Goal: Task Accomplishment & Management: Manage account settings

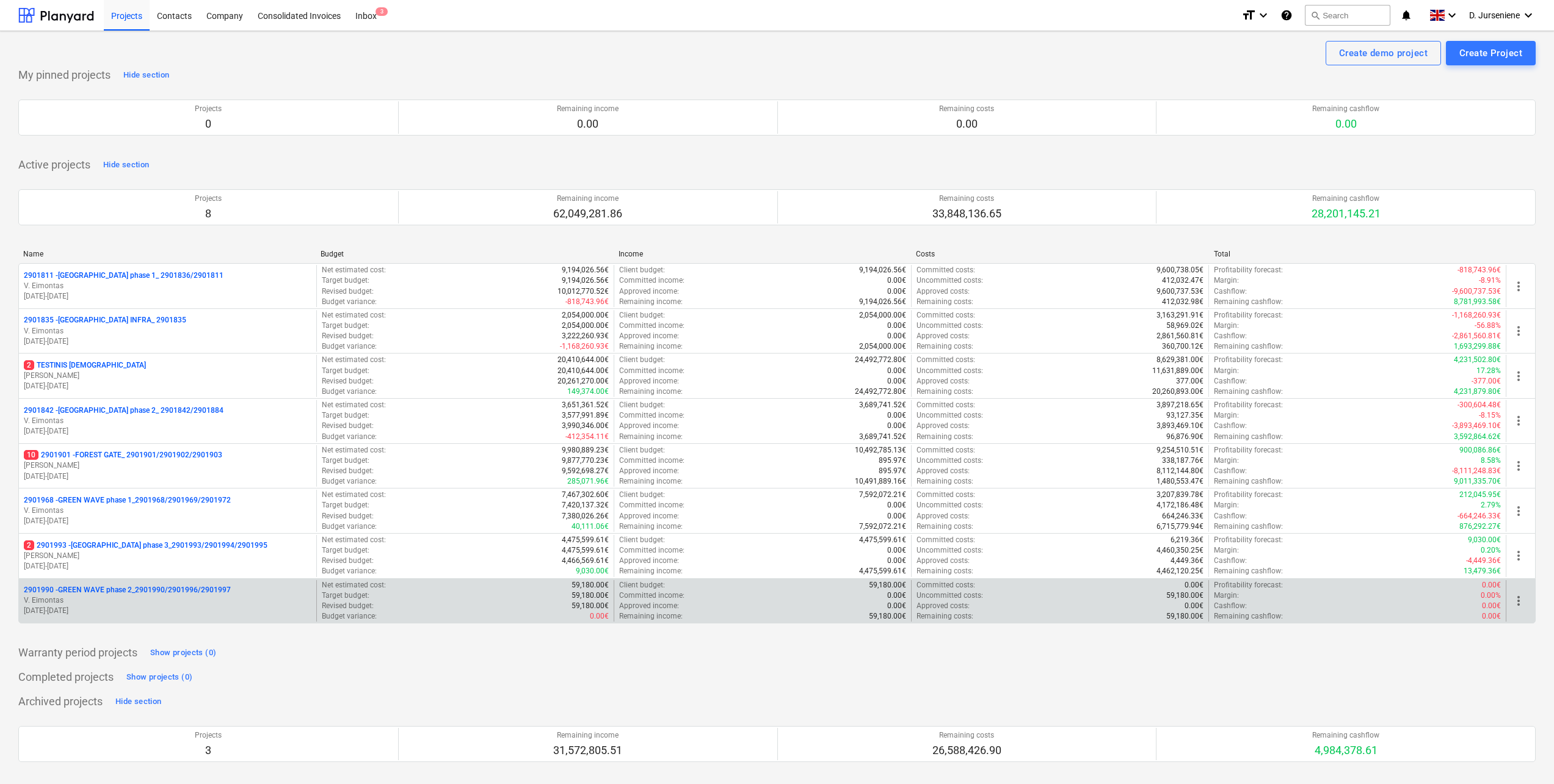
click at [111, 593] on p "2901990 - GREEN WAVE phase 2_2901990/2901996/2901997" at bounding box center [127, 590] width 207 height 11
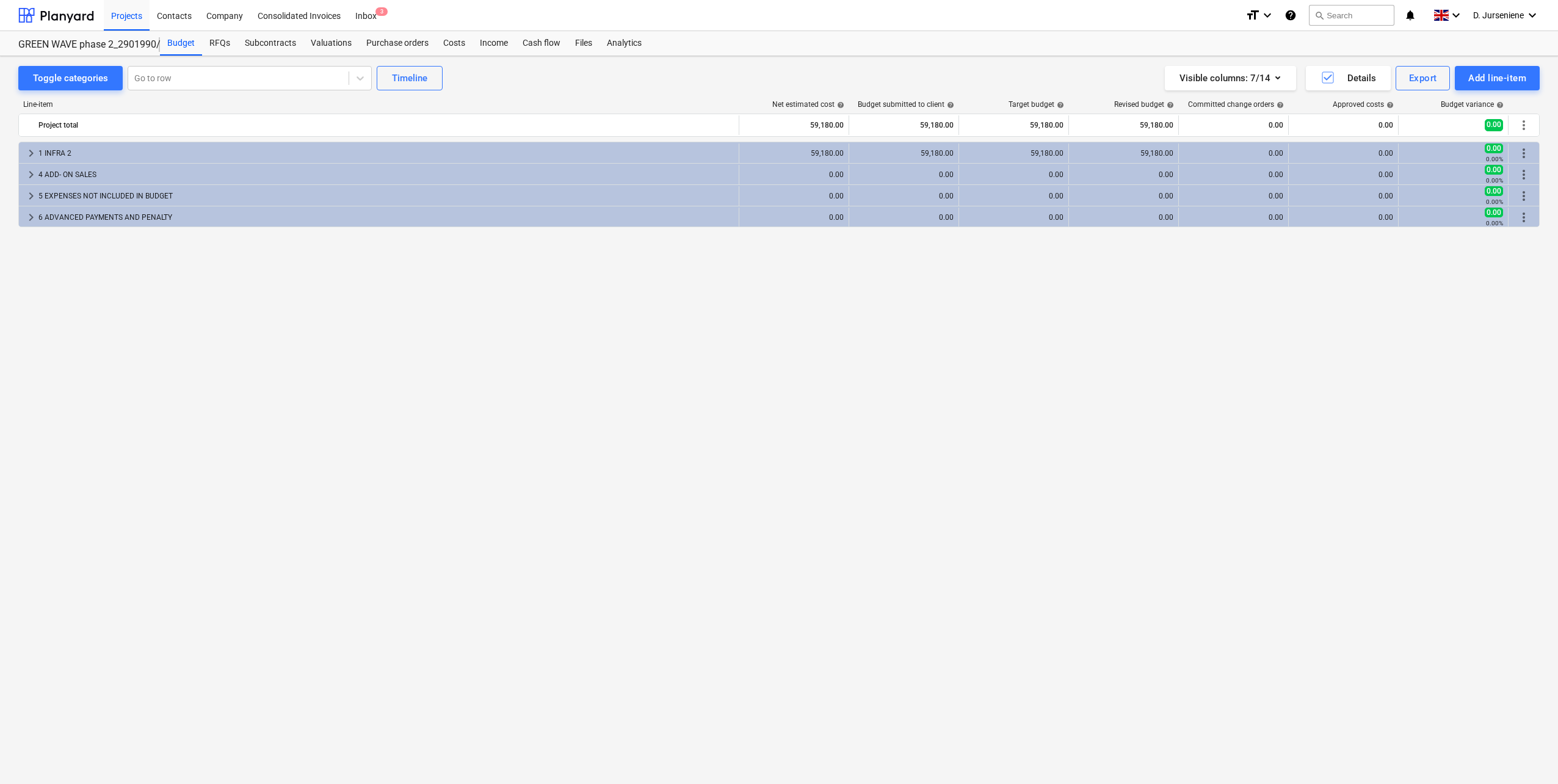
drag, startPoint x: 1128, startPoint y: 307, endPoint x: 1110, endPoint y: 304, distance: 18.2
click at [1128, 307] on div "keyboard_arrow_right 1 INFRA 2 59,180.00 59,180.00 59,180.00 59,180.00 0.00 0.0…" at bounding box center [779, 437] width 1521 height 591
click at [1489, 74] on div "Add line-item" at bounding box center [1497, 78] width 58 height 16
click at [1449, 172] on div "Import file" at bounding box center [1476, 173] width 127 height 21
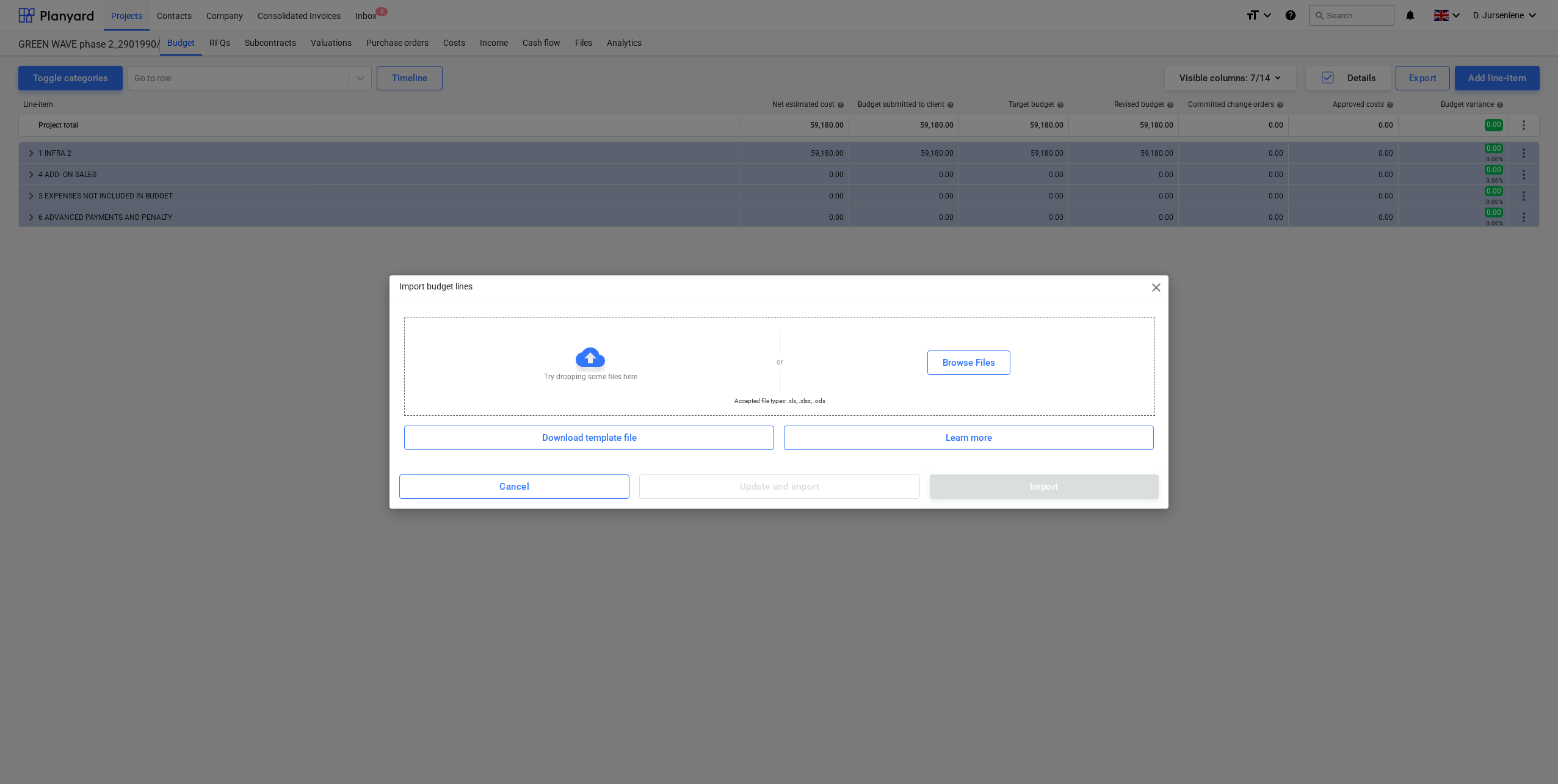
click at [1003, 591] on div "Import budget lines close Try dropping some files here or Browse Files Accepted…" at bounding box center [779, 392] width 1558 height 784
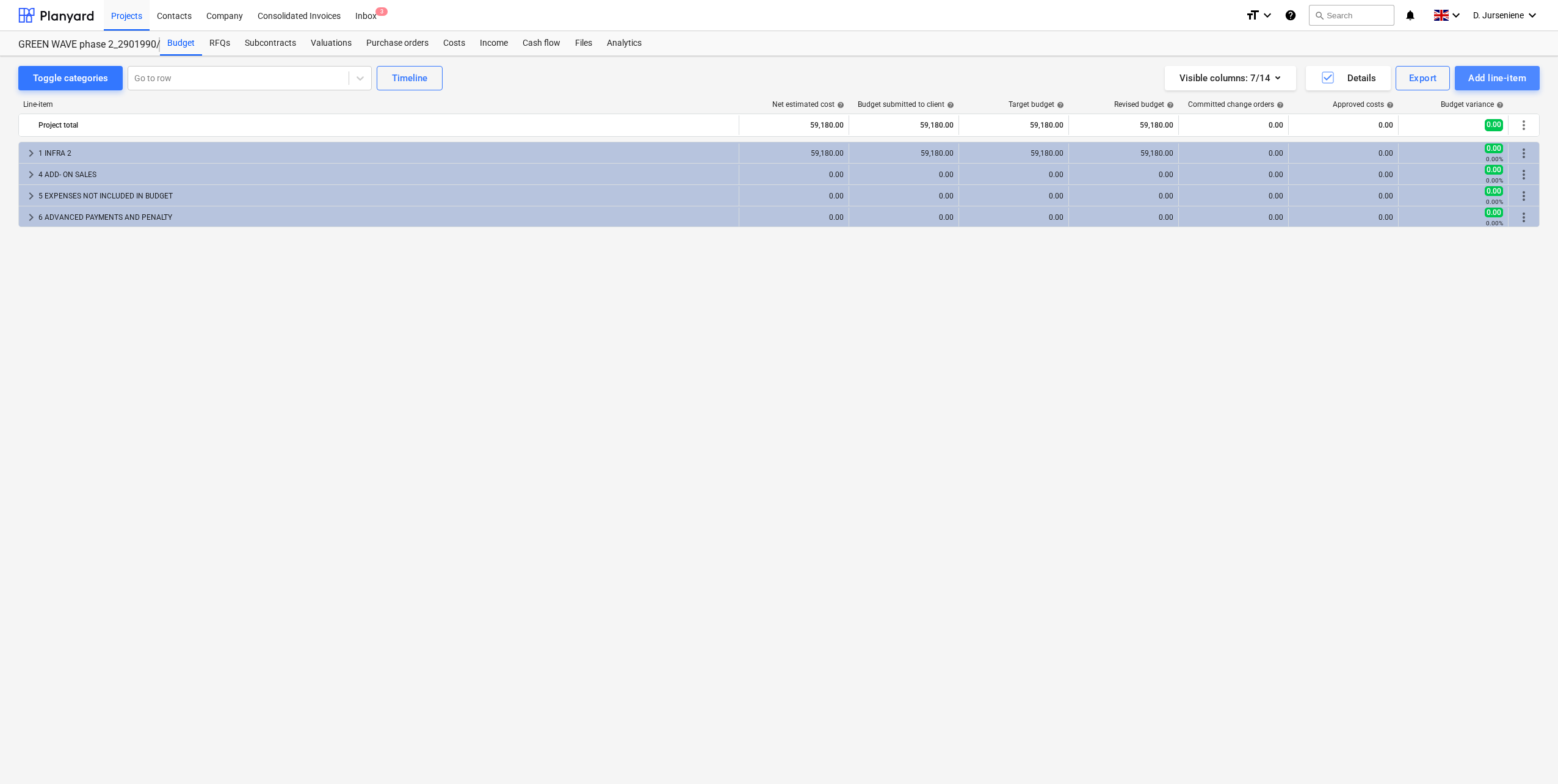
click at [1487, 74] on div "Add line-item" at bounding box center [1497, 78] width 58 height 16
click at [1444, 174] on div "Import file" at bounding box center [1476, 173] width 127 height 21
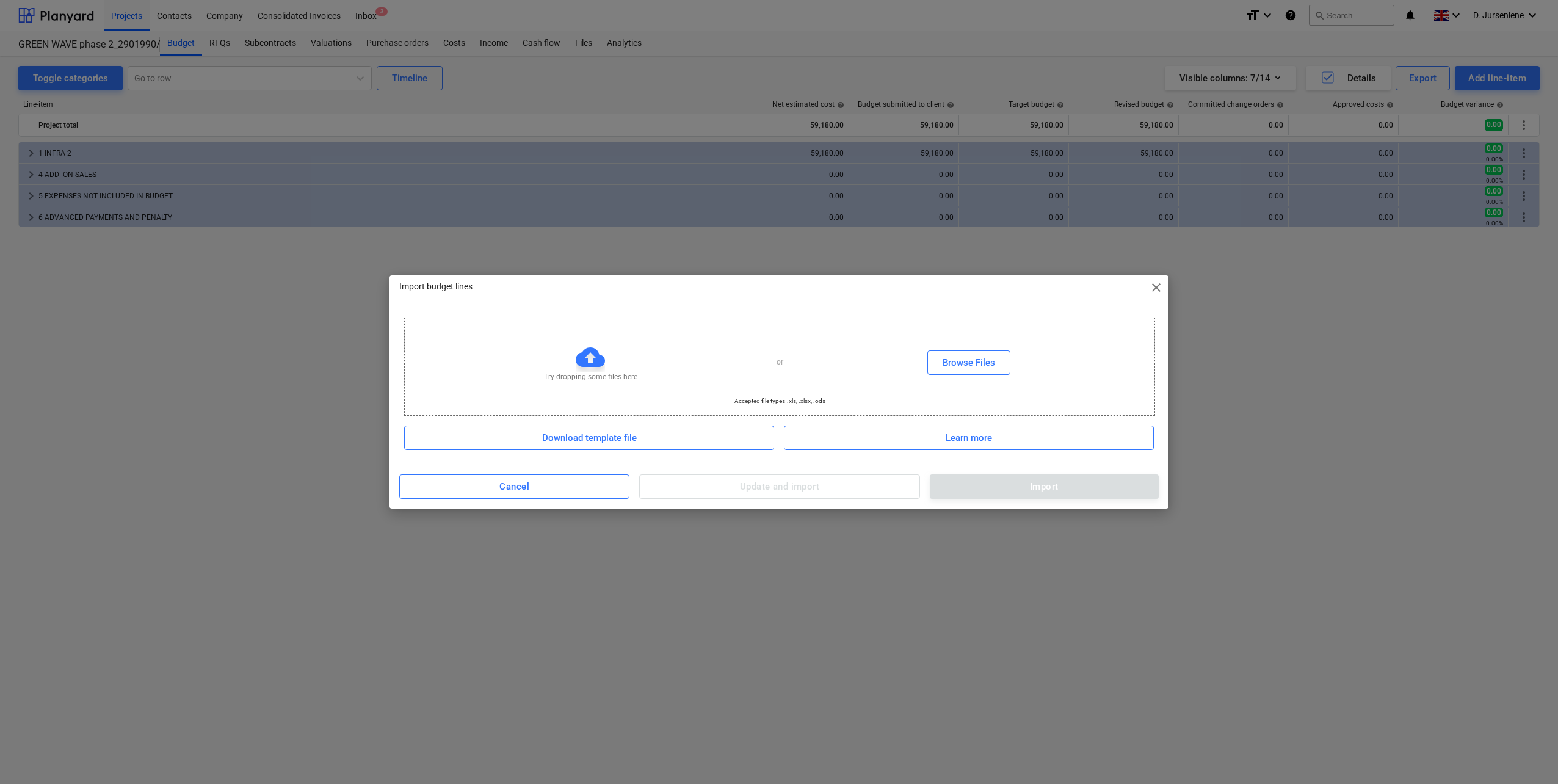
click at [587, 360] on div at bounding box center [590, 357] width 29 height 29
click at [977, 358] on div "Browse Files" at bounding box center [969, 363] width 53 height 16
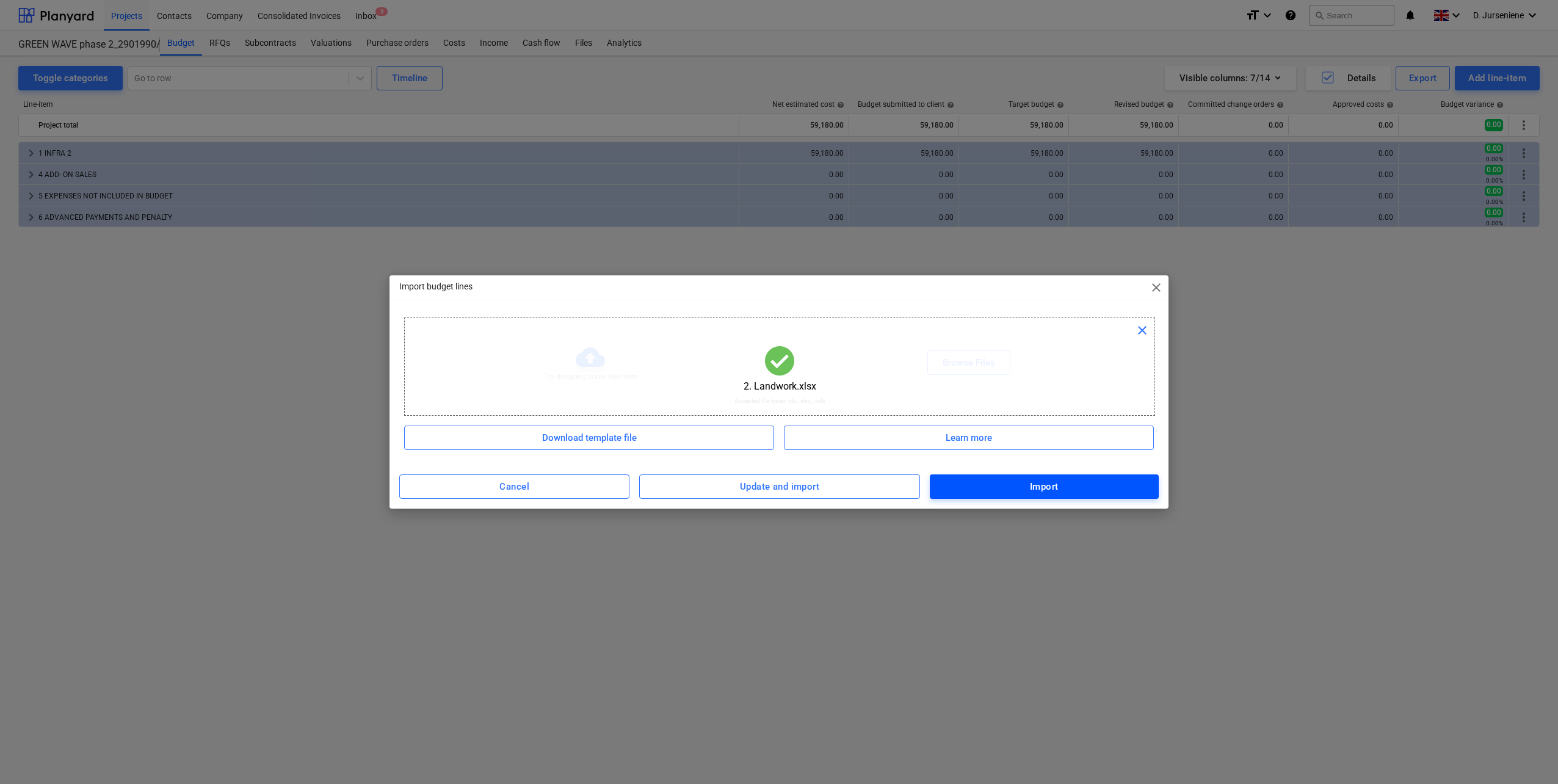
click at [1054, 486] on div "Import" at bounding box center [1044, 486] width 29 height 16
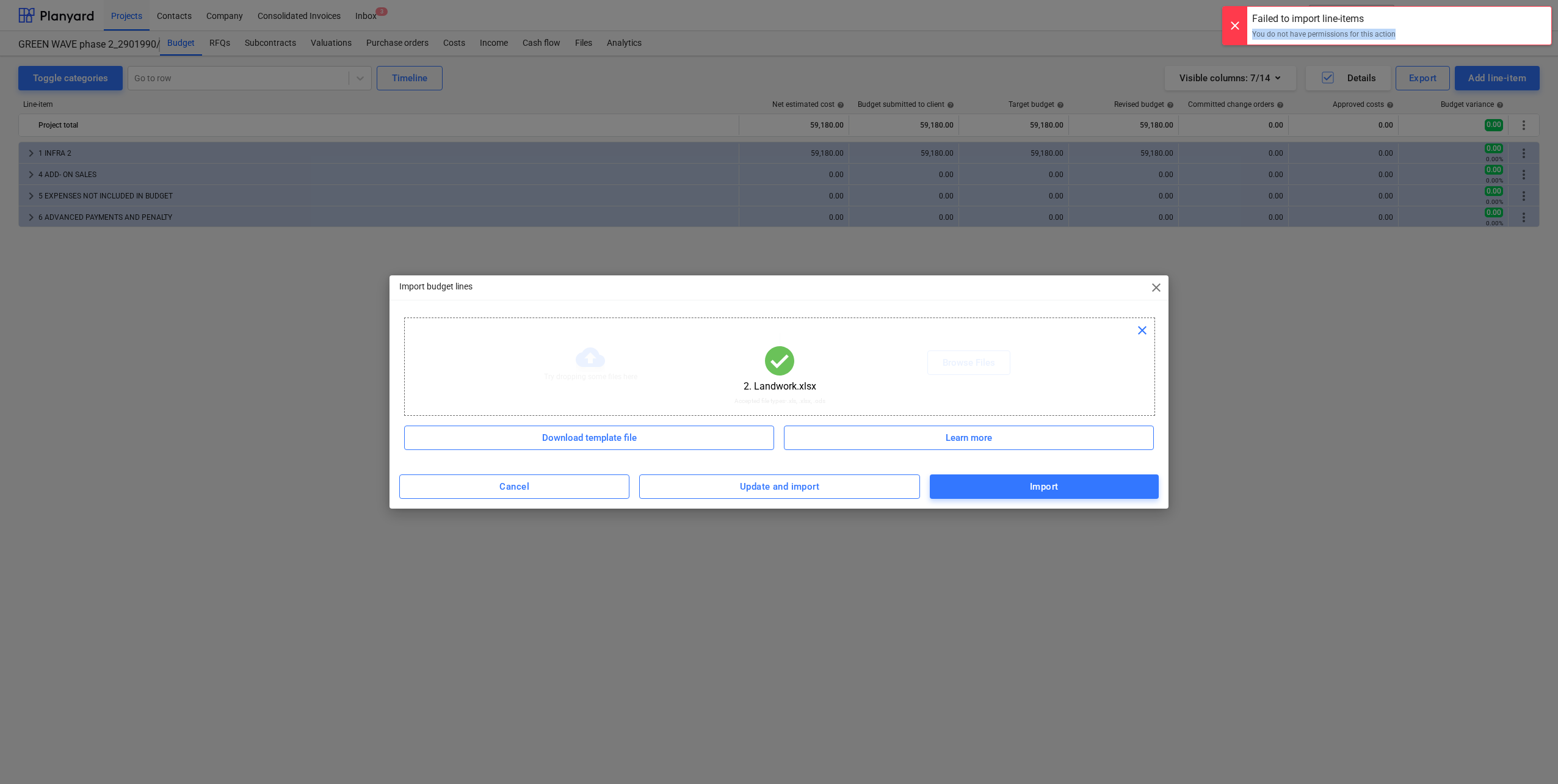
drag, startPoint x: 1402, startPoint y: 32, endPoint x: 1251, endPoint y: 41, distance: 151.3
click at [1251, 41] on div "Failed to import line-items You do not have permissions for this action" at bounding box center [1387, 26] width 330 height 39
copy div "You do not have permissions for this action"
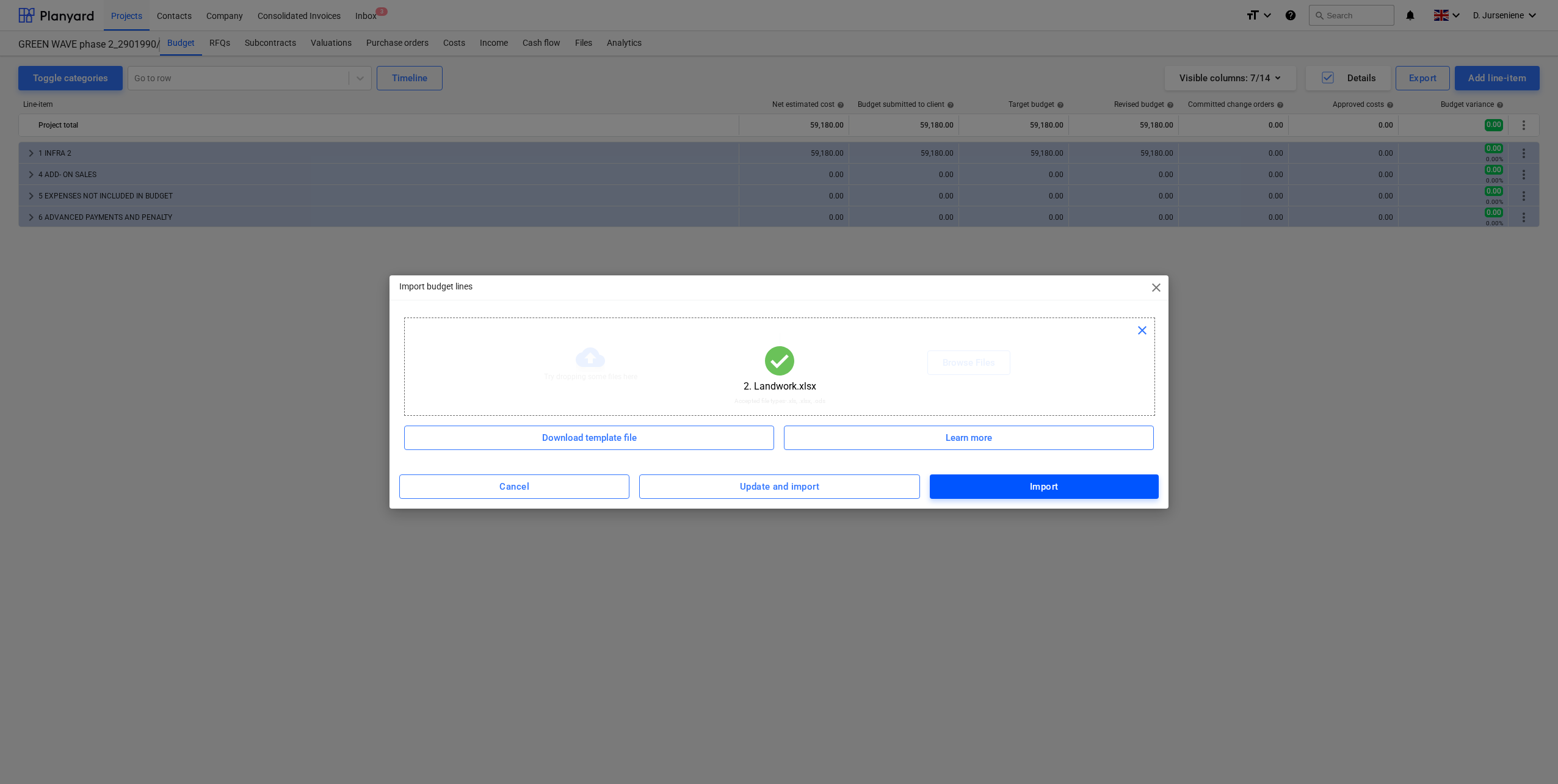
click at [1028, 481] on span "Import" at bounding box center [1044, 486] width 202 height 16
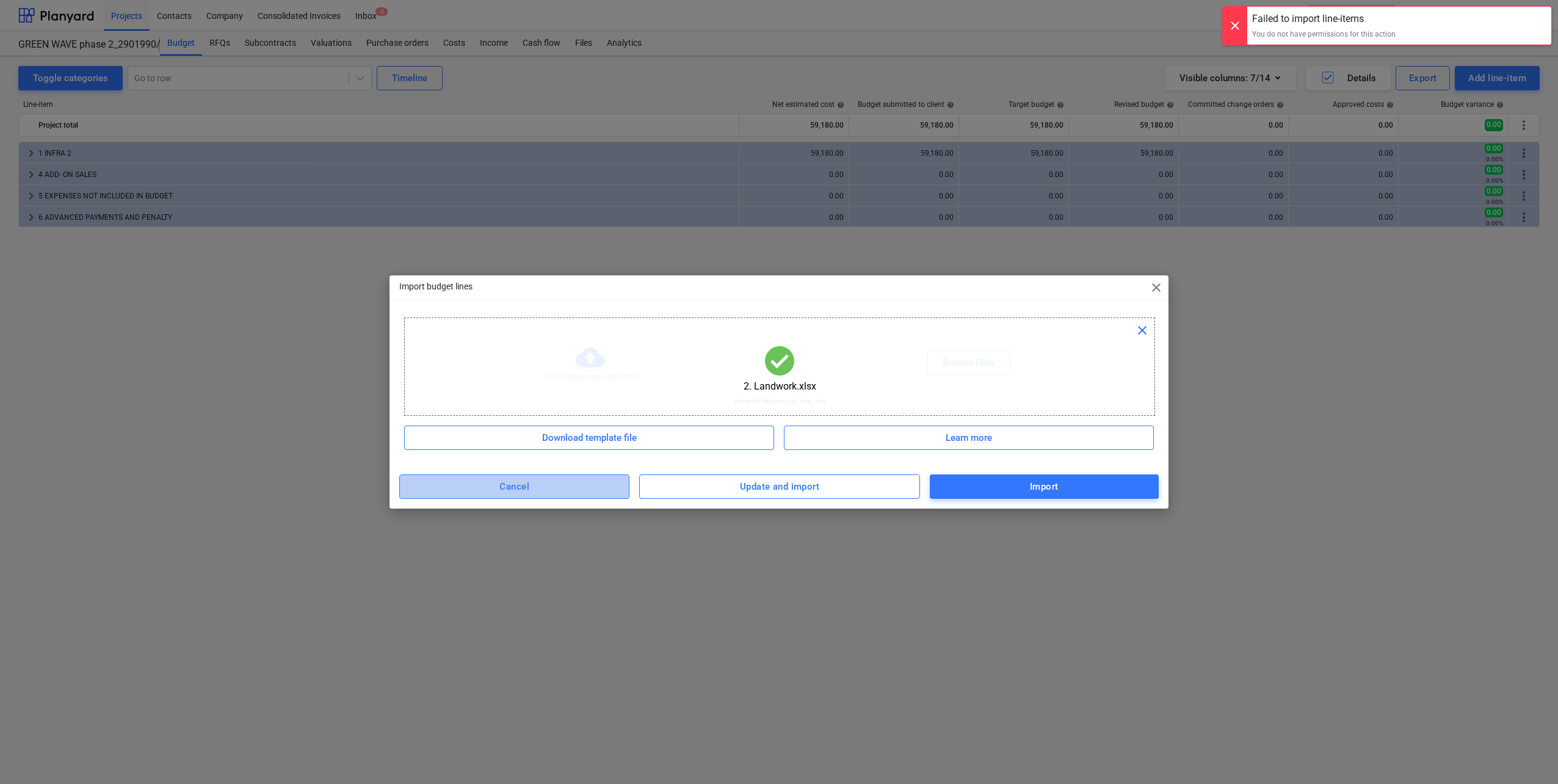
click at [562, 481] on span "Cancel" at bounding box center [514, 486] width 203 height 16
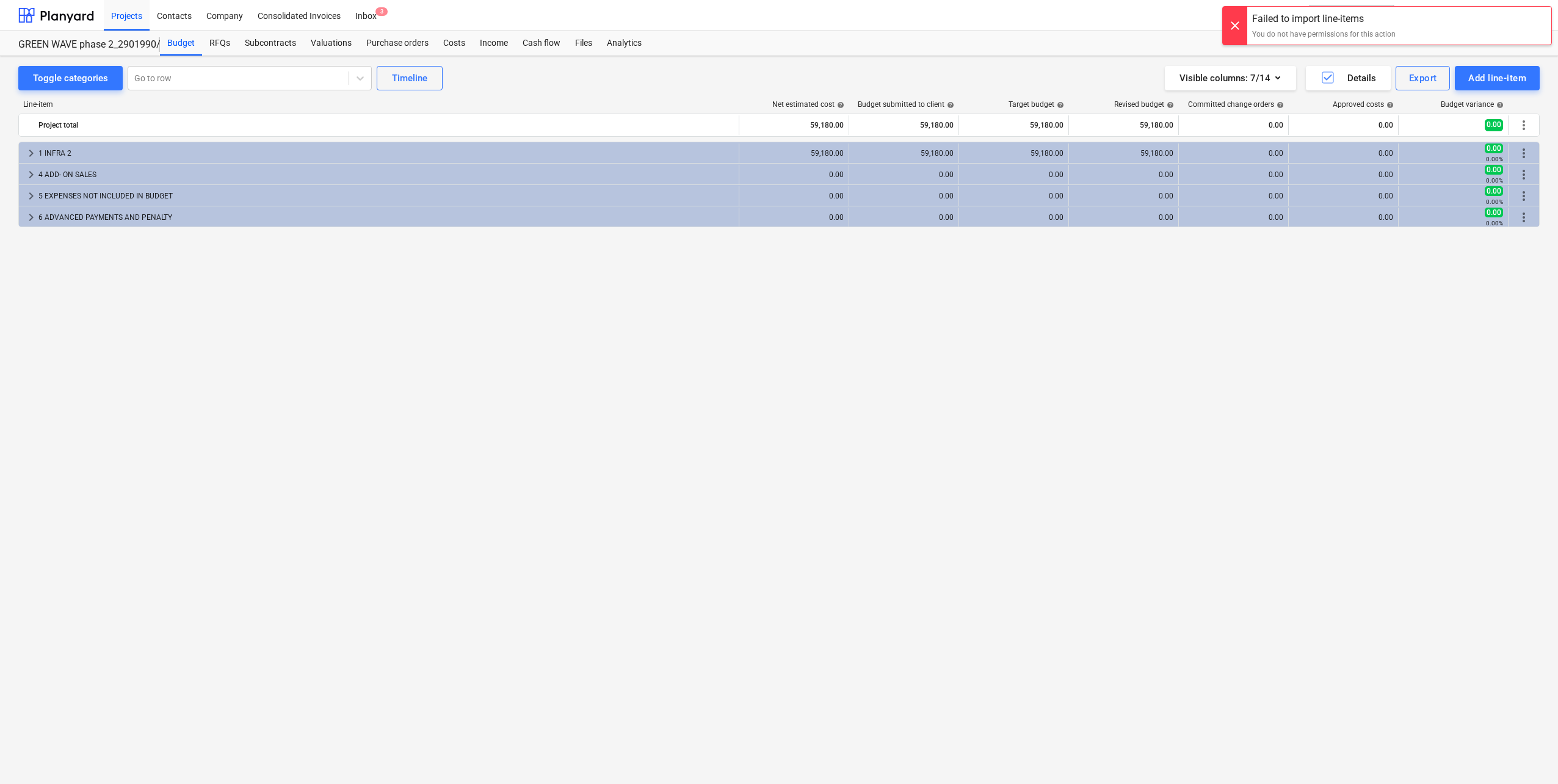
click at [1100, 412] on div "keyboard_arrow_right 1 INFRA 2 59,180.00 59,180.00 59,180.00 59,180.00 0.00 0.0…" at bounding box center [779, 437] width 1521 height 591
click at [1241, 23] on div at bounding box center [1235, 25] width 24 height 38
click at [616, 5] on div "Projects Contacts Company Consolidated Invoices Inbox 3" at bounding box center [669, 15] width 1132 height 31
click at [61, 21] on div at bounding box center [56, 15] width 76 height 31
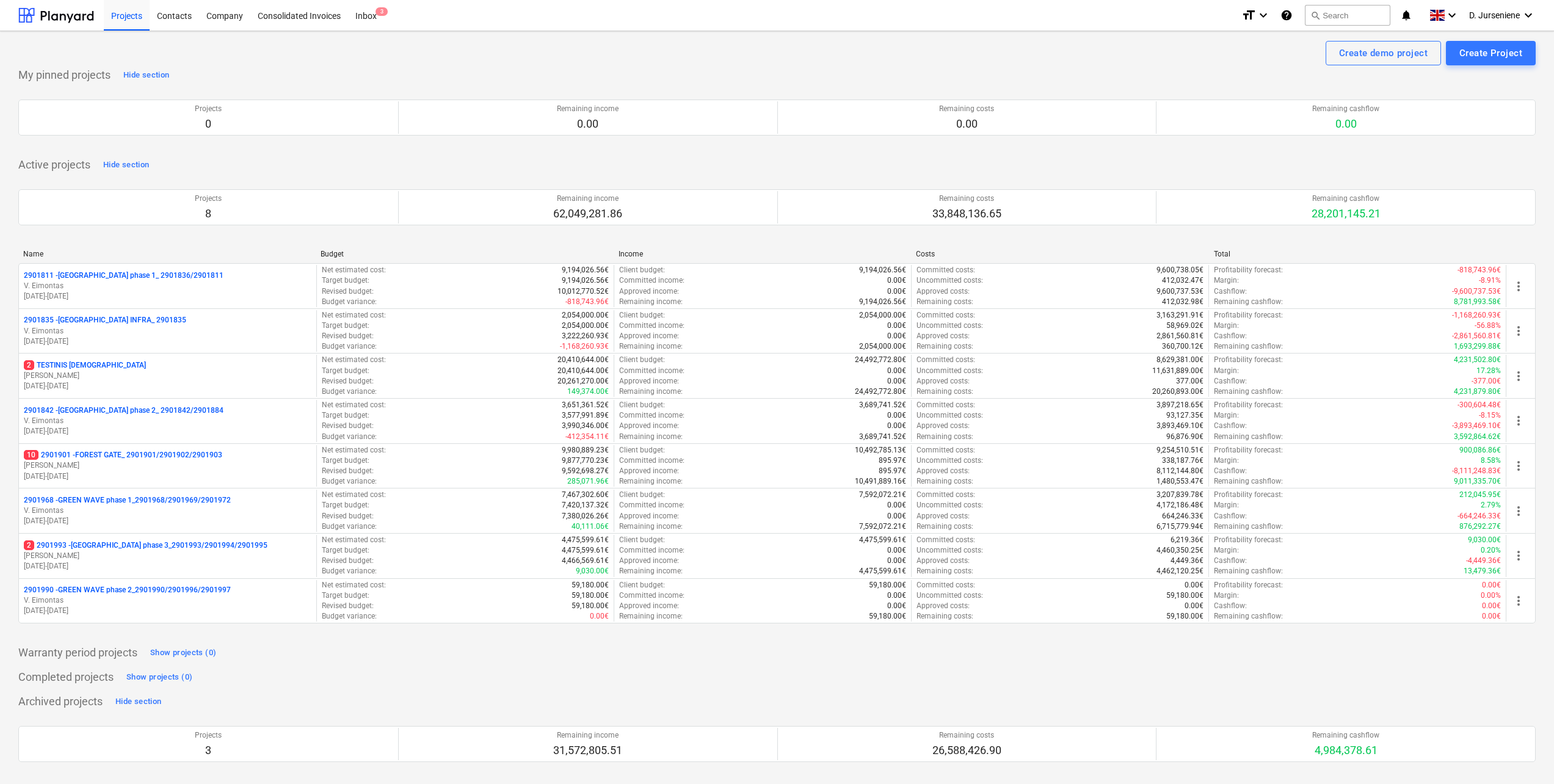
click at [466, 73] on div "My pinned projects Hide section Projects 0 Remaining income 0.00 Remaining cost…" at bounding box center [777, 107] width 1517 height 85
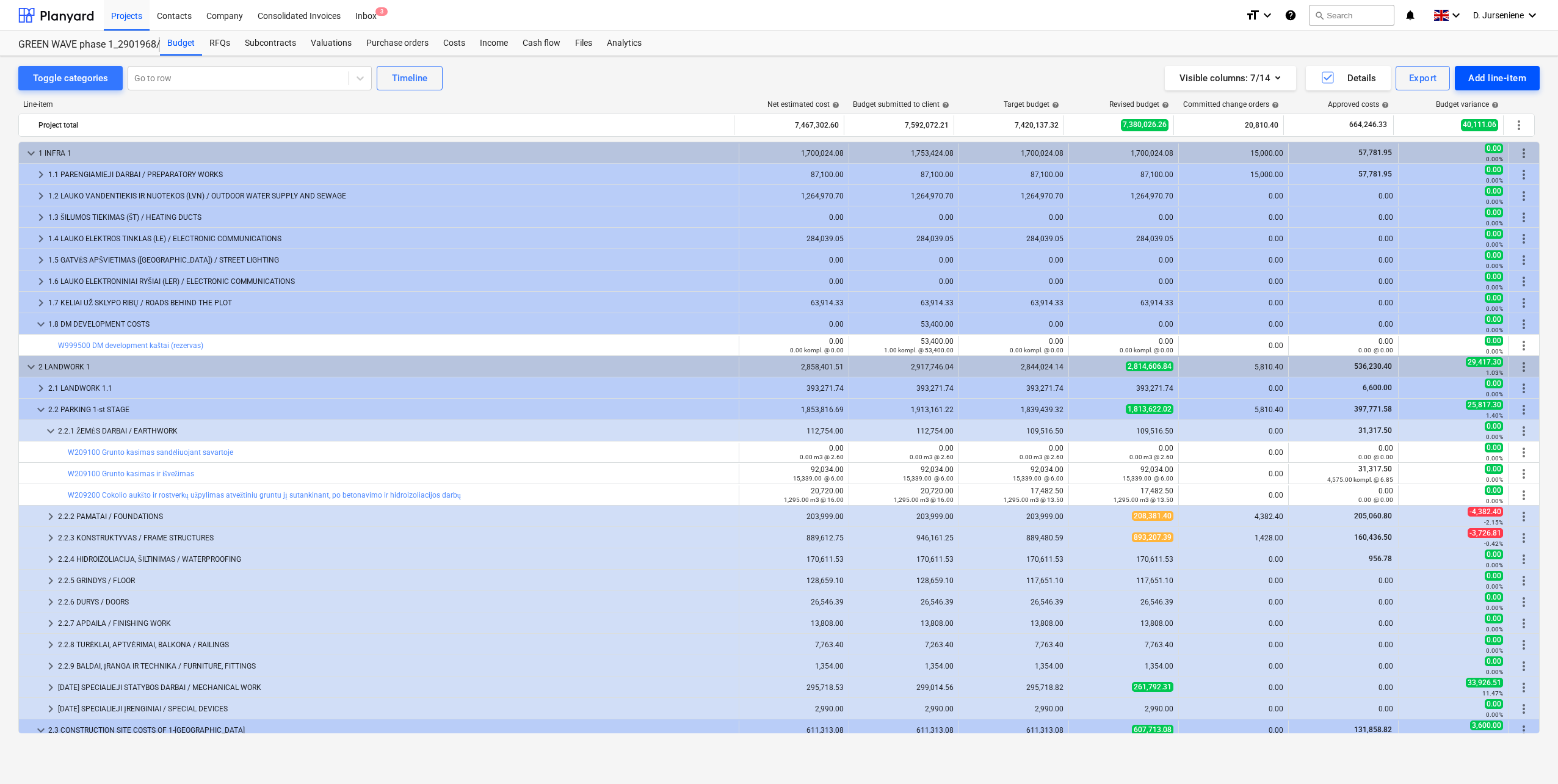
click at [1494, 78] on div "Add line-item" at bounding box center [1497, 78] width 58 height 16
click at [122, 14] on div at bounding box center [779, 392] width 1558 height 784
click at [121, 17] on div "Projects" at bounding box center [126, 15] width 46 height 31
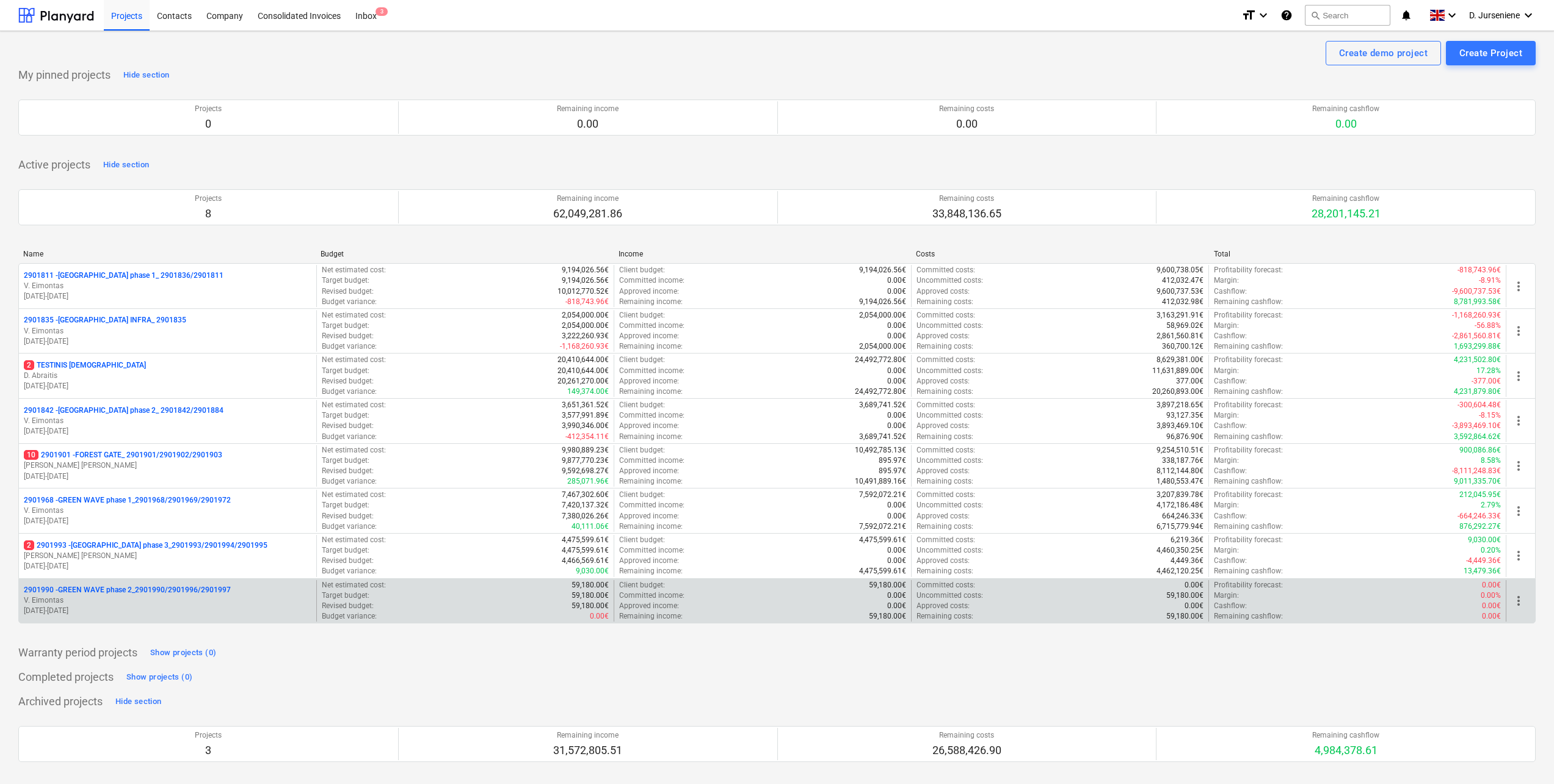
click at [124, 590] on p "2901990 - GREEN WAVE phase 2_2901990/2901996/2901997" at bounding box center [127, 590] width 207 height 11
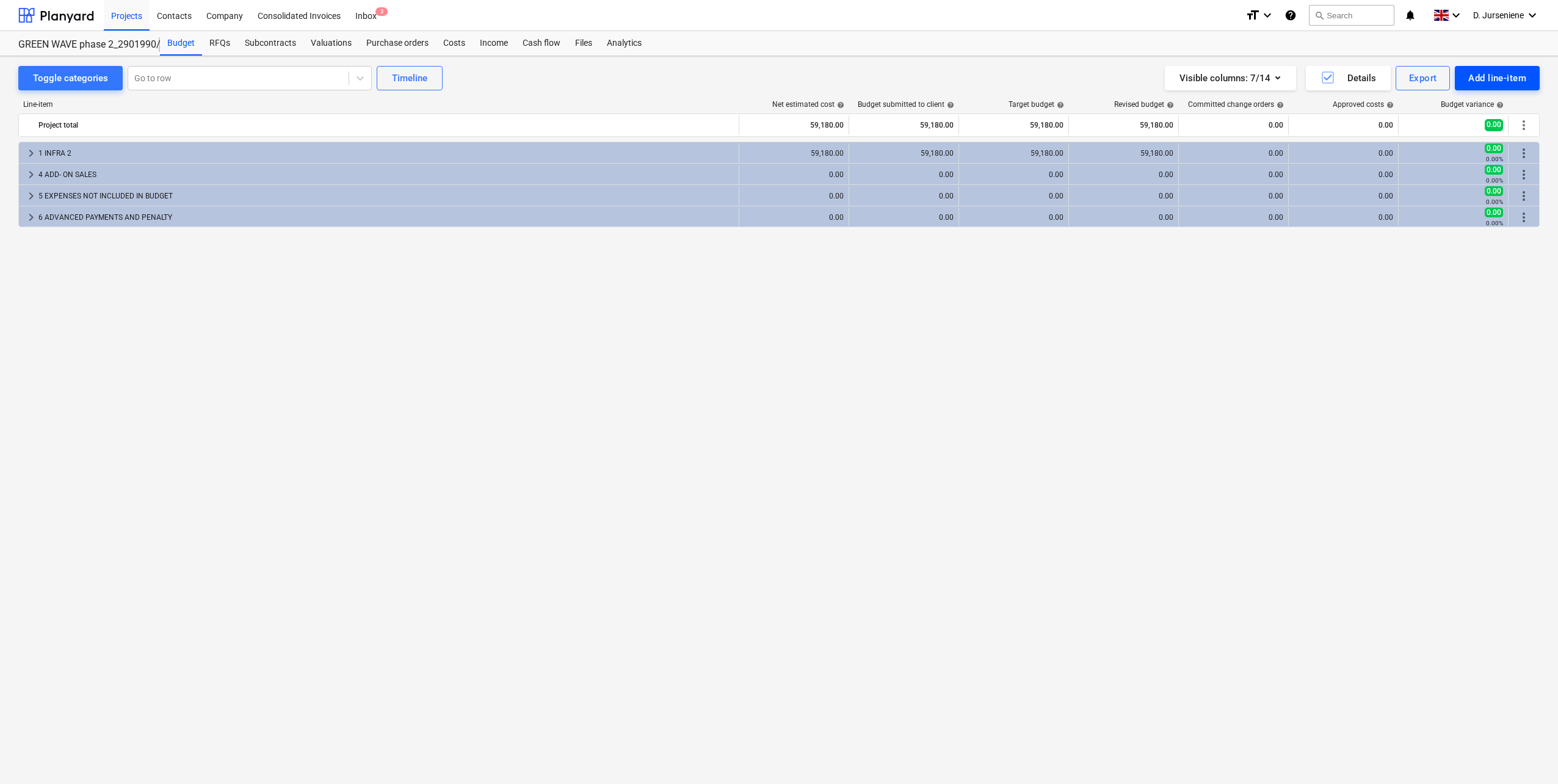
click at [1517, 74] on div "Add line-item" at bounding box center [1497, 78] width 58 height 16
click at [1466, 131] on div "Add custom" at bounding box center [1476, 130] width 127 height 21
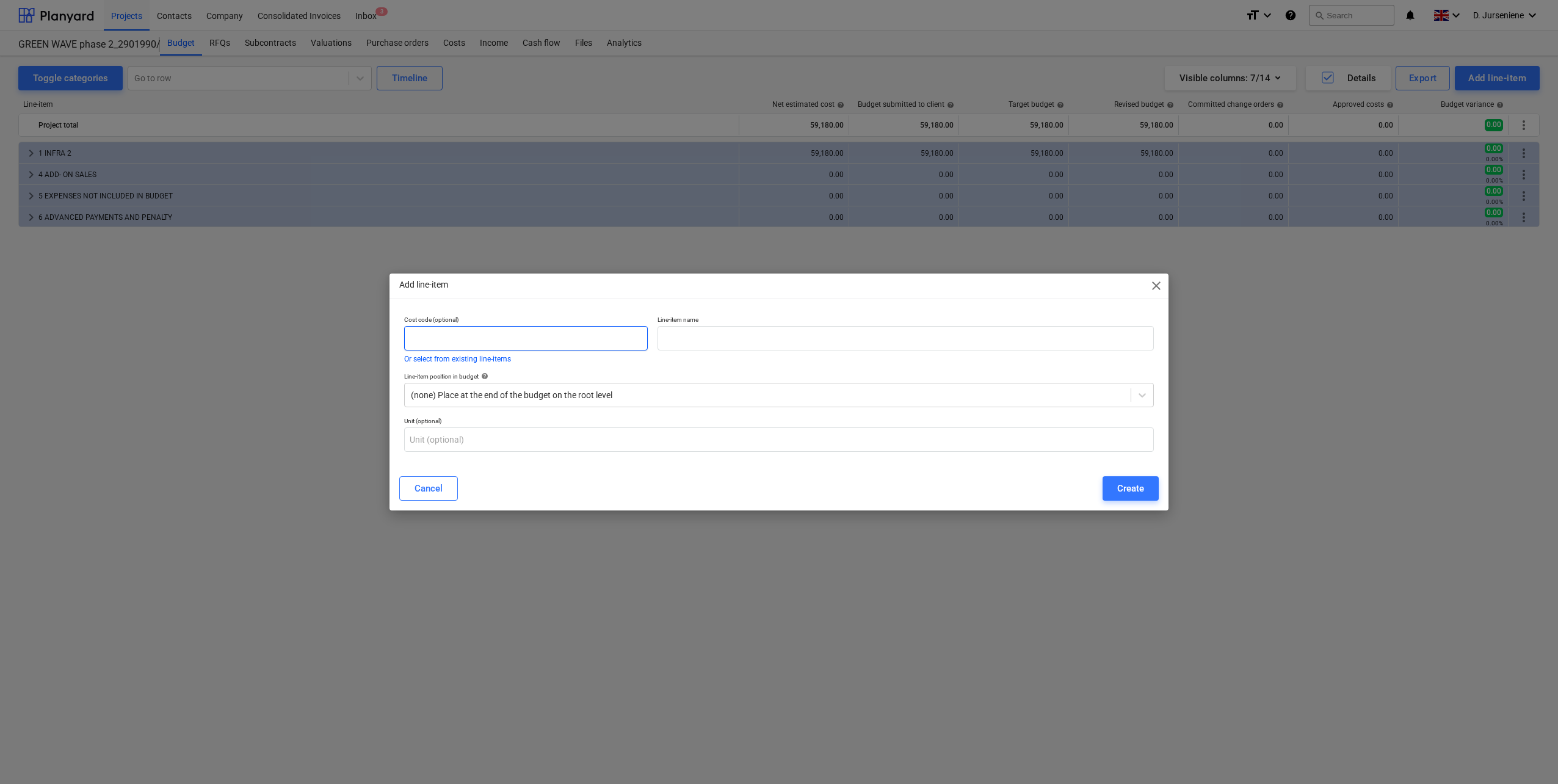
click at [541, 341] on input "text" at bounding box center [526, 338] width 243 height 24
click at [421, 488] on div "Cancel" at bounding box center [428, 488] width 28 height 16
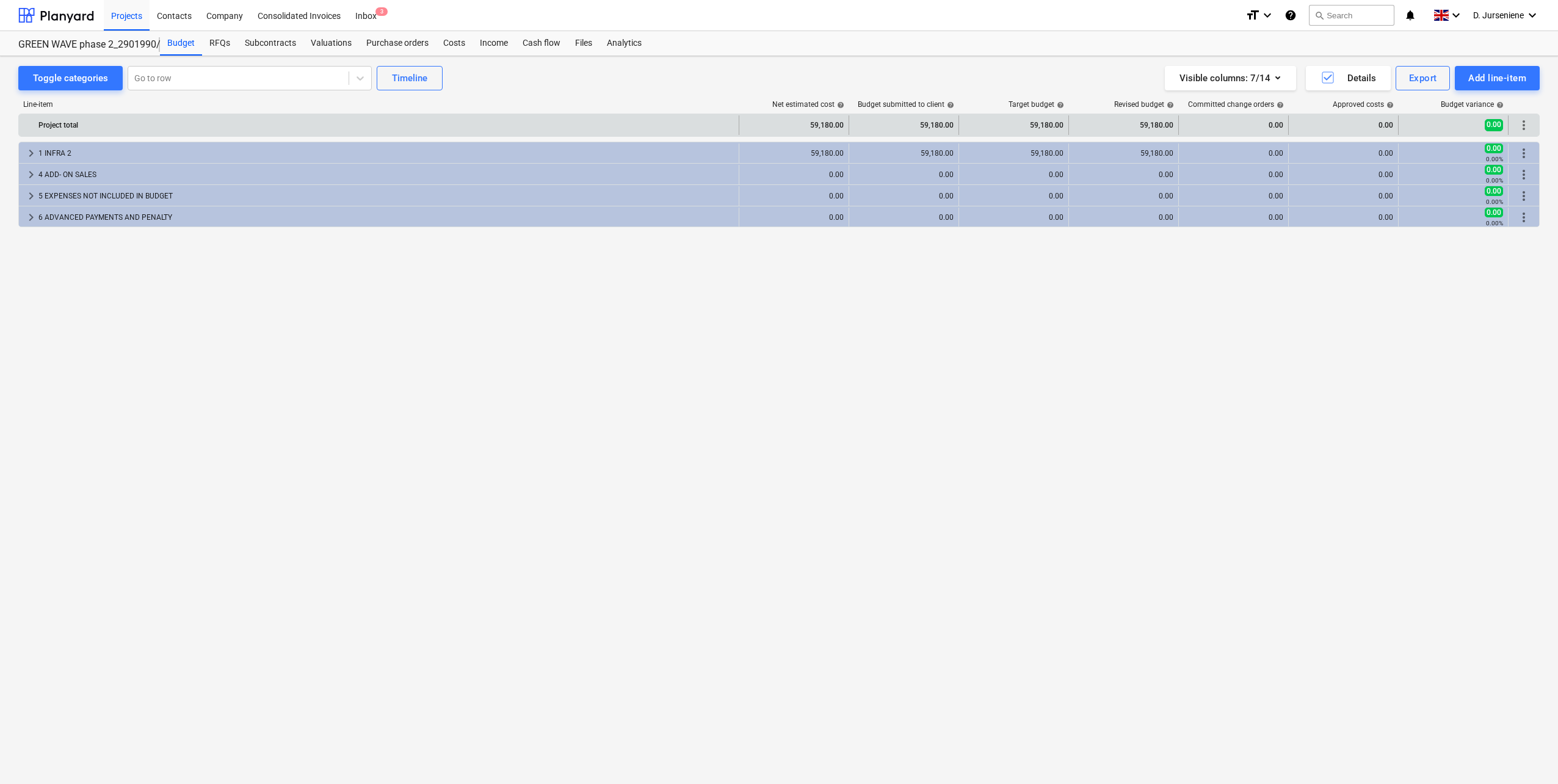
click at [1529, 129] on span "more_vert" at bounding box center [1523, 125] width 15 height 15
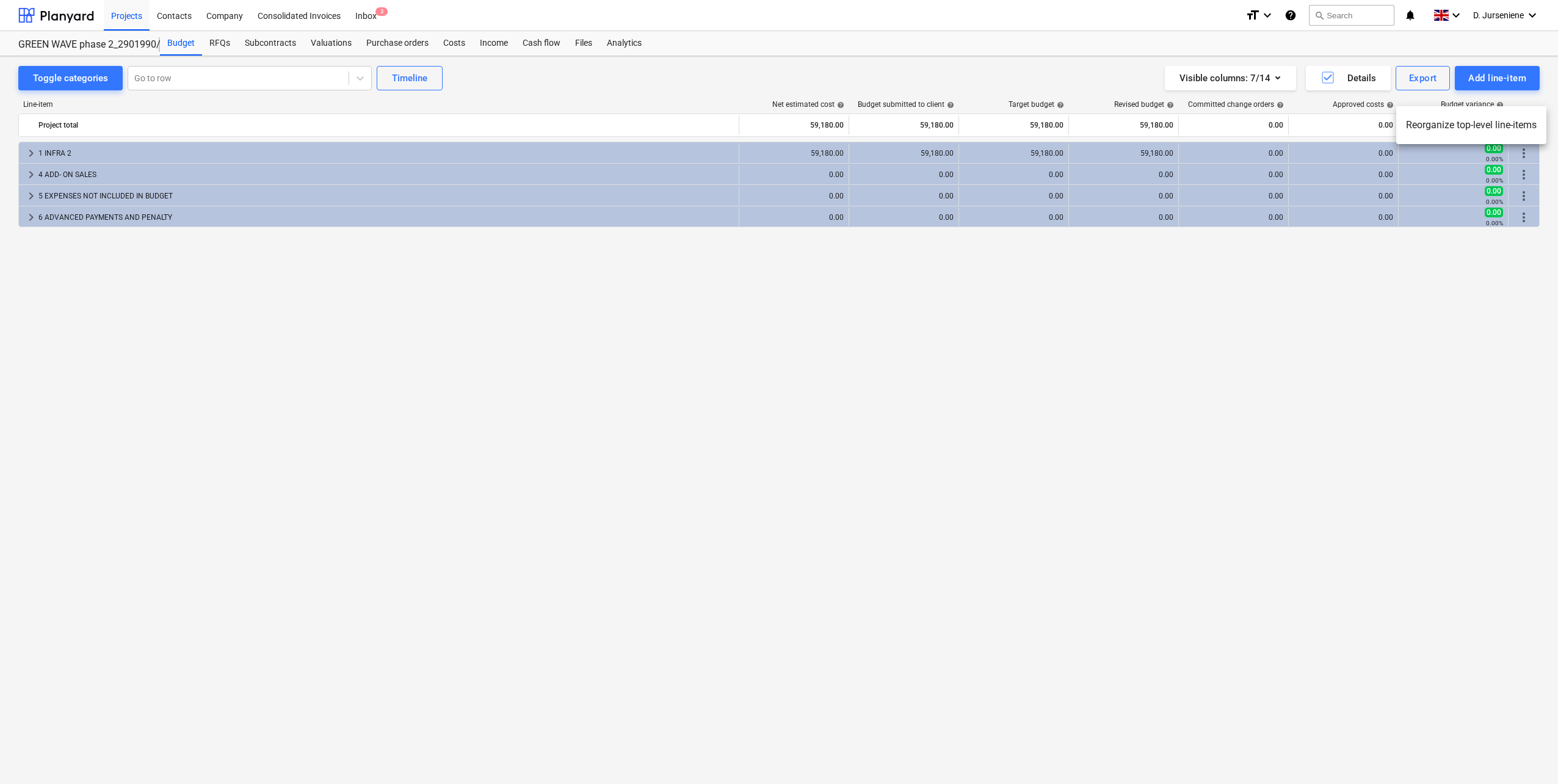
click at [1464, 229] on div at bounding box center [779, 392] width 1558 height 784
click at [1428, 78] on div "Export" at bounding box center [1422, 78] width 28 height 16
click at [978, 73] on div at bounding box center [779, 392] width 1558 height 784
click at [249, 104] on div "Line-item" at bounding box center [379, 104] width 721 height 9
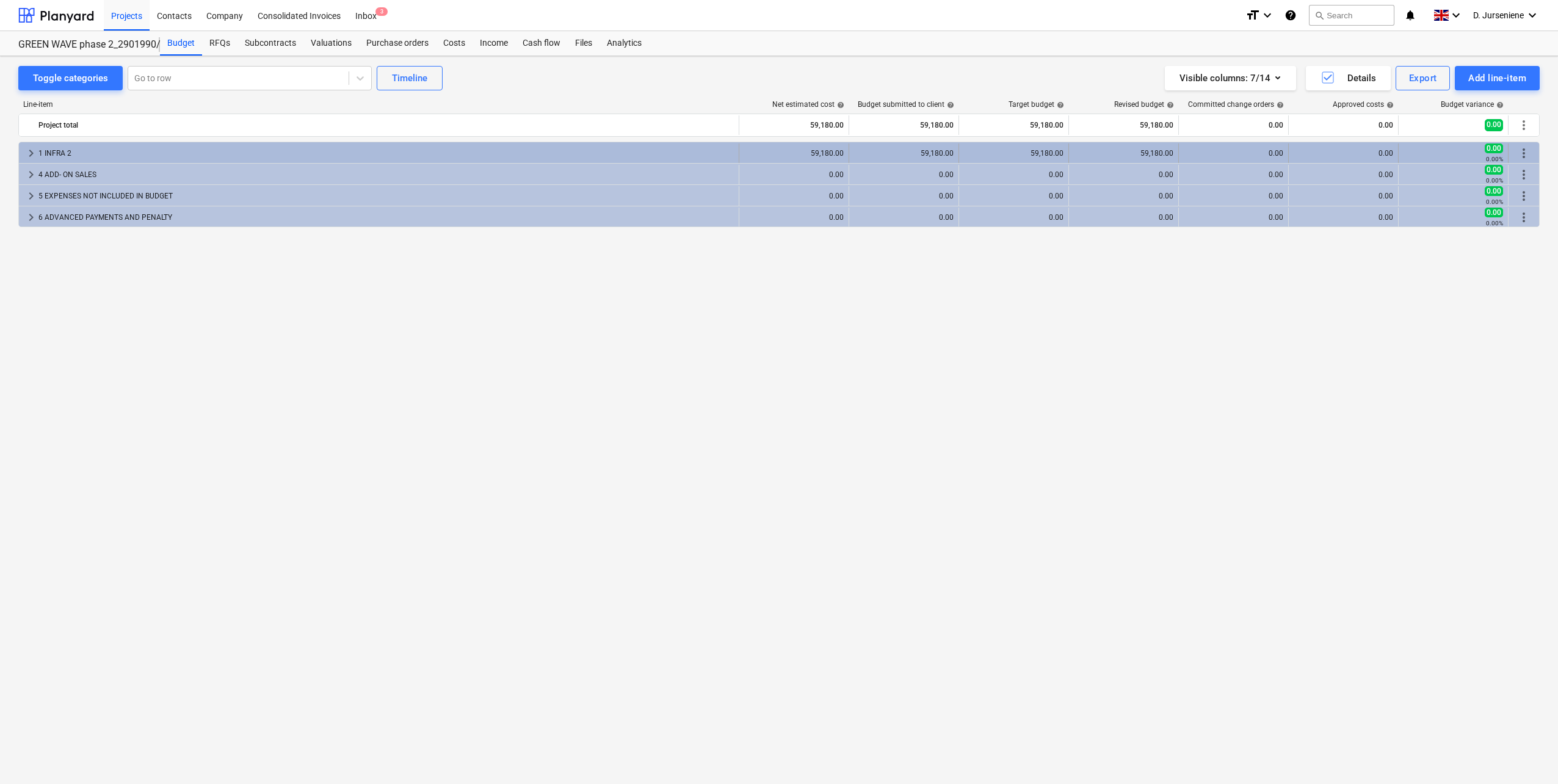
click at [1527, 156] on span "more_vert" at bounding box center [1523, 153] width 15 height 15
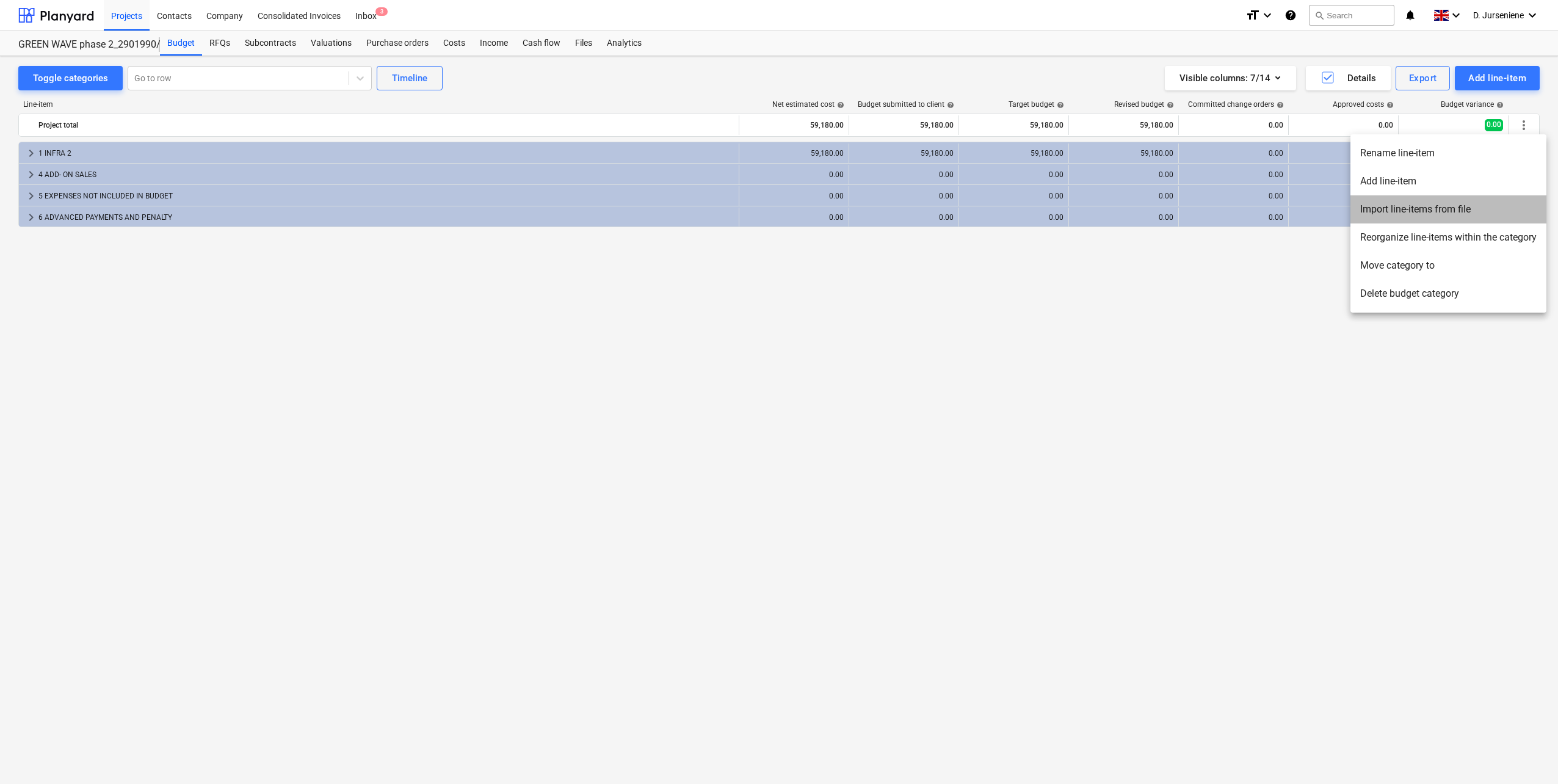
click at [1464, 207] on li "Import line-items from file" at bounding box center [1448, 209] width 196 height 28
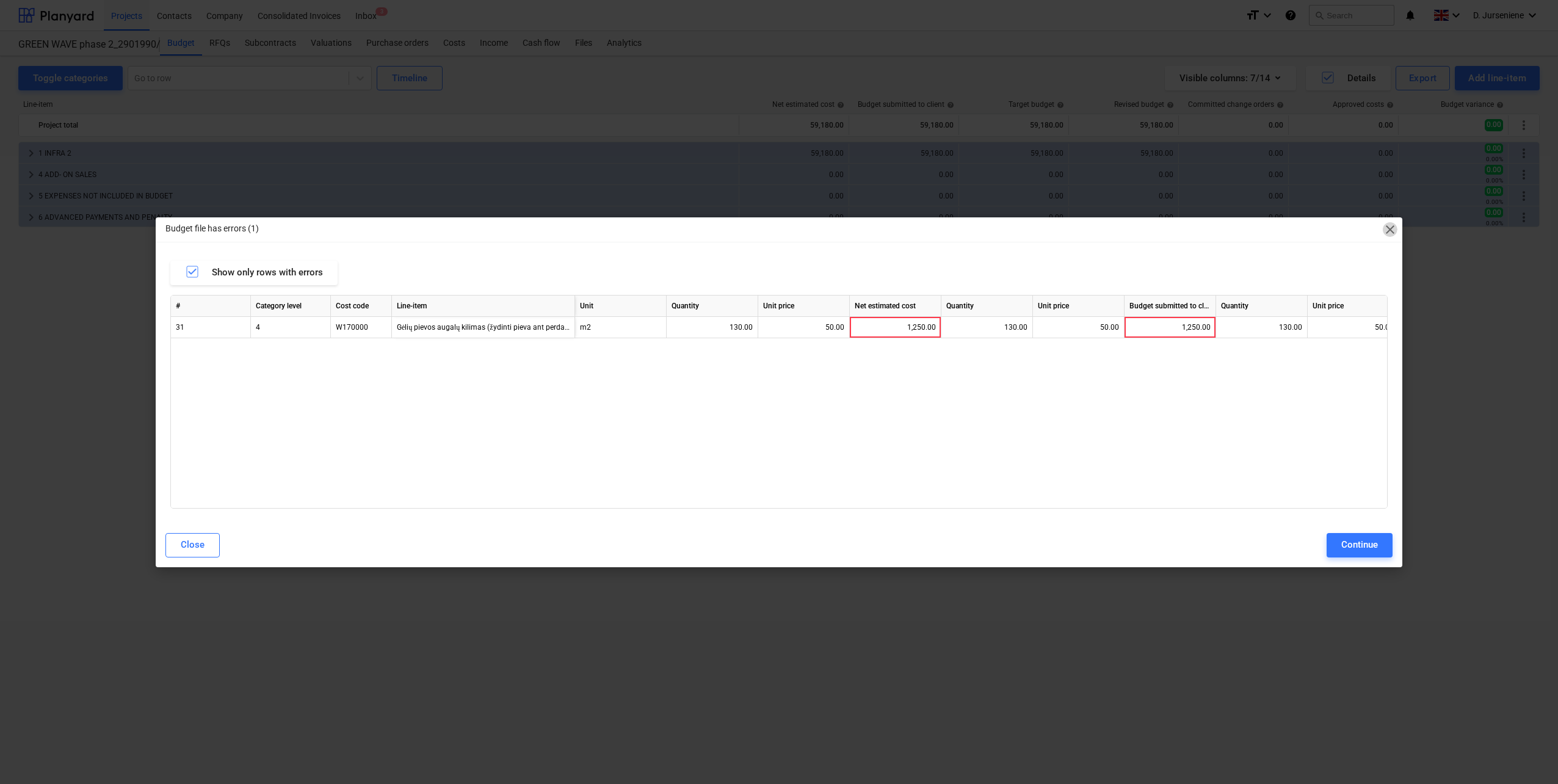
click at [1392, 233] on span "close" at bounding box center [1389, 229] width 15 height 15
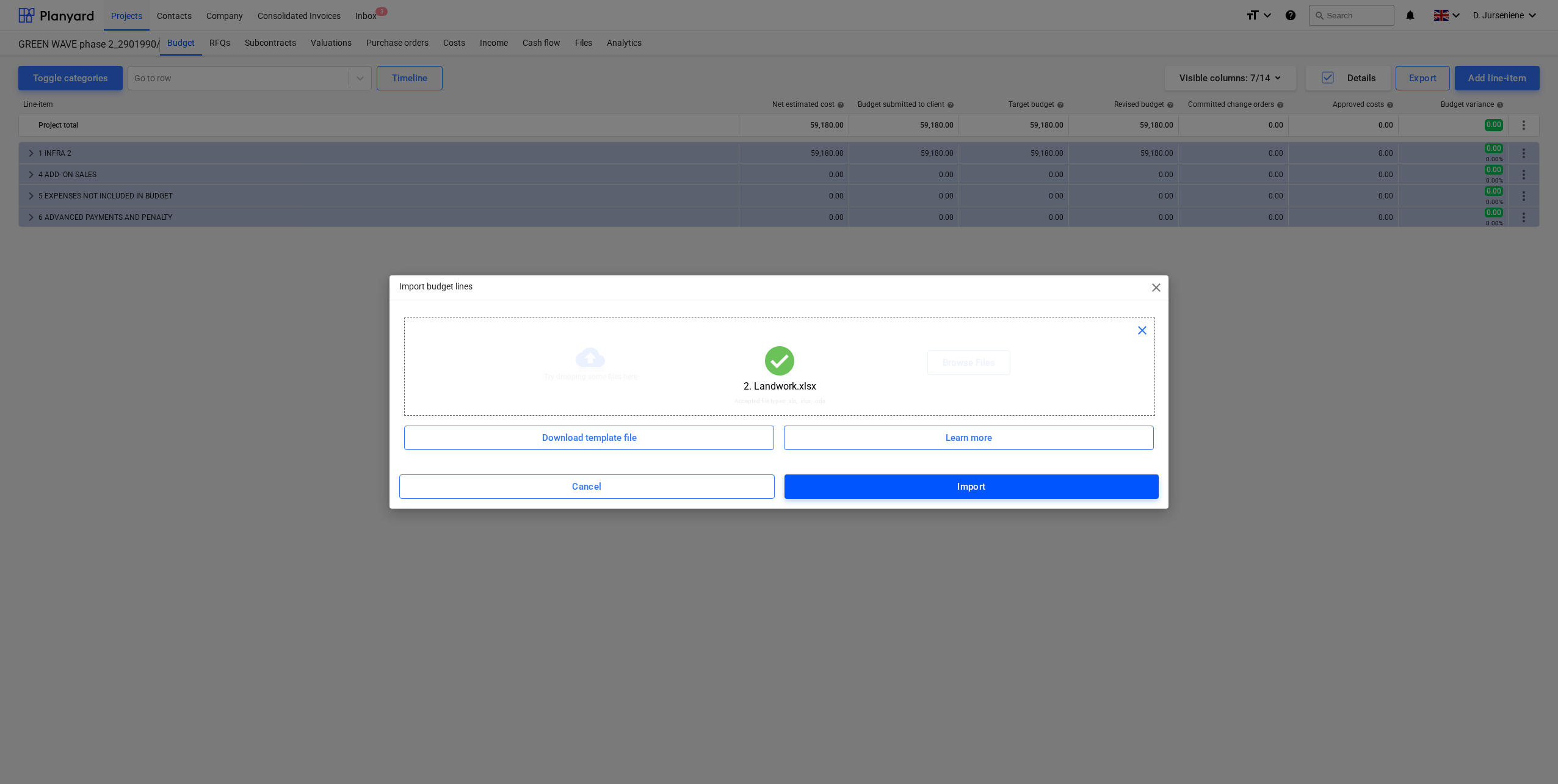
click at [940, 484] on span "Import" at bounding box center [971, 486] width 347 height 16
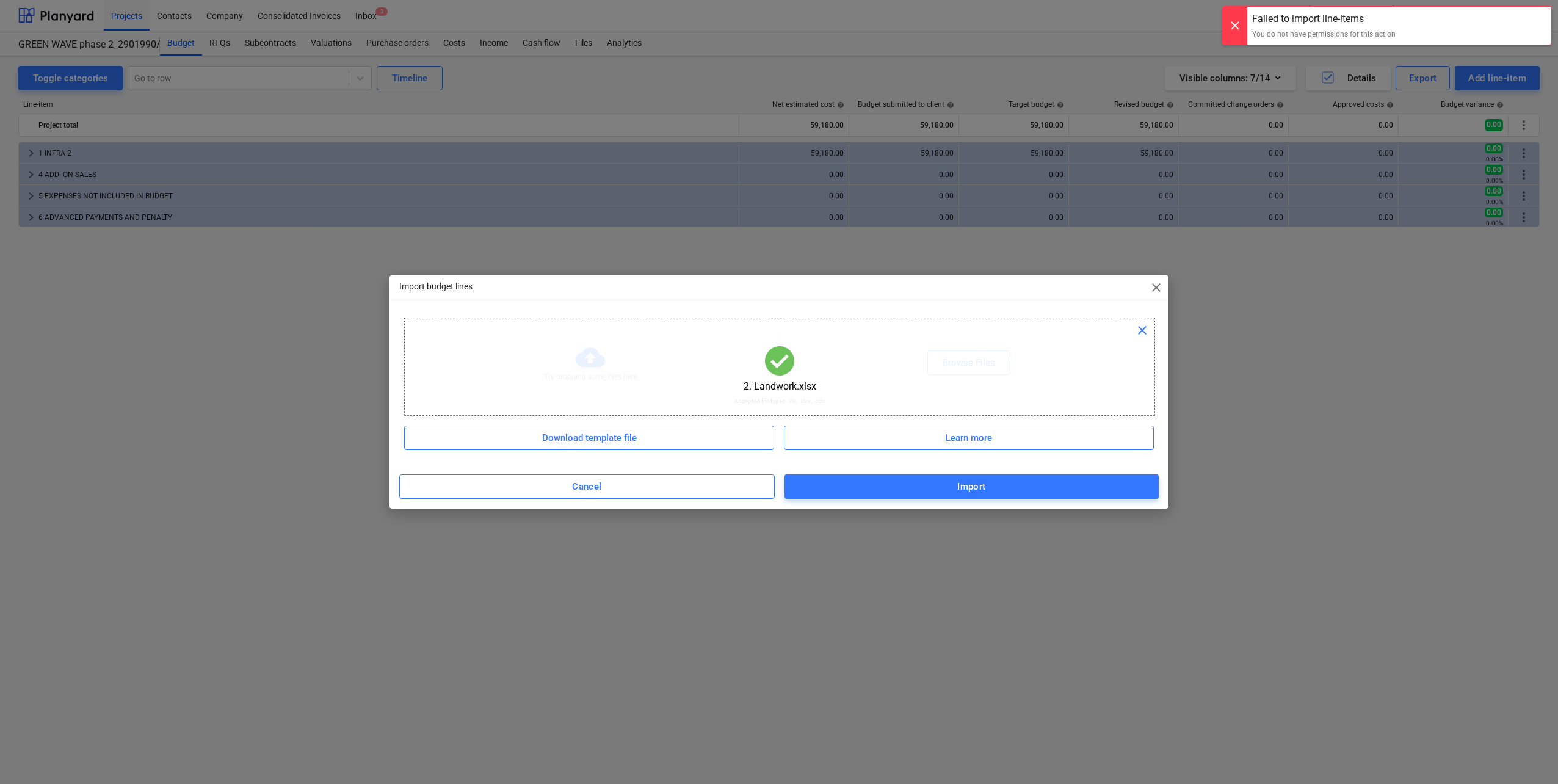
click at [1389, 26] on div "Failed to import line-items You do not have permissions for this action" at bounding box center [1323, 25] width 154 height 38
click at [663, 487] on span "Cancel" at bounding box center [587, 486] width 348 height 16
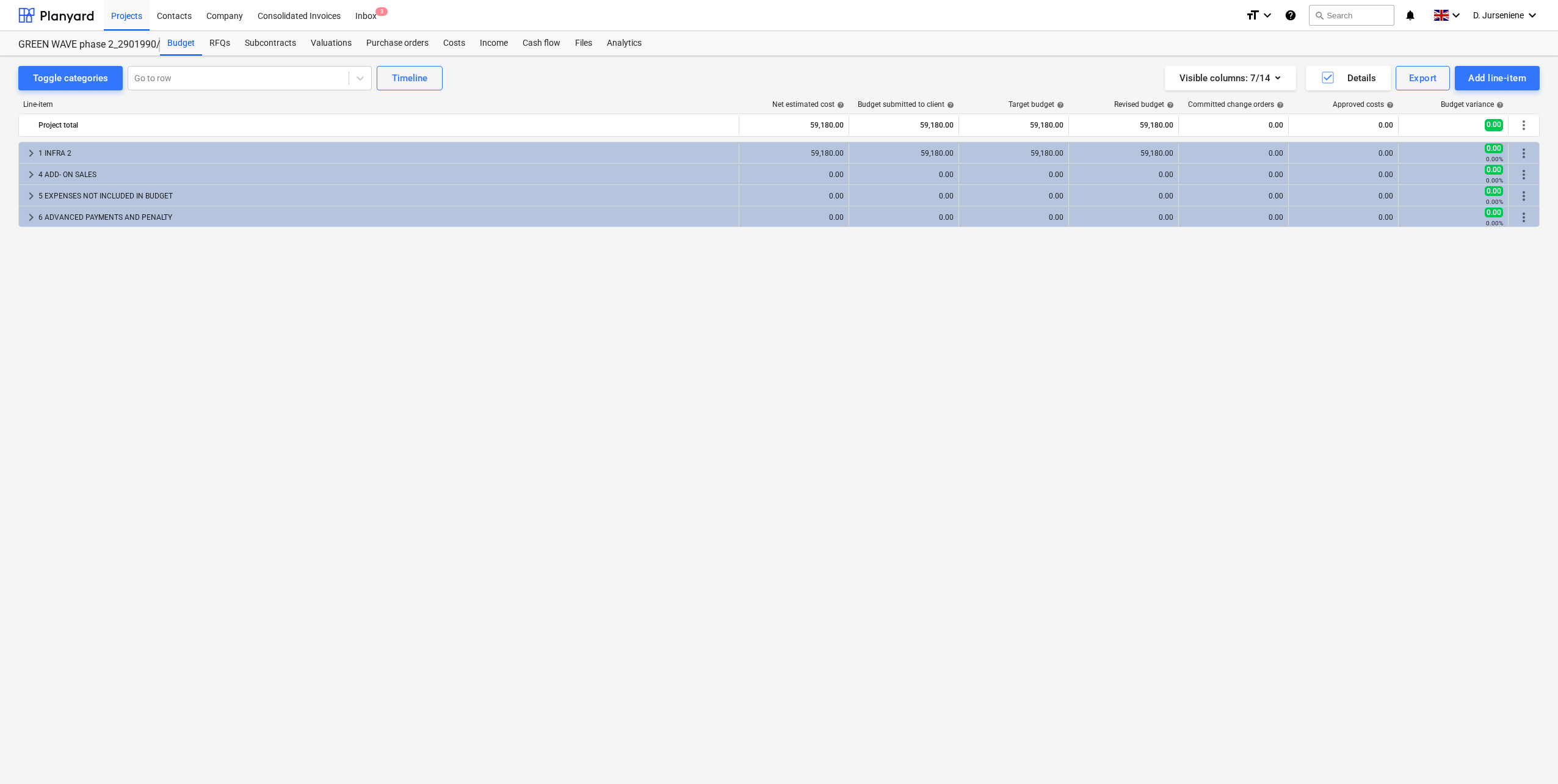
click at [308, 373] on div "keyboard_arrow_right 1 INFRA 2 59,180.00 59,180.00 59,180.00 59,180.00 0.00 0.0…" at bounding box center [779, 437] width 1521 height 591
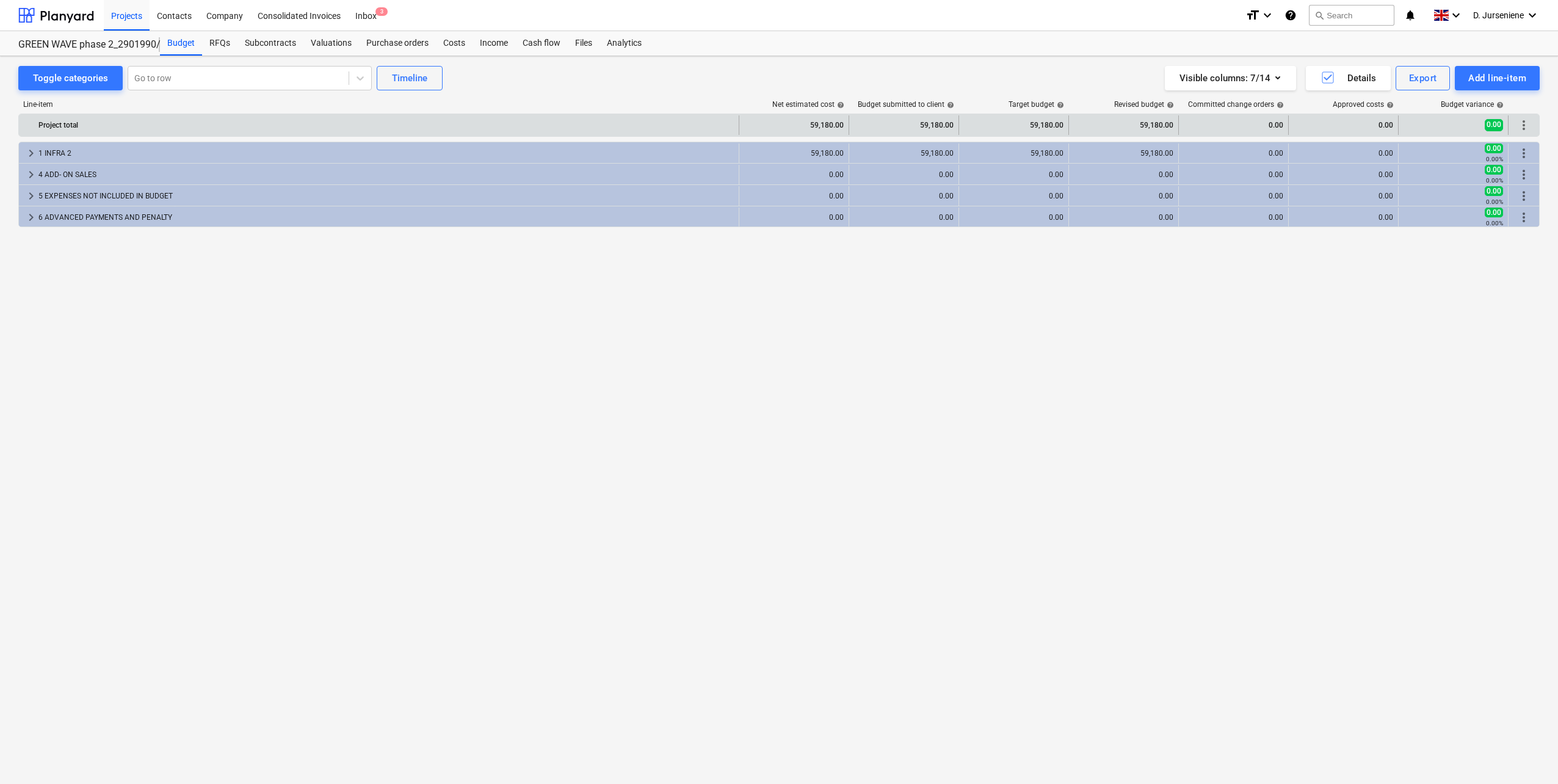
click at [1524, 121] on span "more_vert" at bounding box center [1523, 125] width 15 height 15
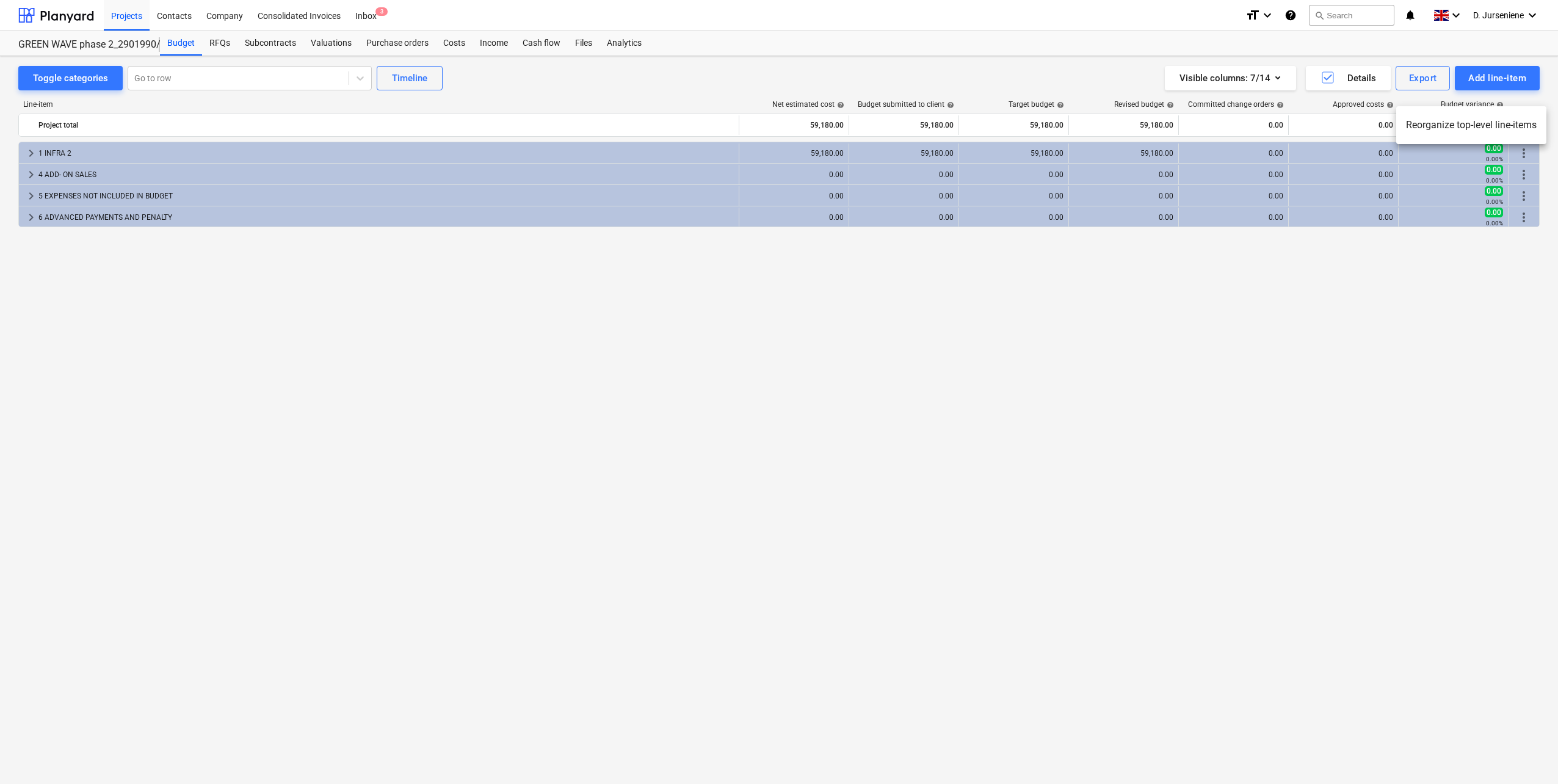
click at [1438, 251] on div at bounding box center [779, 392] width 1558 height 784
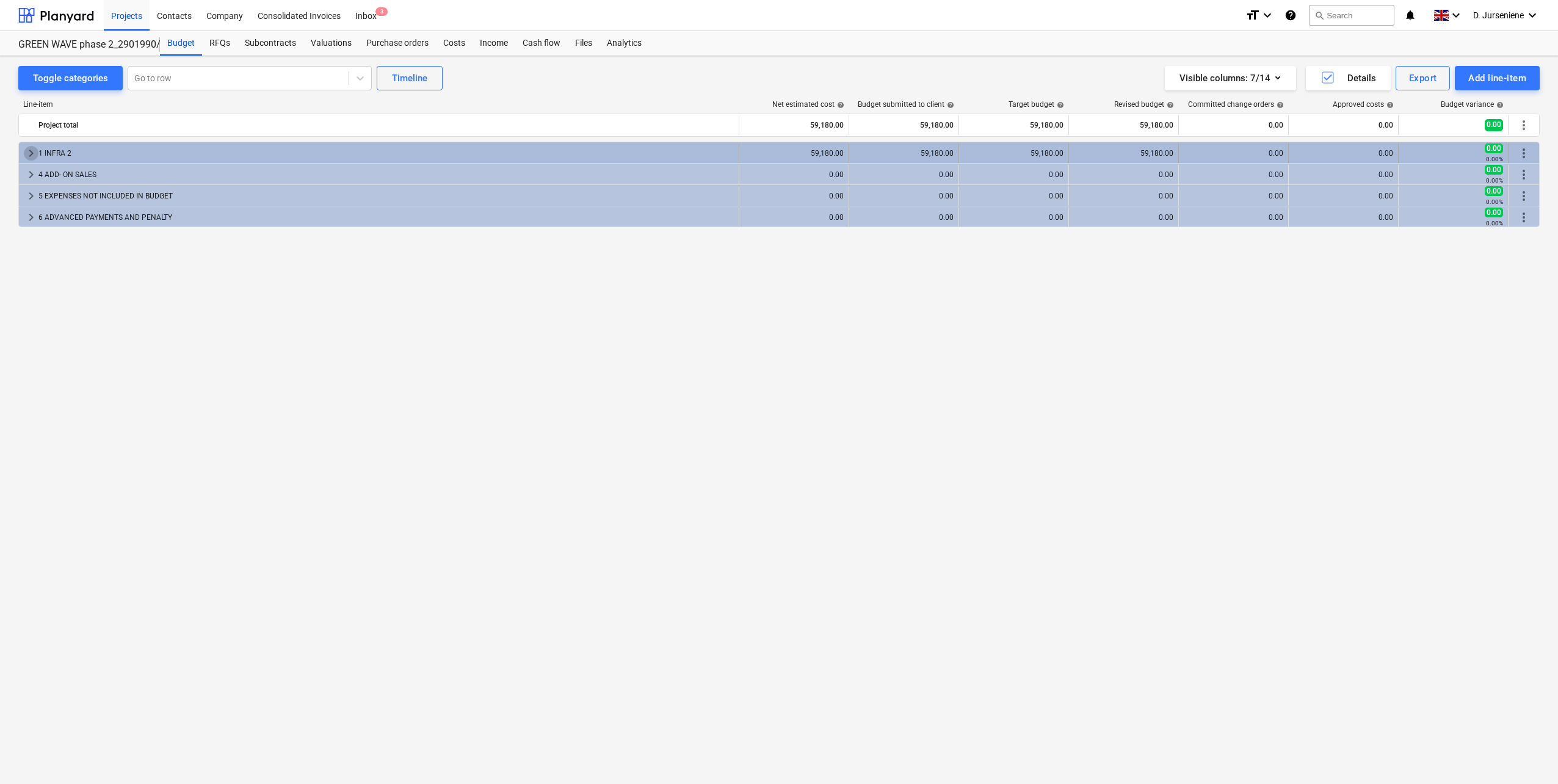
click at [31, 149] on span "keyboard_arrow_right" at bounding box center [31, 153] width 15 height 15
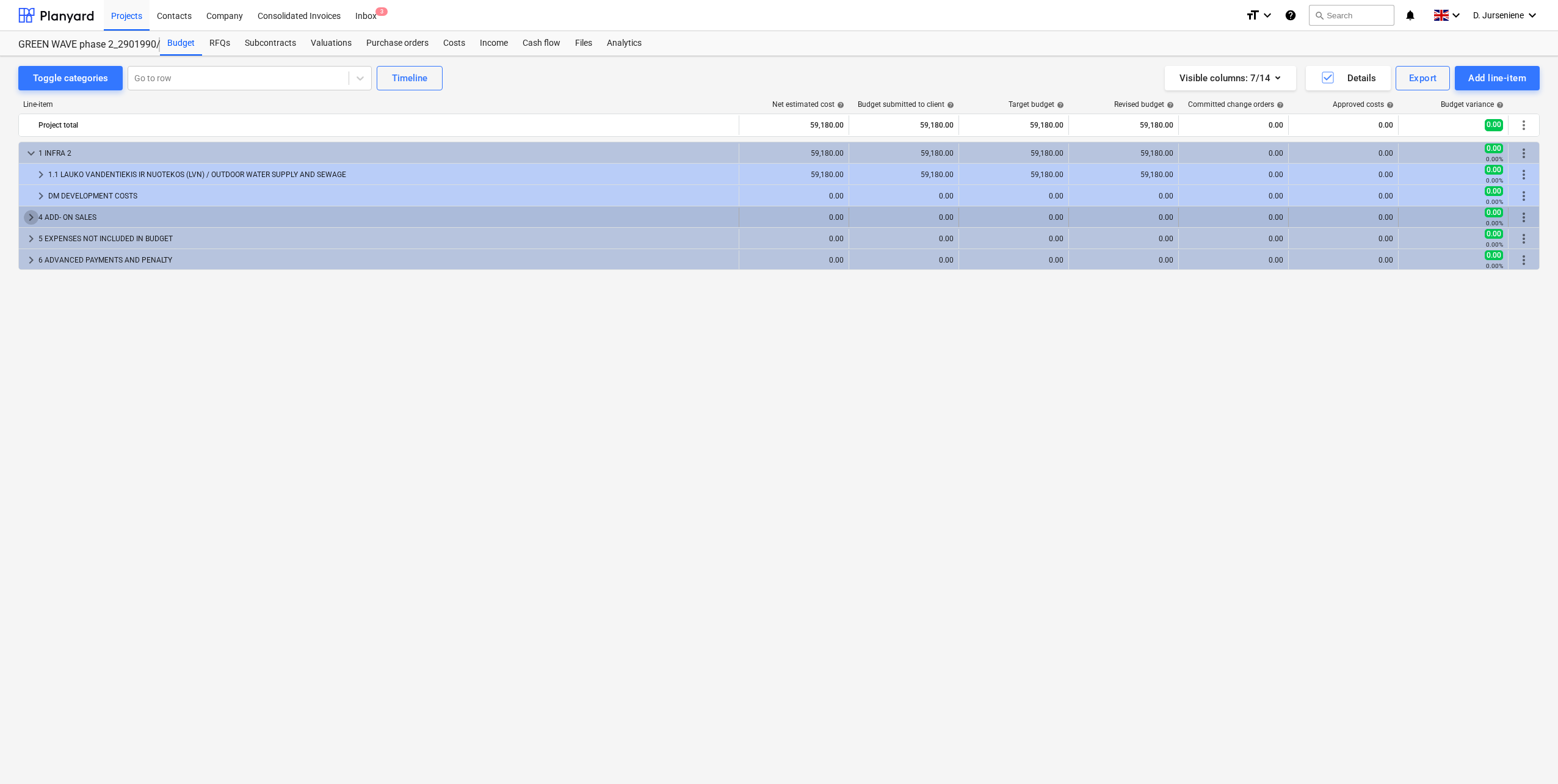
click at [26, 217] on span "keyboard_arrow_right" at bounding box center [31, 217] width 15 height 15
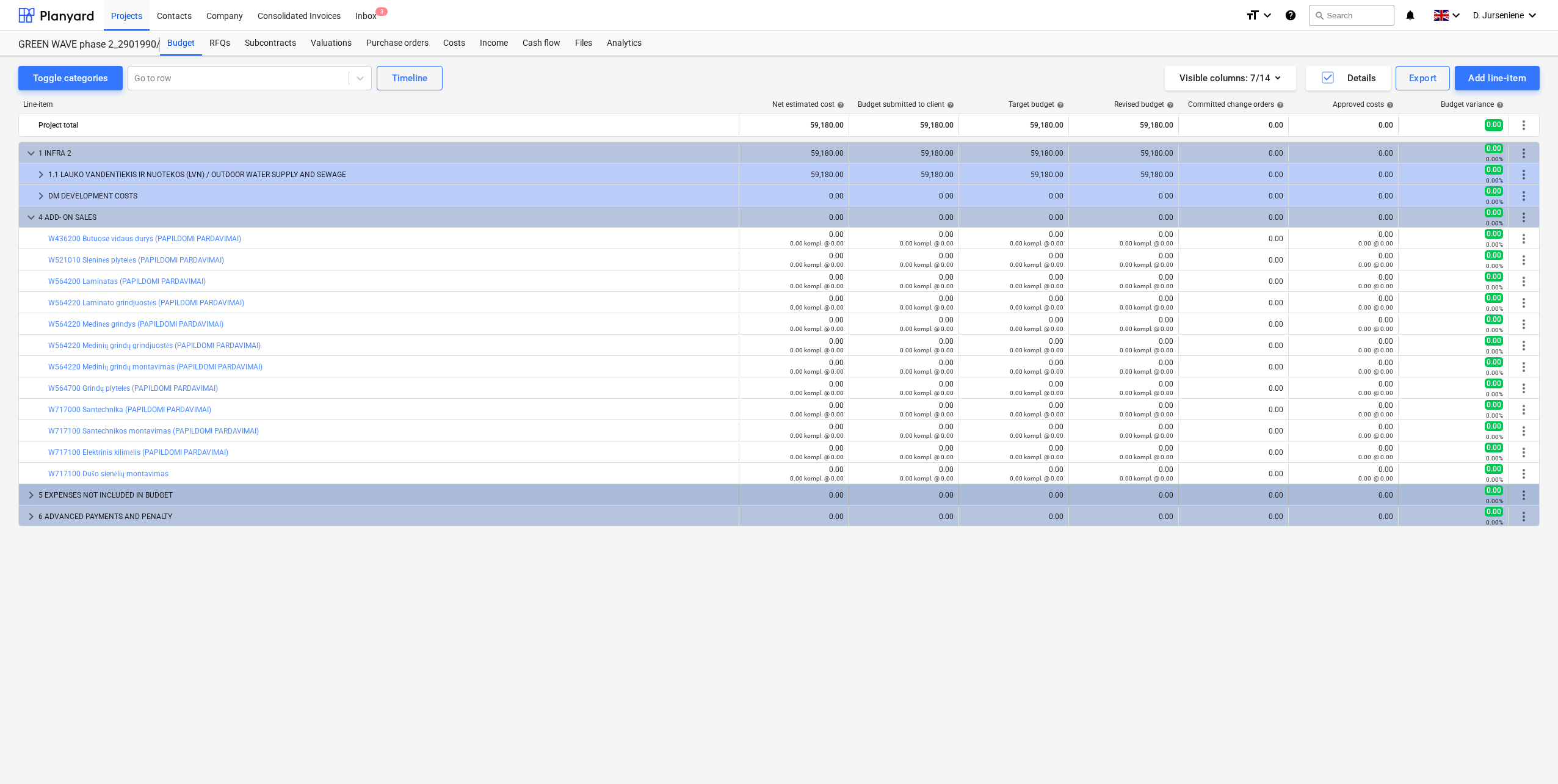
click at [28, 493] on span "keyboard_arrow_right" at bounding box center [31, 495] width 15 height 15
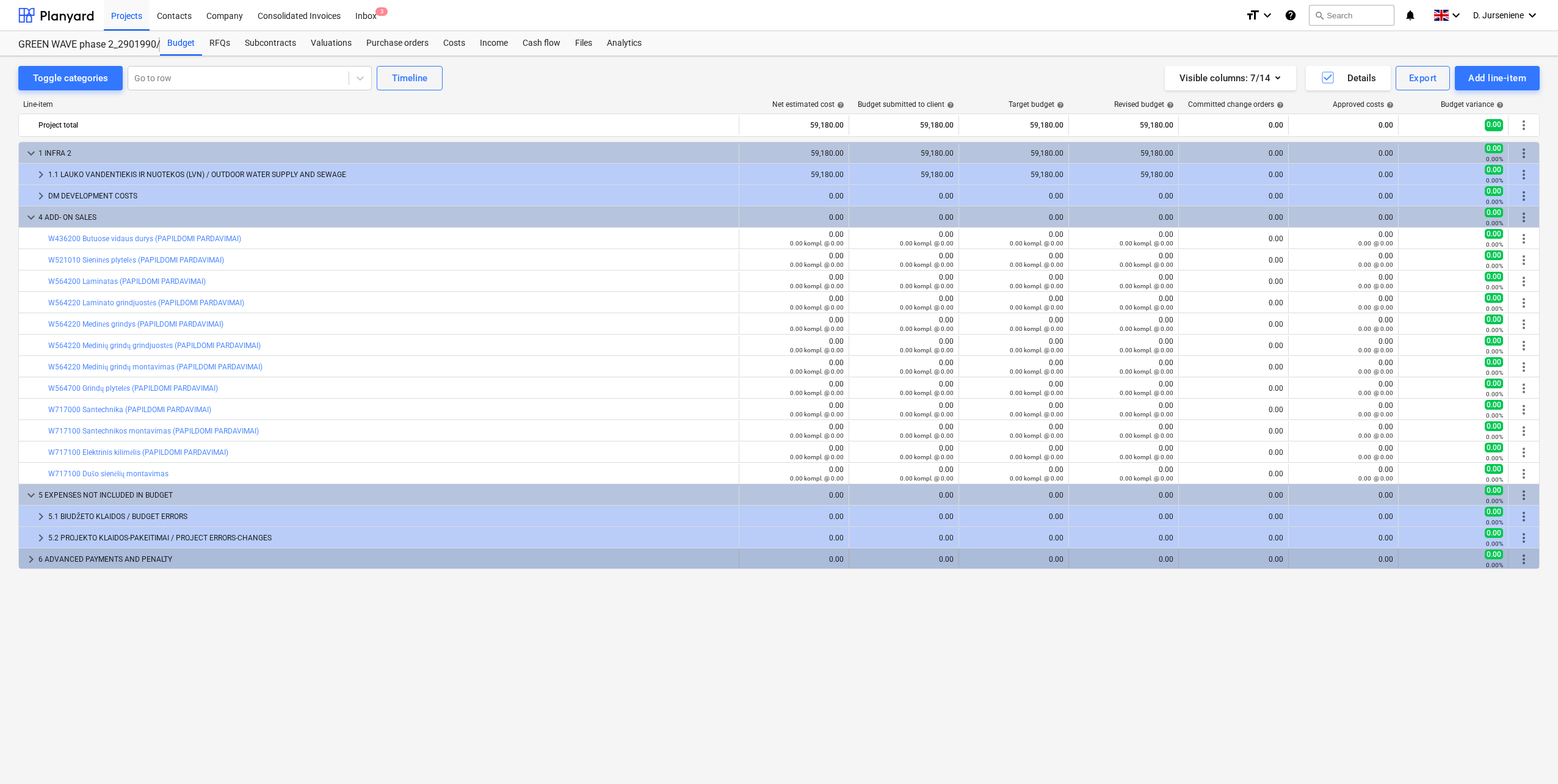
click at [27, 561] on span "keyboard_arrow_right" at bounding box center [31, 559] width 15 height 15
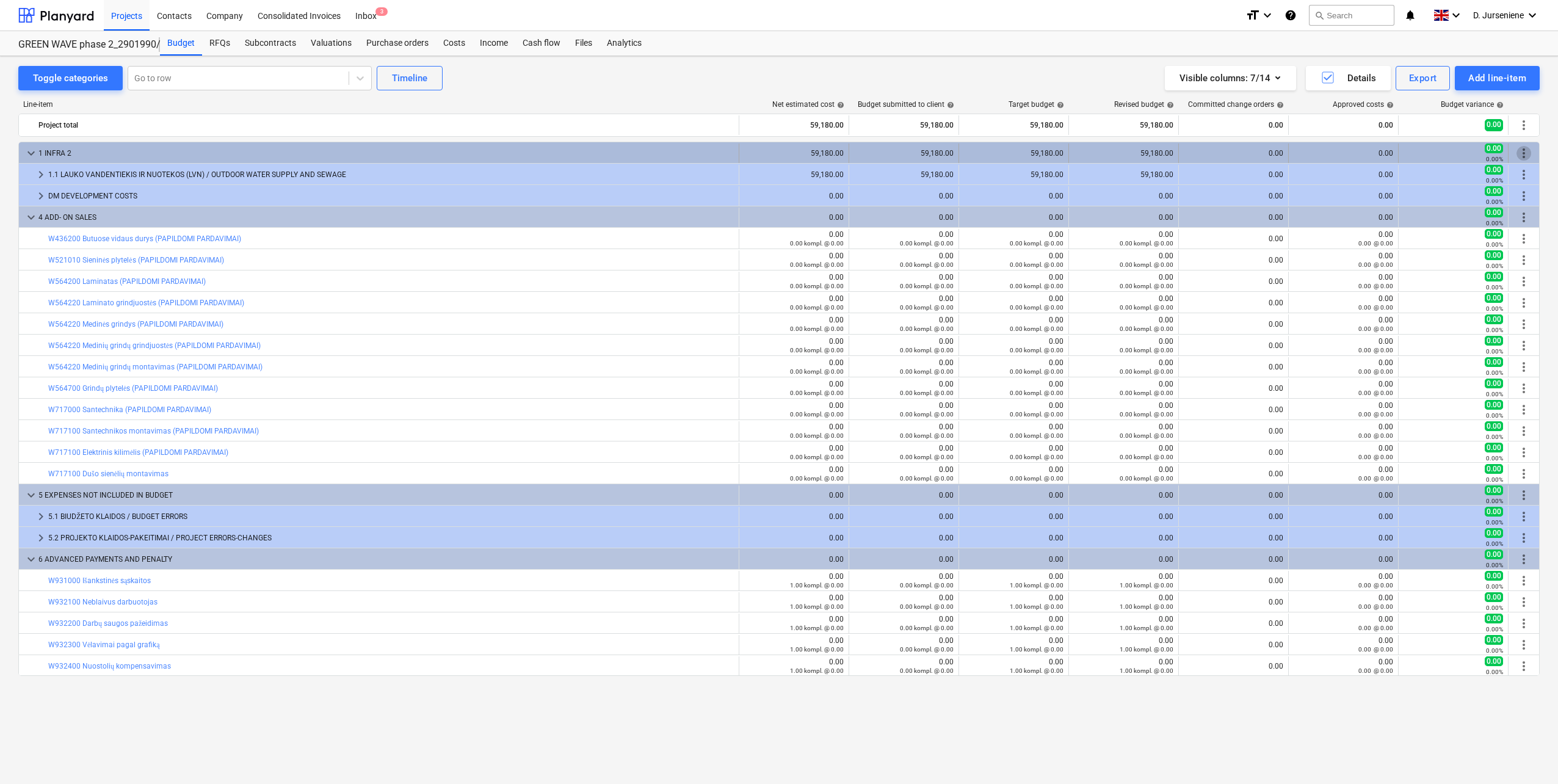
click at [1524, 154] on span "more_vert" at bounding box center [1523, 153] width 15 height 15
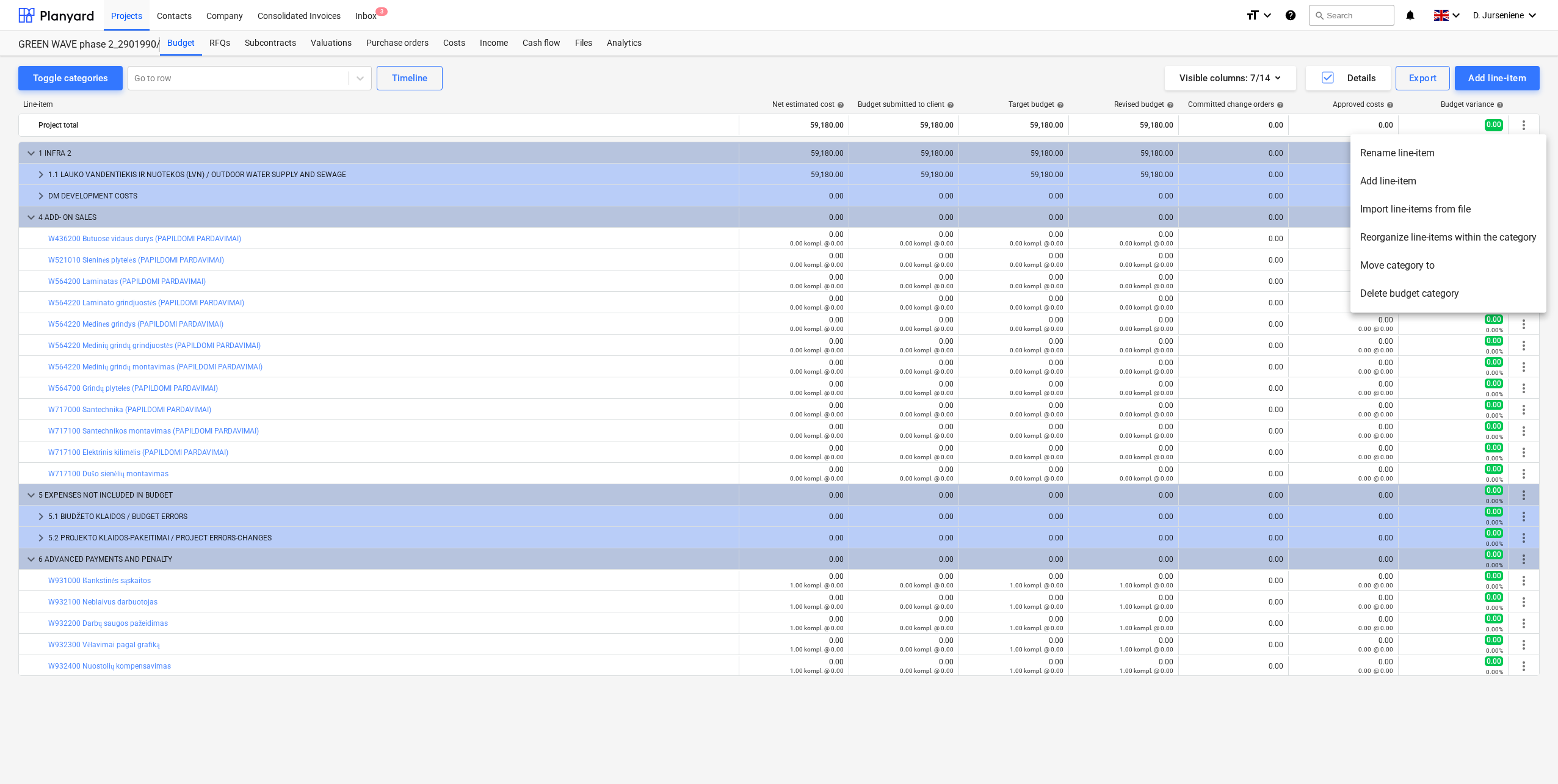
click at [1044, 85] on div at bounding box center [779, 392] width 1558 height 784
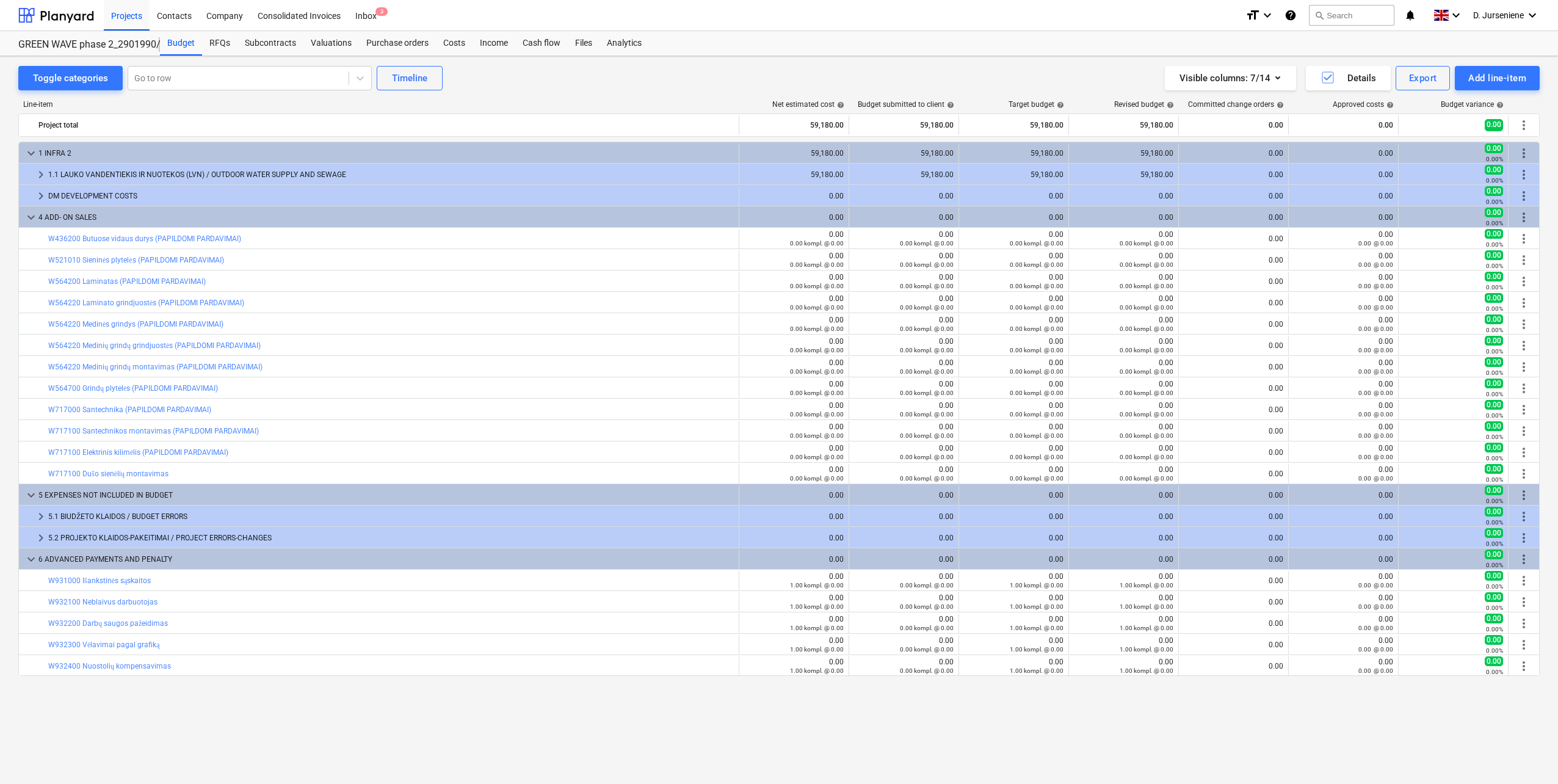
drag, startPoint x: 1043, startPoint y: 85, endPoint x: 1049, endPoint y: 77, distance: 10.0
click at [1047, 77] on div "Visible columns : 7/14 Details Export Add line-item" at bounding box center [1172, 78] width 734 height 24
click at [1482, 81] on div "Add line-item" at bounding box center [1497, 78] width 58 height 16
click at [1469, 130] on div "Add custom" at bounding box center [1476, 130] width 127 height 21
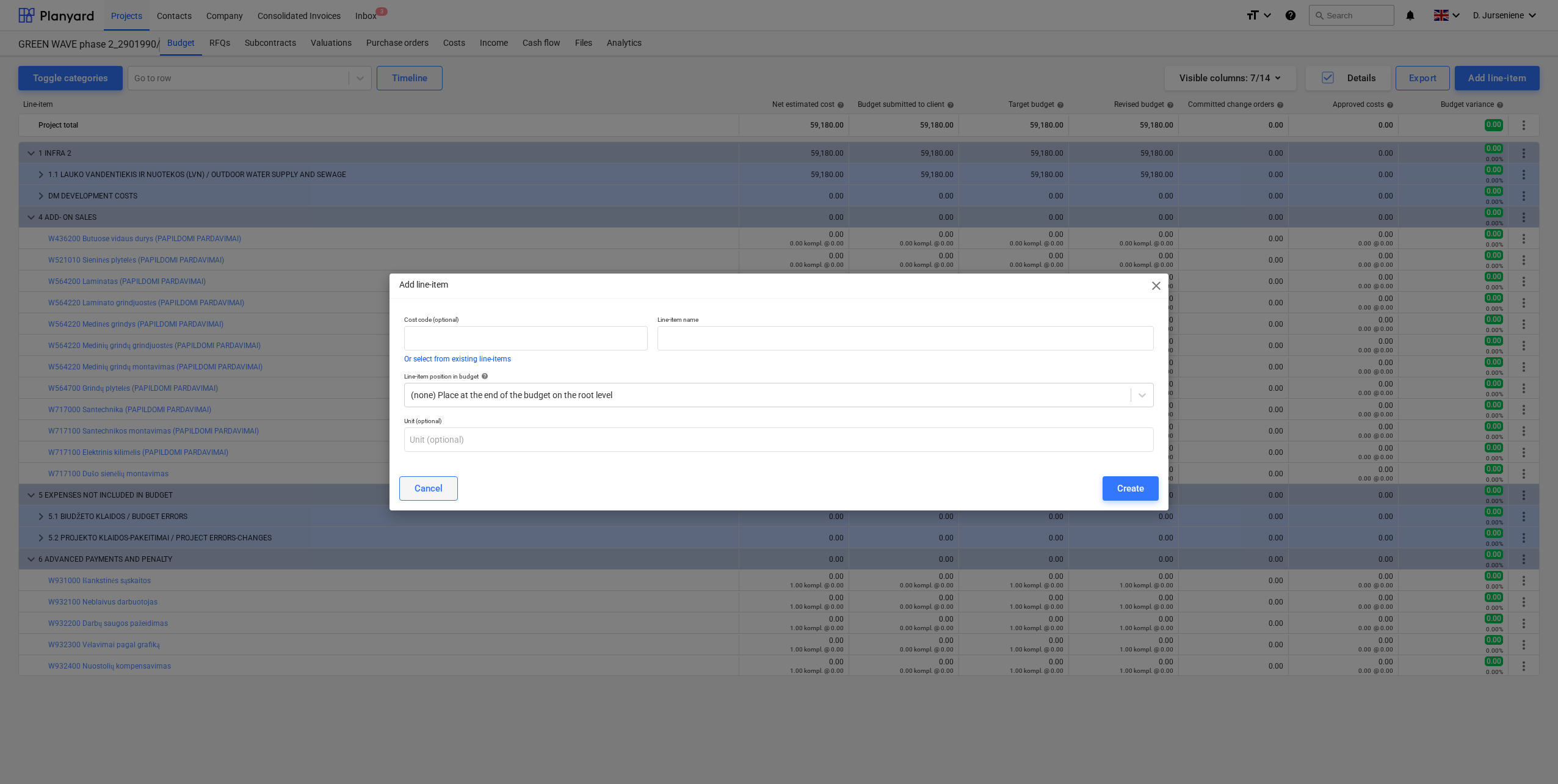
click at [416, 488] on div "Cancel" at bounding box center [428, 488] width 28 height 16
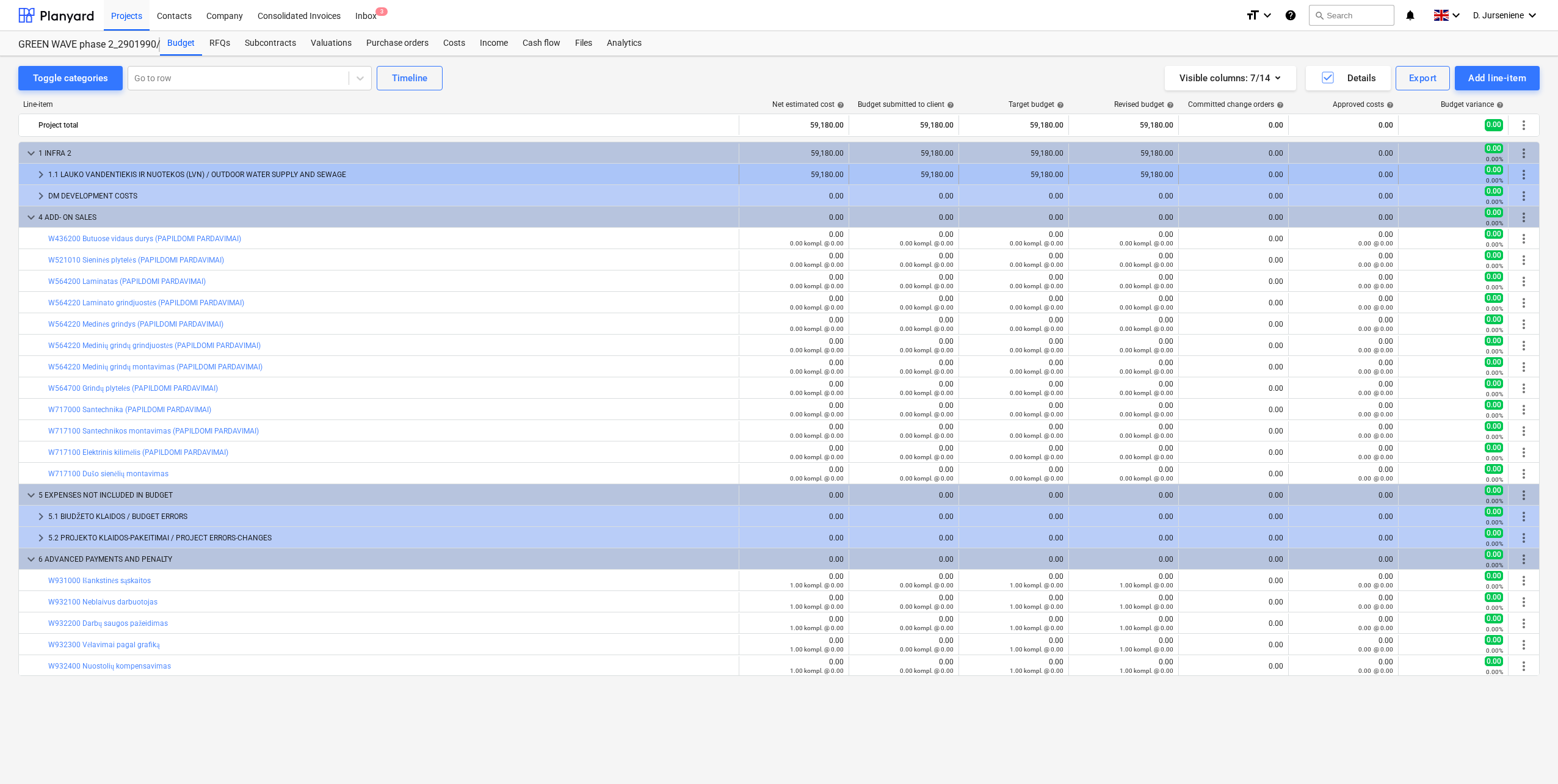
click at [196, 170] on div "1.1 LAUKO VANDENTIEKIS IR NUOTEKOS (LVN) / OUTDOOR WATER SUPPLY AND SEWAGE" at bounding box center [391, 174] width 685 height 19
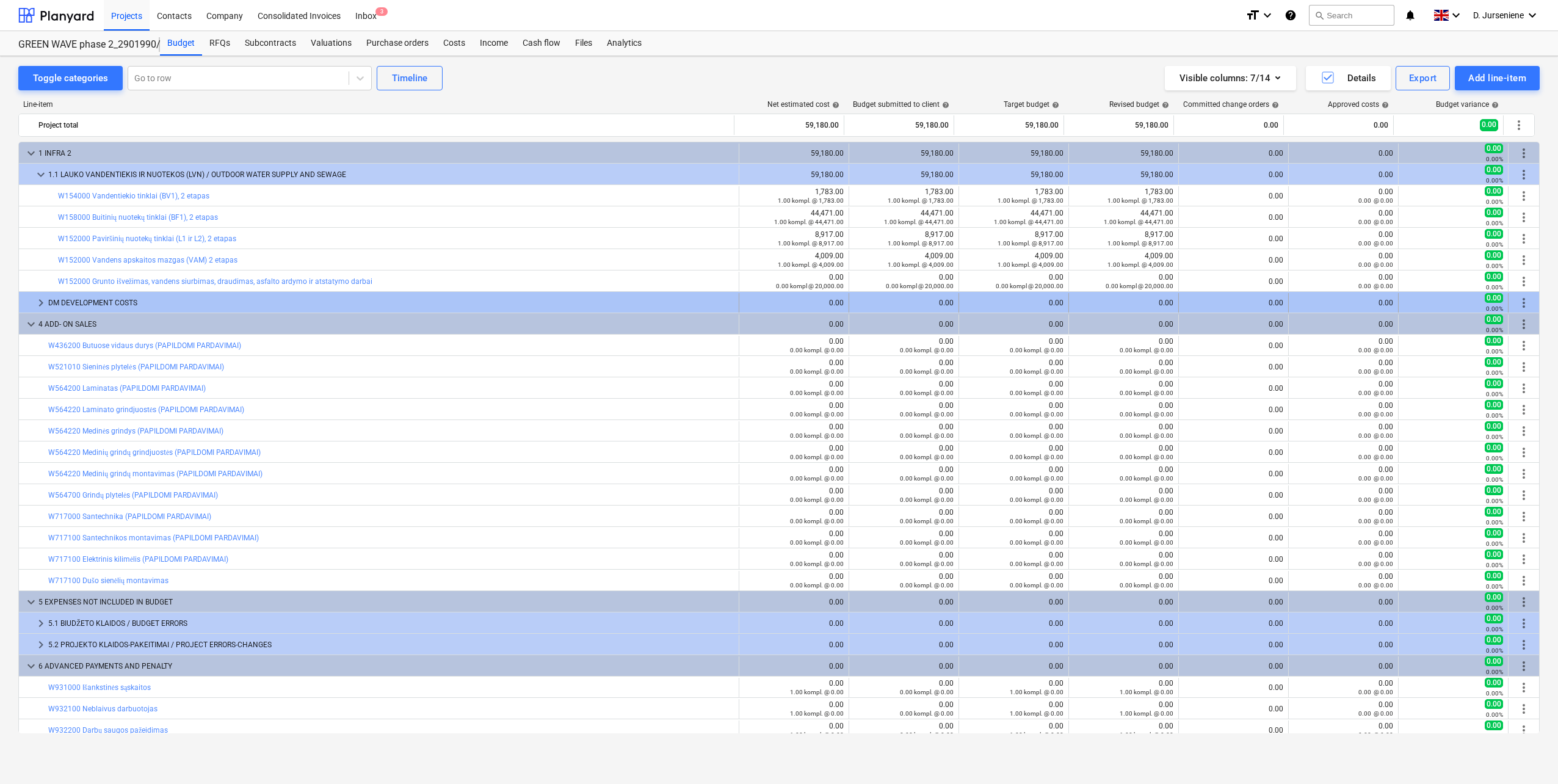
click at [104, 303] on div "DM DEVELOPMENT COSTS" at bounding box center [391, 302] width 685 height 19
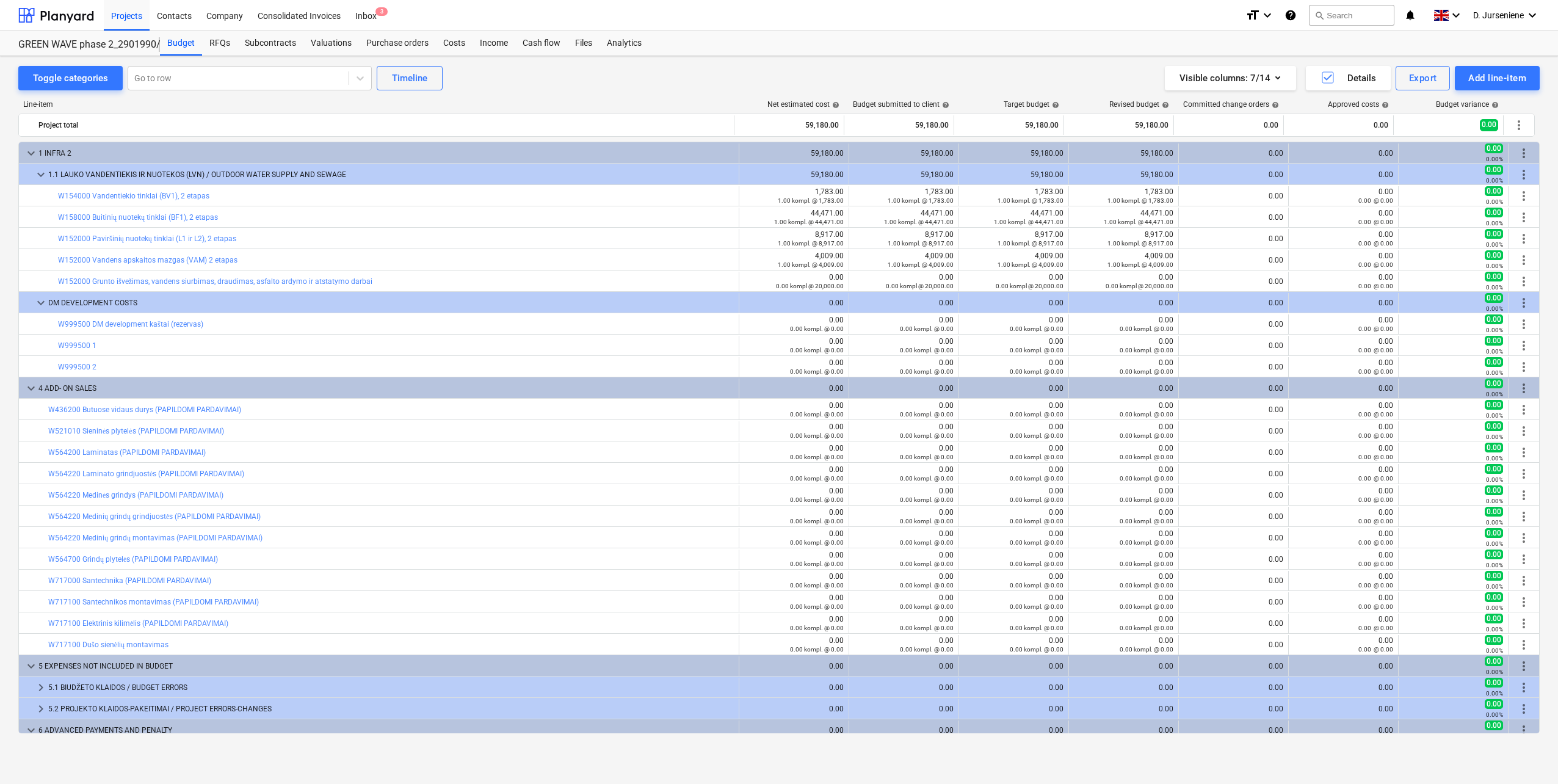
click at [471, 82] on div "Toggle categories Go to row Timeline Visible columns : 7/14 Details Export Add …" at bounding box center [779, 78] width 1521 height 24
click at [1442, 11] on span at bounding box center [1440, 16] width 15 height 11
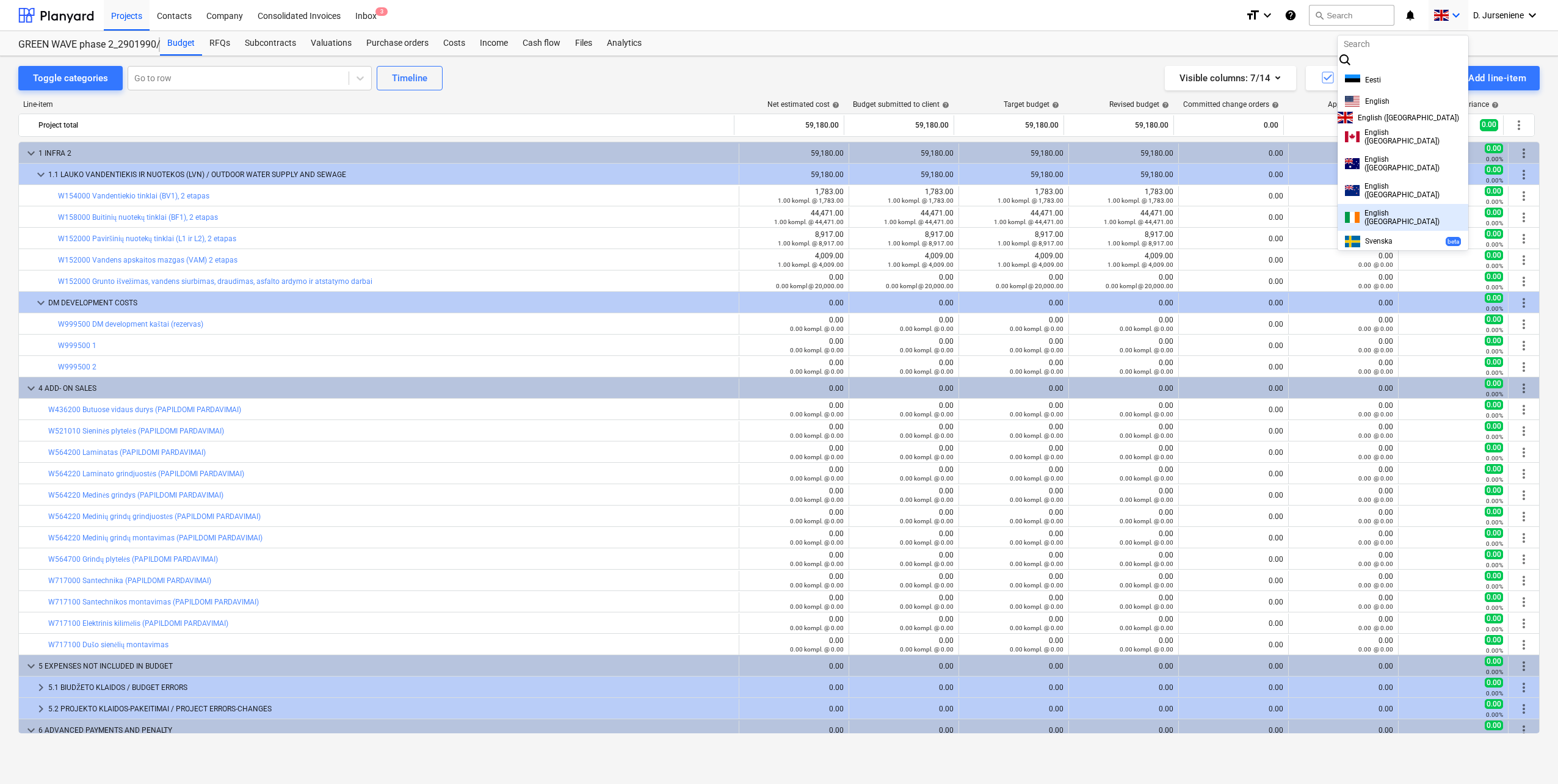
scroll to position [330, 0]
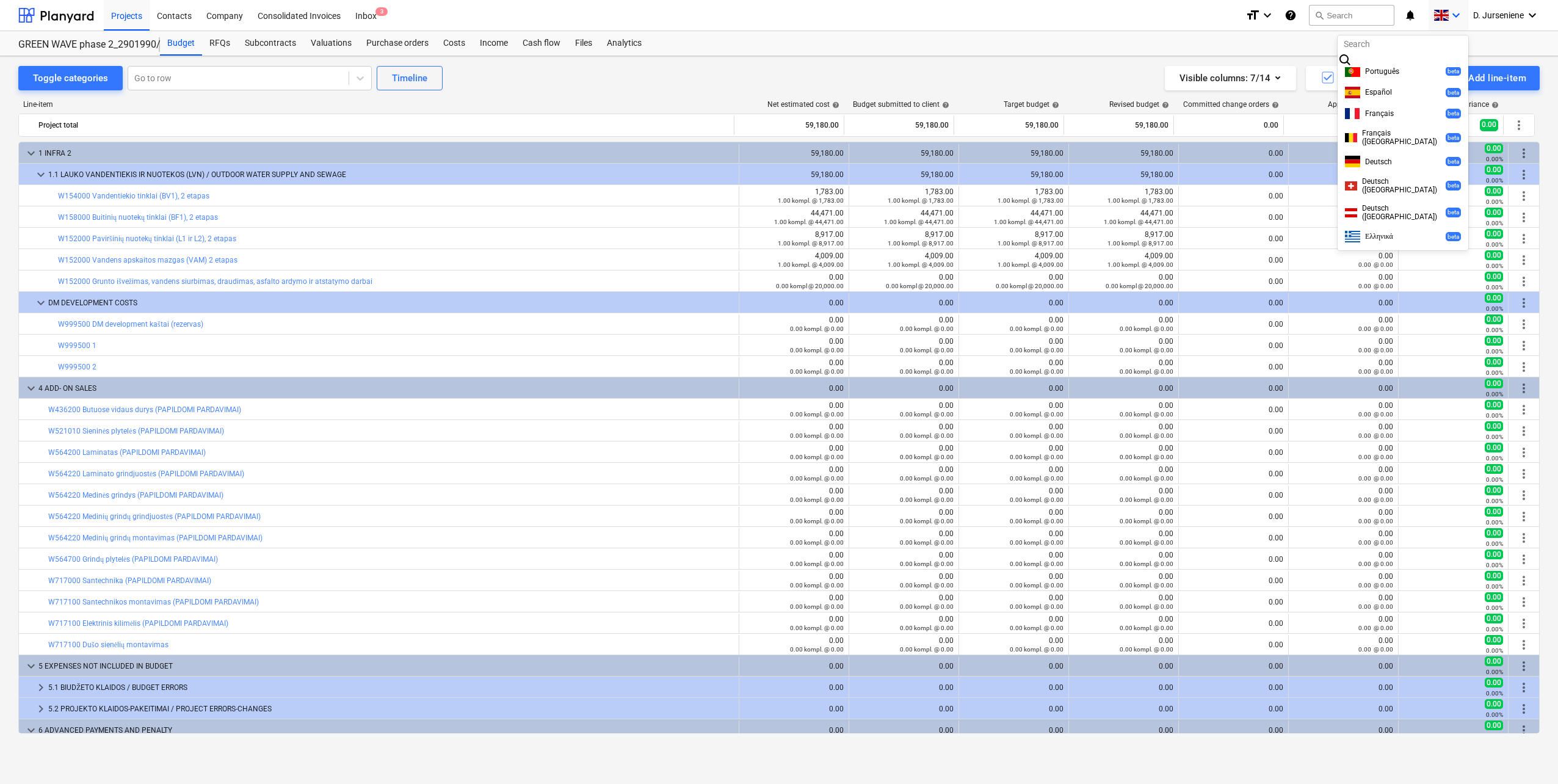
click at [1364, 274] on span "русский" at bounding box center [1377, 278] width 25 height 9
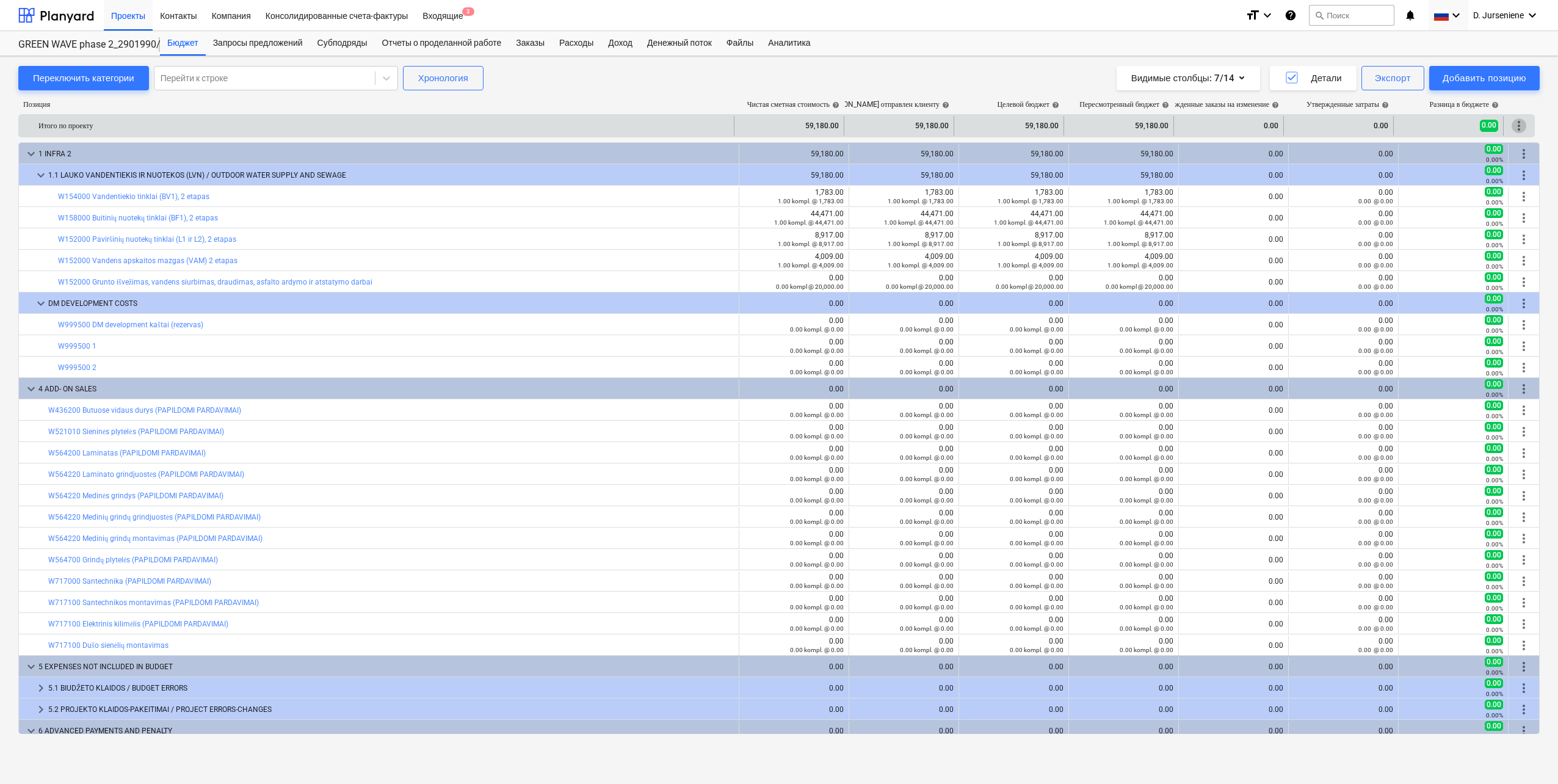
click at [1520, 121] on span "more_vert" at bounding box center [1519, 126] width 15 height 15
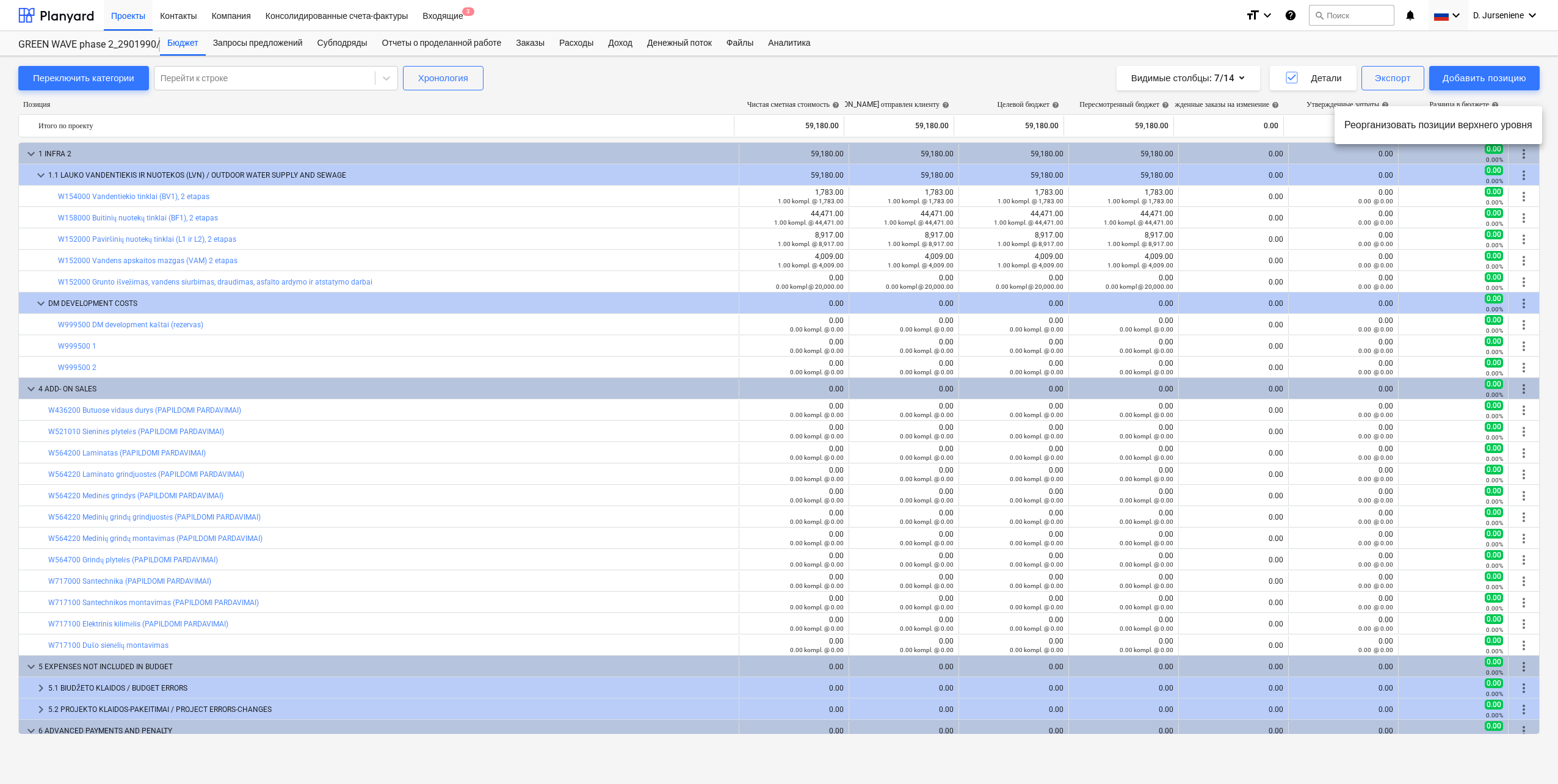
click at [1545, 95] on div at bounding box center [779, 392] width 1558 height 784
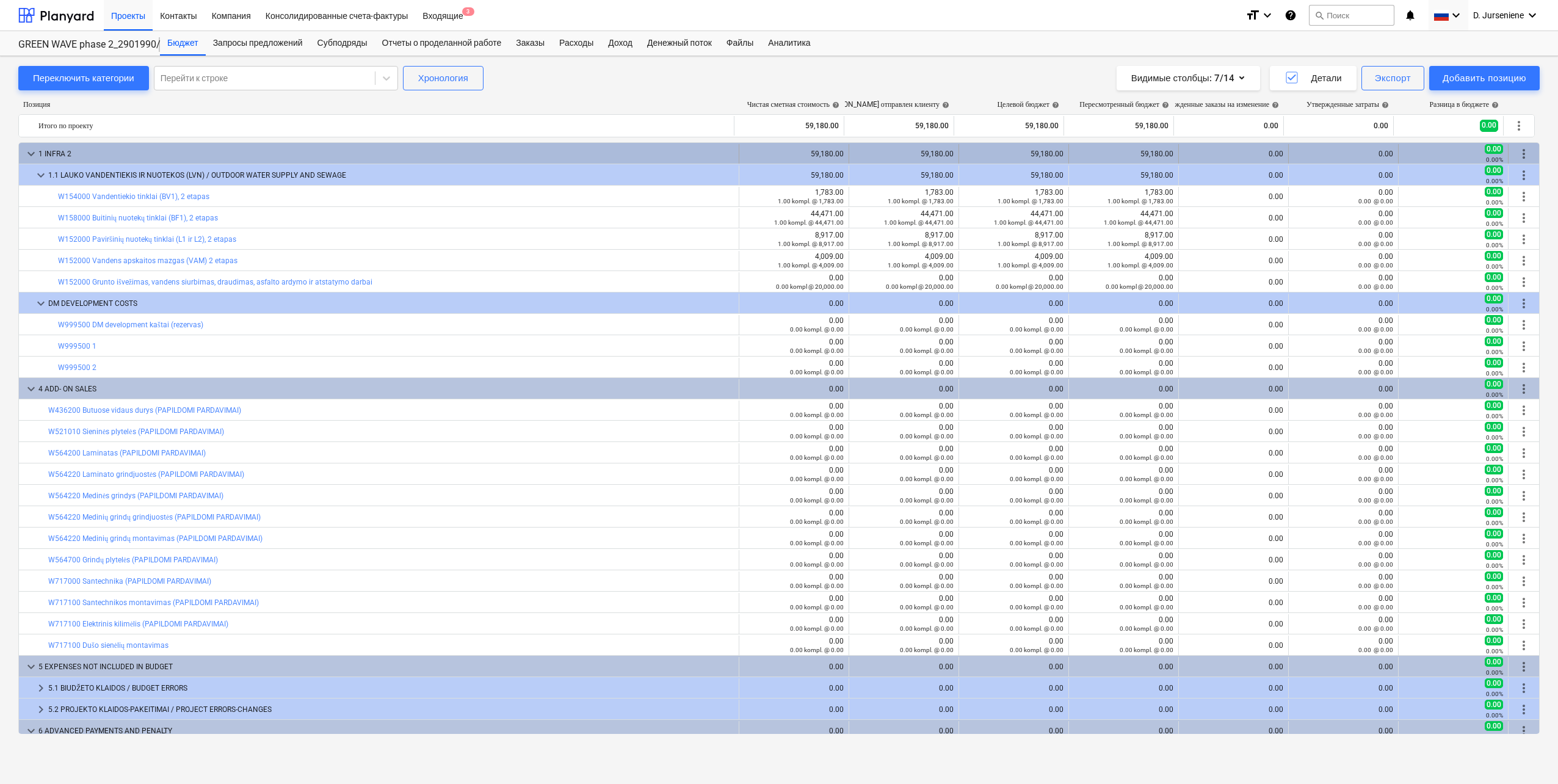
click at [1516, 148] on span "more_vert" at bounding box center [1523, 154] width 15 height 15
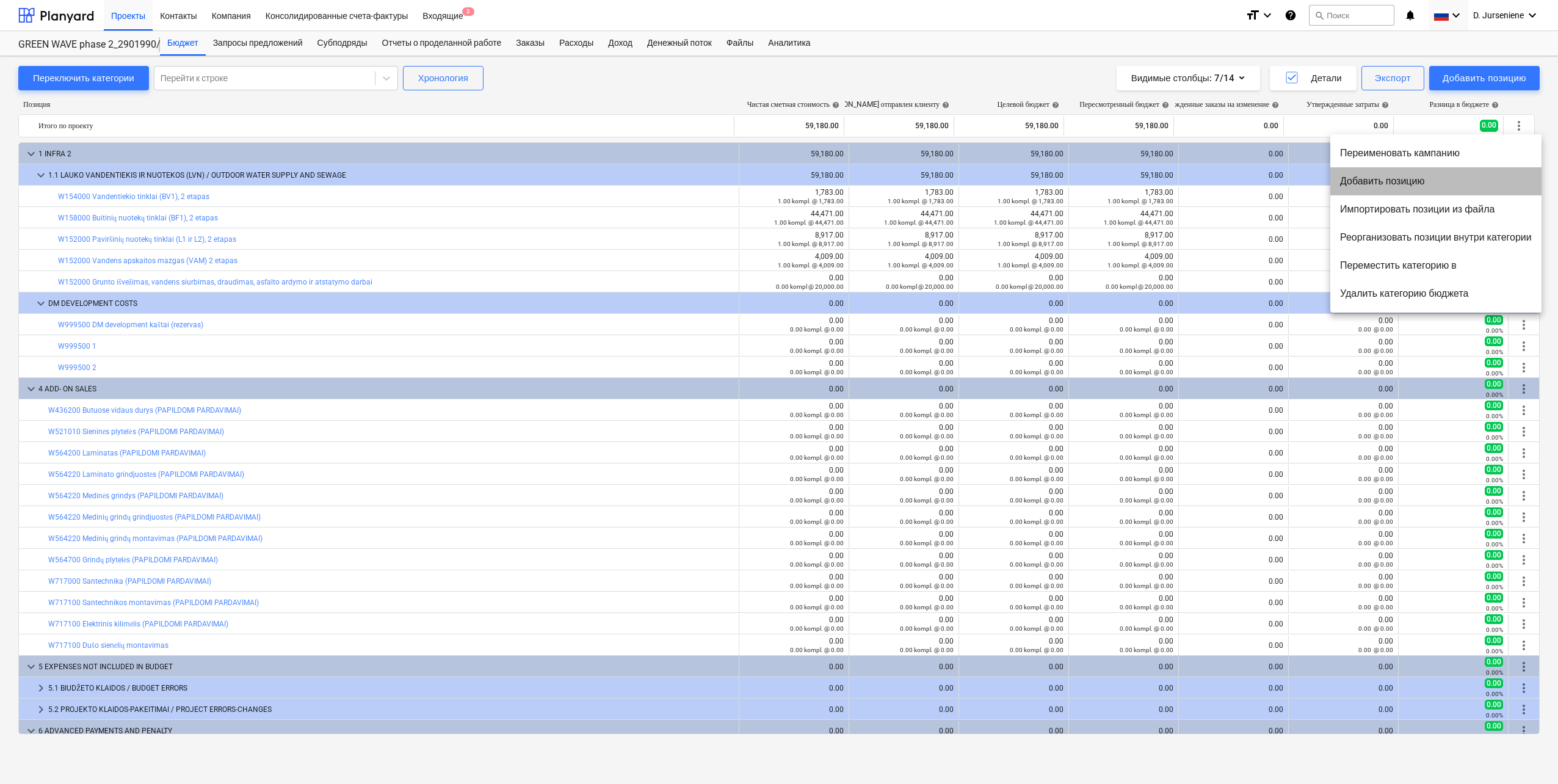
click at [1407, 182] on li "Добавить позицию" at bounding box center [1436, 181] width 211 height 28
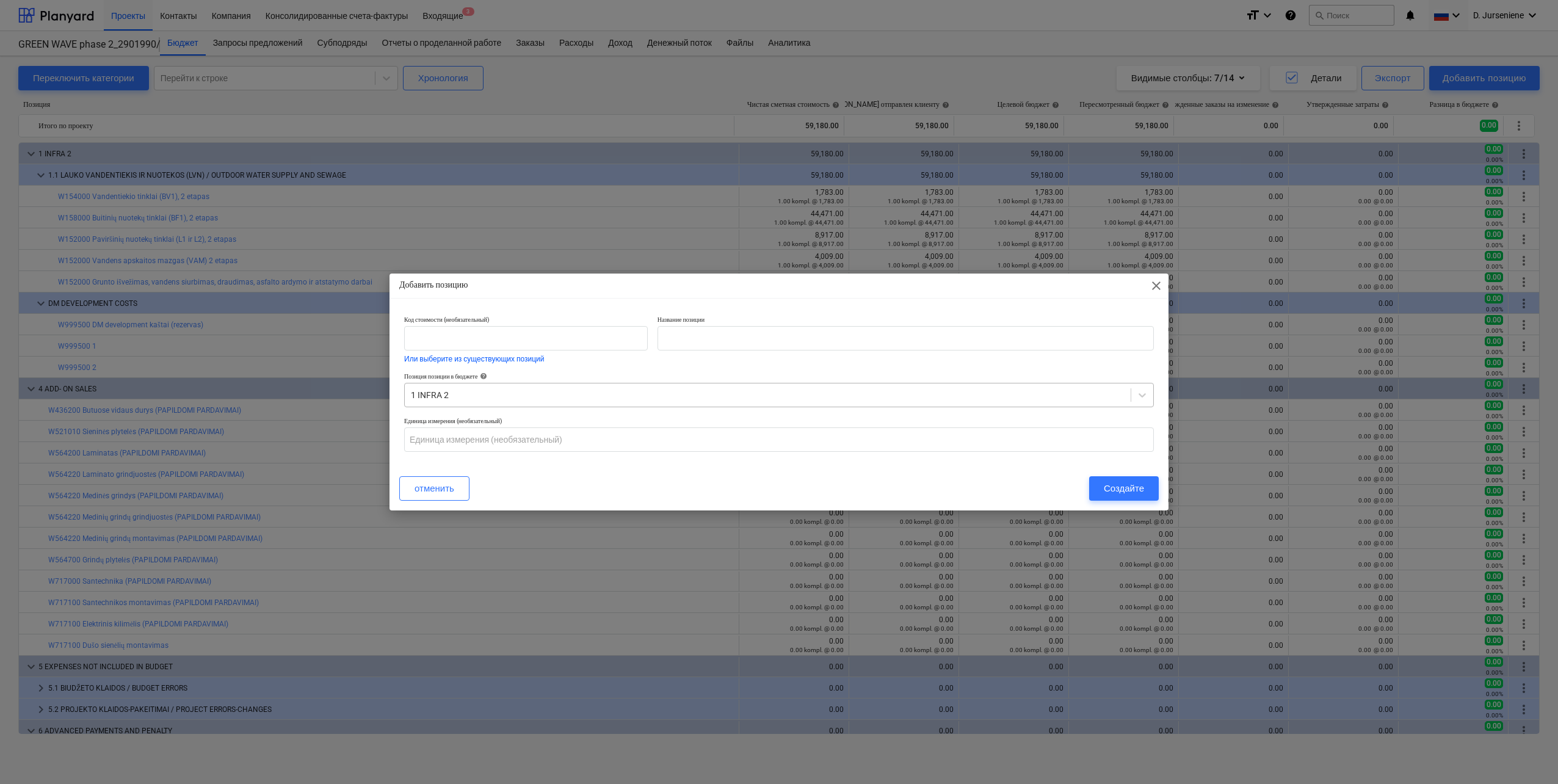
click at [521, 394] on div at bounding box center [767, 395] width 713 height 12
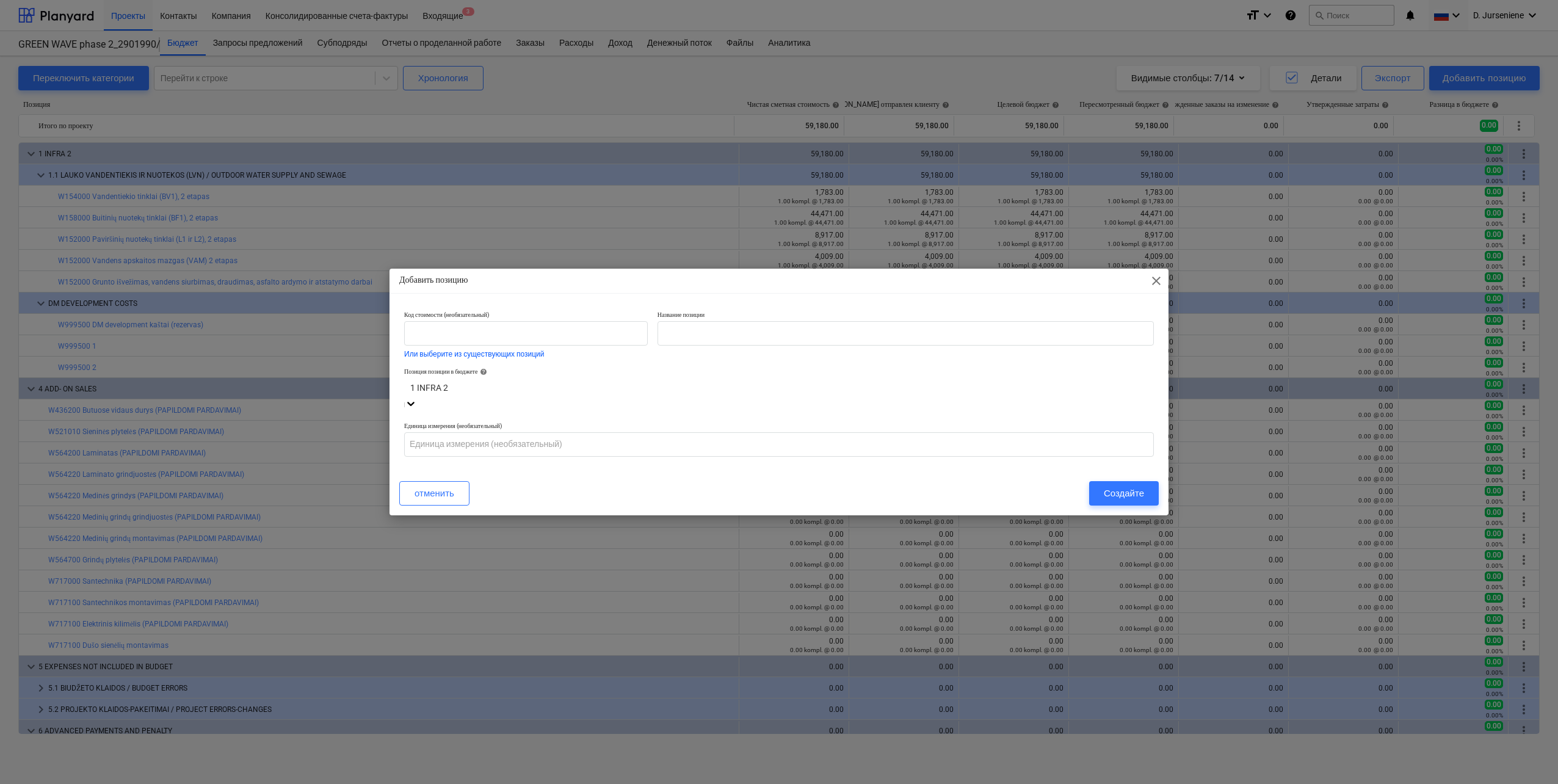
scroll to position [0, 0]
click at [520, 783] on div "(нет) Поместите в конец бюджета на корневом уровне" at bounding box center [779, 791] width 1558 height 10
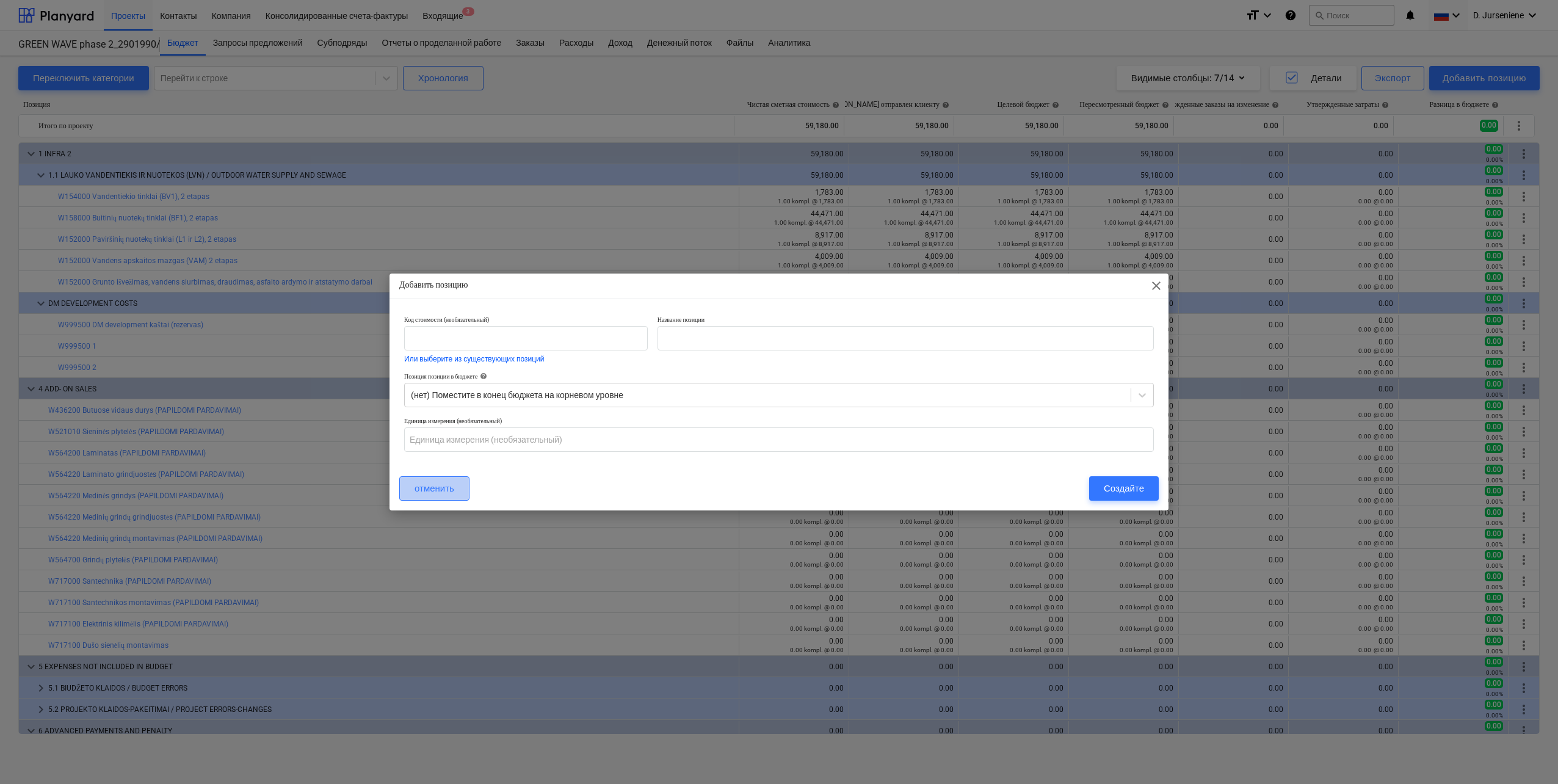
click at [441, 492] on div "отменить" at bounding box center [434, 488] width 40 height 16
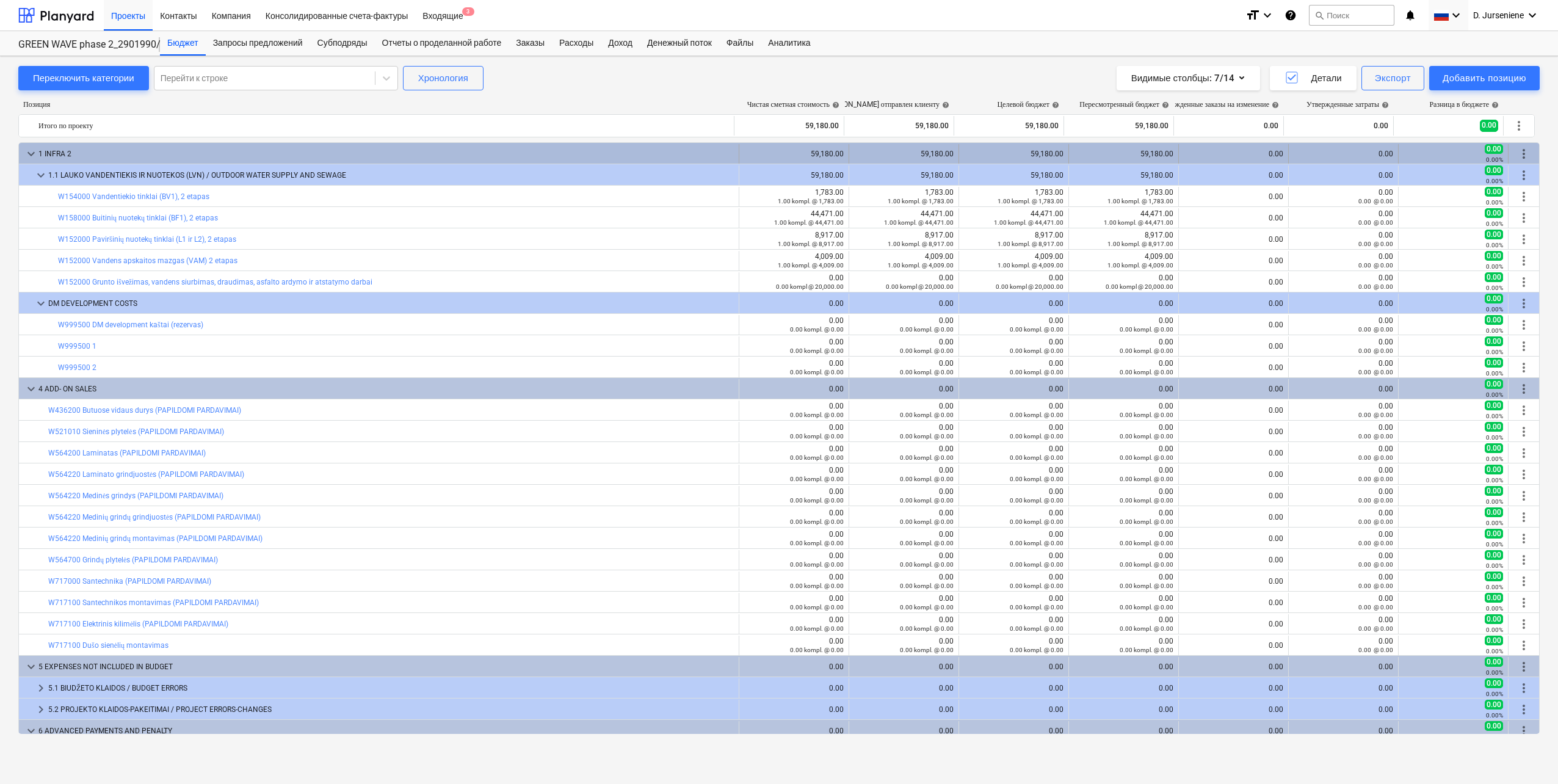
click at [1522, 151] on span "more_vert" at bounding box center [1523, 154] width 15 height 15
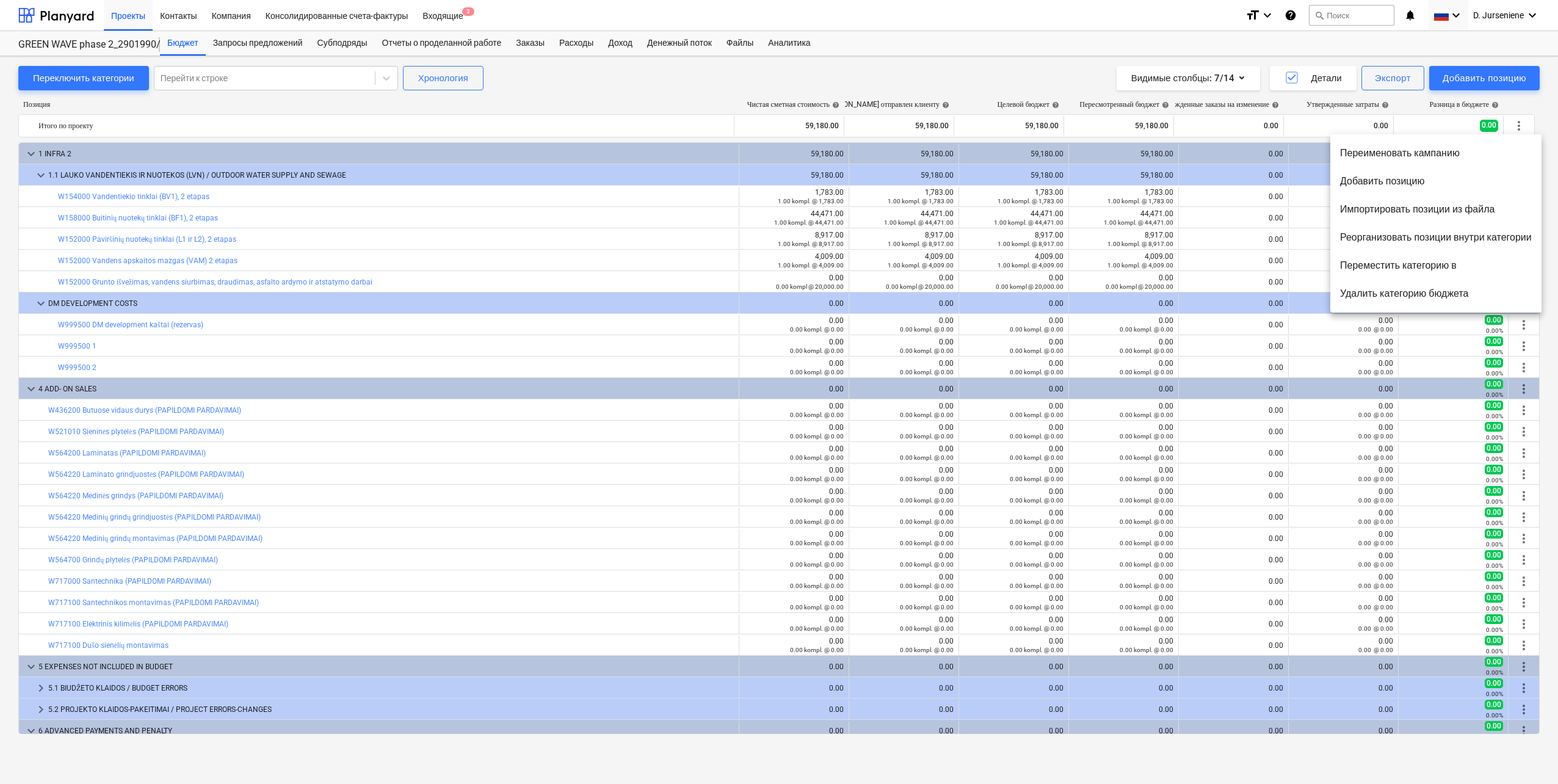
click at [1436, 211] on li "Импортировать позиции из файла" at bounding box center [1436, 209] width 211 height 28
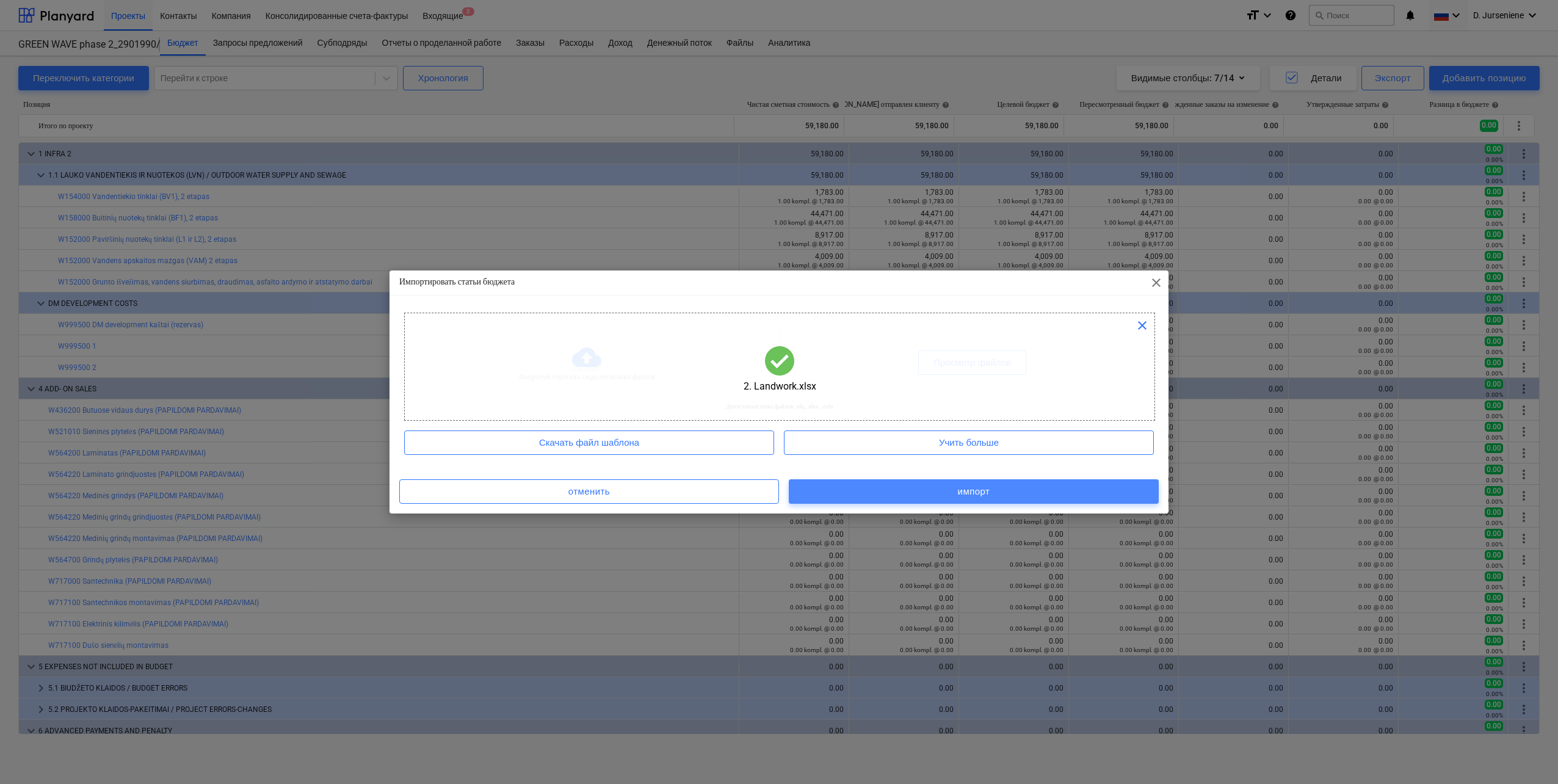
click at [968, 490] on div "импорт" at bounding box center [973, 491] width 32 height 16
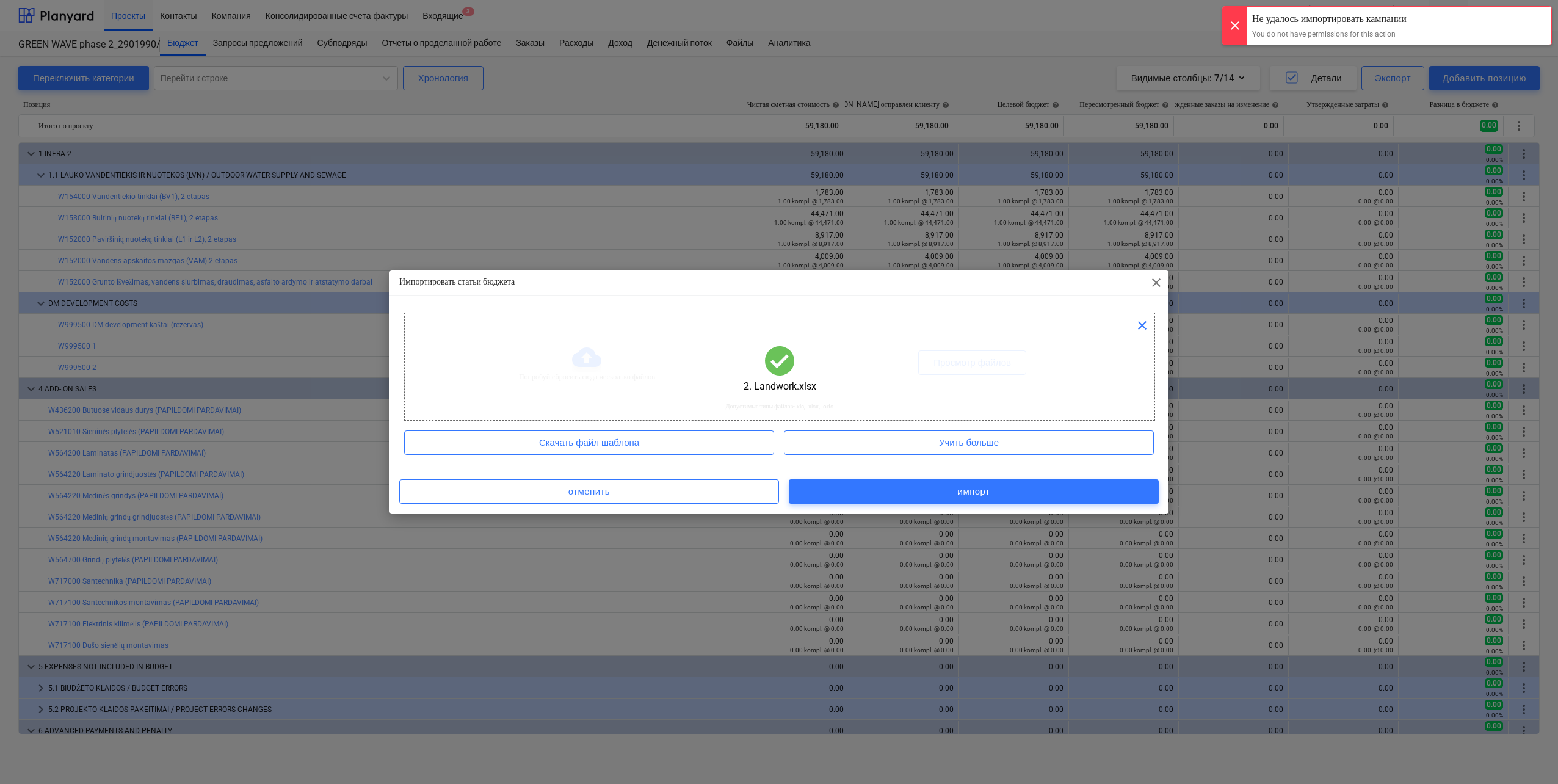
click at [1329, 23] on div "Не удалось импортировать кампании" at bounding box center [1329, 19] width 154 height 15
click at [944, 444] on div "Учить больше" at bounding box center [969, 443] width 60 height 16
click at [1160, 284] on span "close" at bounding box center [1156, 283] width 15 height 15
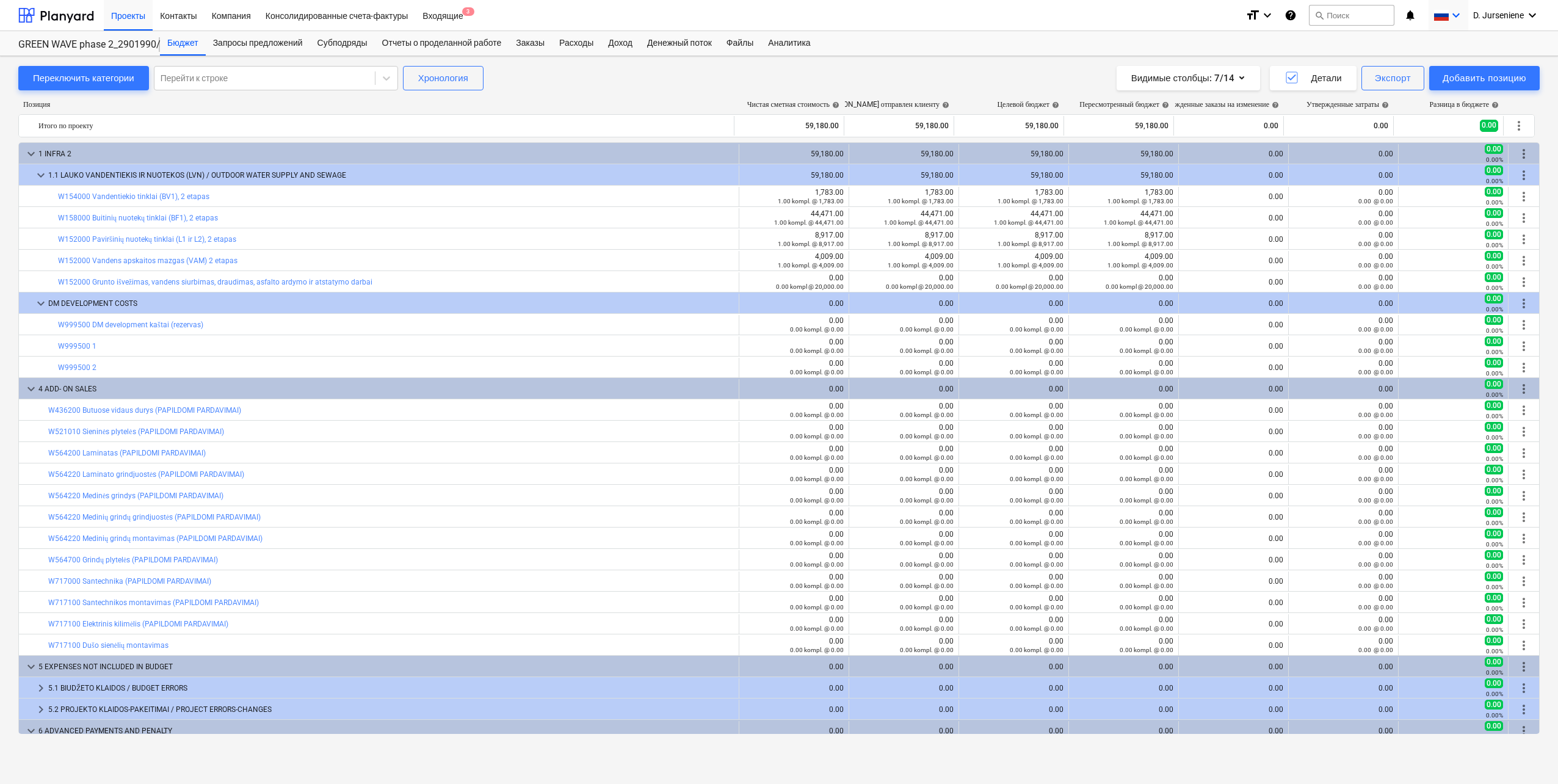
click at [1459, 18] on icon "keyboard_arrow_down" at bounding box center [1456, 15] width 15 height 15
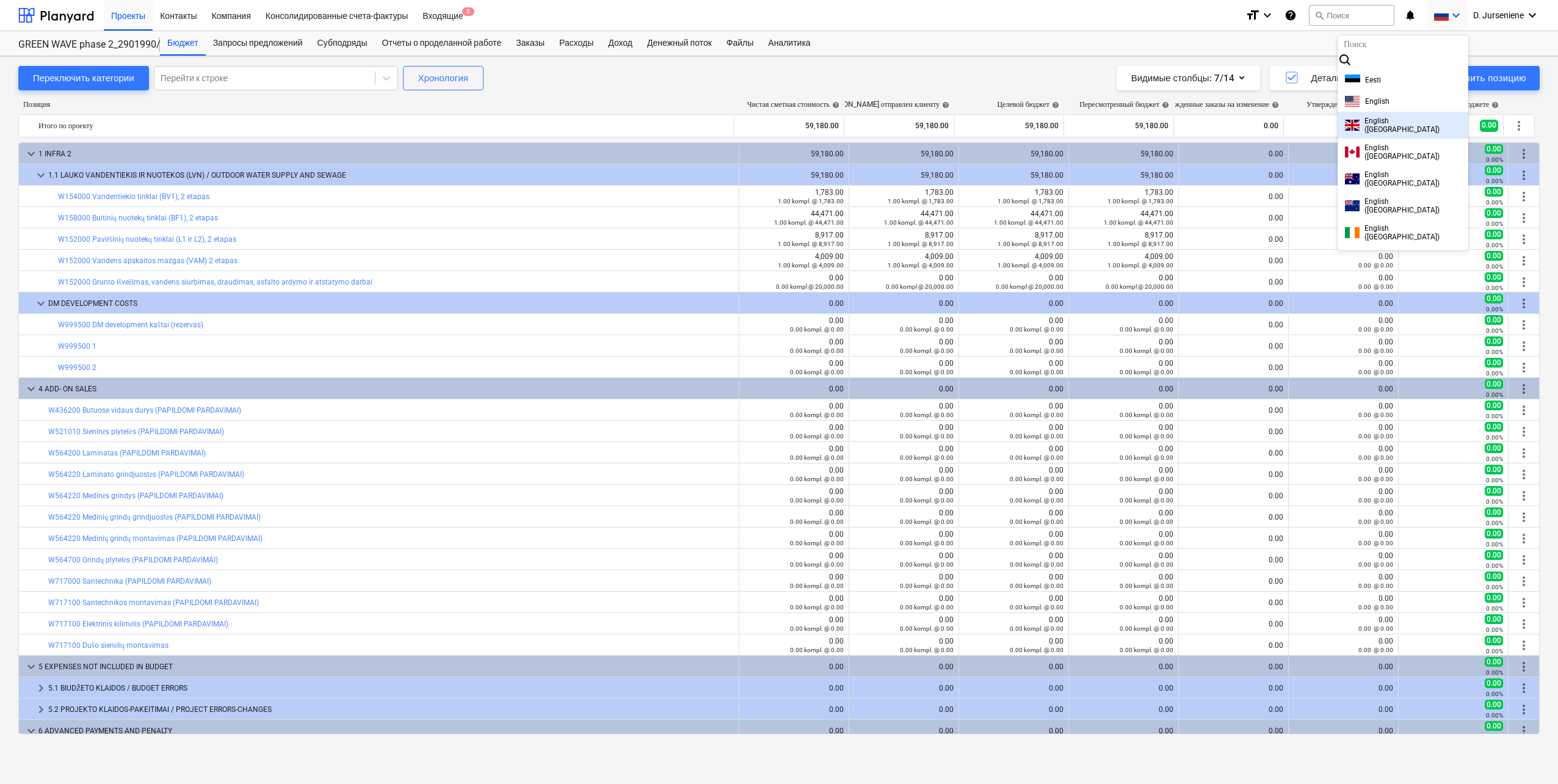
click at [1369, 119] on div "English (UK)" at bounding box center [1402, 125] width 116 height 17
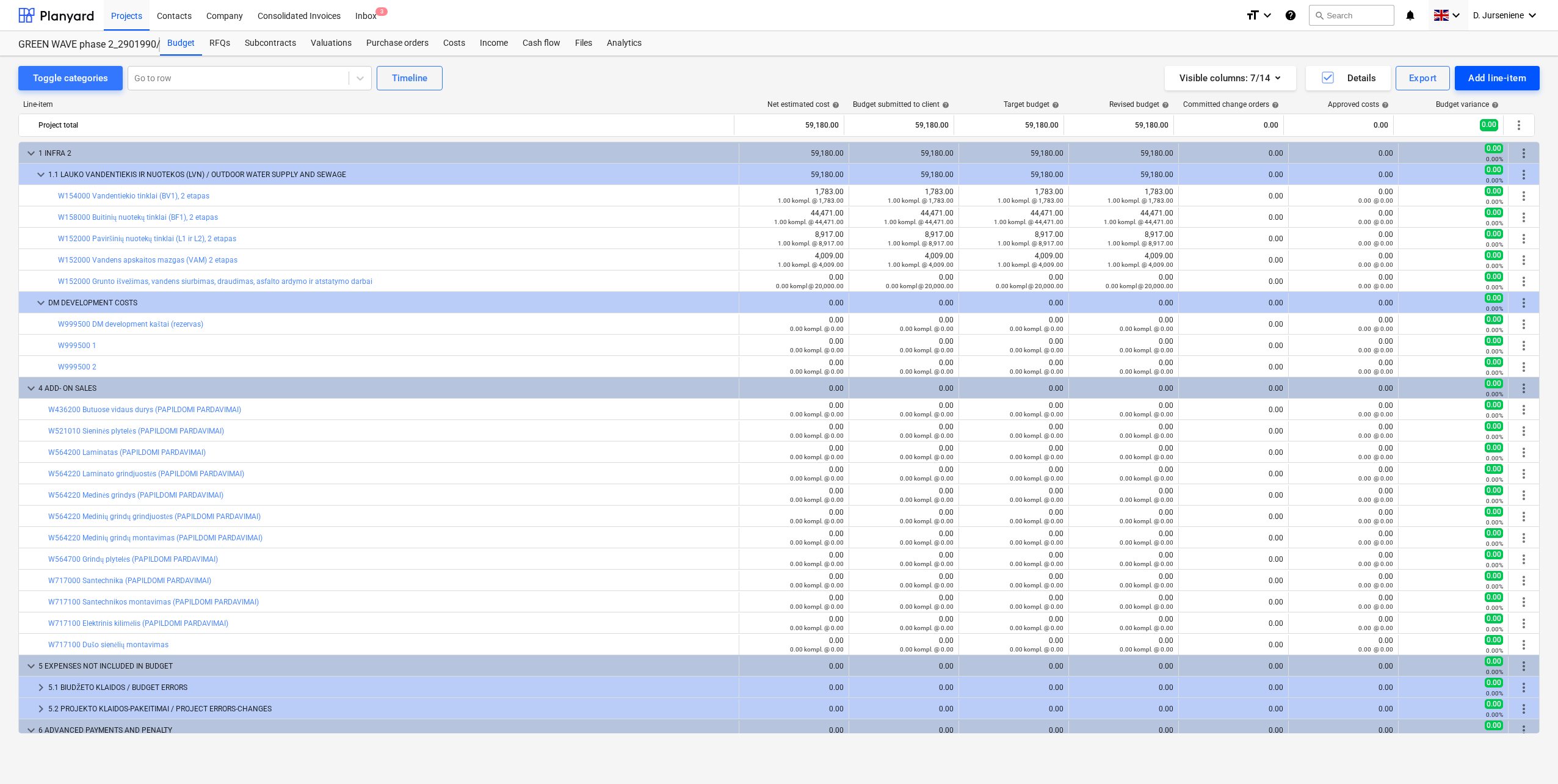
click at [1507, 78] on div "Add line-item" at bounding box center [1497, 78] width 58 height 16
click at [1432, 174] on div "Import file" at bounding box center [1476, 173] width 127 height 21
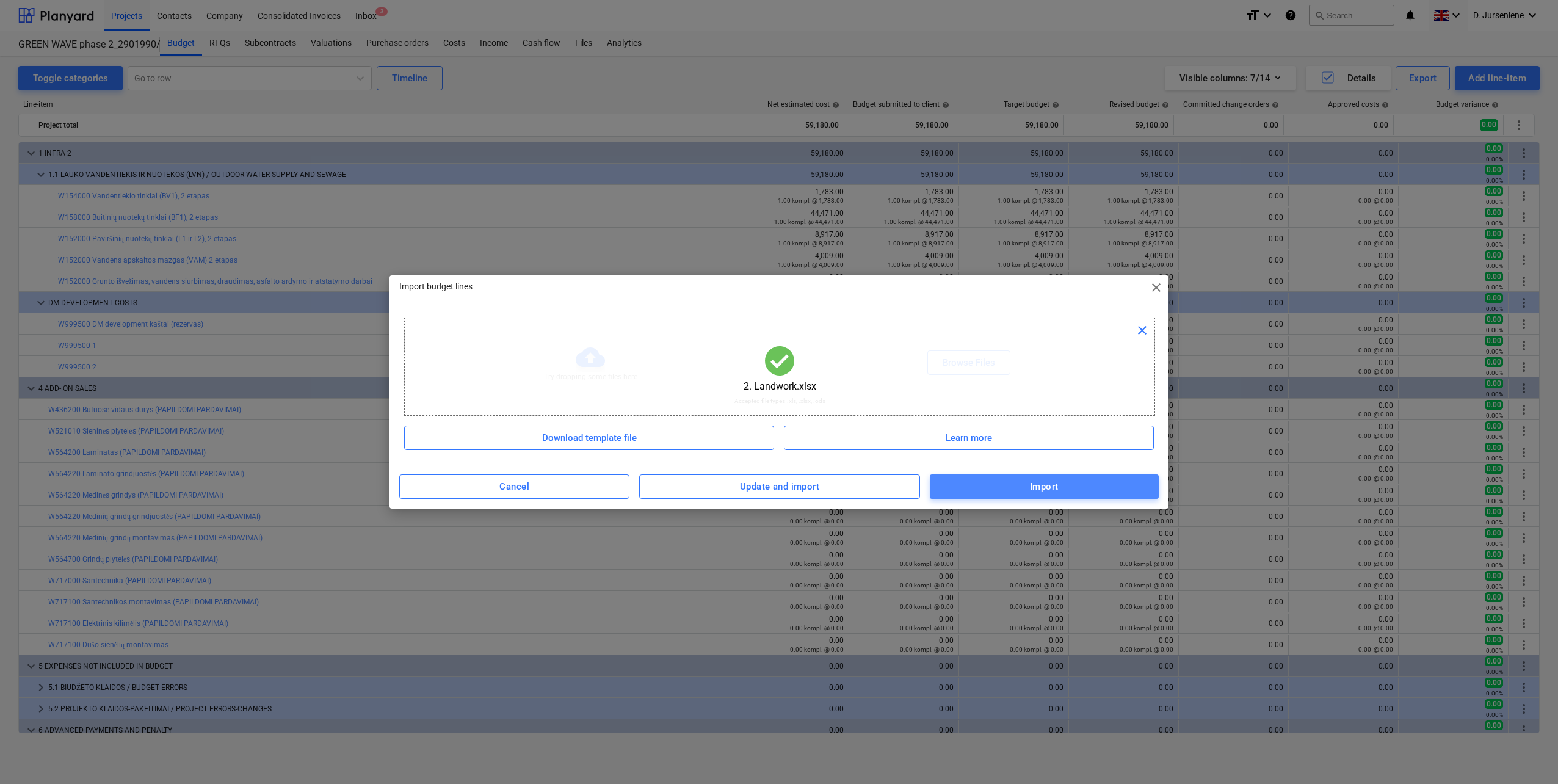
click at [1010, 486] on span "Import" at bounding box center [1044, 486] width 202 height 16
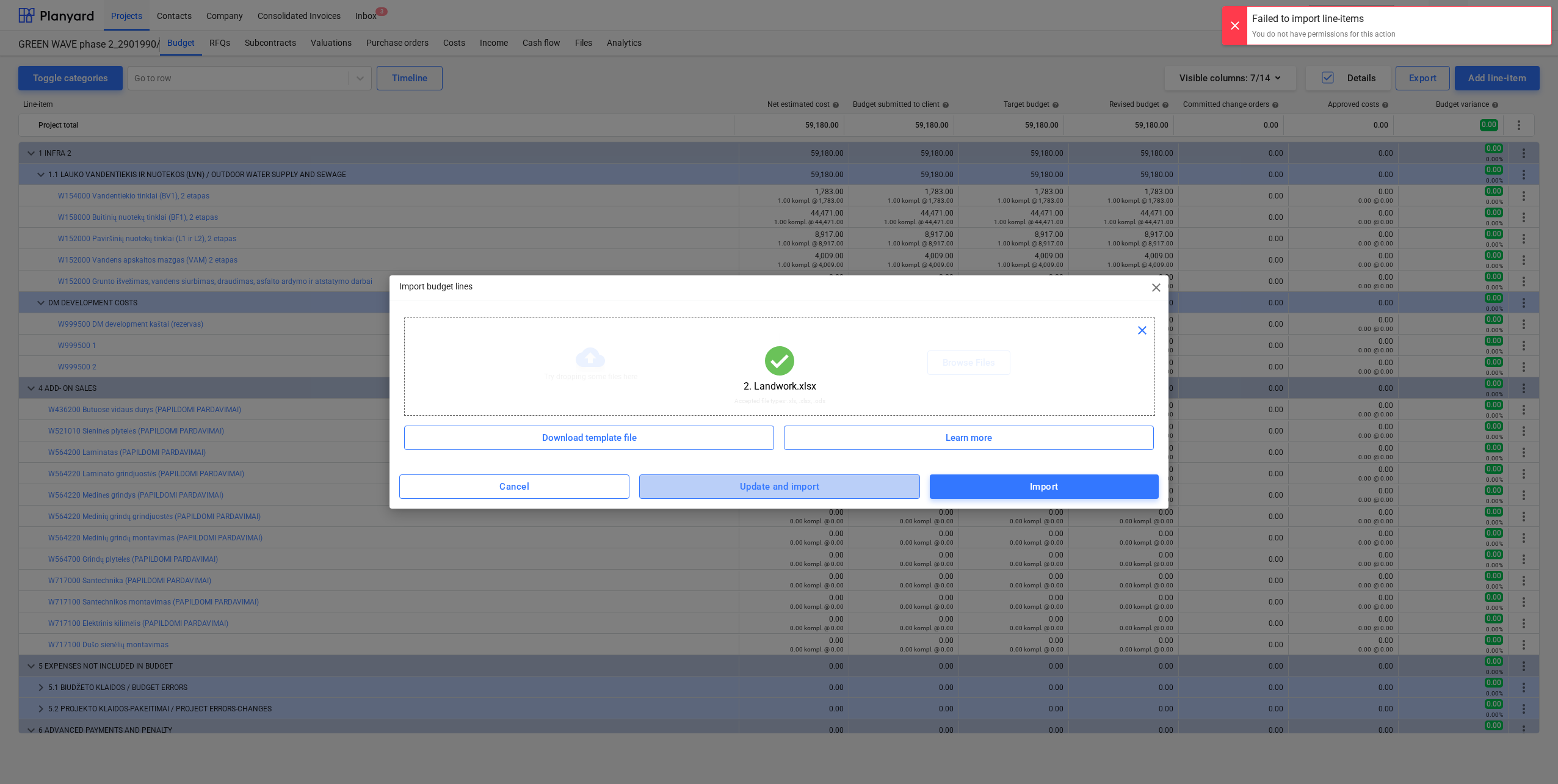
click at [780, 486] on div "Update and import" at bounding box center [779, 486] width 79 height 16
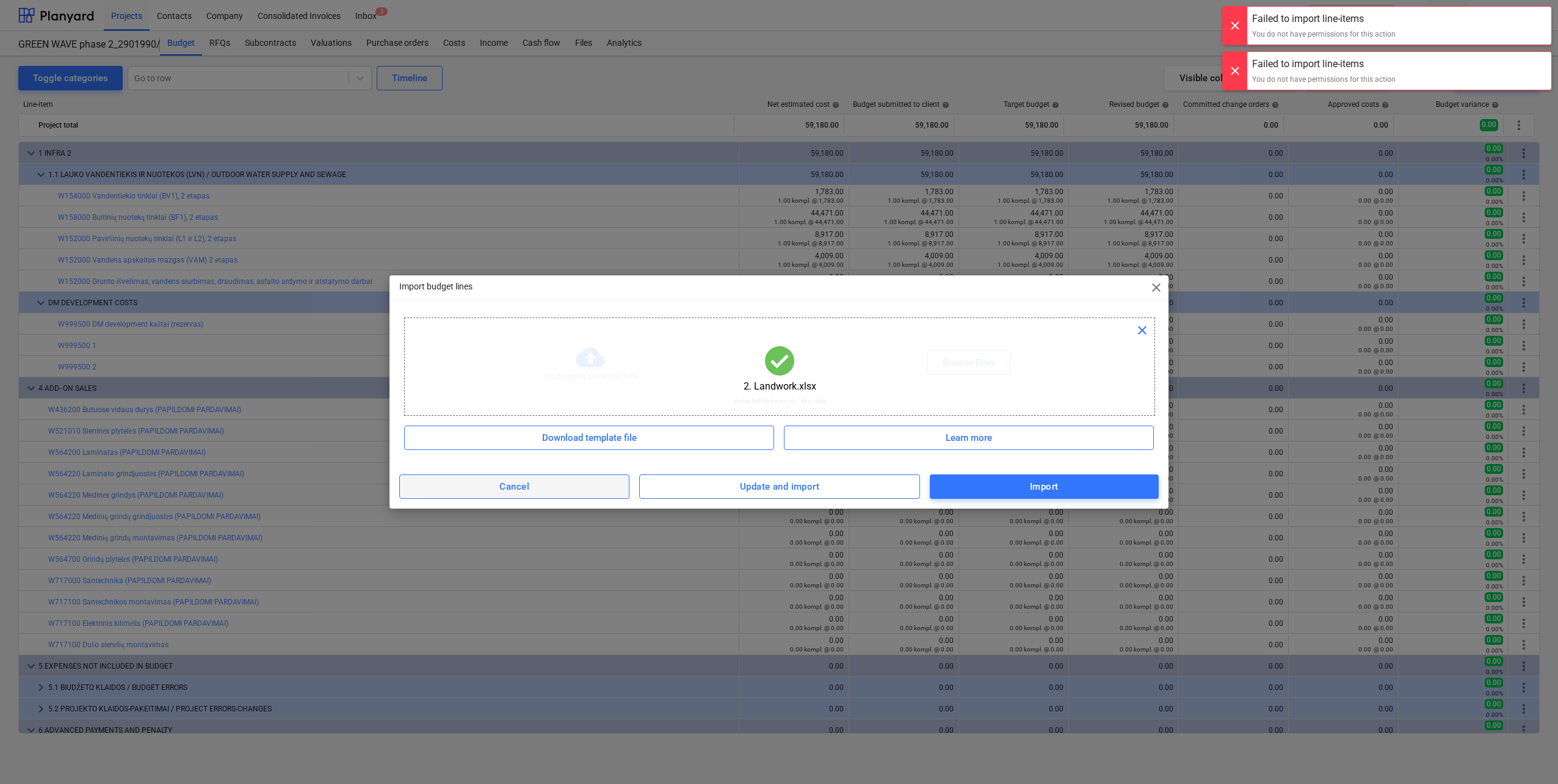
click at [518, 484] on div "Cancel" at bounding box center [514, 486] width 30 height 16
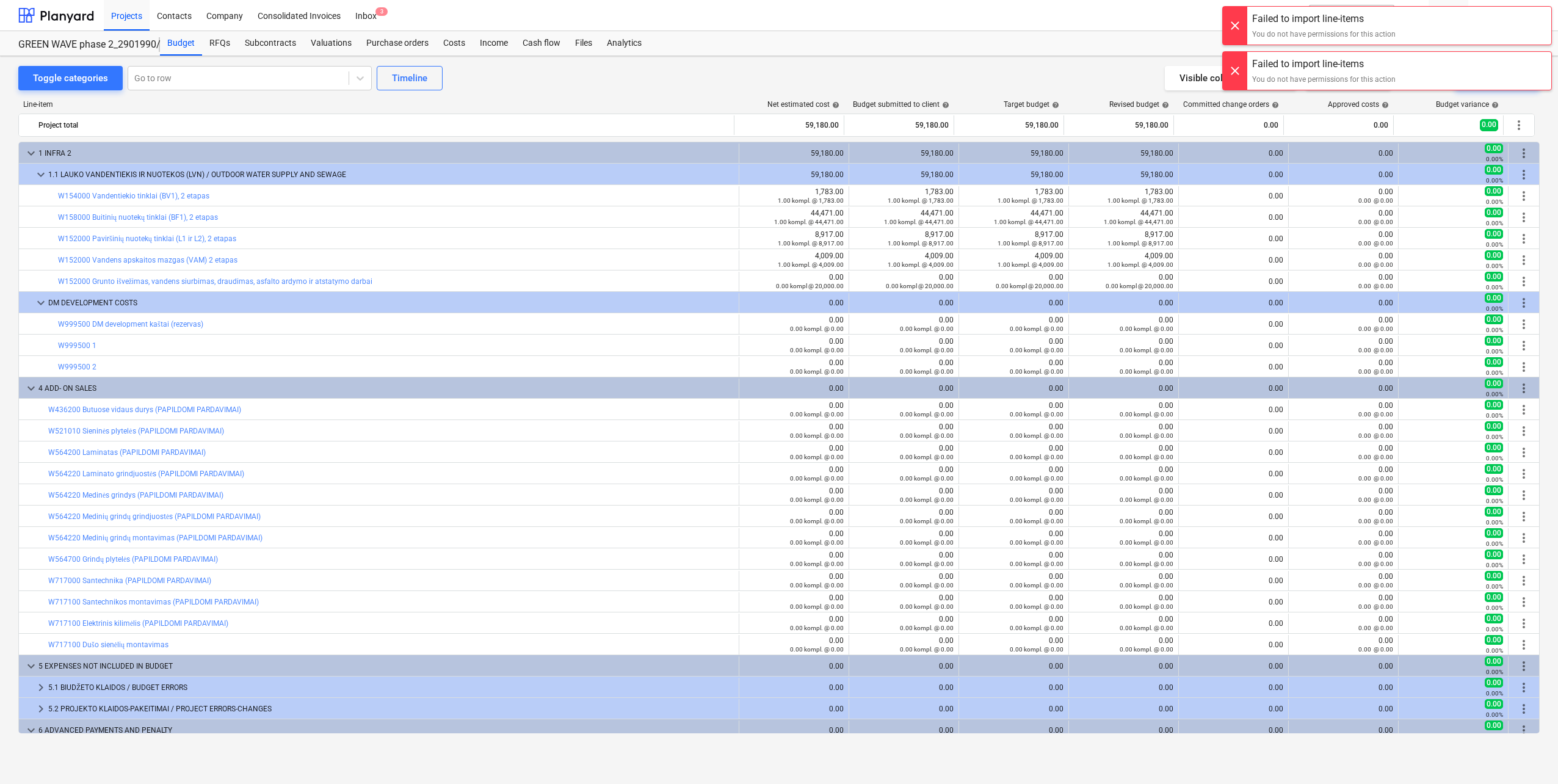
click at [1230, 25] on div at bounding box center [1235, 25] width 24 height 38
drag, startPoint x: 1225, startPoint y: 27, endPoint x: 1129, endPoint y: 34, distance: 96.3
click at [1222, 27] on div "Failed to import line-items You do not have permissions for this action" at bounding box center [1387, 26] width 330 height 39
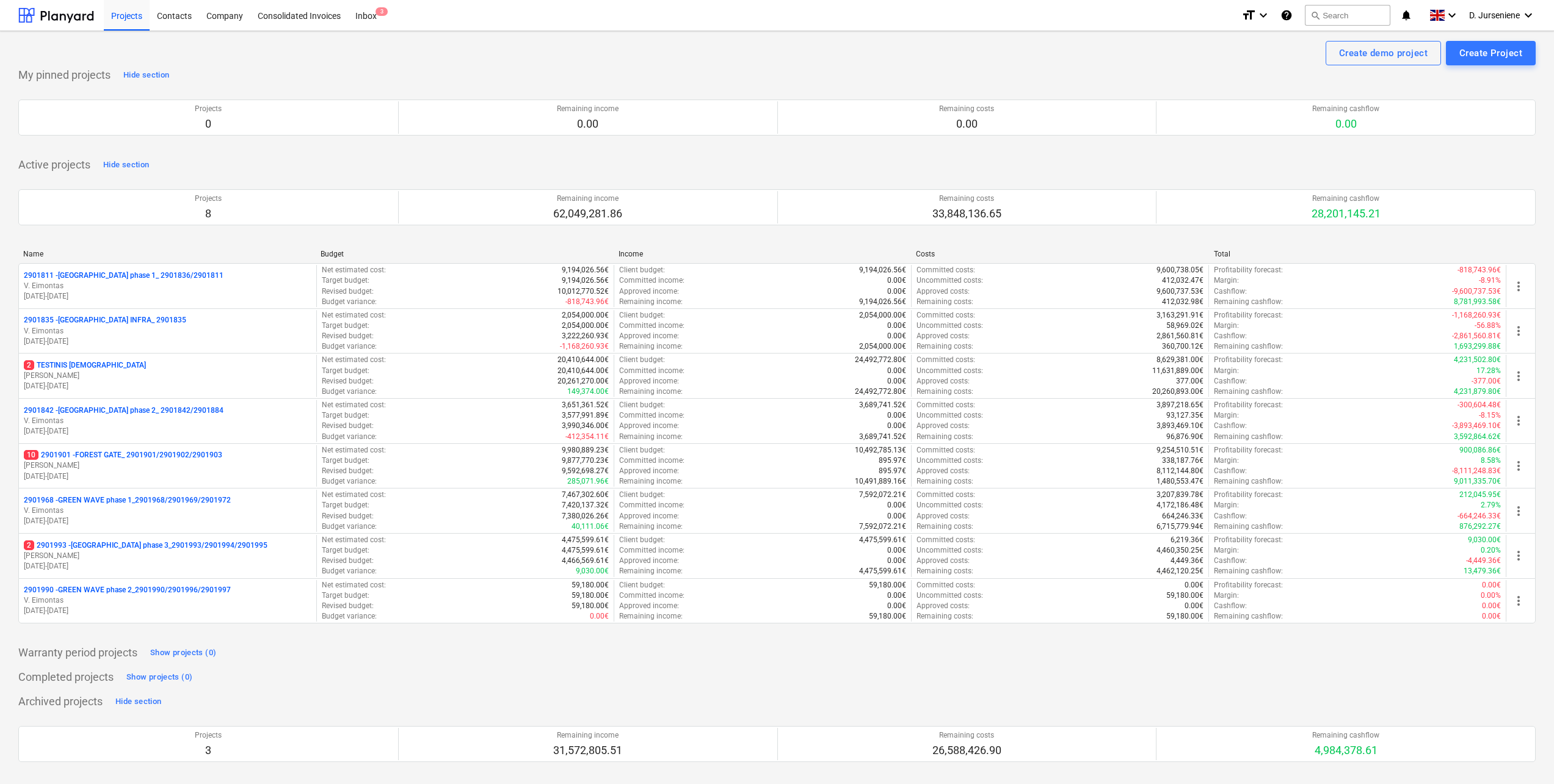
click at [150, 590] on p "2901990 - GREEN WAVE phase 2_2901990/2901996/2901997" at bounding box center [127, 590] width 207 height 11
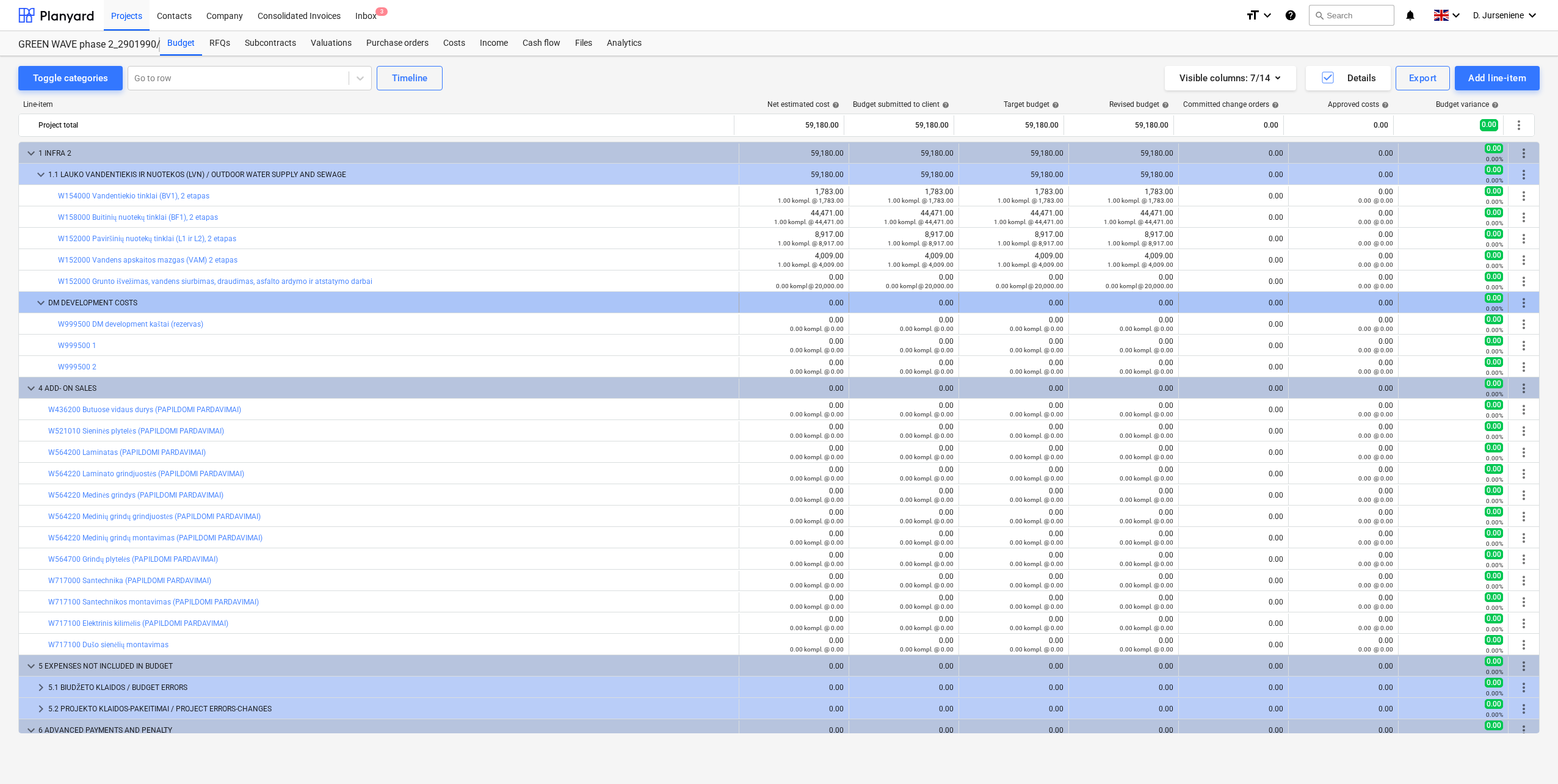
click at [39, 300] on span "keyboard_arrow_down" at bounding box center [41, 303] width 15 height 15
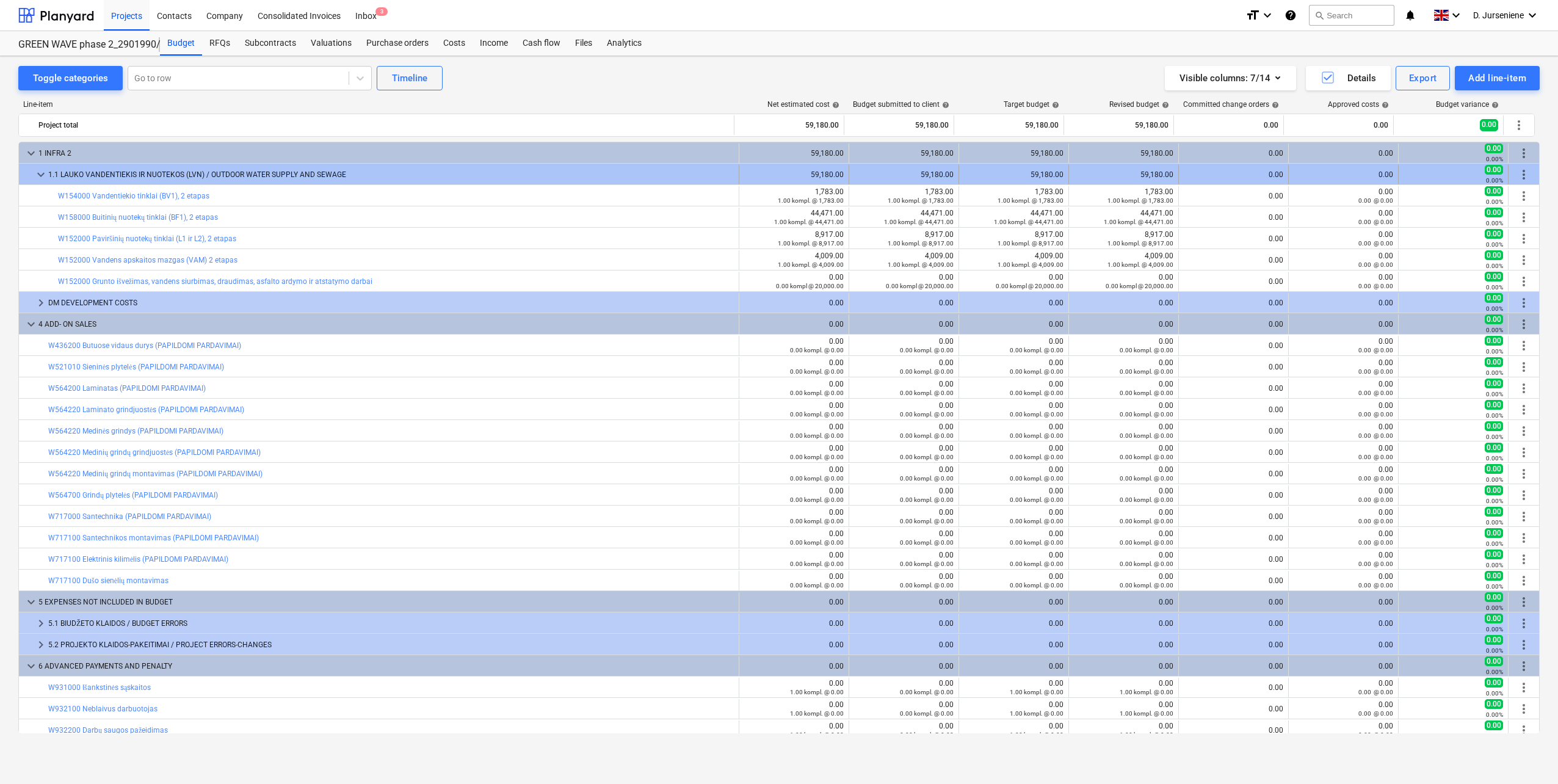
click at [41, 174] on span "keyboard_arrow_down" at bounding box center [41, 174] width 15 height 15
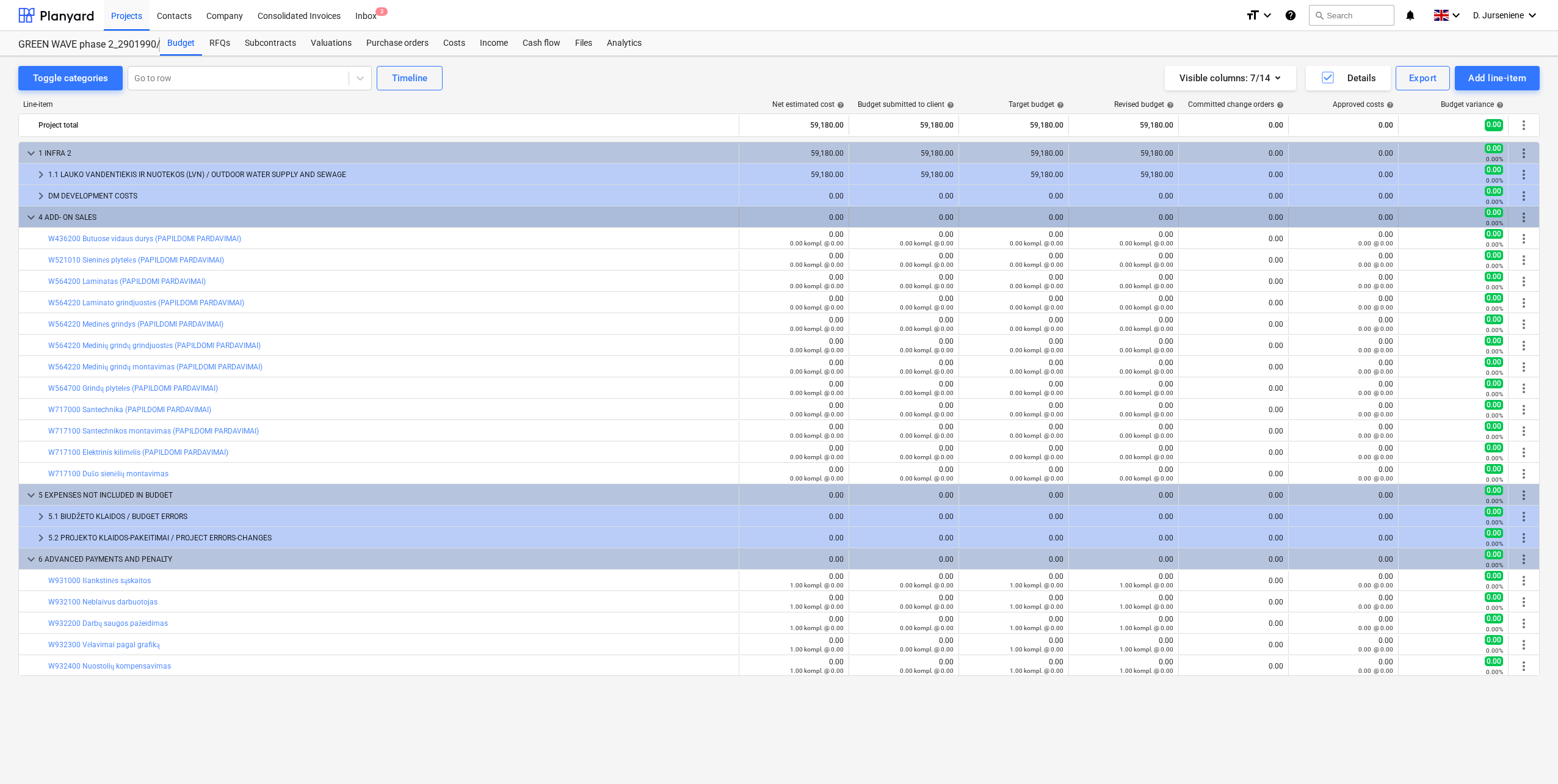
click at [32, 218] on span "keyboard_arrow_down" at bounding box center [31, 217] width 15 height 15
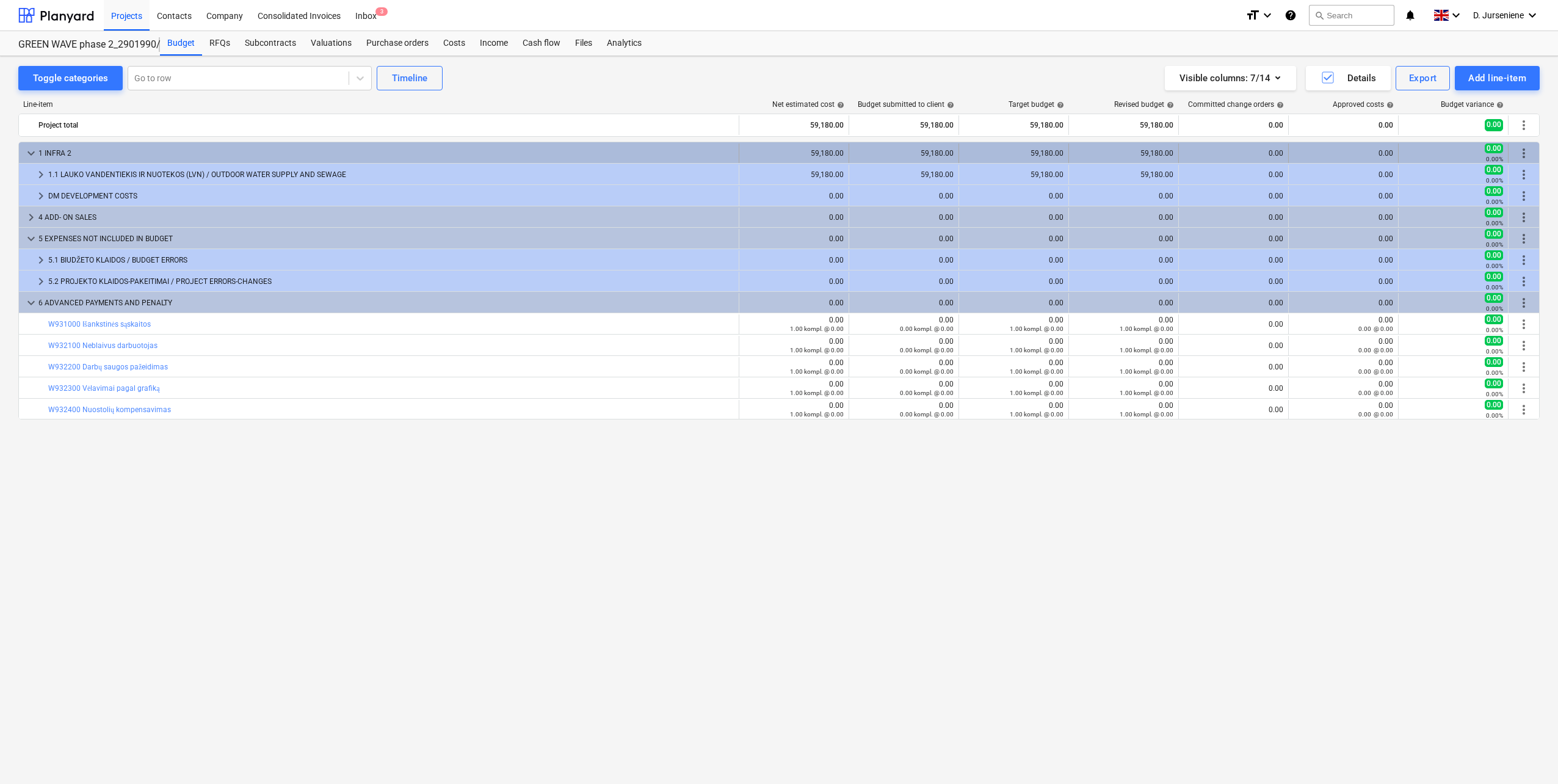
click at [30, 145] on div "keyboard_arrow_down" at bounding box center [31, 153] width 15 height 19
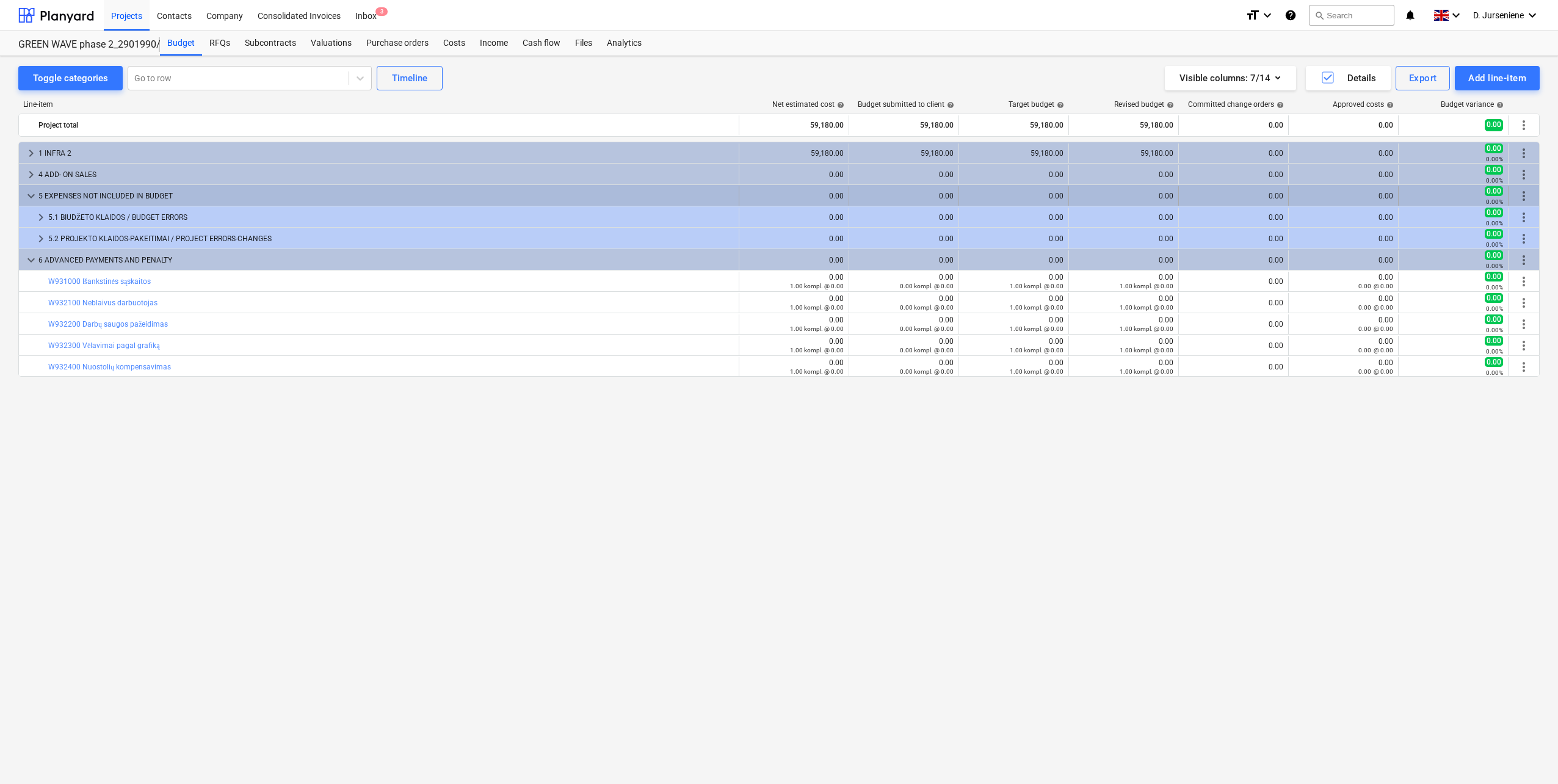
click at [23, 191] on div "keyboard_arrow_down 5 EXPENSES NOT INCLUDED IN BUDGET" at bounding box center [379, 196] width 720 height 19
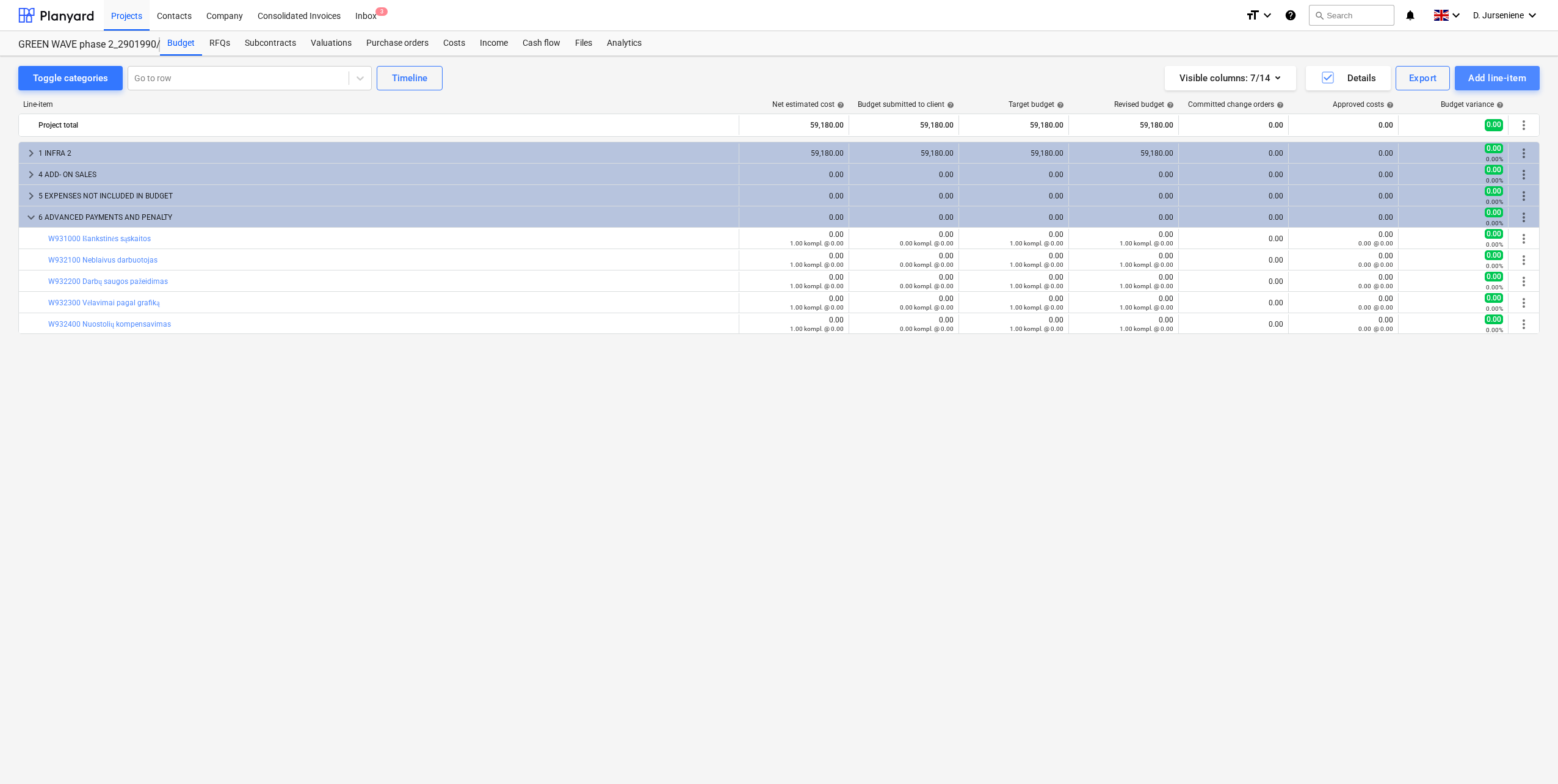
click at [1506, 72] on div "Add line-item" at bounding box center [1497, 78] width 58 height 16
click at [1450, 168] on div "Import file" at bounding box center [1476, 173] width 127 height 21
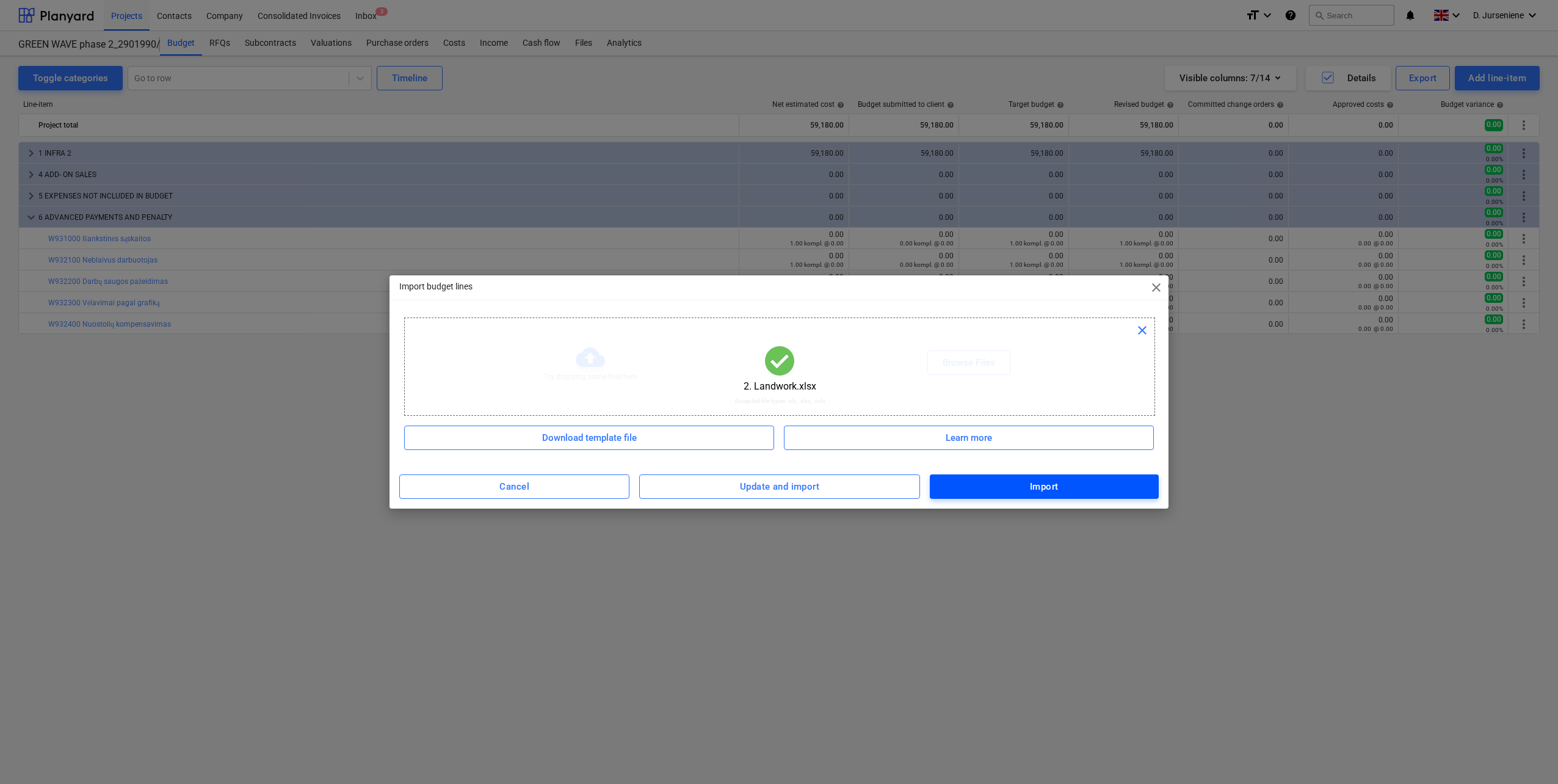
click at [992, 490] on span "Import" at bounding box center [1044, 486] width 202 height 16
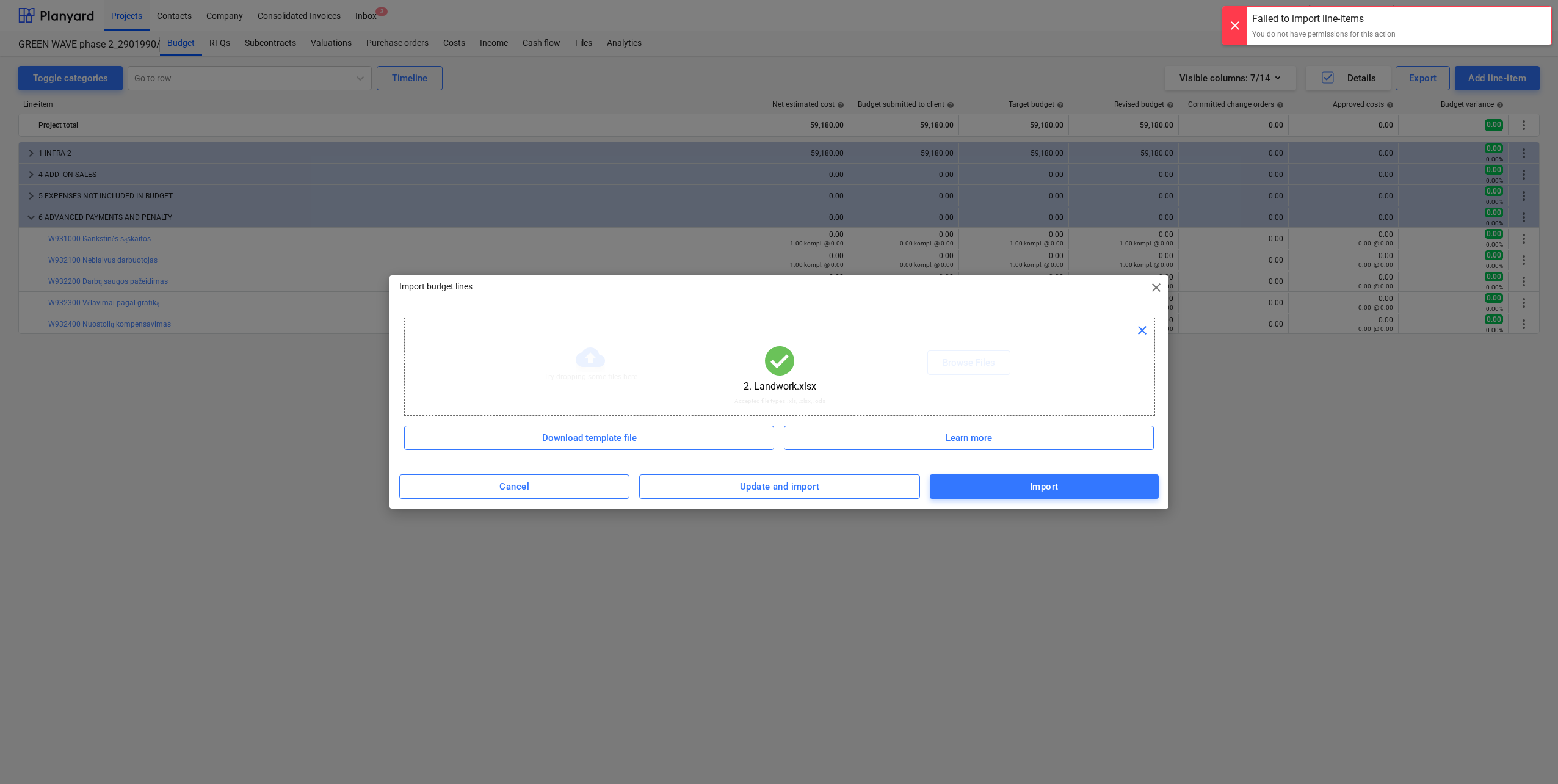
click at [1332, 23] on div "Failed to import line-items" at bounding box center [1323, 19] width 144 height 15
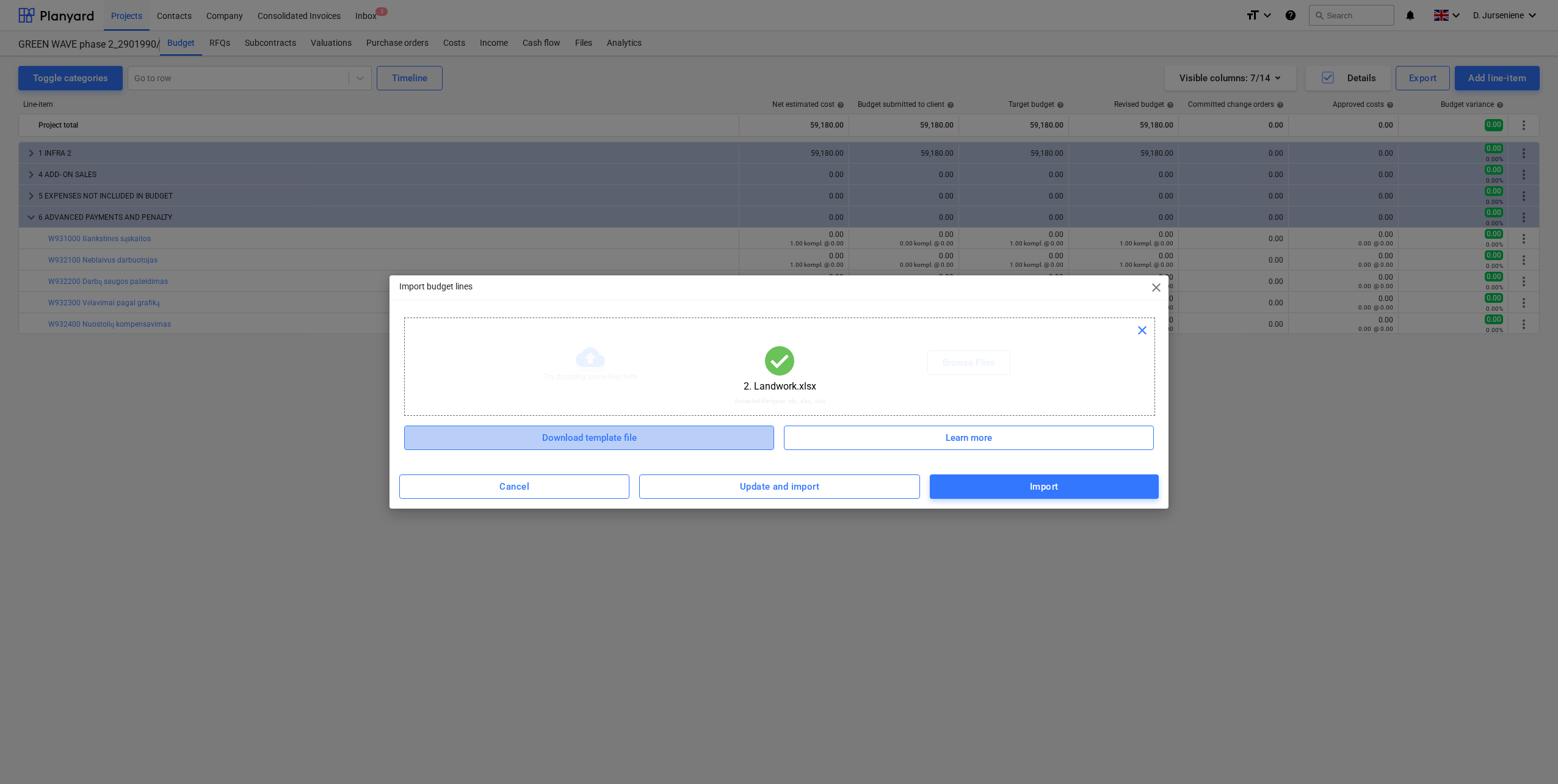
click at [689, 443] on span "Download template file" at bounding box center [588, 438] width 339 height 16
click at [918, 436] on span "Learn more" at bounding box center [968, 438] width 339 height 16
click at [493, 488] on span "Cancel" at bounding box center [514, 486] width 203 height 16
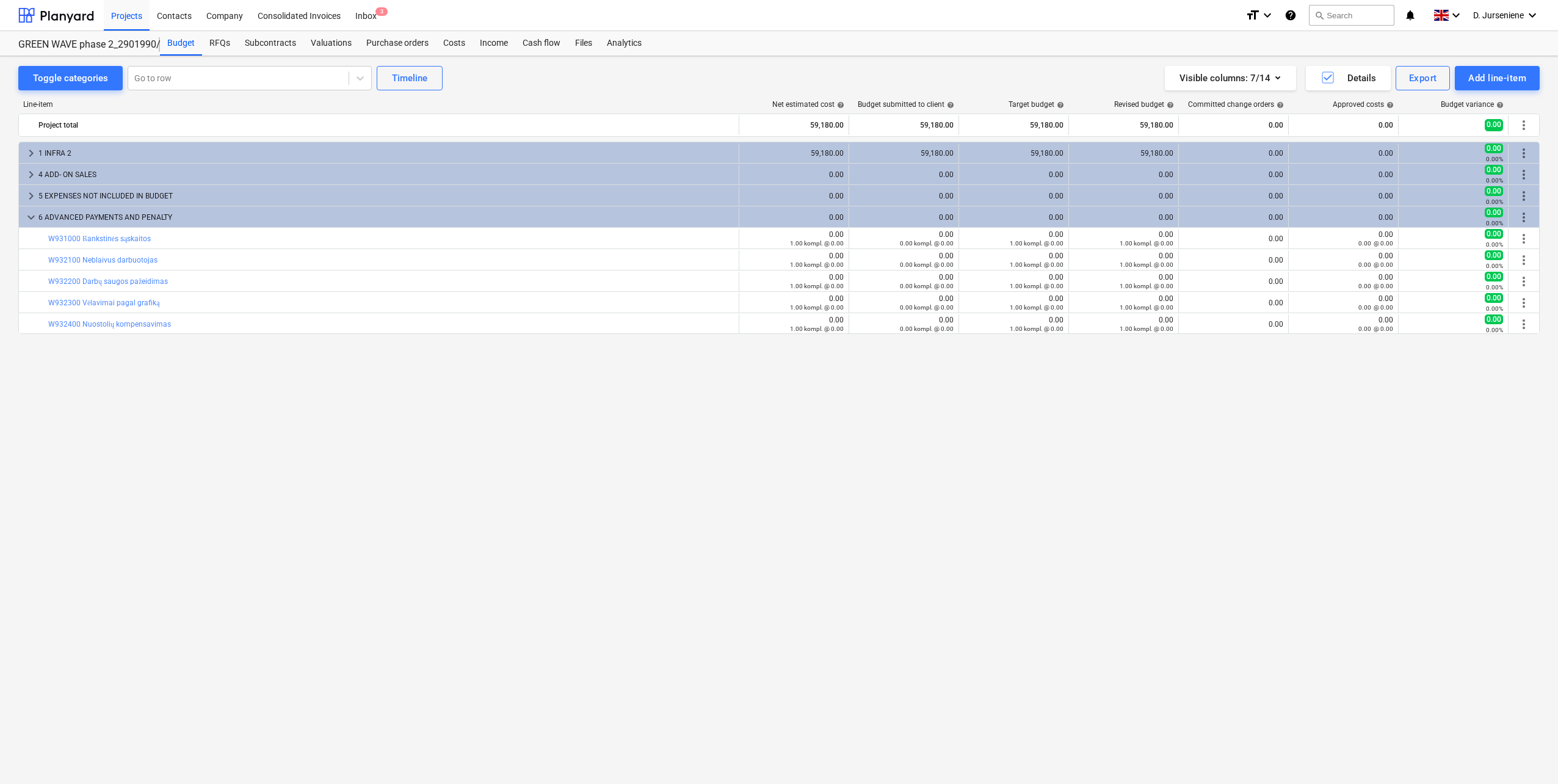
drag, startPoint x: 436, startPoint y: 539, endPoint x: 250, endPoint y: 693, distance: 241.5
click at [436, 540] on div "keyboard_arrow_right 1 INFRA 2 59,180.00 59,180.00 59,180.00 59,180.00 0.00 0.0…" at bounding box center [779, 437] width 1521 height 591
click at [1502, 77] on div "Add line-item" at bounding box center [1497, 78] width 58 height 16
click at [1458, 171] on div "Import file" at bounding box center [1476, 173] width 127 height 21
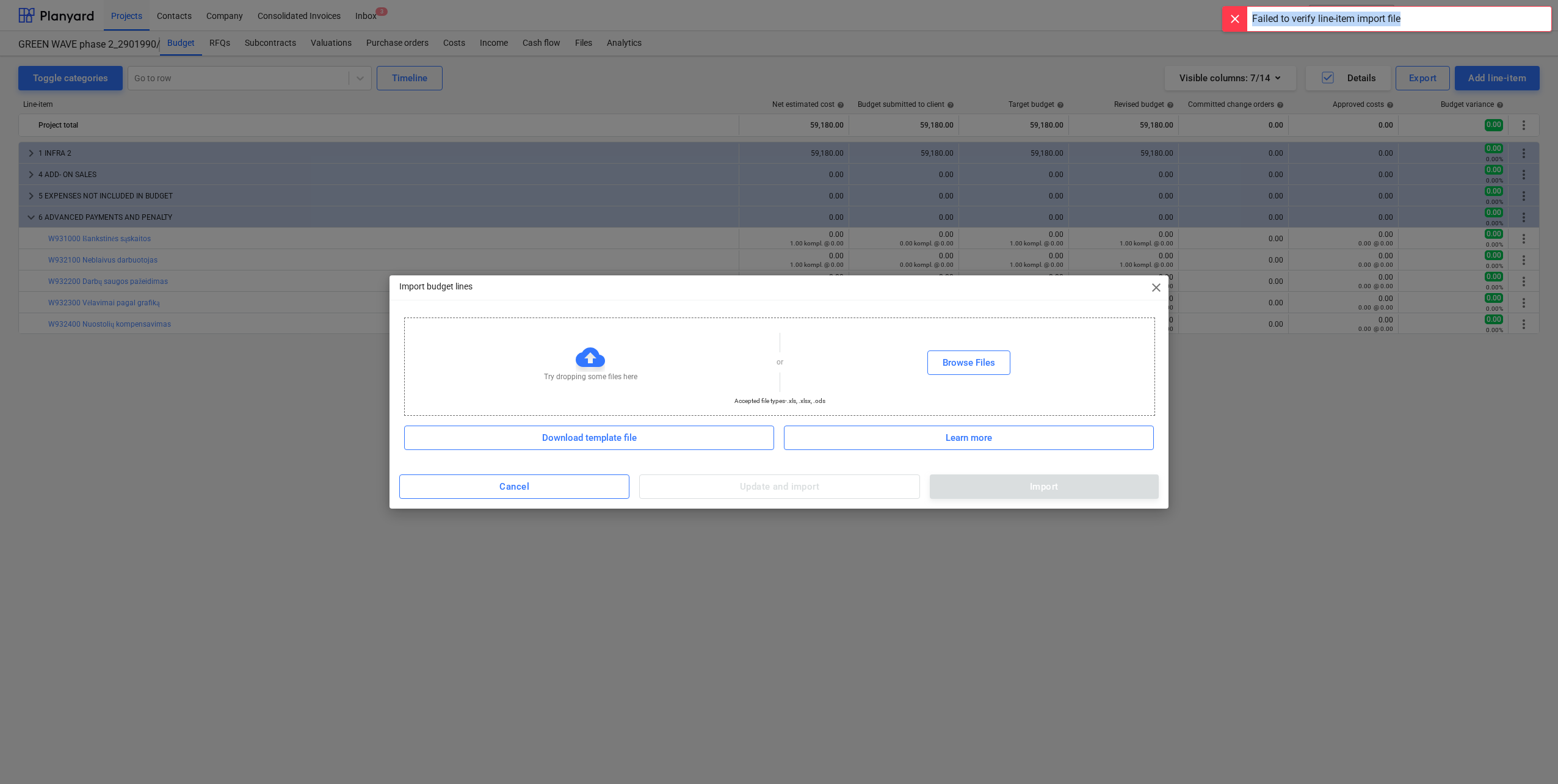
drag, startPoint x: 1434, startPoint y: 16, endPoint x: 1217, endPoint y: 19, distance: 217.0
click at [1217, 19] on div "Failed to verify line-item import file" at bounding box center [1387, 12] width 342 height 24
copy div "Failed to verify line-item import file"
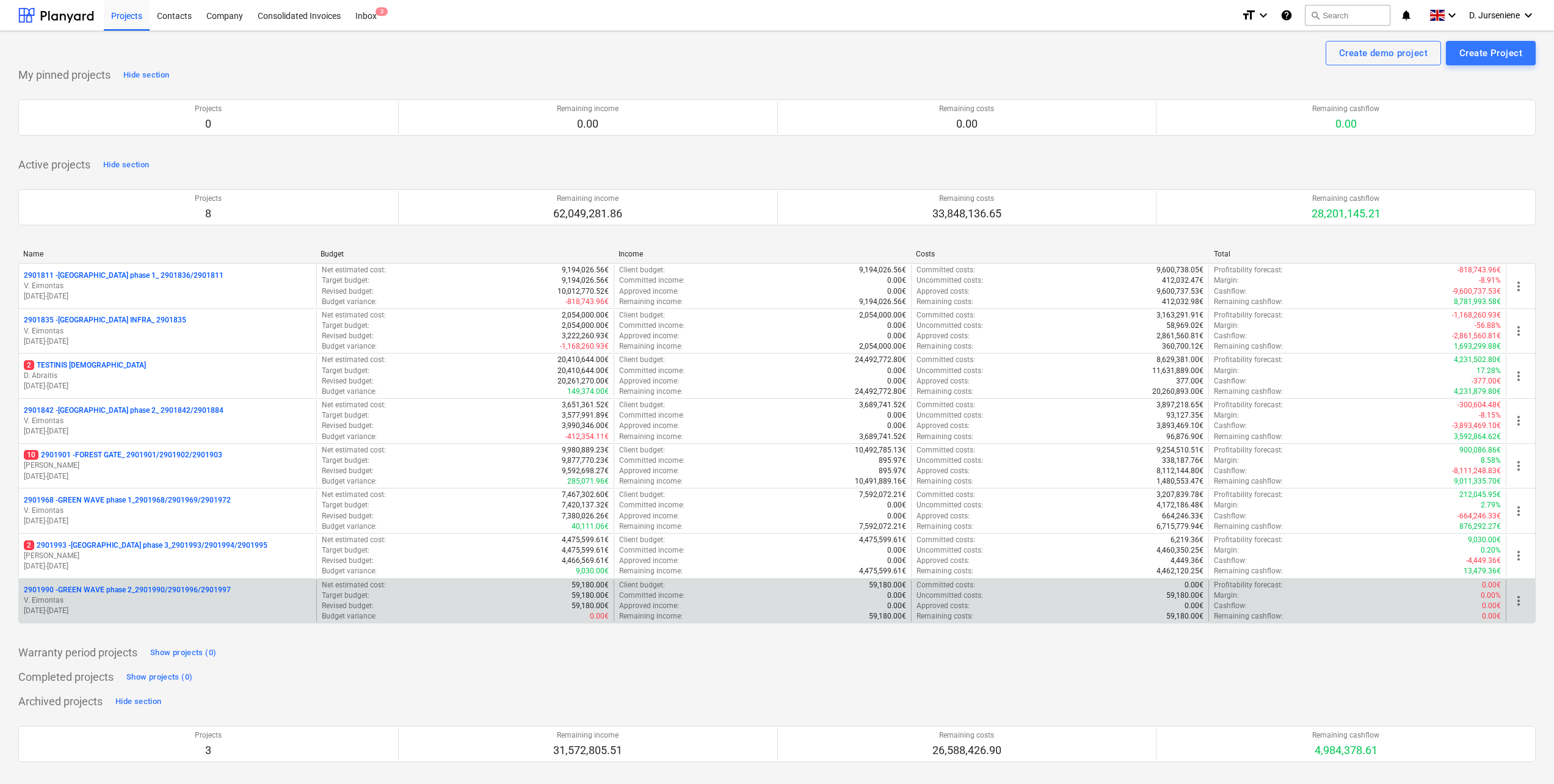
click at [149, 590] on p "2901990 - GREEN WAVE phase 2_2901990/2901996/2901997" at bounding box center [127, 590] width 207 height 11
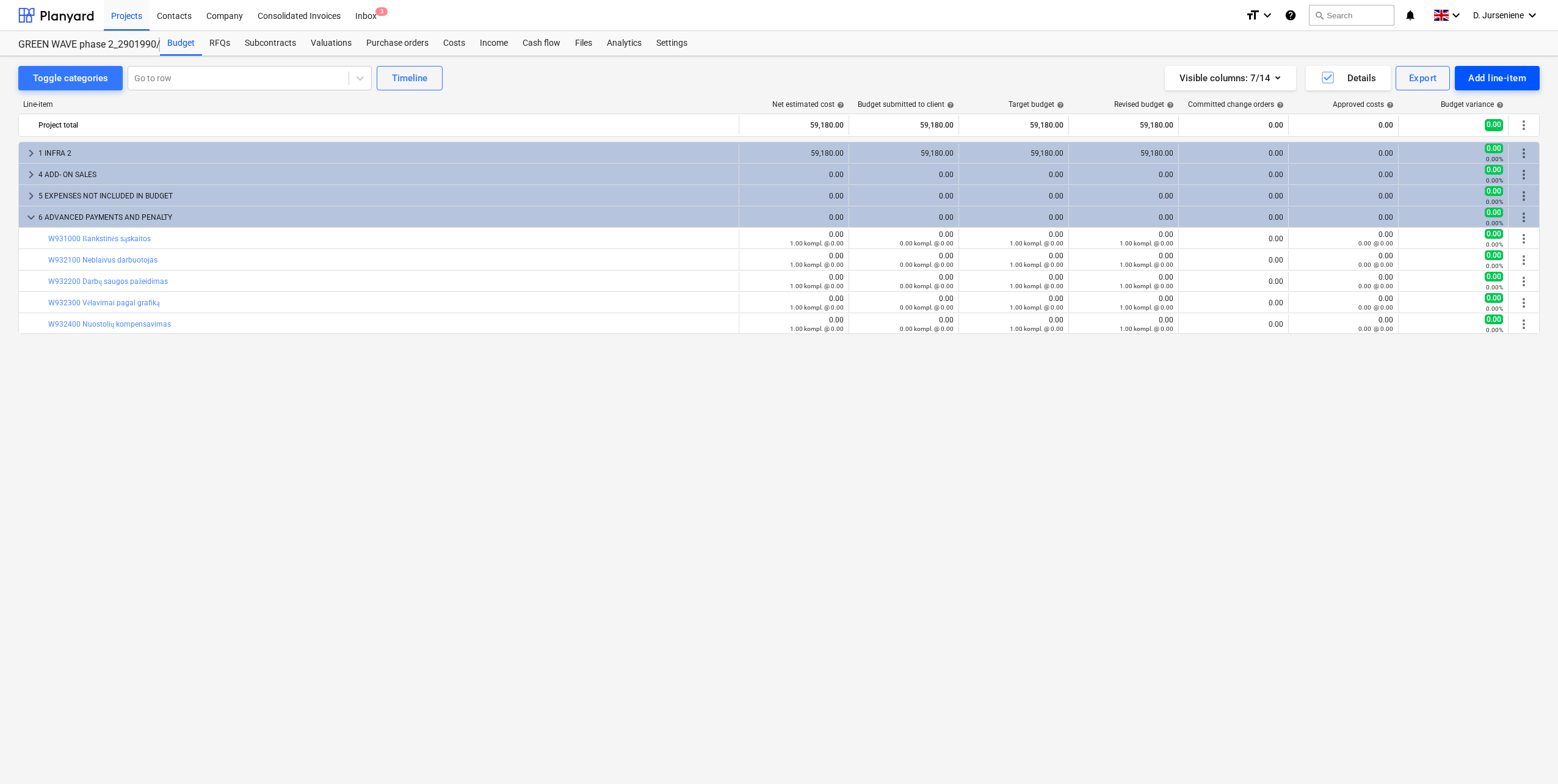
click at [1499, 76] on div "Add line-item" at bounding box center [1497, 78] width 58 height 16
click at [1460, 171] on div "Import file" at bounding box center [1476, 173] width 127 height 21
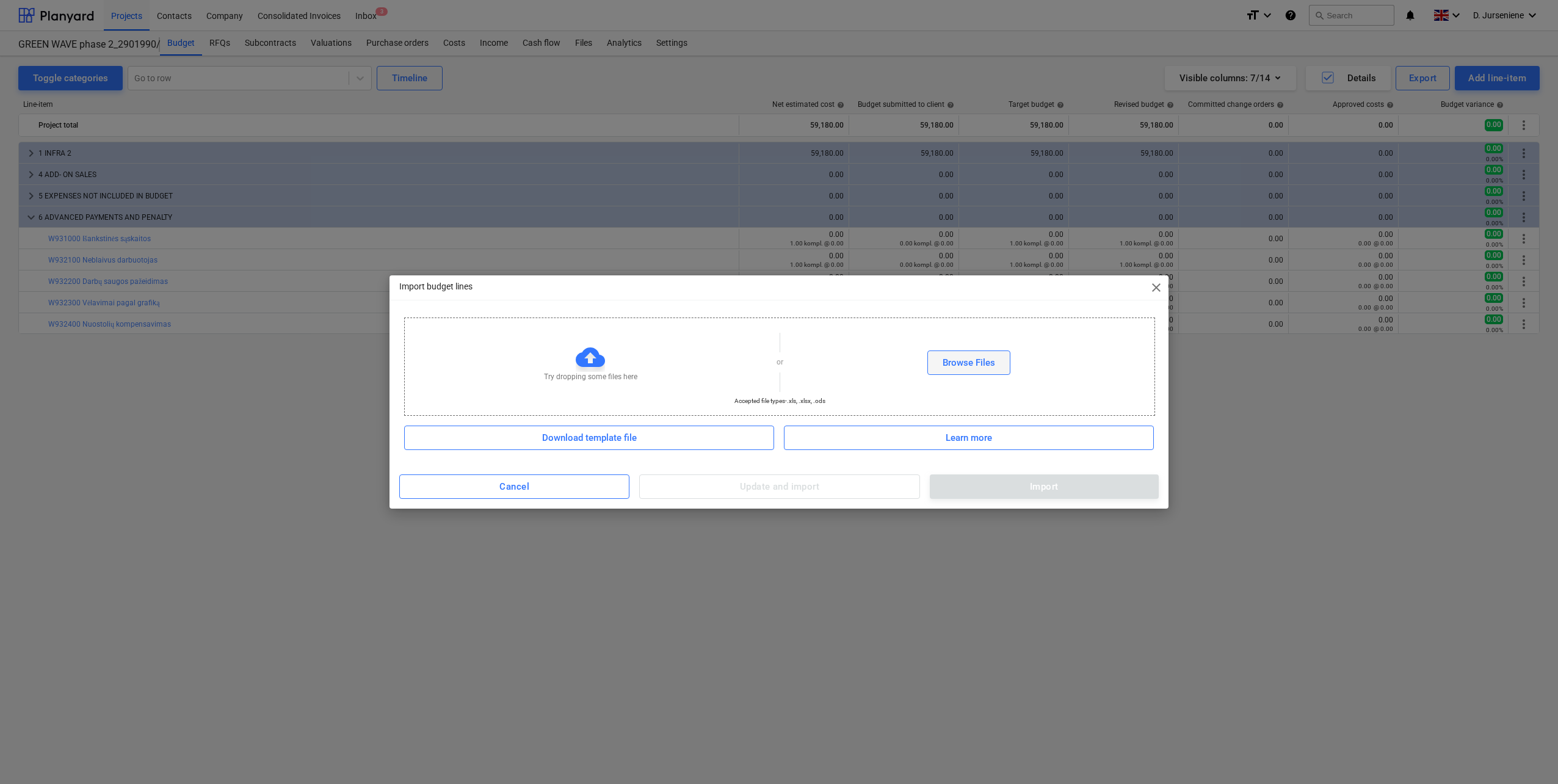
click at [933, 357] on button "Browse Files" at bounding box center [969, 363] width 83 height 24
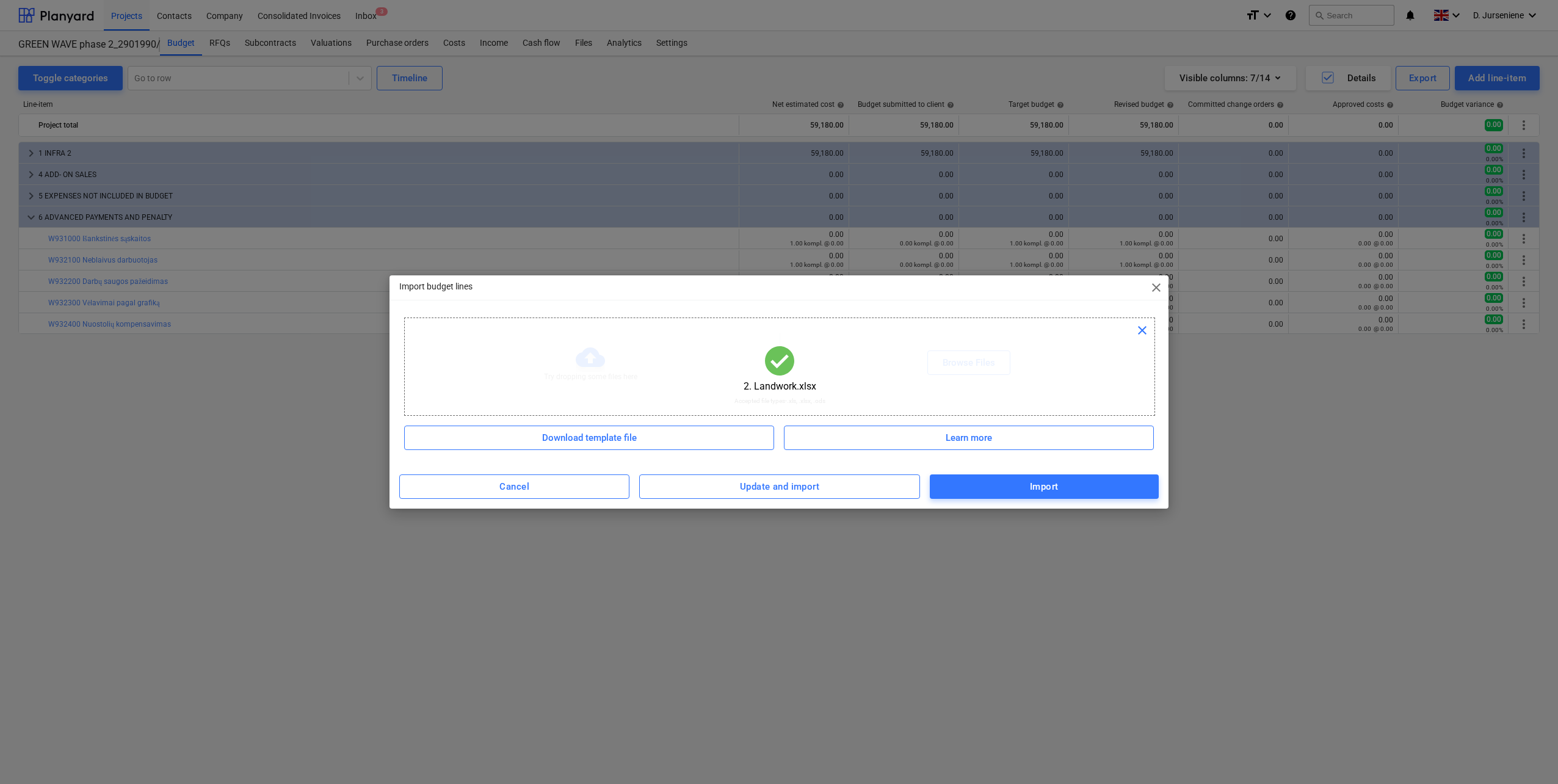
click at [1025, 490] on span "Import" at bounding box center [1044, 486] width 202 height 16
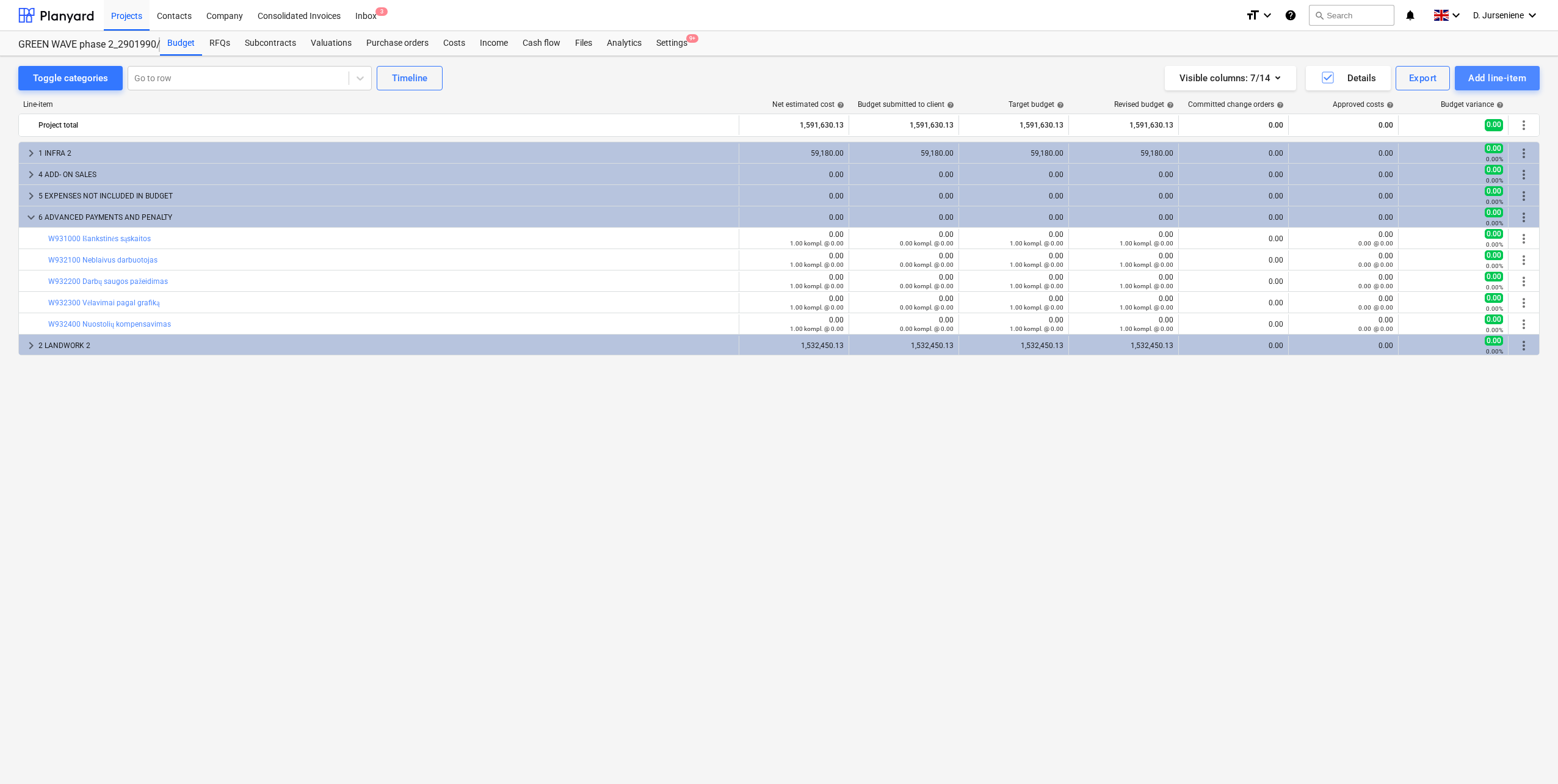
click at [1494, 77] on div "Add line-item" at bounding box center [1497, 78] width 58 height 16
click at [1444, 171] on div "Import file" at bounding box center [1476, 173] width 127 height 21
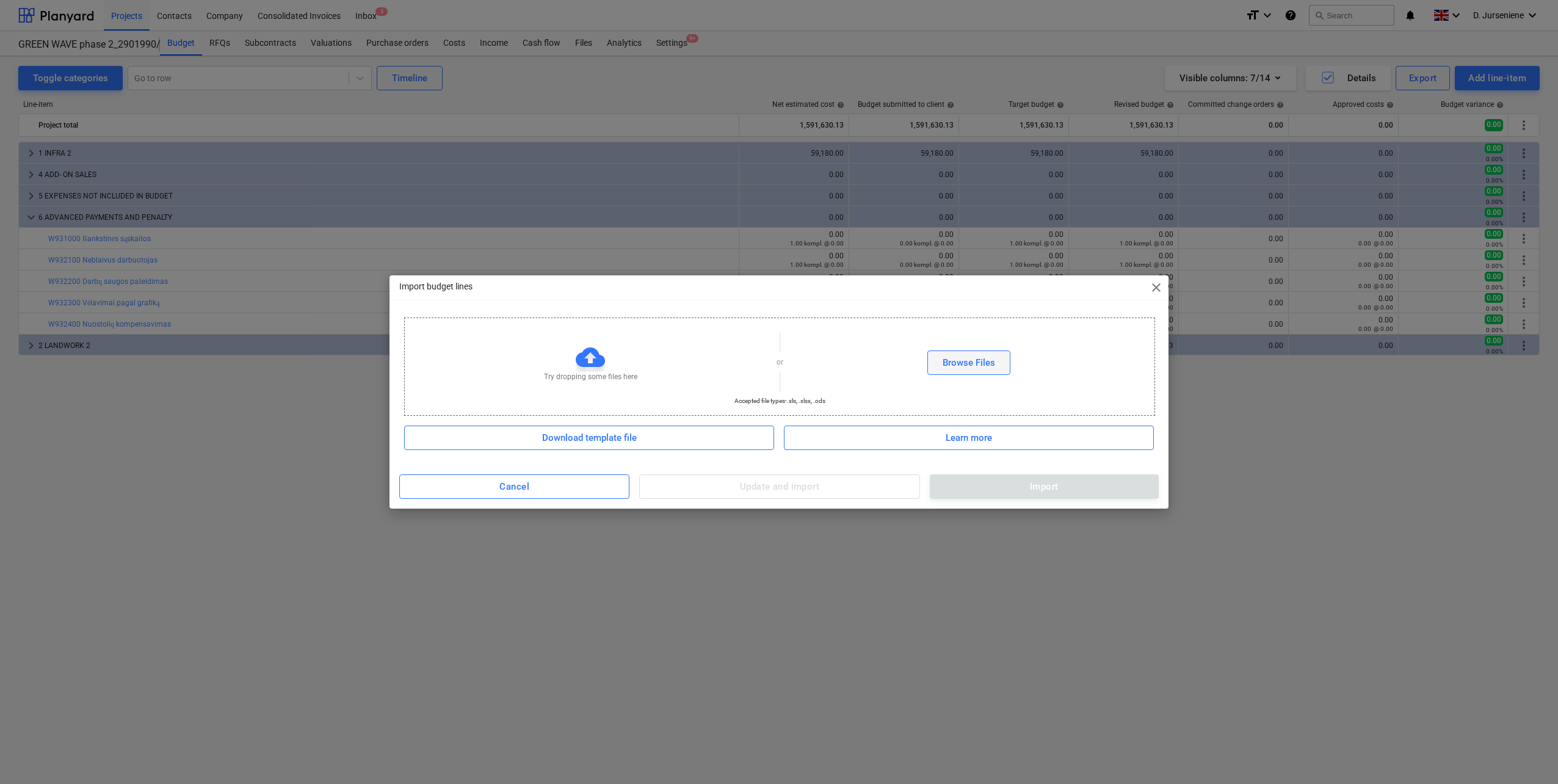
click at [990, 361] on div "Browse Files" at bounding box center [969, 363] width 53 height 16
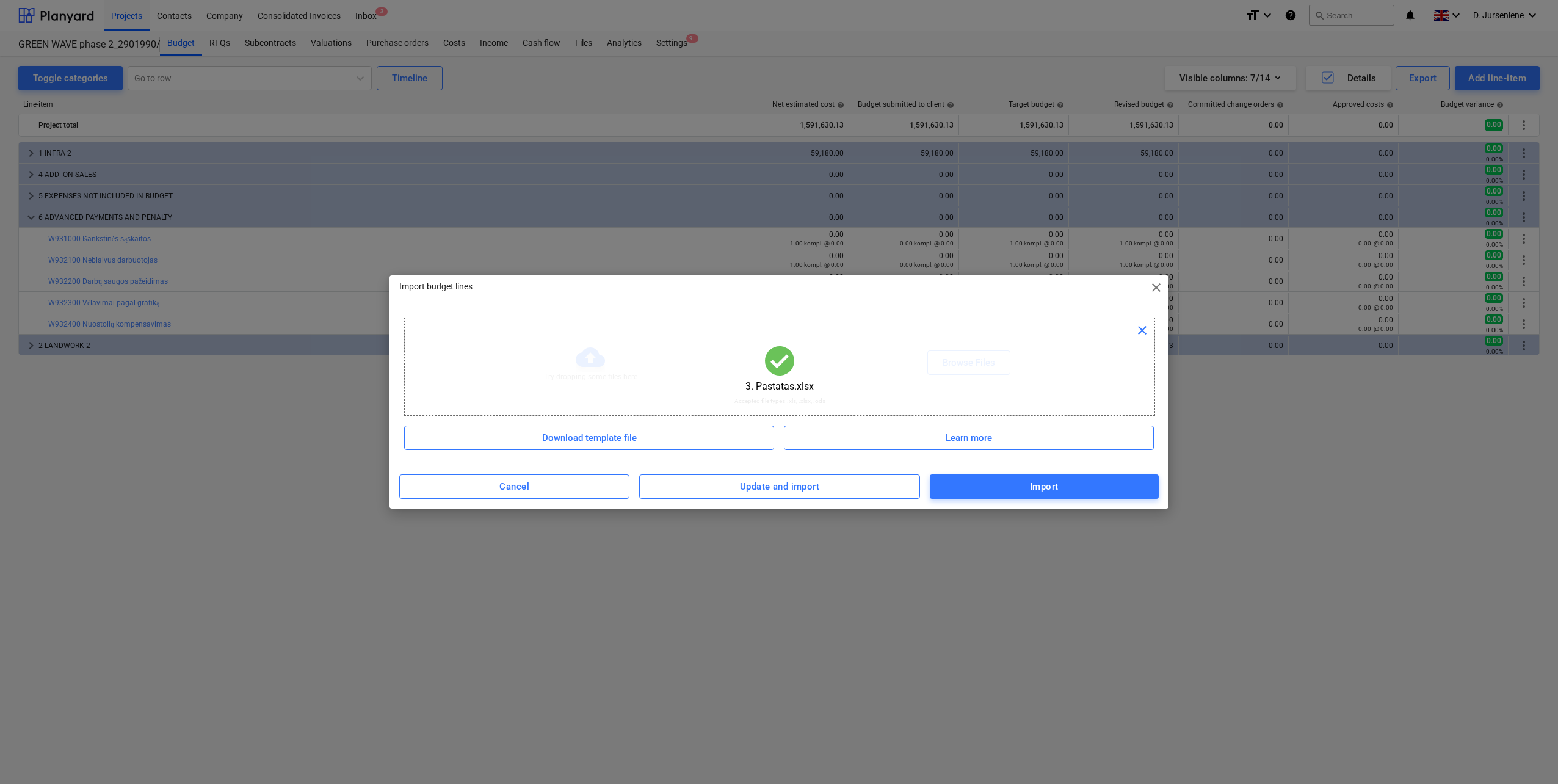
click at [1011, 491] on span "Import" at bounding box center [1044, 486] width 202 height 16
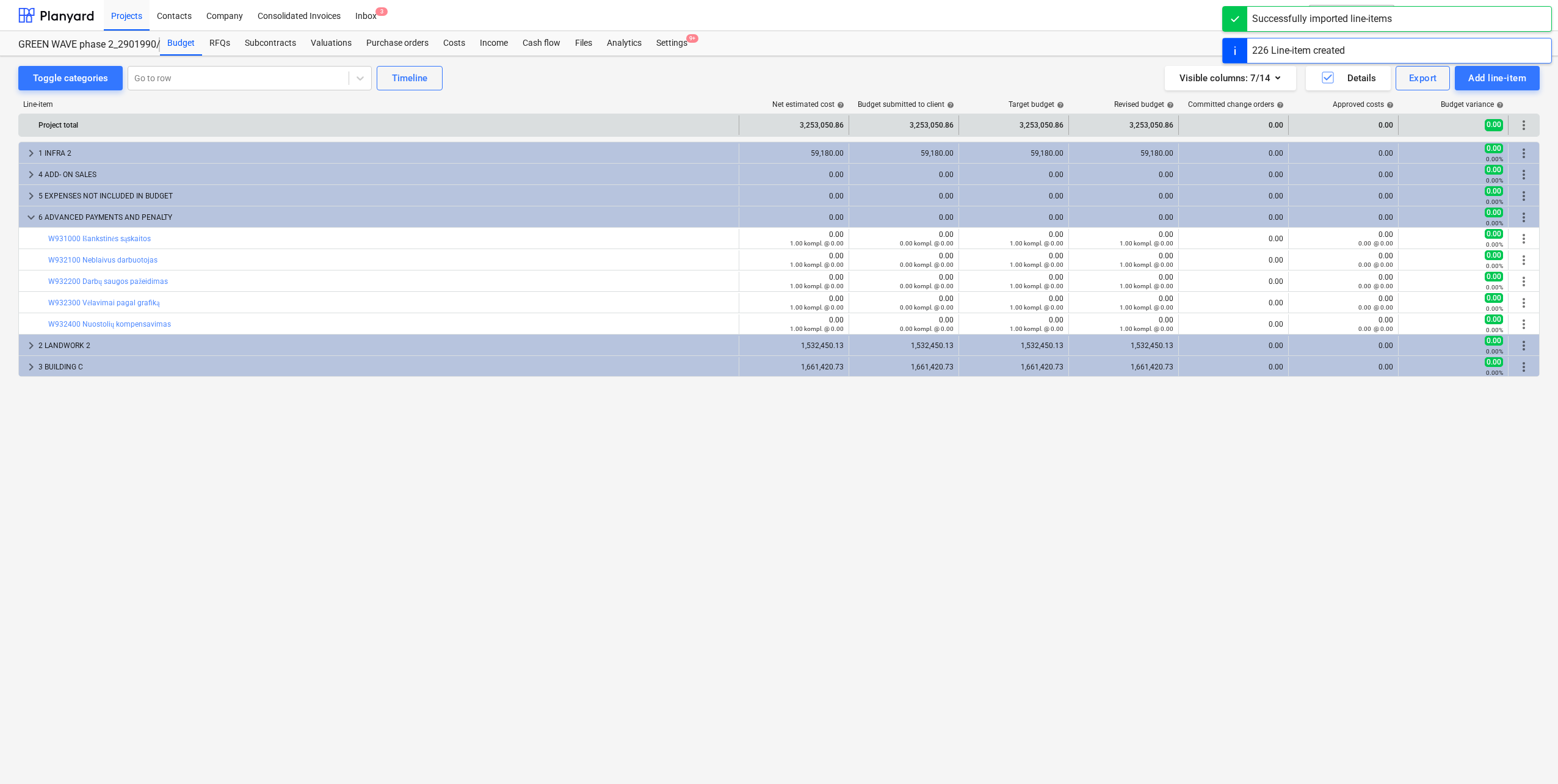
click at [1529, 122] on span "more_vert" at bounding box center [1523, 125] width 15 height 15
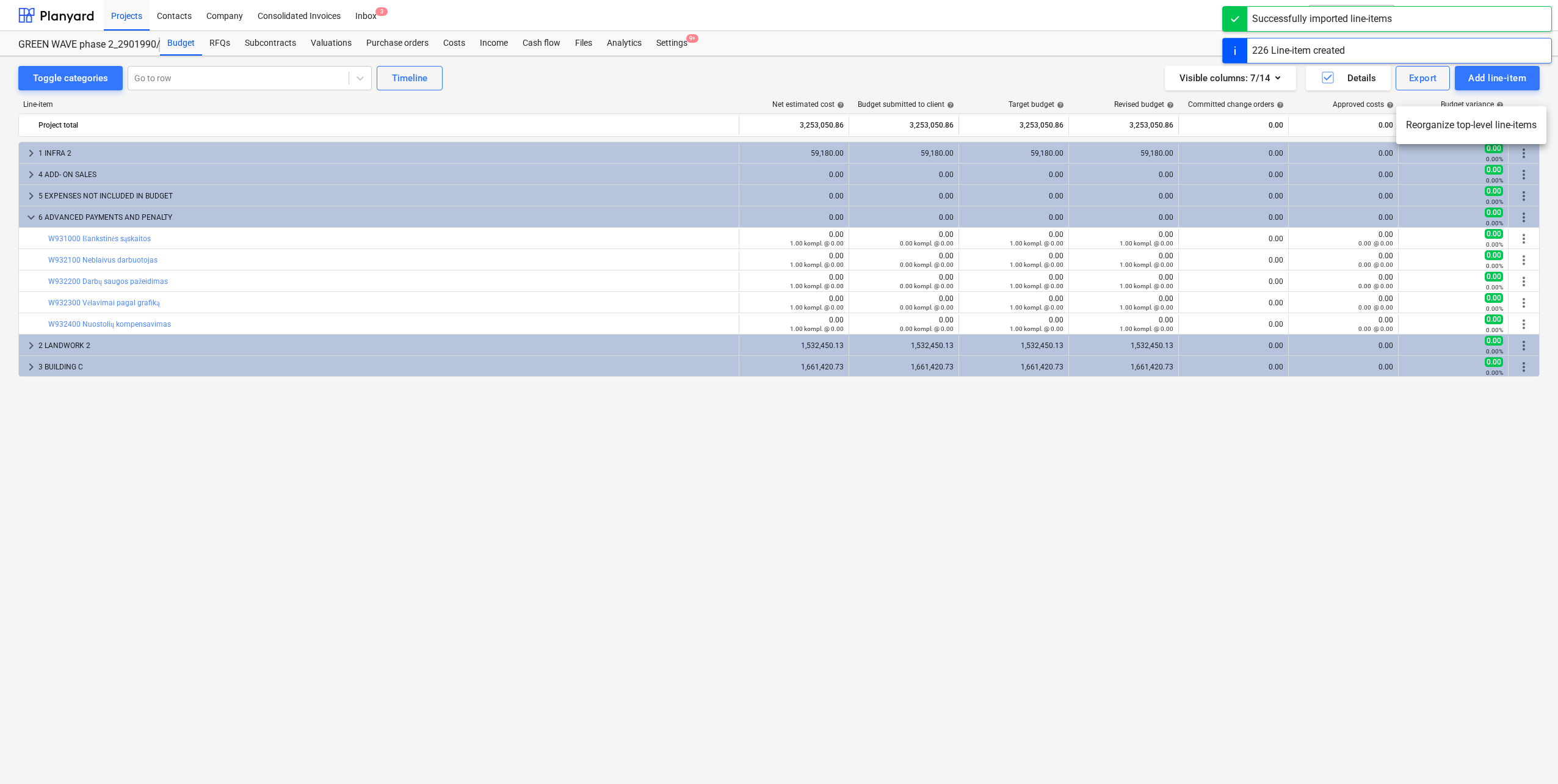
click at [1476, 127] on li "Reorganize top-level line-items" at bounding box center [1471, 125] width 150 height 28
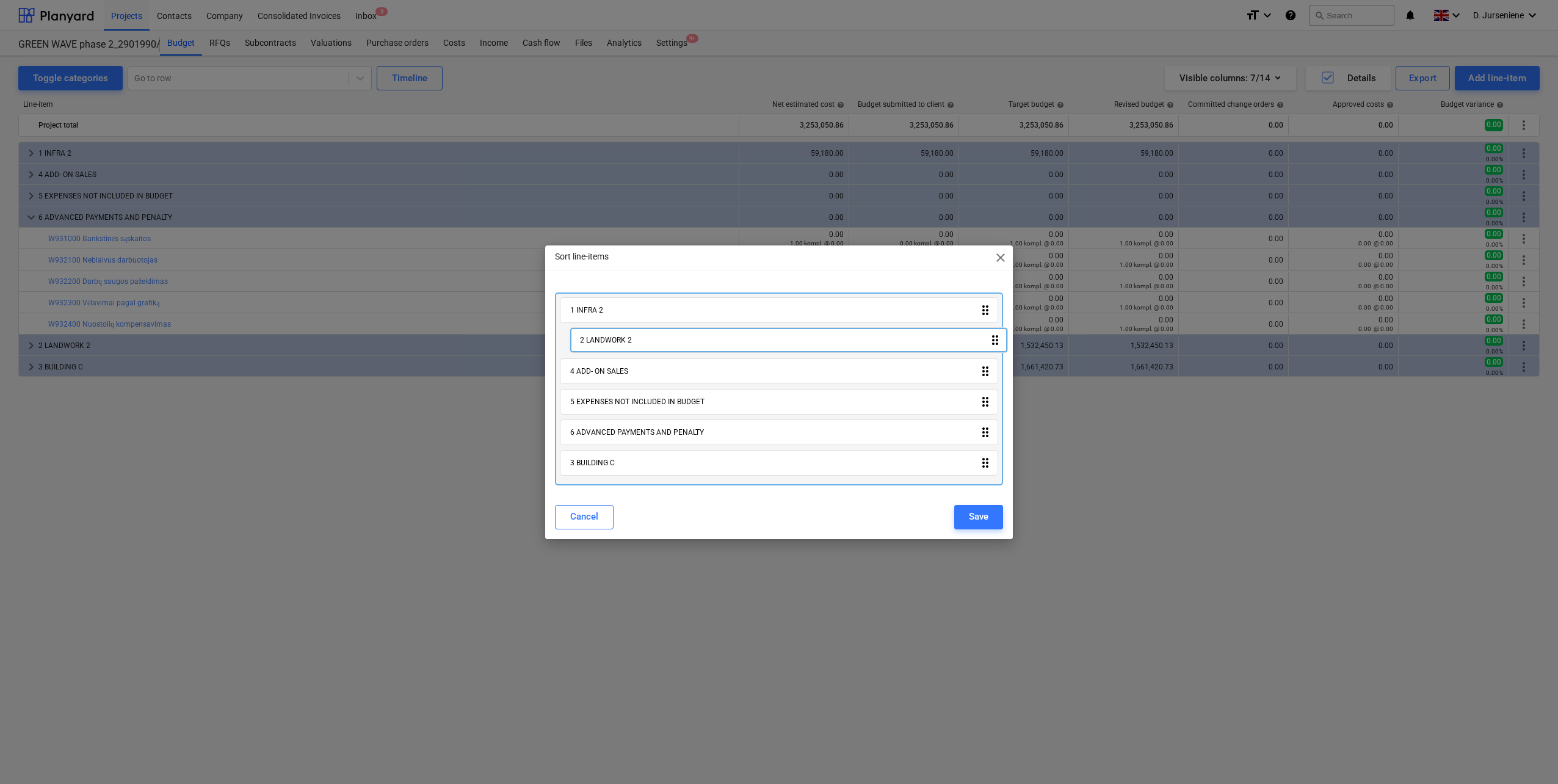
drag, startPoint x: 599, startPoint y: 433, endPoint x: 608, endPoint y: 336, distance: 97.4
click at [608, 336] on div "1 INFRA 2 drag_indicator 4 ADD- ON SALES drag_indicator 5 EXPENSES NOT INCLUDED…" at bounding box center [778, 388] width 448 height 193
drag, startPoint x: 600, startPoint y: 467, endPoint x: 614, endPoint y: 368, distance: 100.0
click at [614, 368] on div "1 INFRA 2 drag_indicator 2 LANDWORK 2 drag_indicator 4 ADD- ON SALES drag_indic…" at bounding box center [778, 388] width 448 height 193
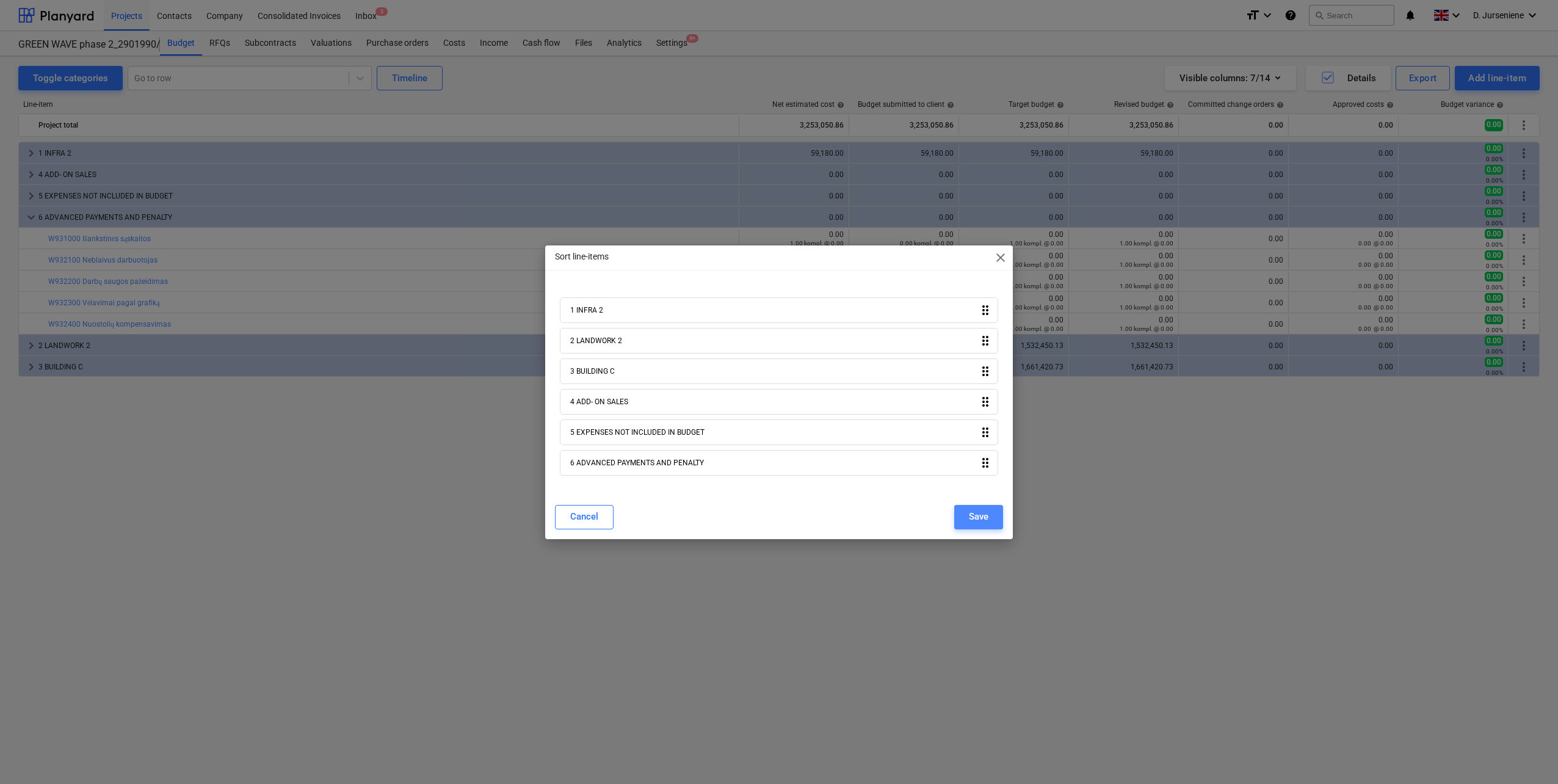
click at [977, 519] on div "Save" at bounding box center [978, 516] width 19 height 16
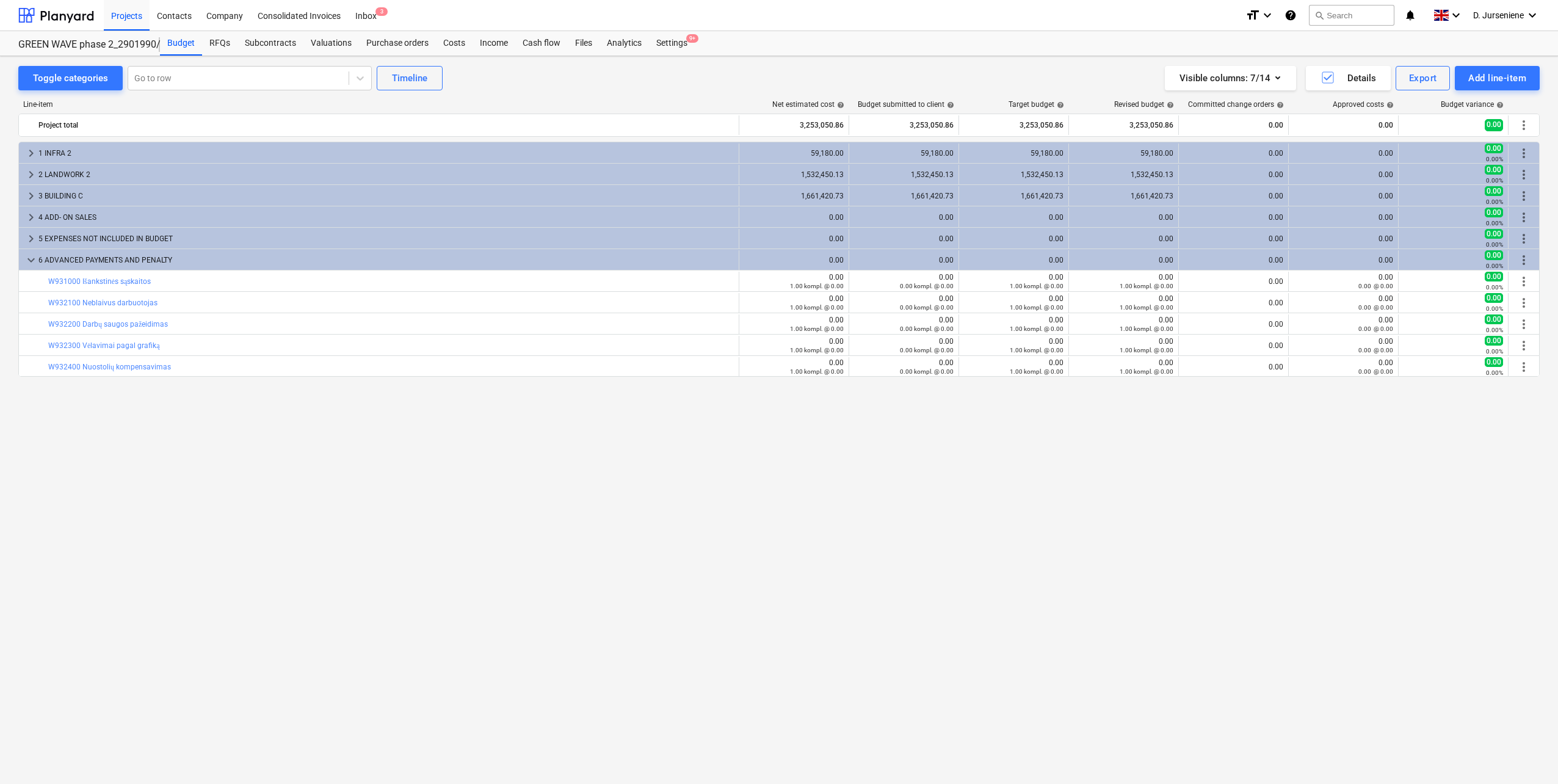
click at [717, 506] on div "keyboard_arrow_right 1 INFRA 2 59,180.00 59,180.00 59,180.00 59,180.00 0.00 0.0…" at bounding box center [779, 437] width 1521 height 591
click at [774, 195] on div "1,661,420.73" at bounding box center [793, 196] width 99 height 9
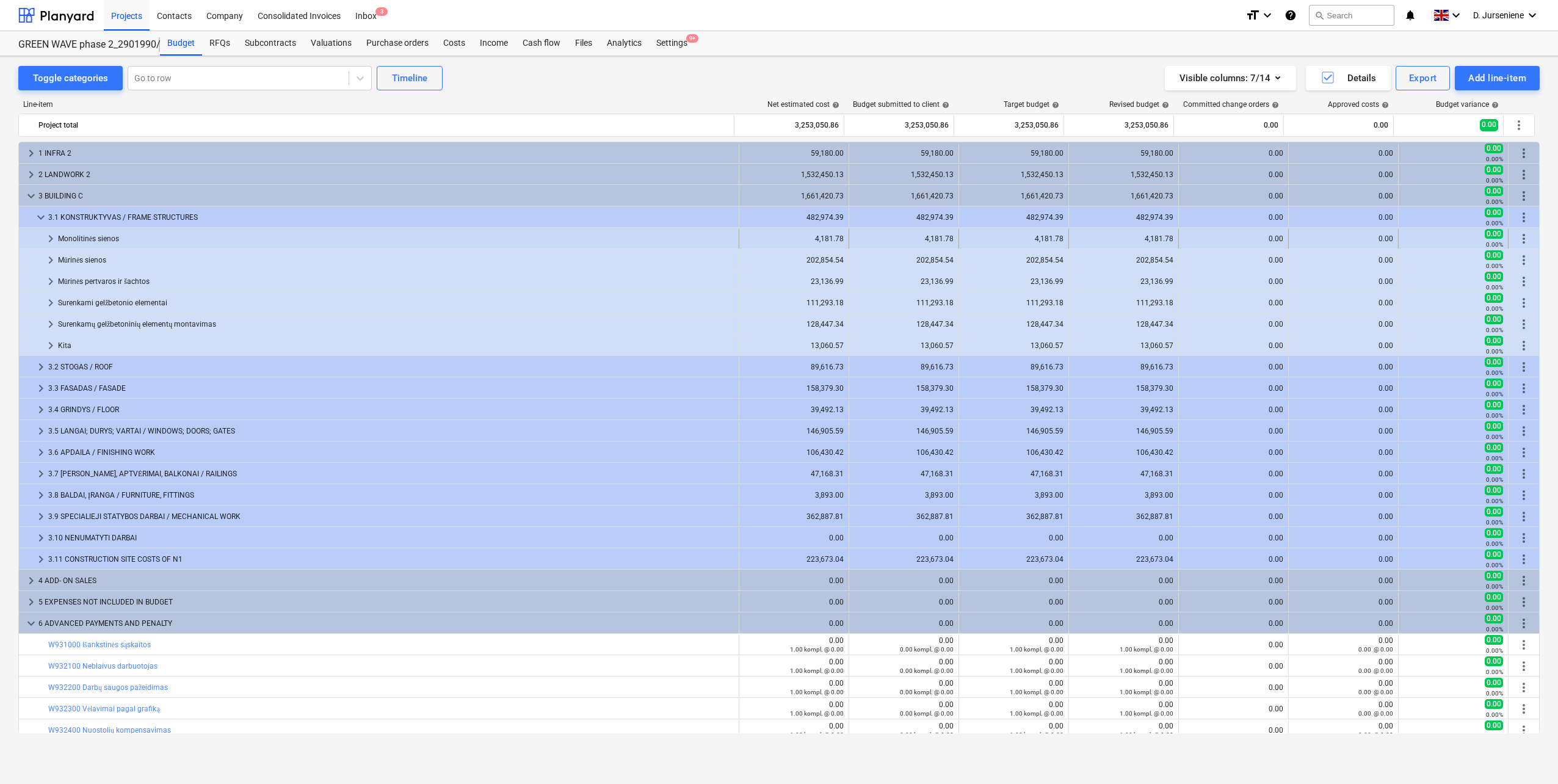
click at [49, 238] on span "keyboard_arrow_right" at bounding box center [51, 238] width 15 height 15
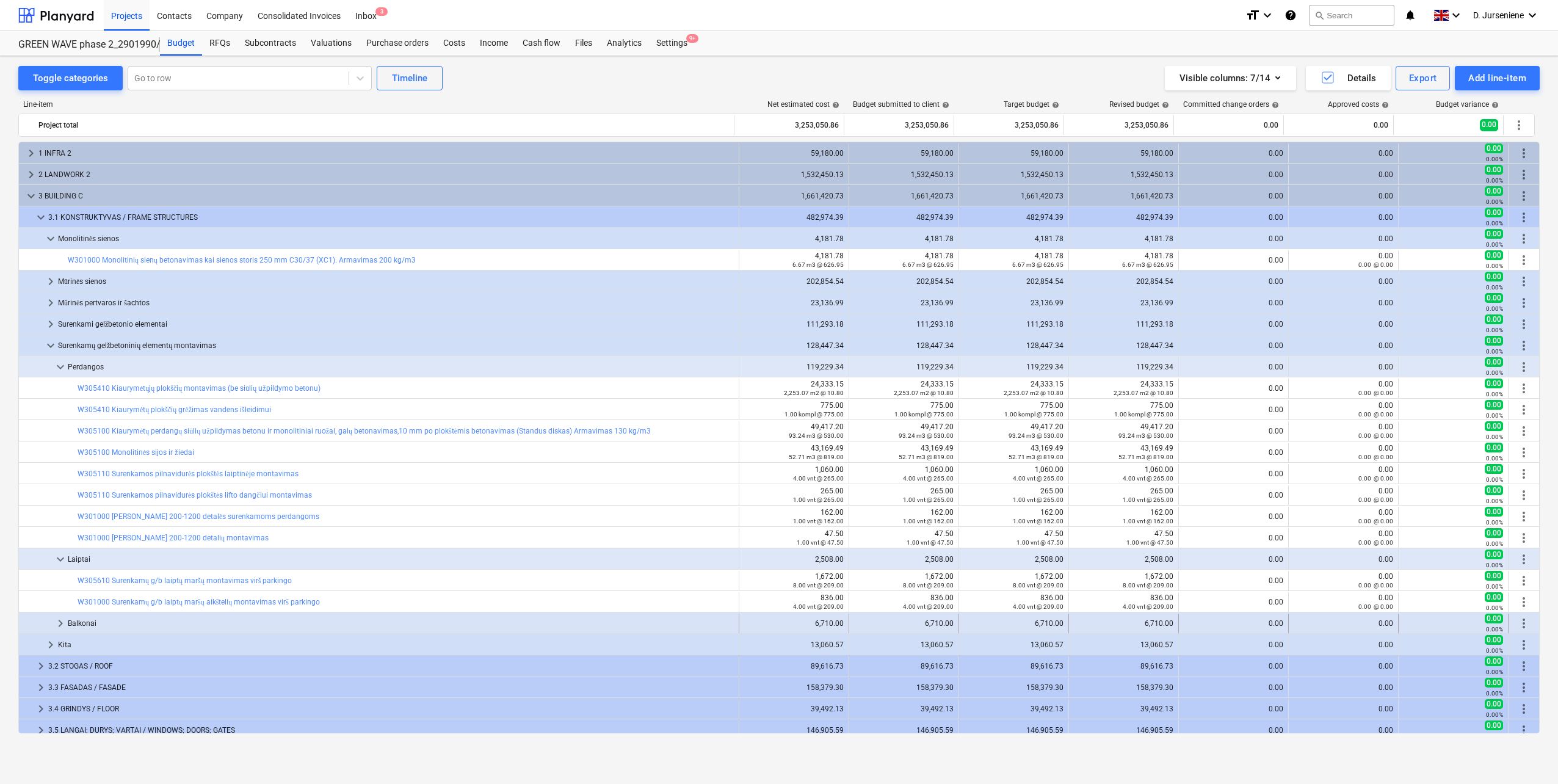
click at [58, 622] on span "keyboard_arrow_right" at bounding box center [60, 623] width 15 height 15
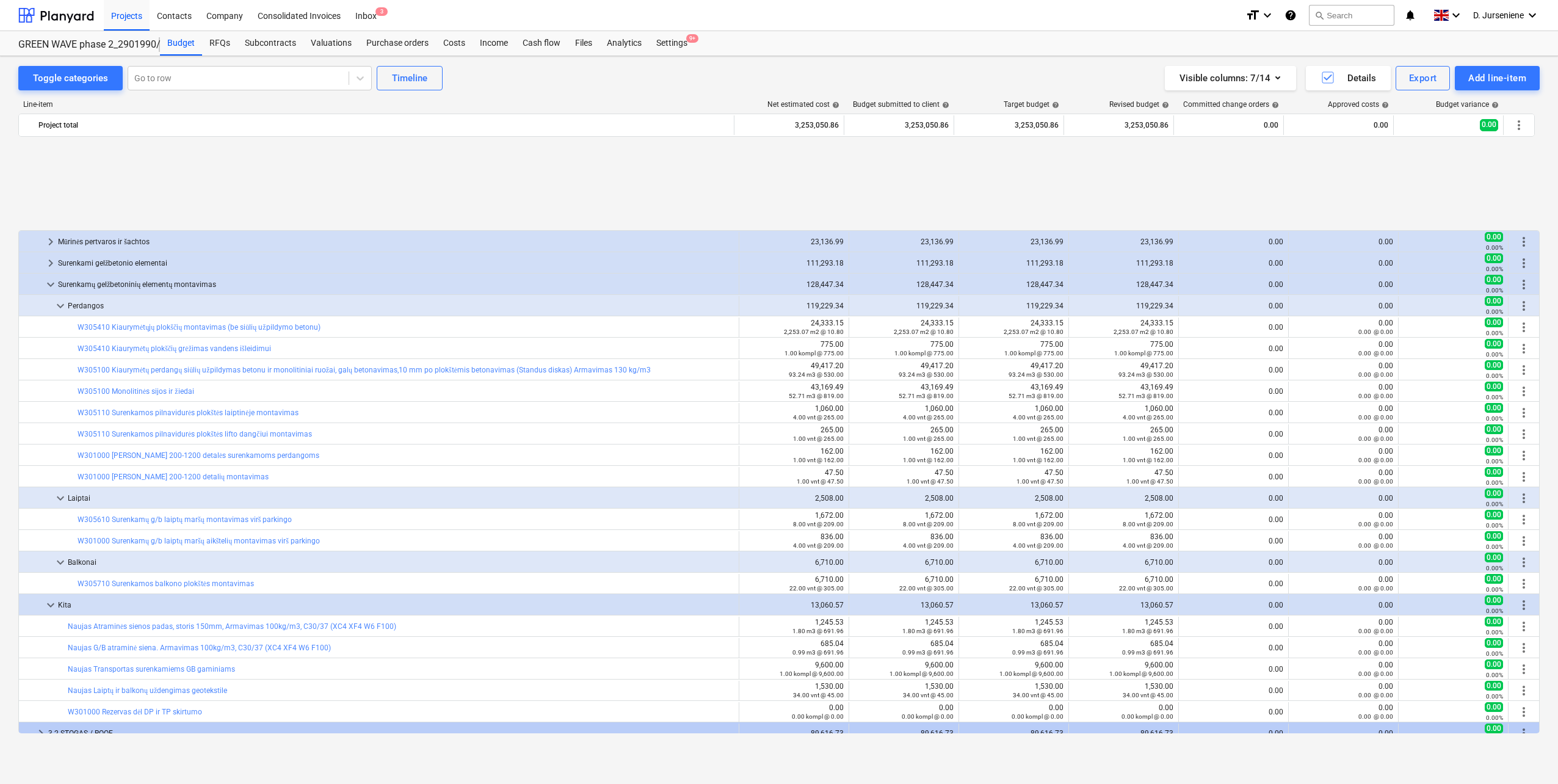
scroll to position [183, 0]
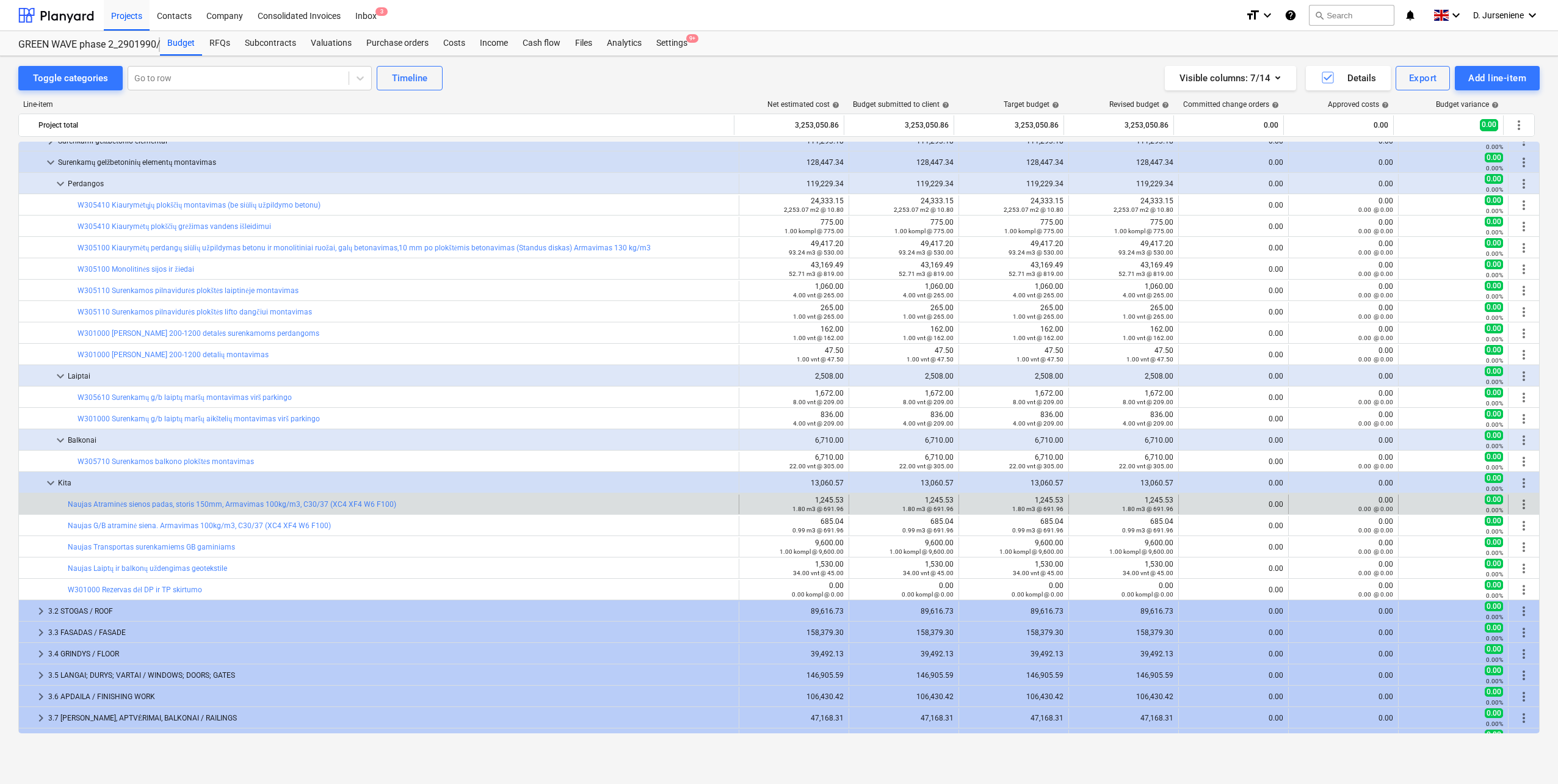
click at [1516, 498] on span "more_vert" at bounding box center [1523, 504] width 15 height 15
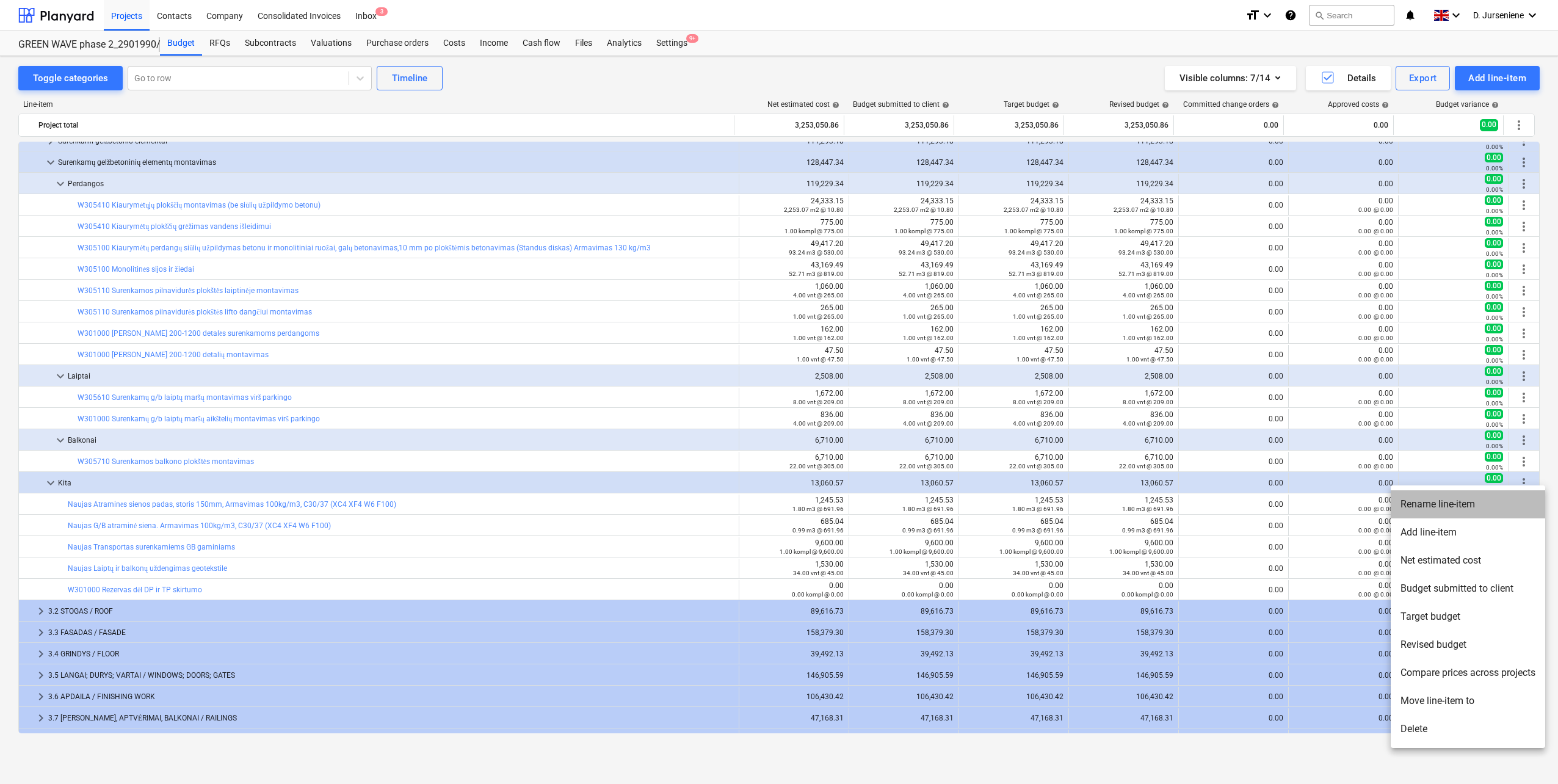
click at [1456, 500] on li "Rename line-item" at bounding box center [1467, 503] width 154 height 28
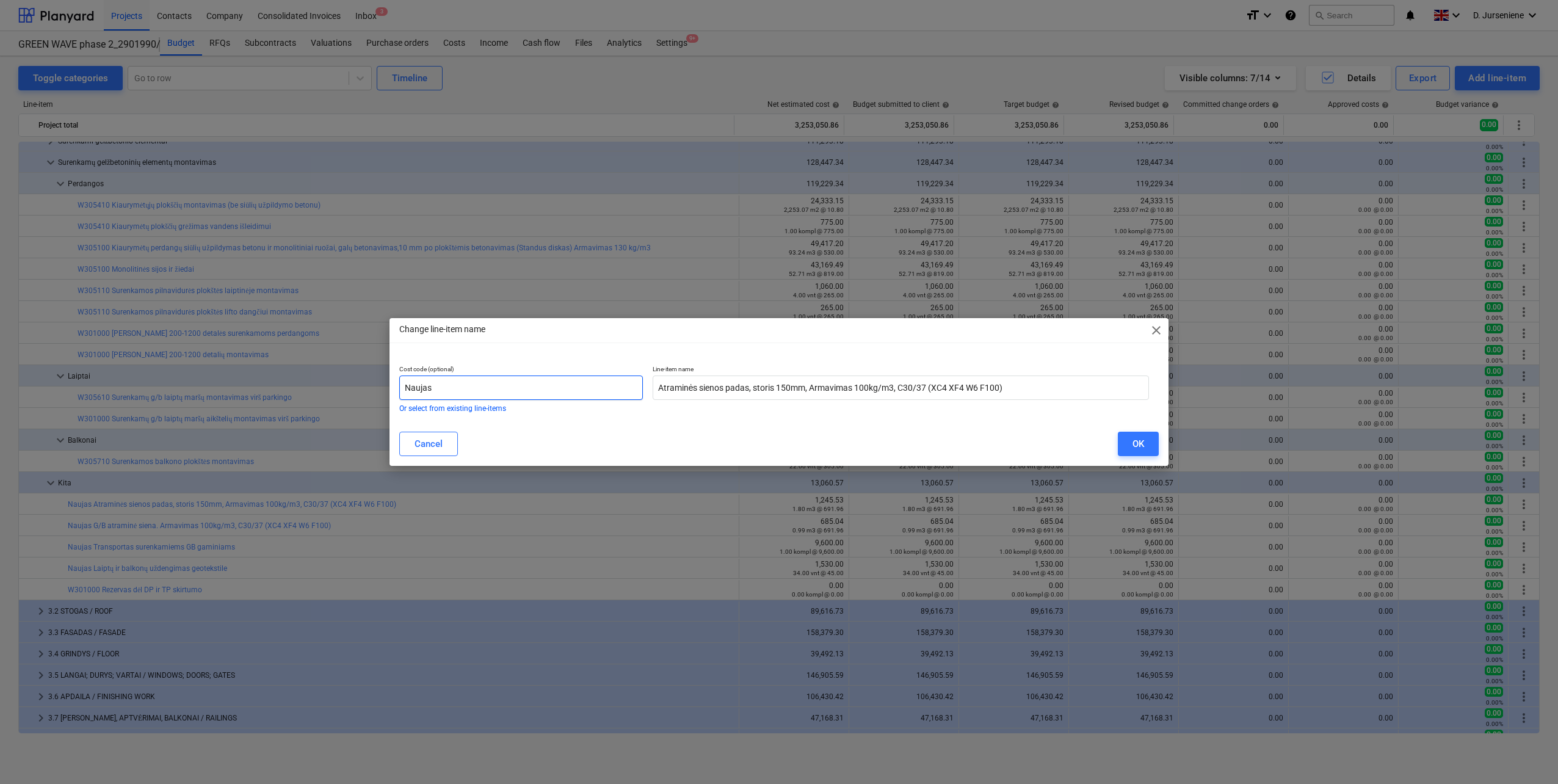
drag, startPoint x: 414, startPoint y: 385, endPoint x: 428, endPoint y: 388, distance: 14.3
click at [389, 386] on div "Cost code (optional) Naujas Or select from existing line-items Line-item name A…" at bounding box center [778, 388] width 779 height 66
drag, startPoint x: 437, startPoint y: 388, endPoint x: 366, endPoint y: 384, distance: 71.1
click at [339, 381] on div "Change line-item name close Cost code (optional) Naujas Or select from existing…" at bounding box center [779, 392] width 1558 height 784
paste input "W305100"
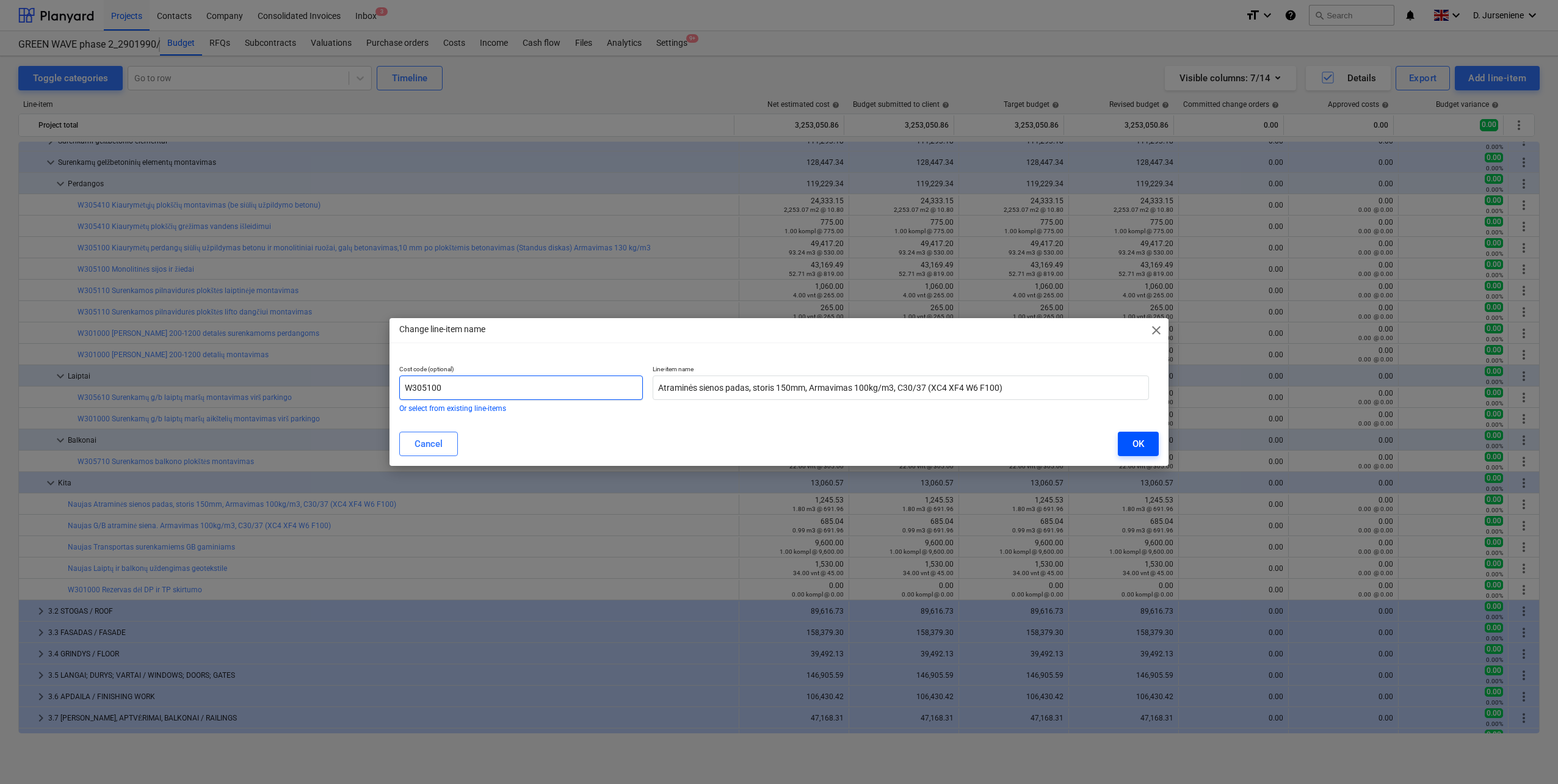
type input "W305100"
click at [1141, 438] on div "OK" at bounding box center [1138, 443] width 11 height 16
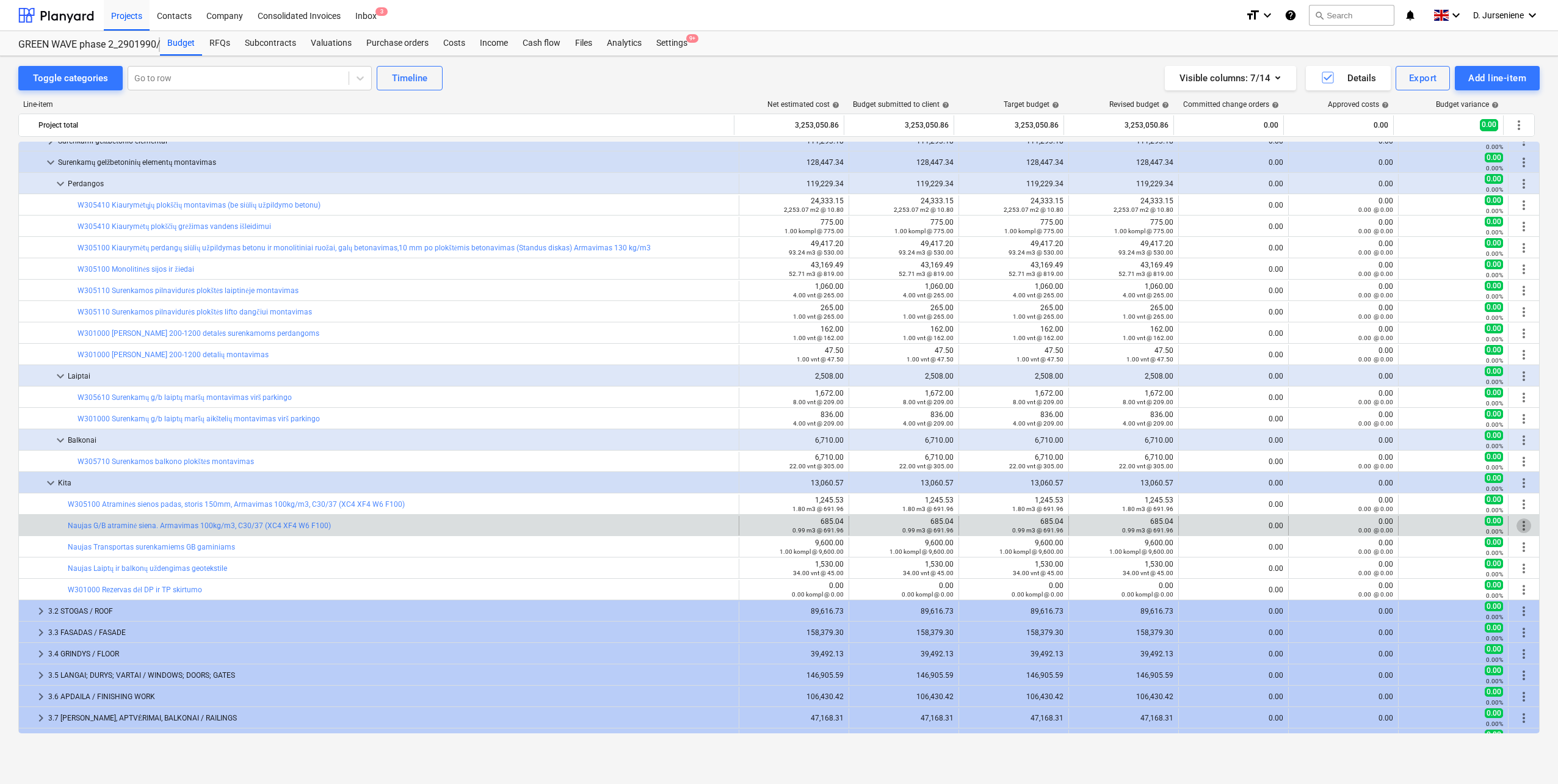
click at [1519, 528] on span "more_vert" at bounding box center [1523, 526] width 15 height 15
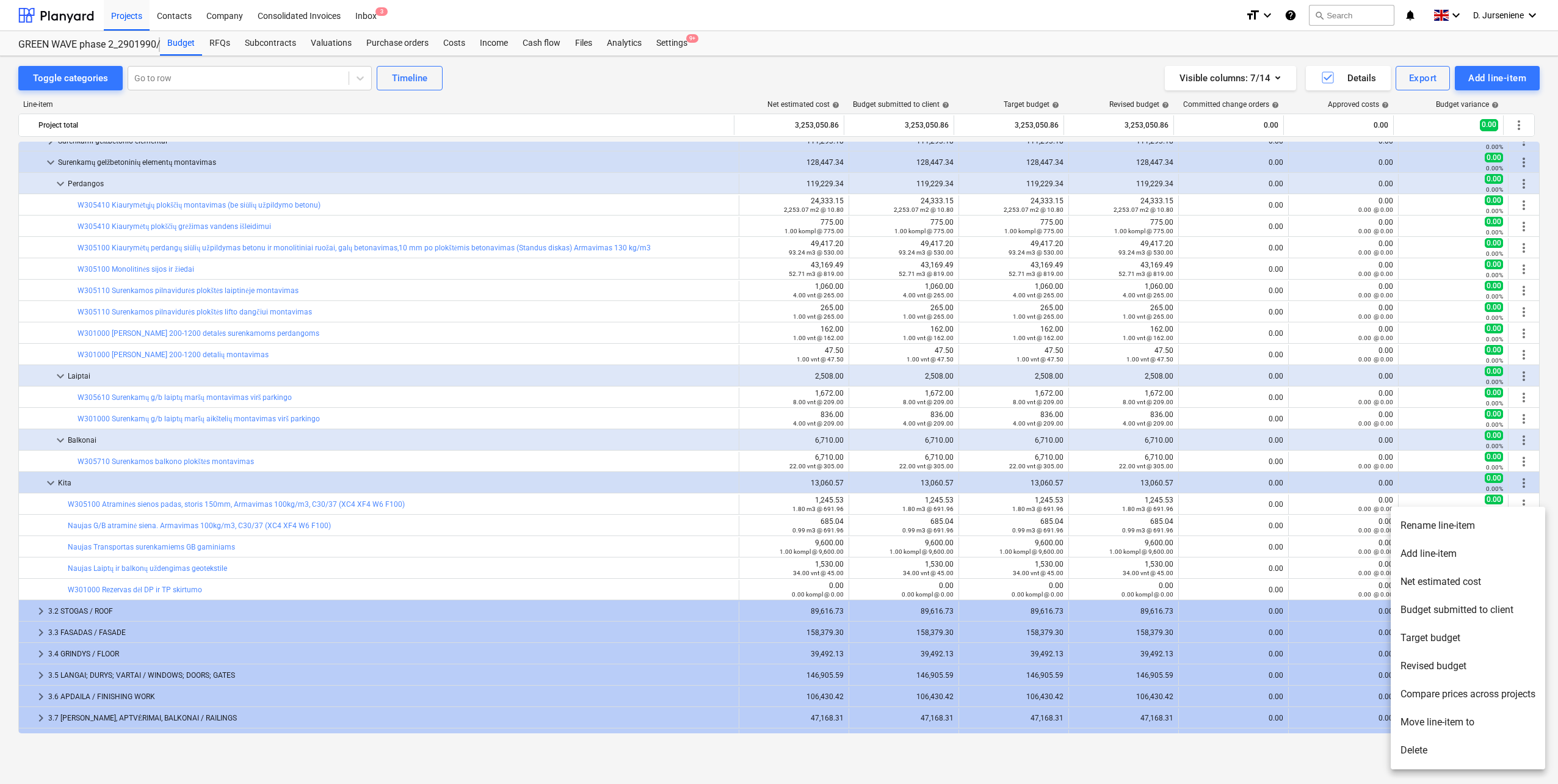
click at [1427, 528] on li "Rename line-item" at bounding box center [1467, 525] width 154 height 28
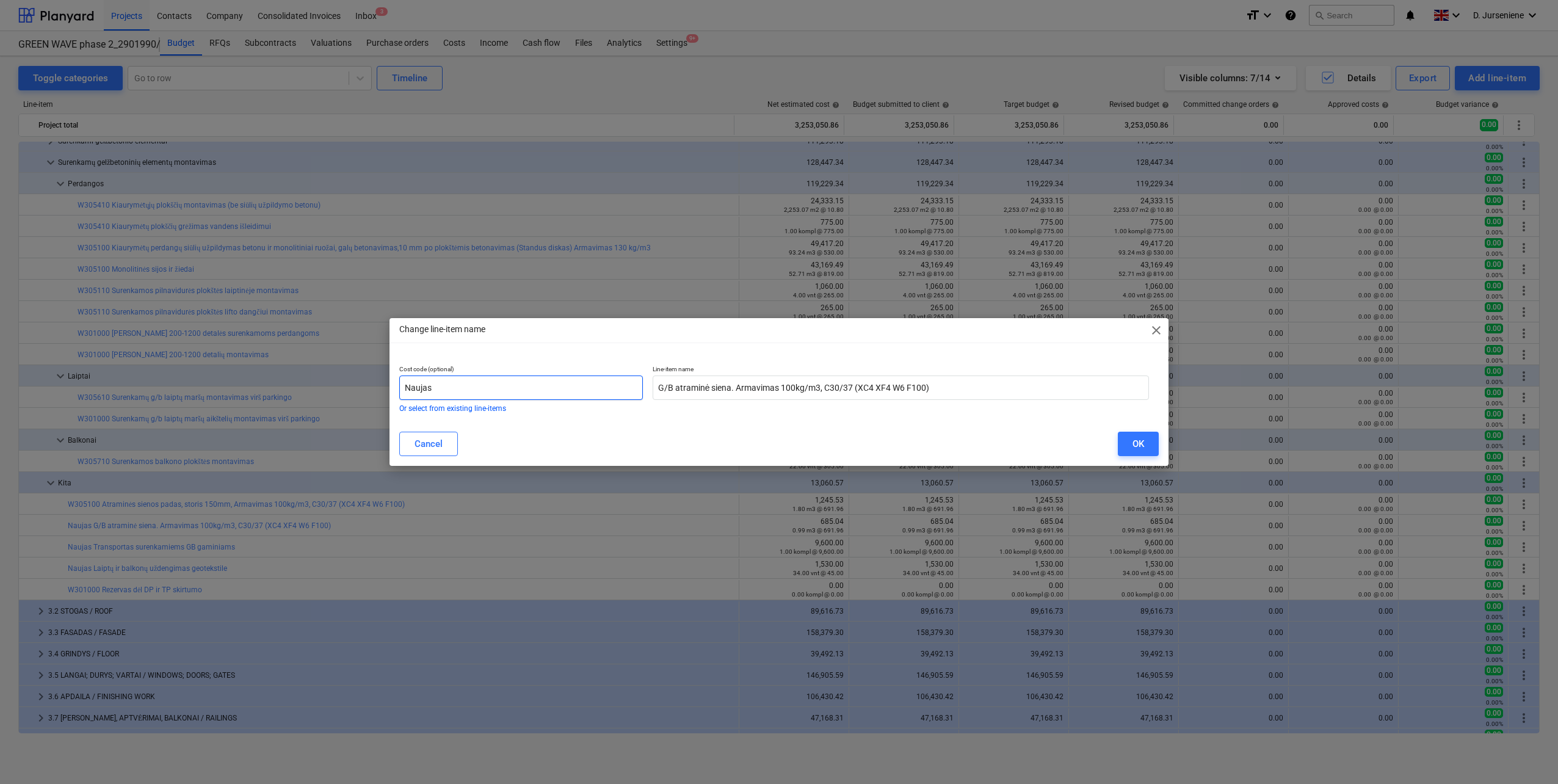
drag, startPoint x: 406, startPoint y: 390, endPoint x: 294, endPoint y: 391, distance: 112.0
click at [294, 391] on div "Change line-item name close Cost code (optional) Naujas Or select from existing…" at bounding box center [779, 392] width 1558 height 784
paste input "W305100"
type input "W305100"
click at [1147, 443] on button "OK" at bounding box center [1137, 443] width 41 height 24
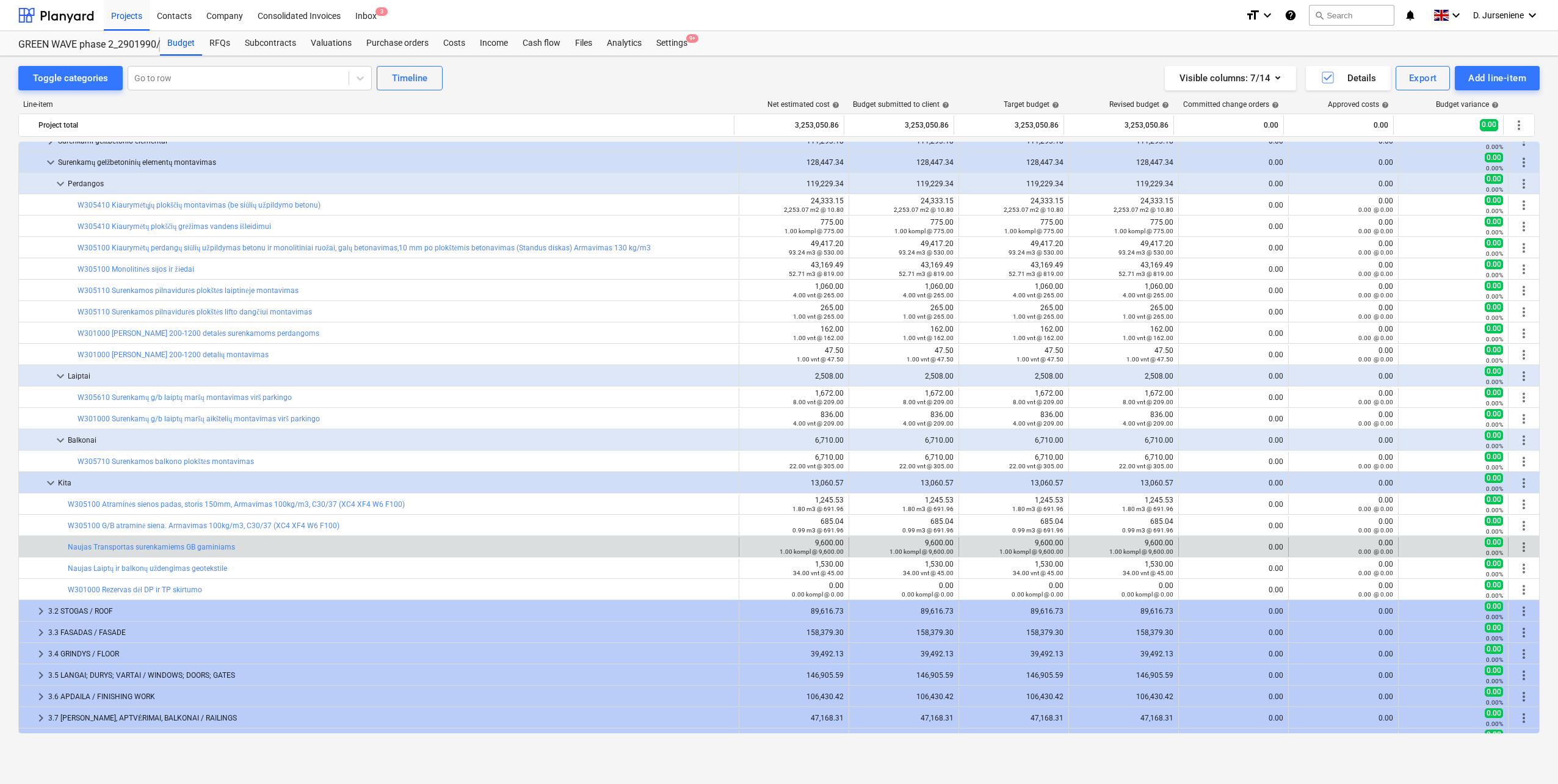
click at [1518, 546] on span "more_vert" at bounding box center [1523, 547] width 15 height 15
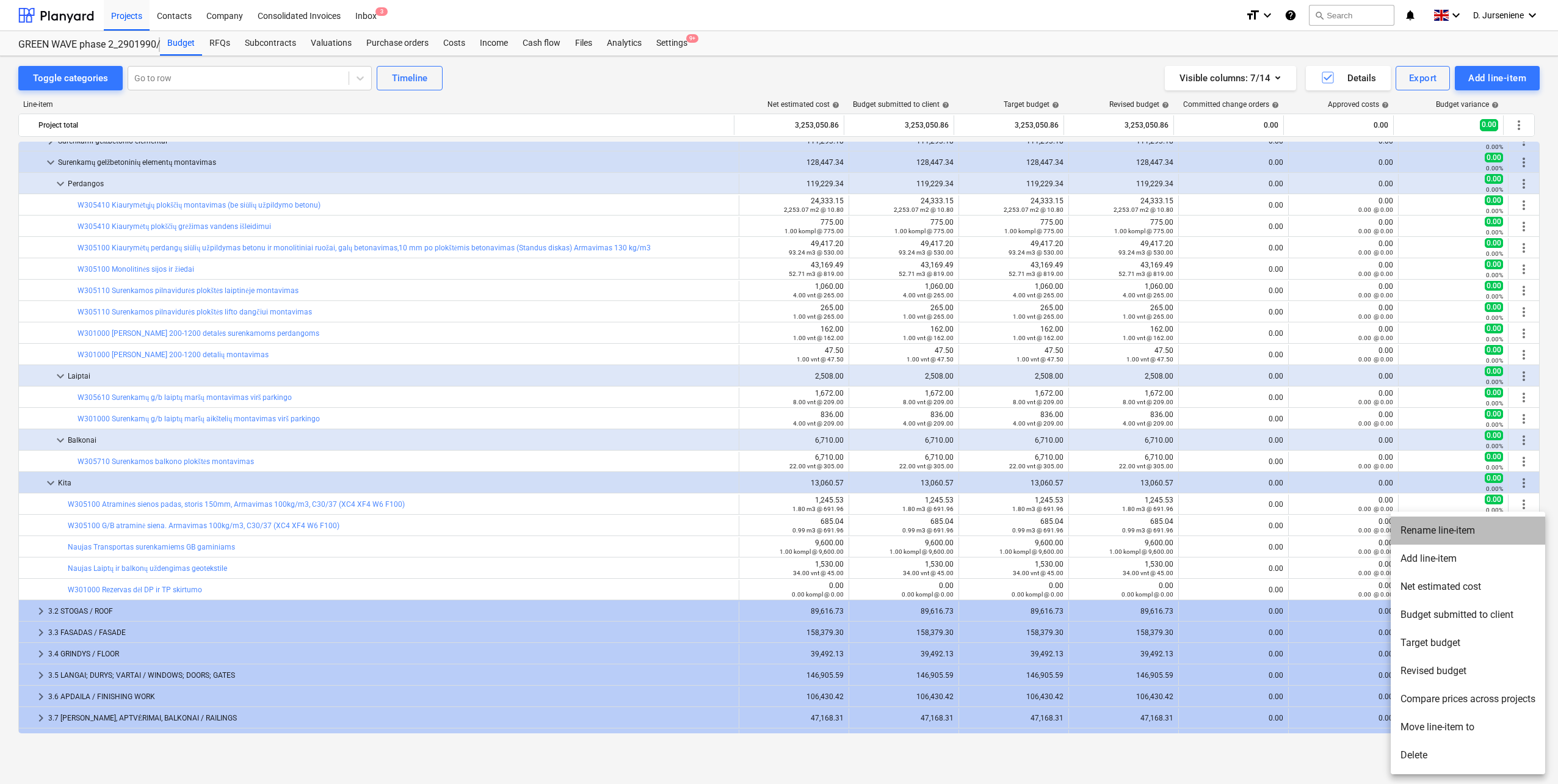
click at [1419, 524] on li "Rename line-item" at bounding box center [1467, 530] width 154 height 28
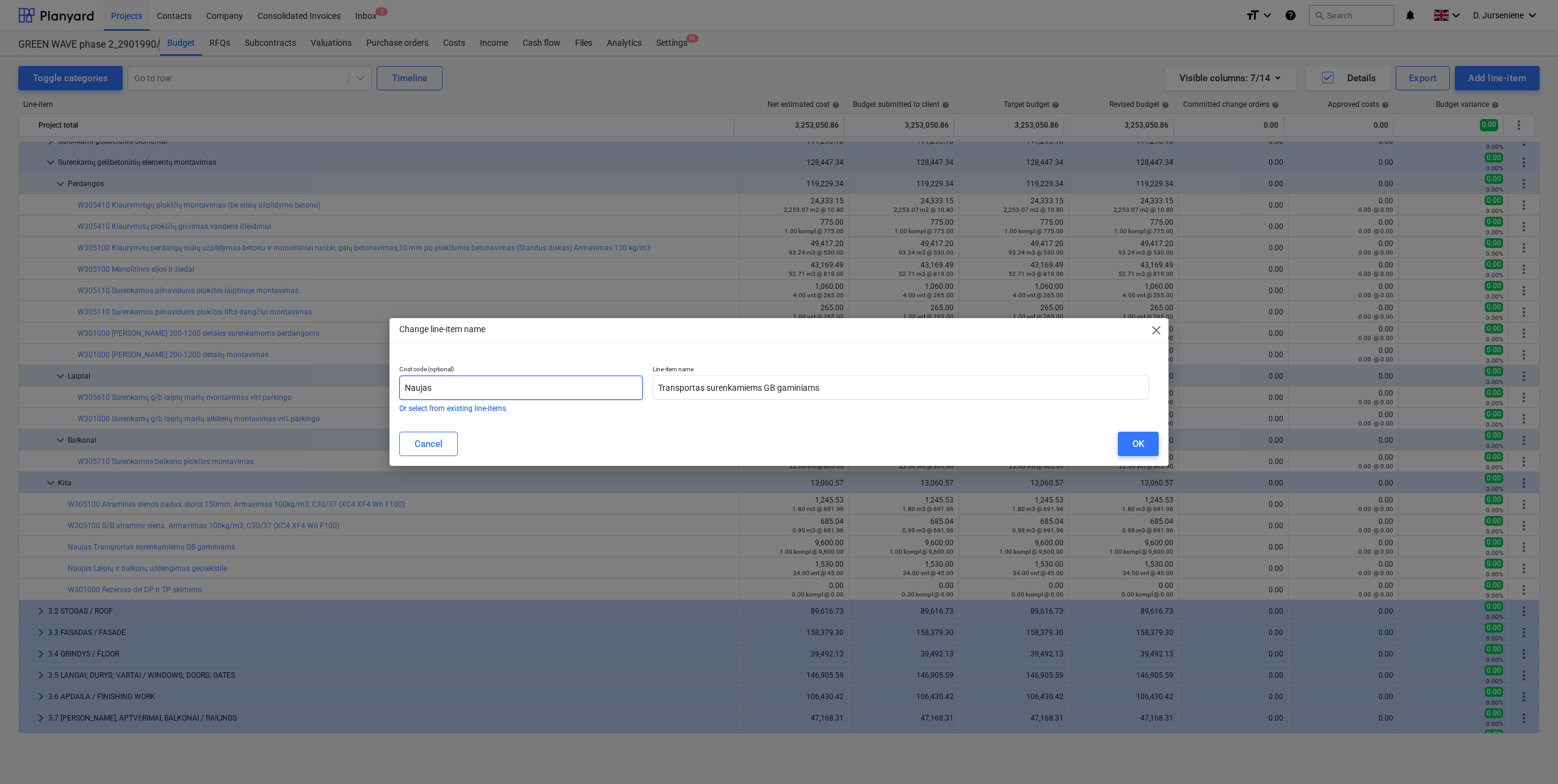
drag, startPoint x: 491, startPoint y: 397, endPoint x: 334, endPoint y: 394, distance: 157.0
click at [334, 394] on div "Change line-item name close Cost code (optional) Naujas Or select from existing…" at bounding box center [779, 392] width 1558 height 784
click at [580, 389] on input "text" at bounding box center [521, 388] width 243 height 24
paste input "W305400"
type input "W305400"
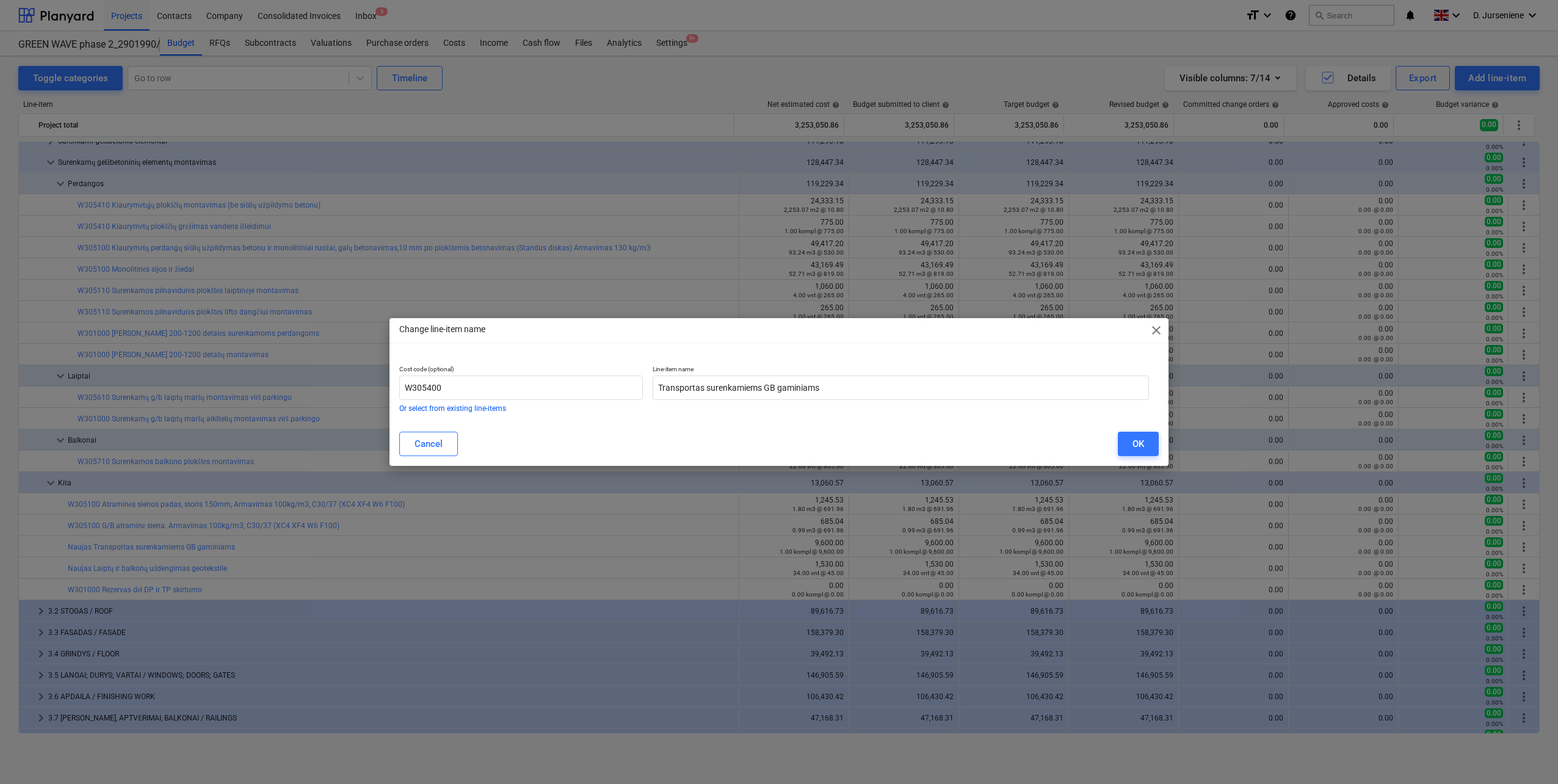
drag, startPoint x: 1138, startPoint y: 443, endPoint x: 953, endPoint y: 456, distance: 185.5
click at [1137, 443] on div "OK" at bounding box center [1138, 443] width 11 height 16
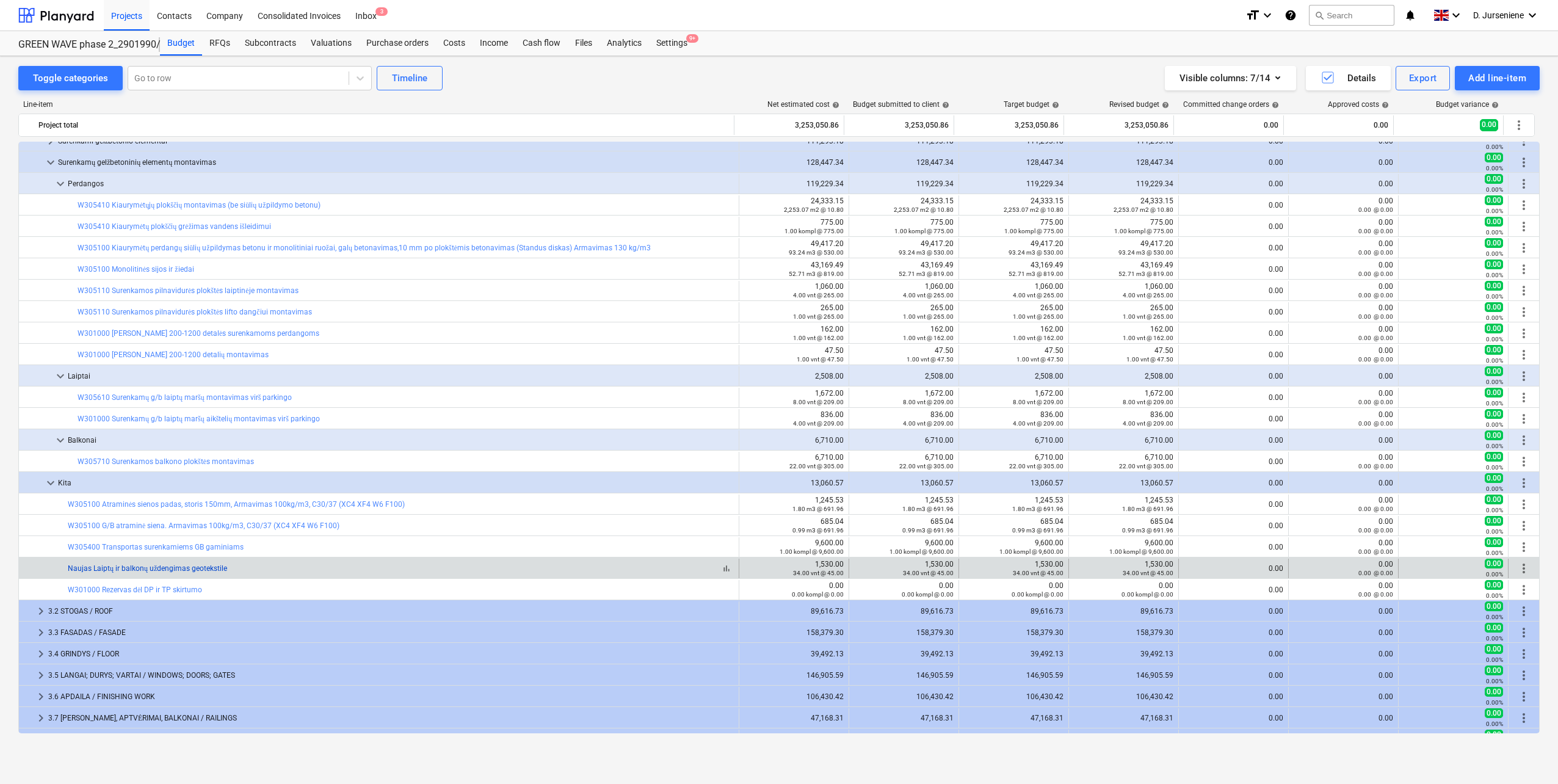
click at [208, 564] on link "Naujas Laiptų ir balkonų uždengimas geotekstile" at bounding box center [147, 568] width 159 height 9
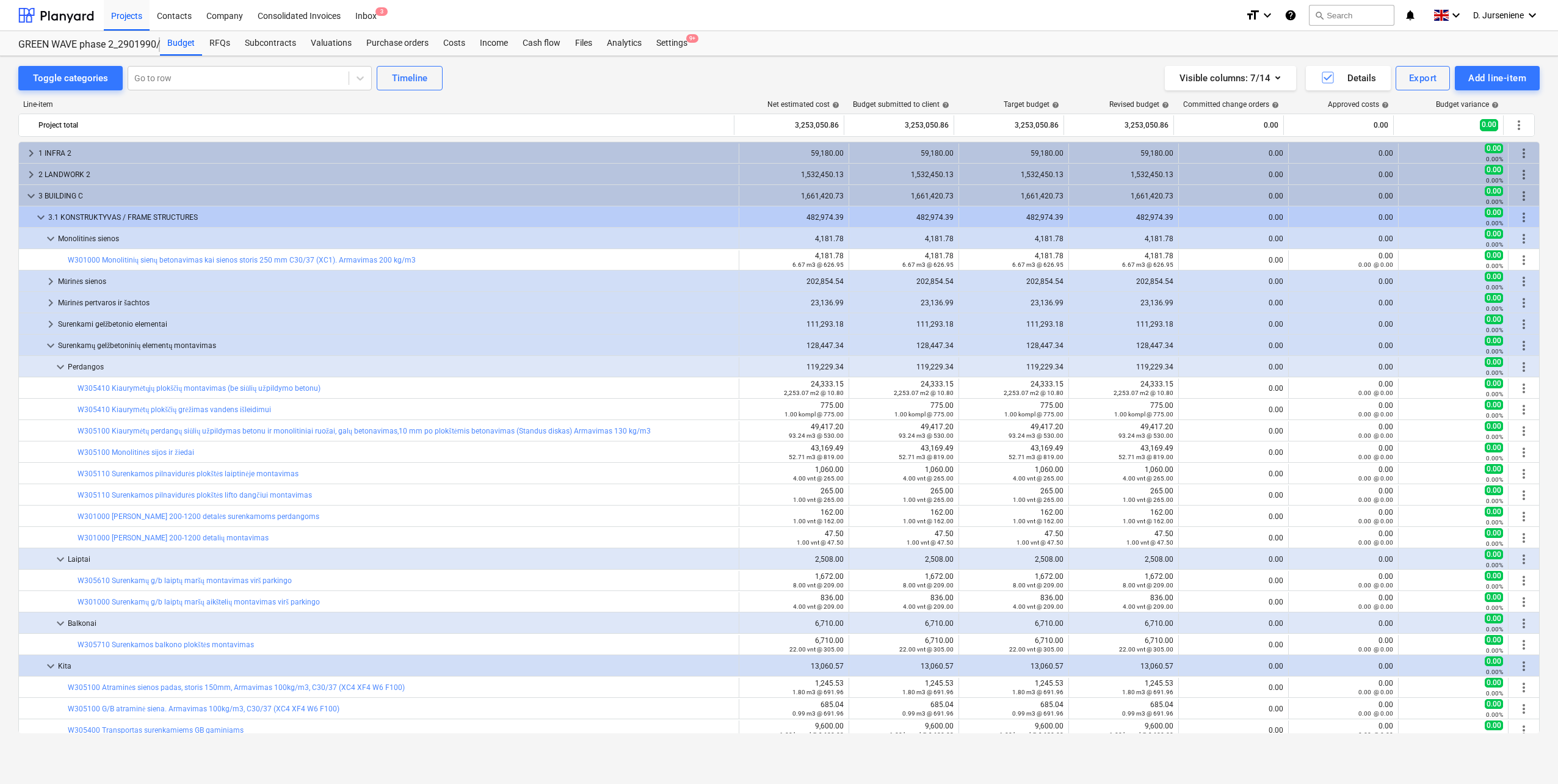
scroll to position [183, 0]
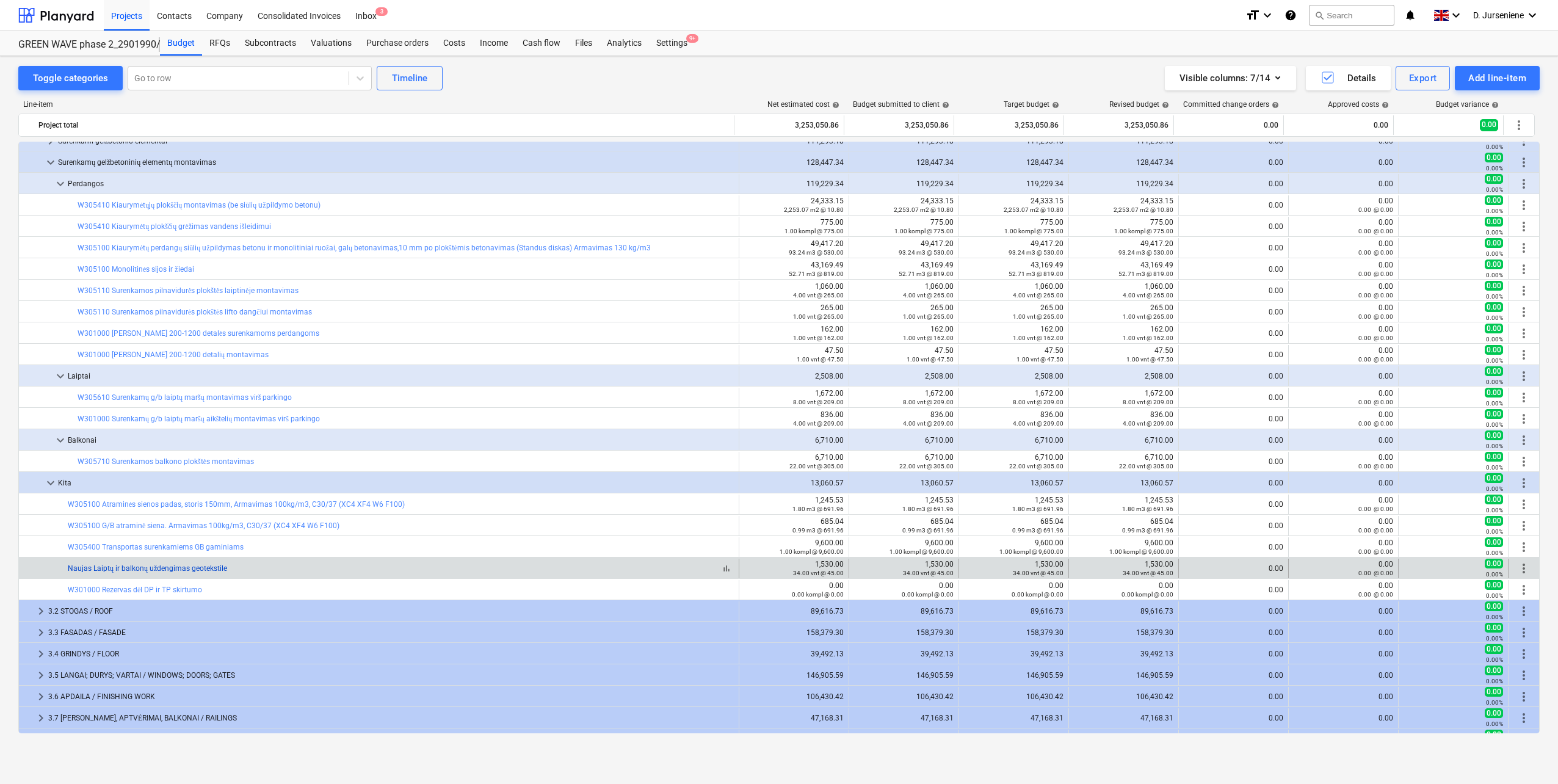
click at [189, 566] on link "Naujas Laiptų ir balkonų uždengimas geotekstile" at bounding box center [147, 568] width 159 height 9
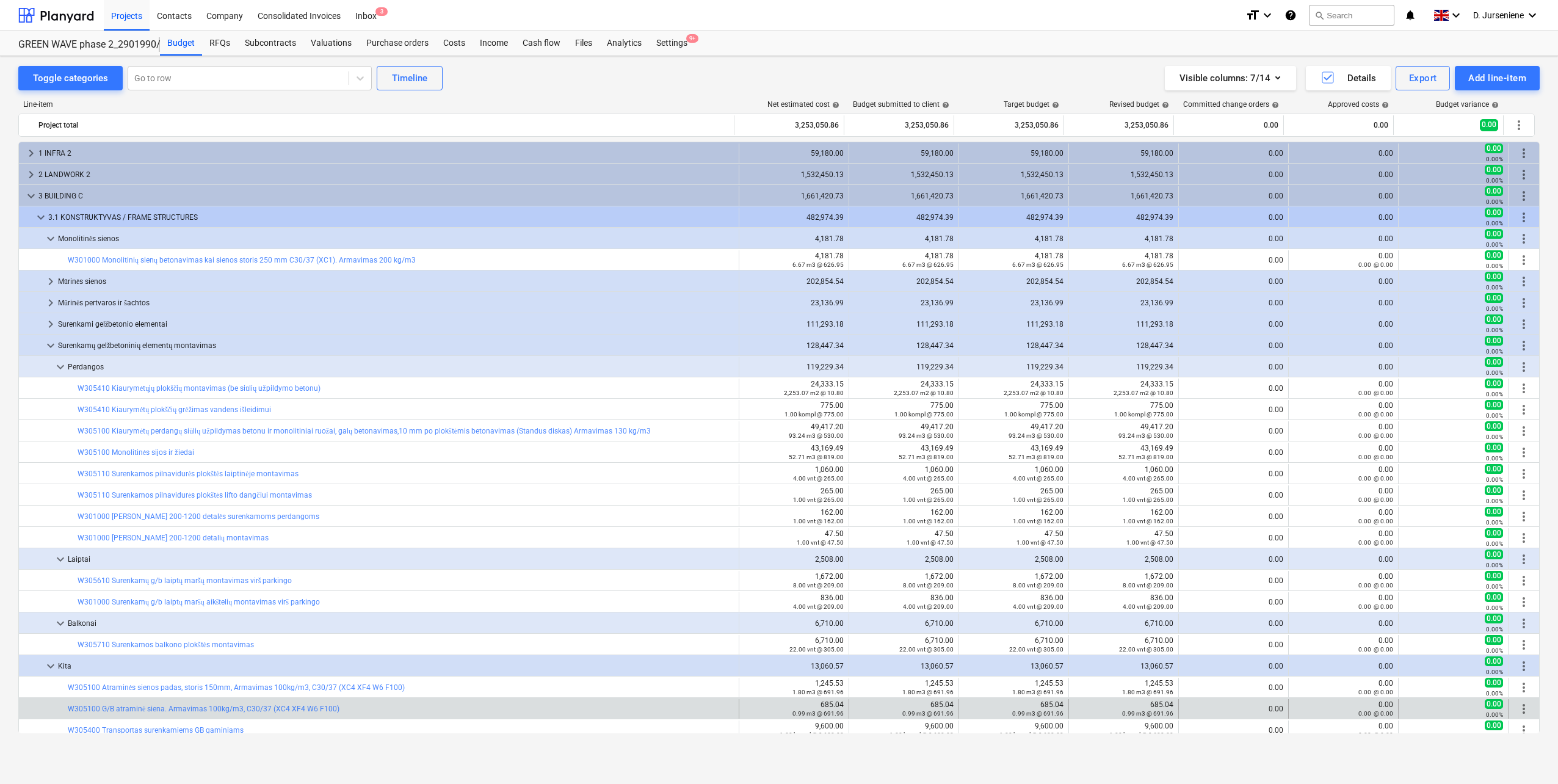
scroll to position [183, 0]
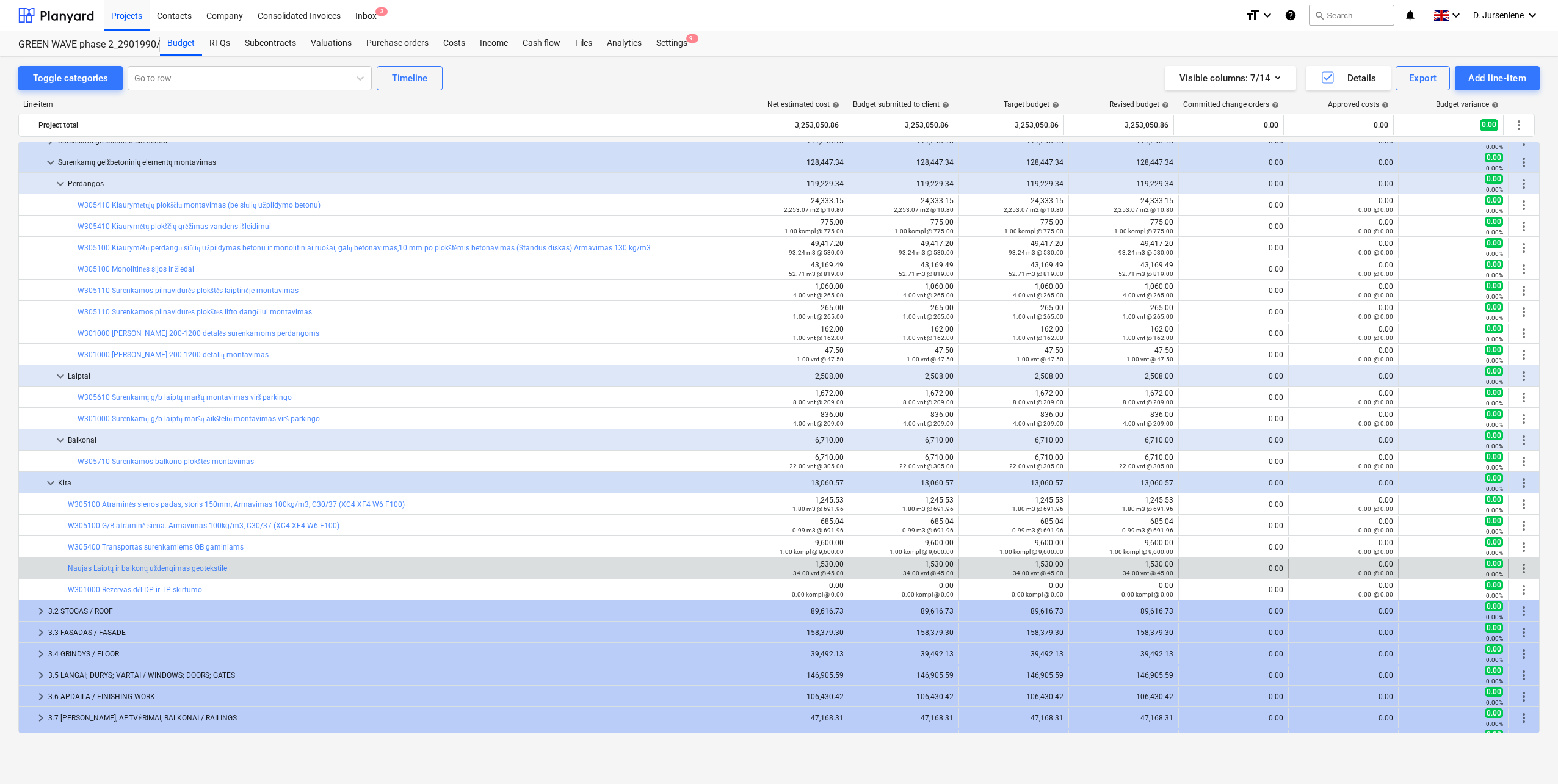
click at [1513, 565] on div "more_vert" at bounding box center [1523, 568] width 21 height 19
click at [1519, 568] on span "more_vert" at bounding box center [1523, 568] width 15 height 15
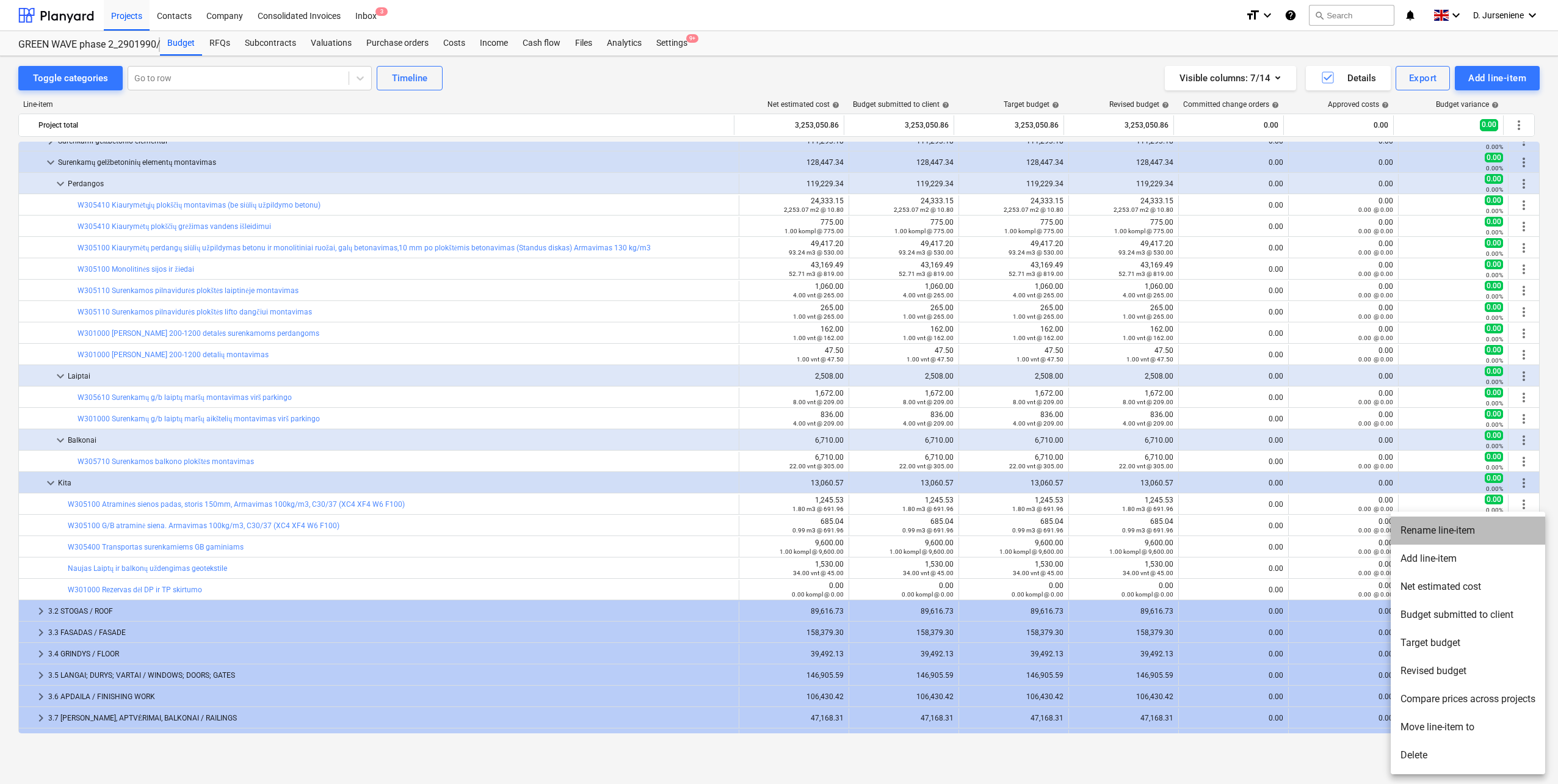
click at [1454, 531] on li "Rename line-item" at bounding box center [1467, 530] width 154 height 28
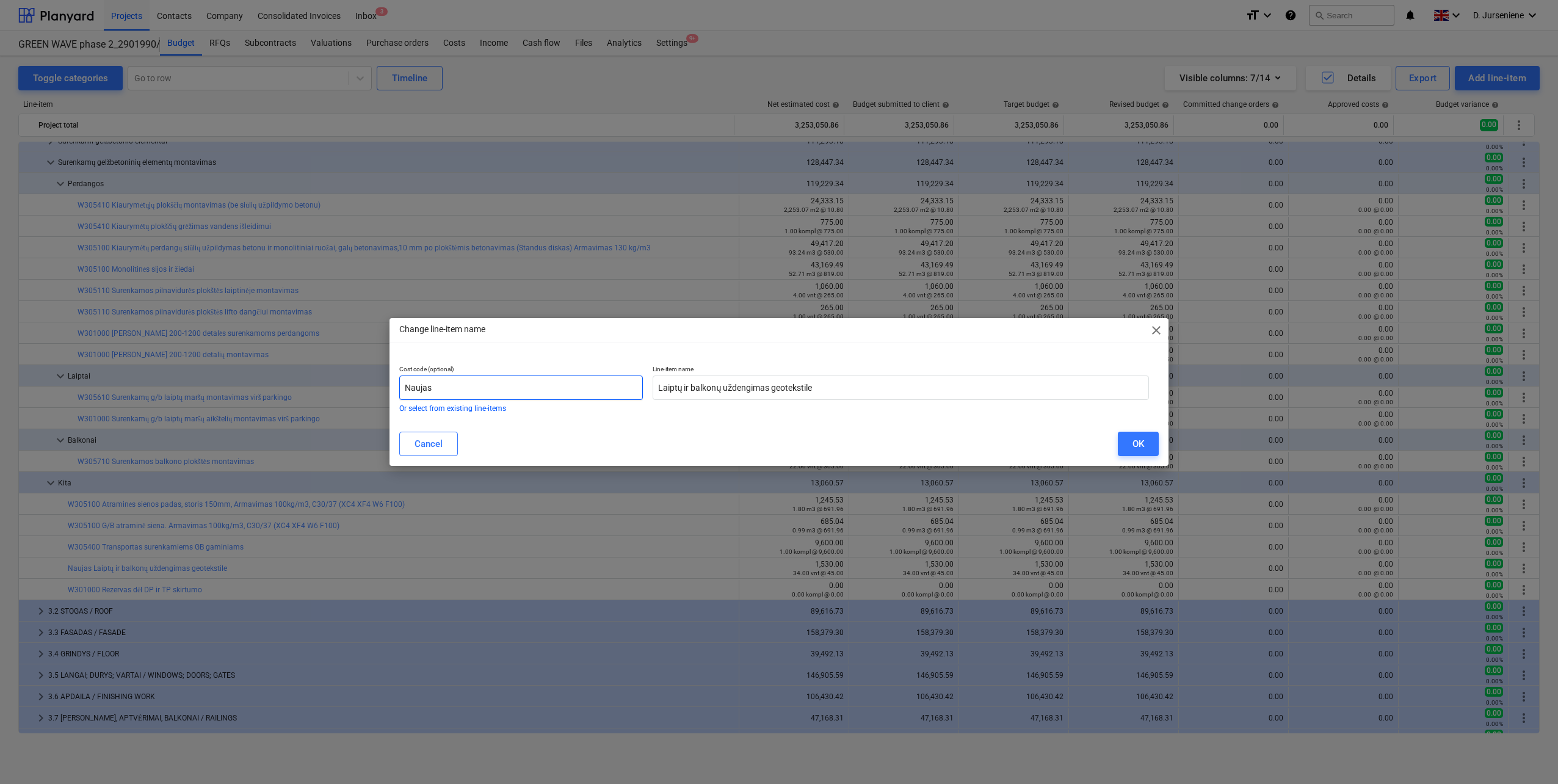
drag, startPoint x: 491, startPoint y: 390, endPoint x: 225, endPoint y: 384, distance: 266.1
click at [225, 384] on div "Change line-item name close Cost code (optional) Naujas Or select from existing…" at bounding box center [779, 392] width 1558 height 784
drag, startPoint x: 603, startPoint y: 385, endPoint x: 616, endPoint y: 398, distance: 18.4
click at [603, 385] on input "text" at bounding box center [521, 388] width 243 height 24
paste input "W305600"
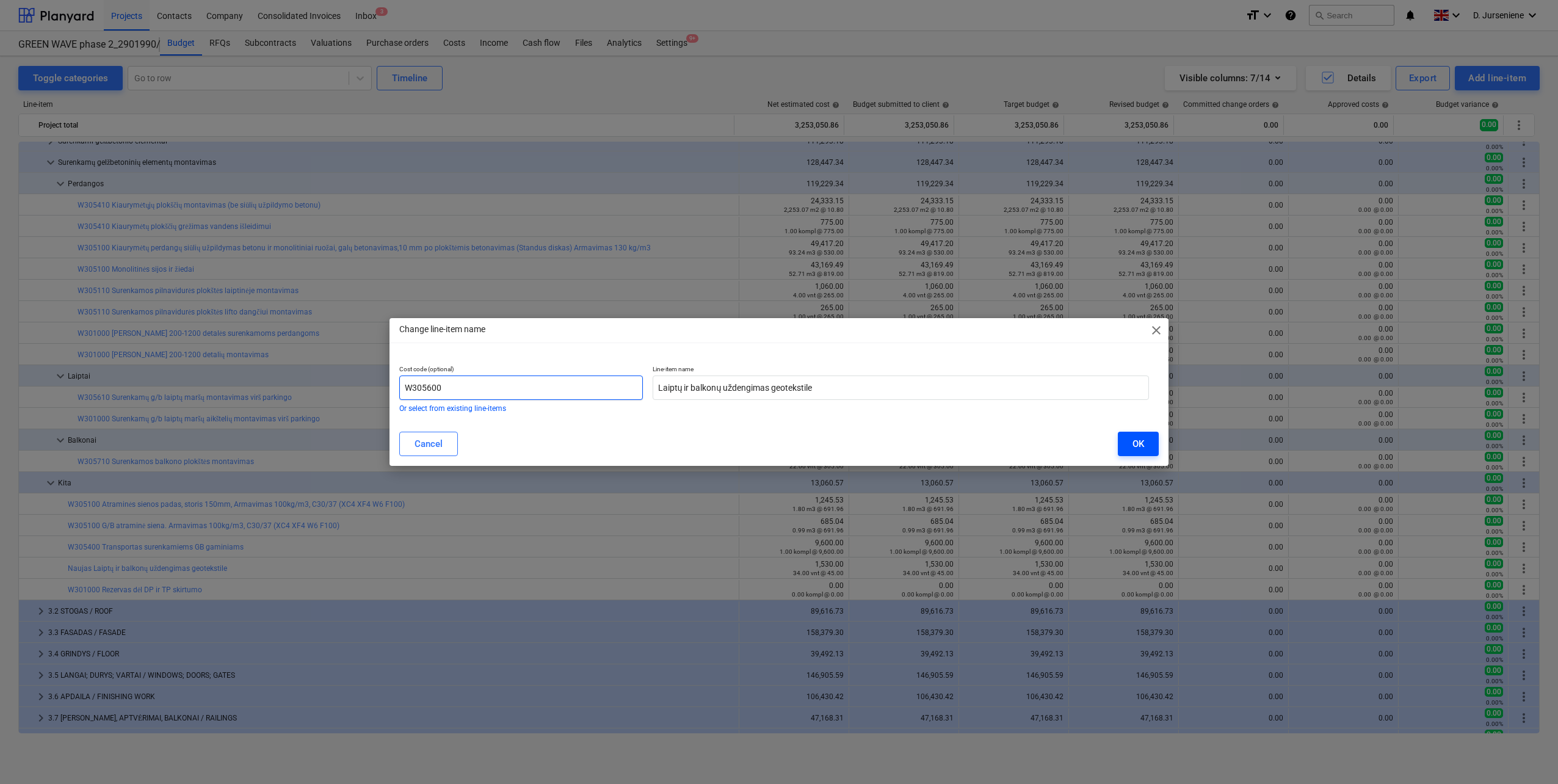
type input "W305600"
click at [1139, 443] on div "OK" at bounding box center [1138, 443] width 11 height 16
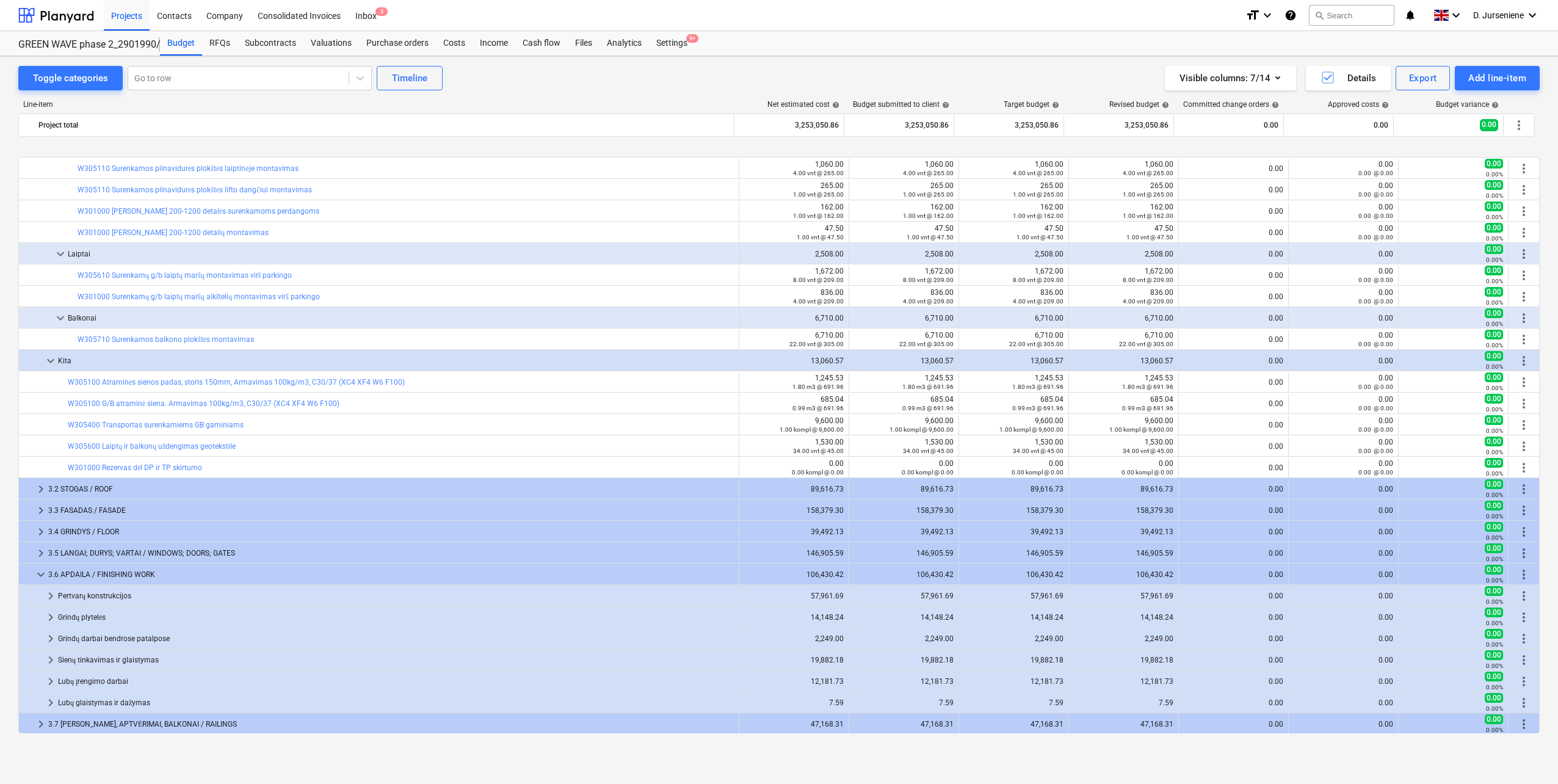
scroll to position [366, 0]
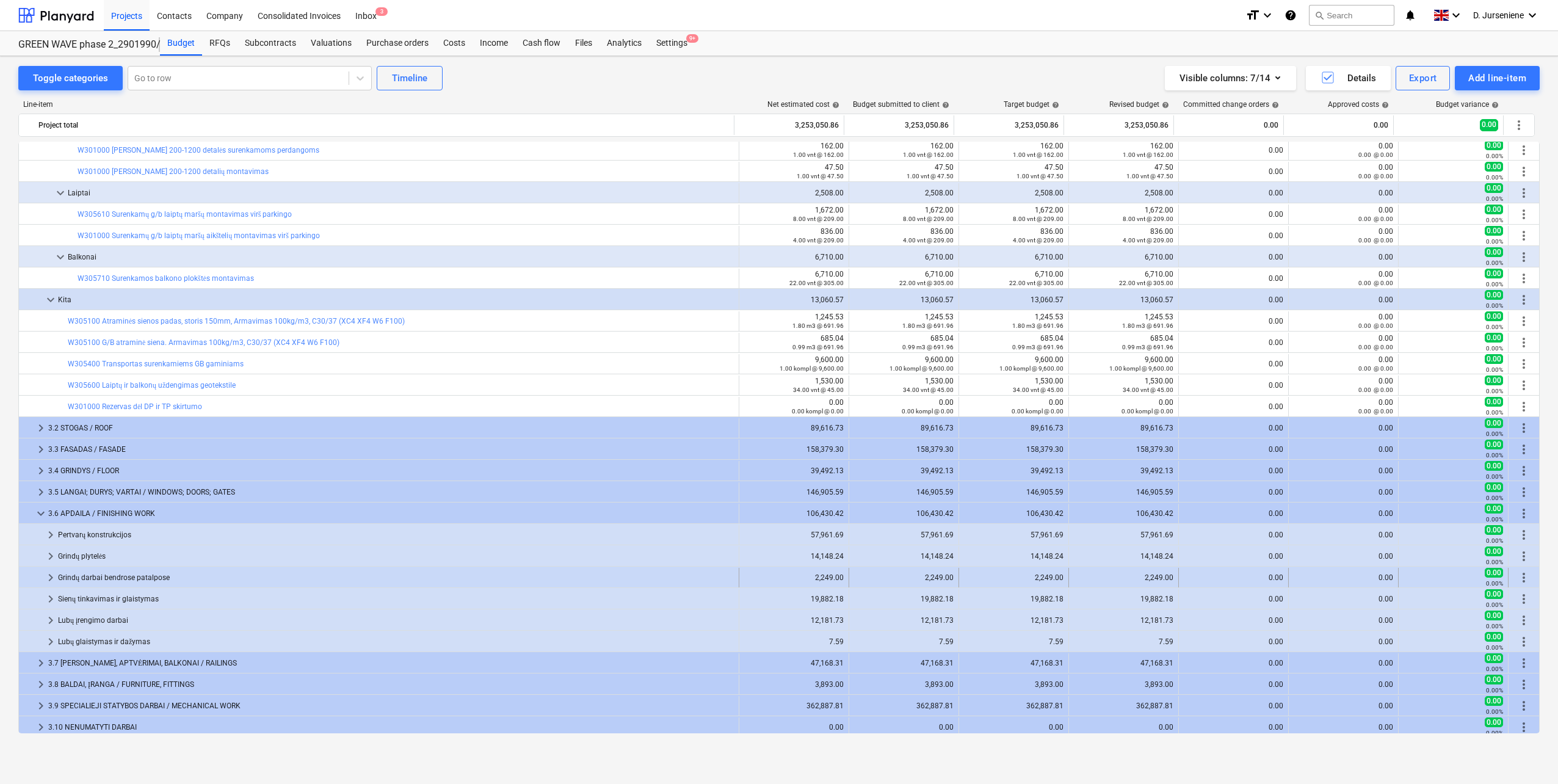
click at [50, 574] on span "keyboard_arrow_right" at bounding box center [51, 577] width 15 height 15
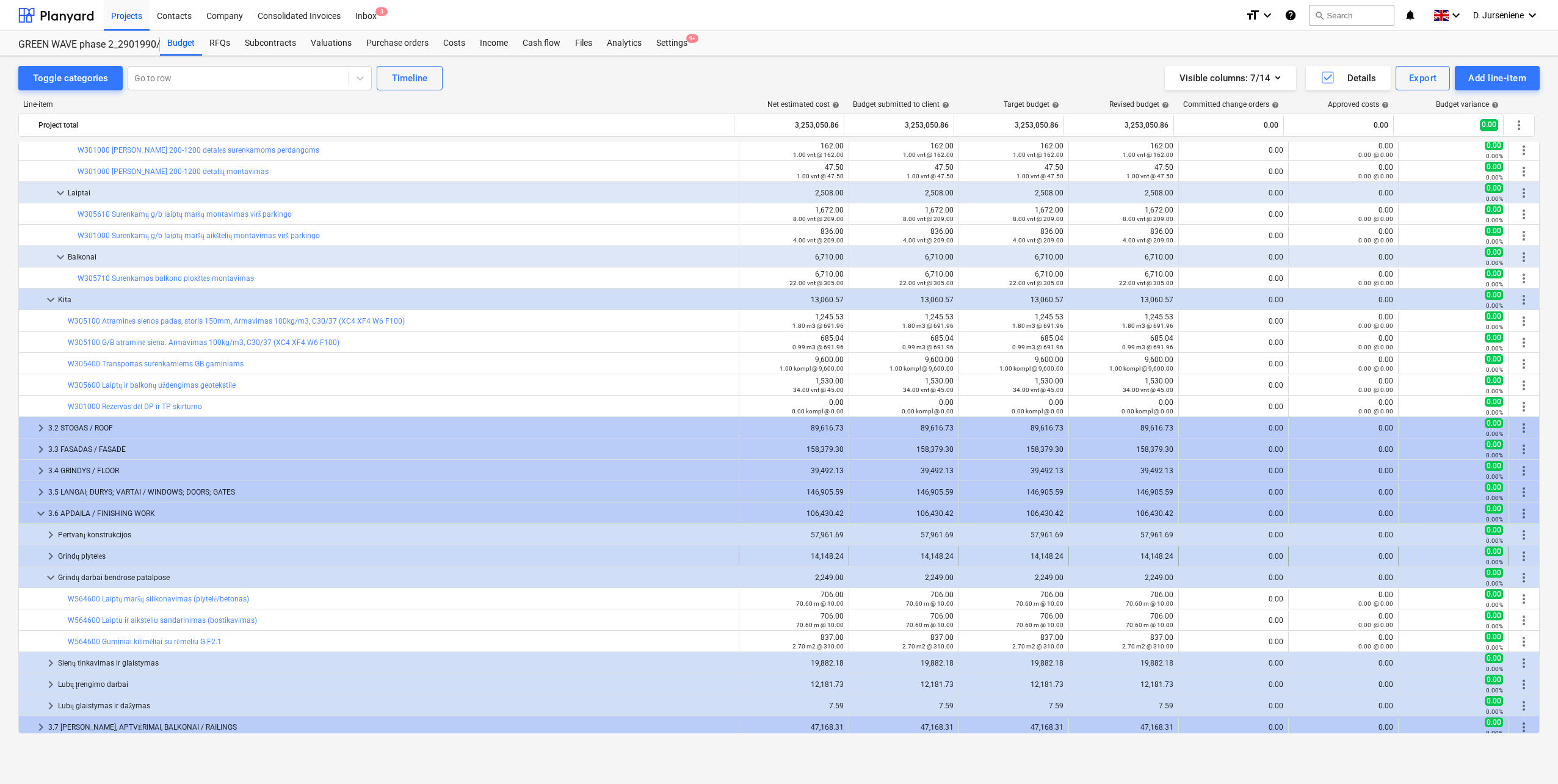
click at [48, 553] on span "keyboard_arrow_right" at bounding box center [51, 556] width 15 height 15
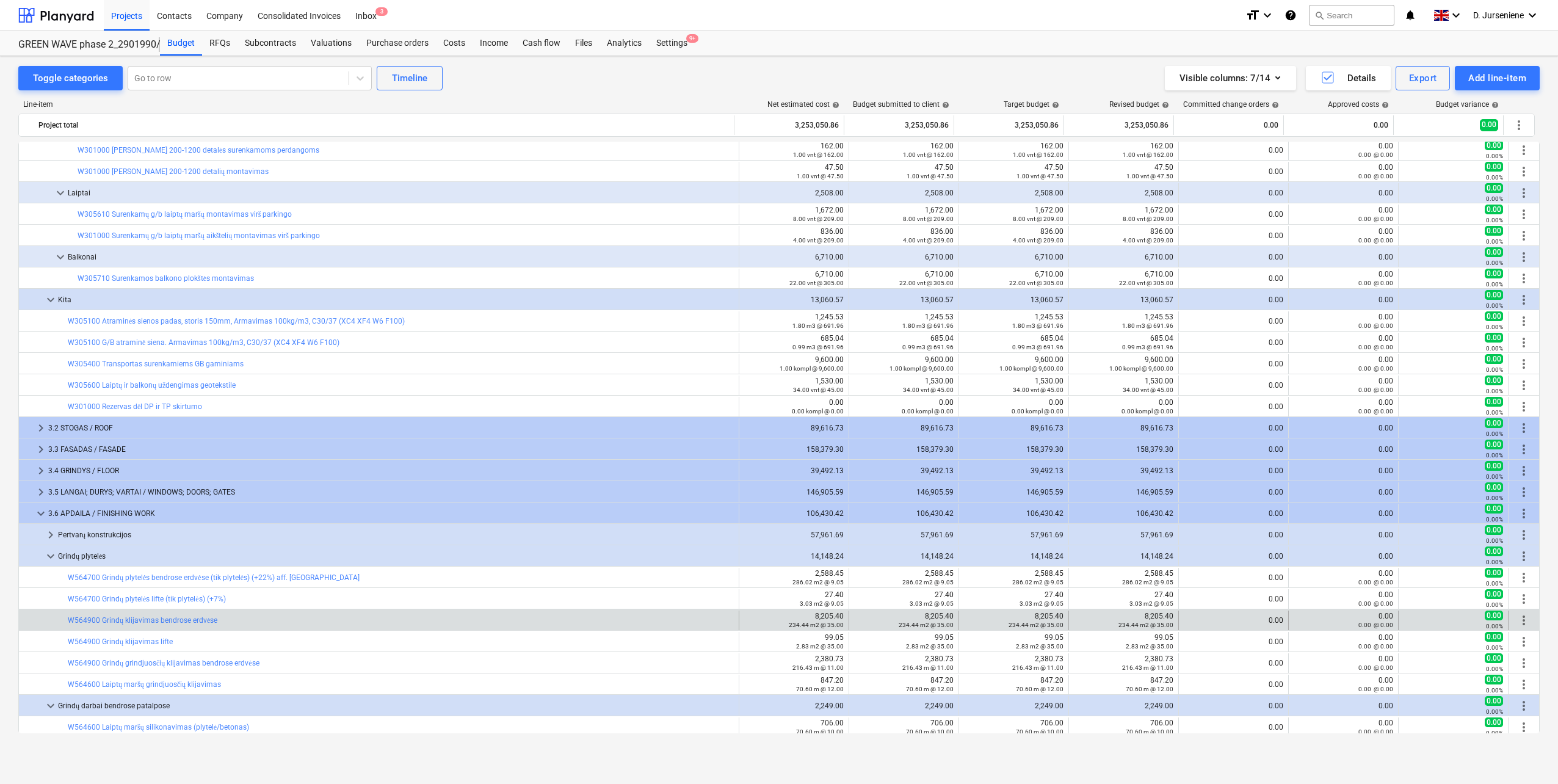
scroll to position [427, 0]
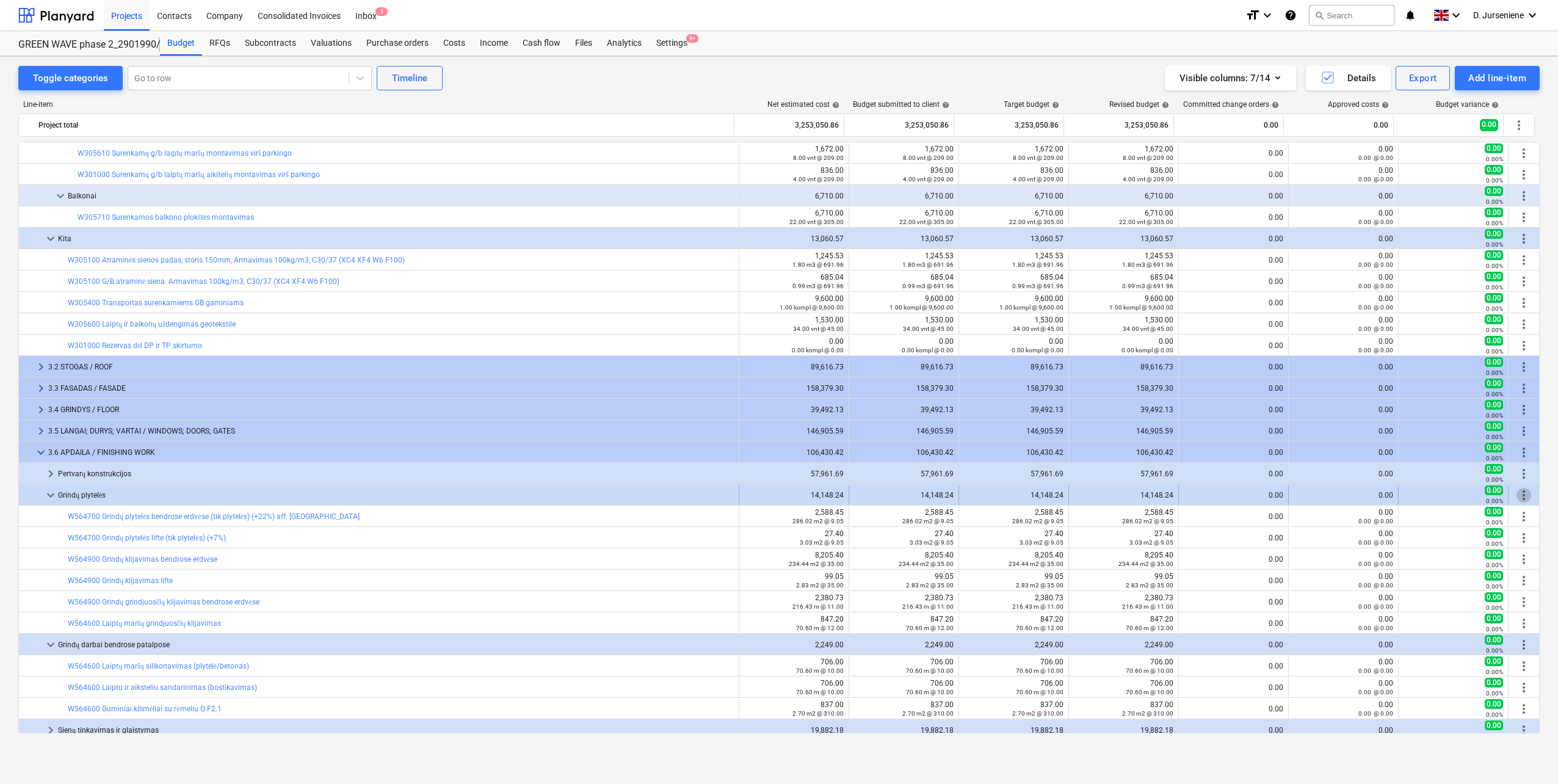
click at [1516, 494] on span "more_vert" at bounding box center [1523, 495] width 15 height 15
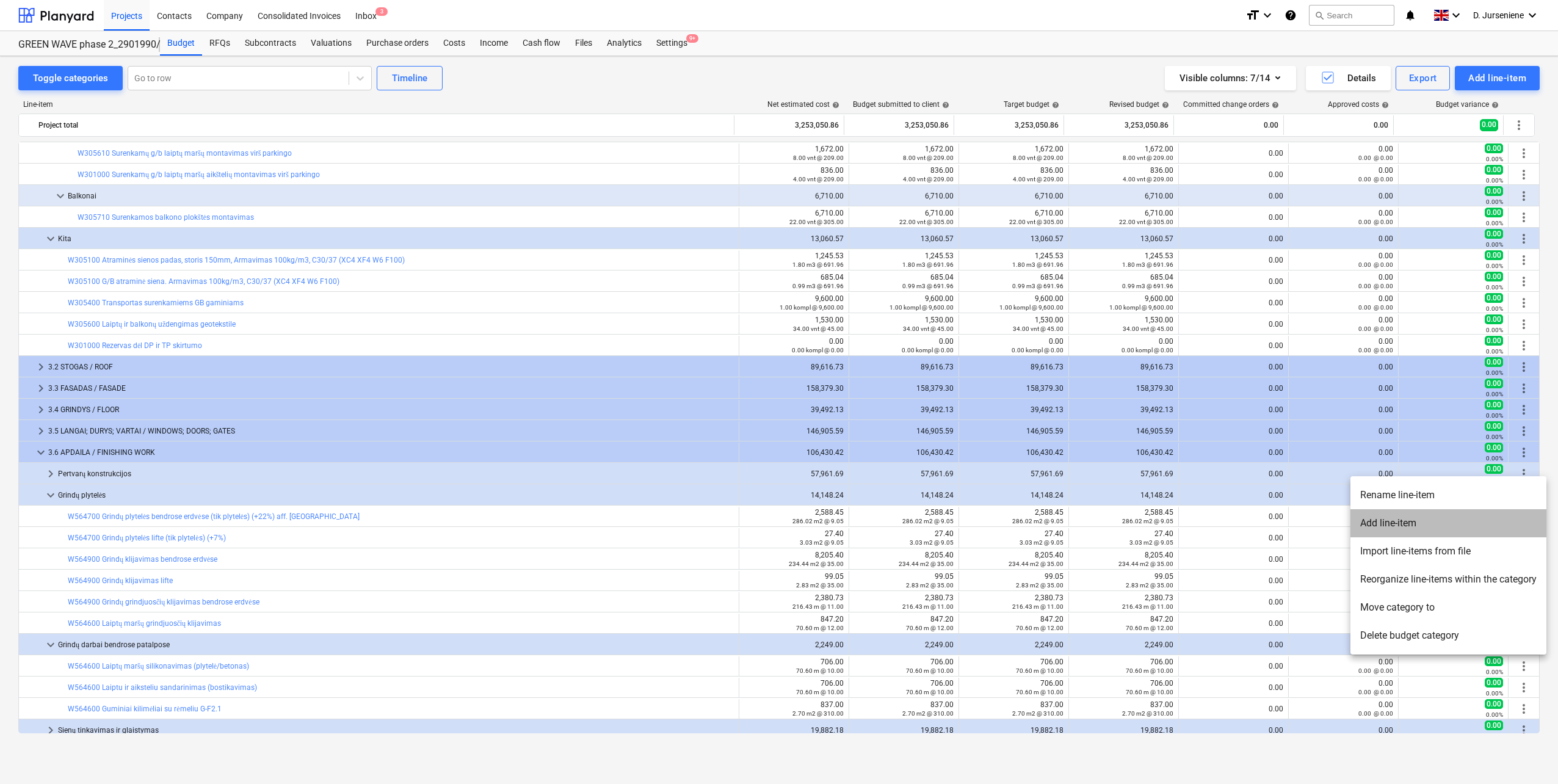
click at [1402, 525] on li "Add line-item" at bounding box center [1448, 523] width 196 height 28
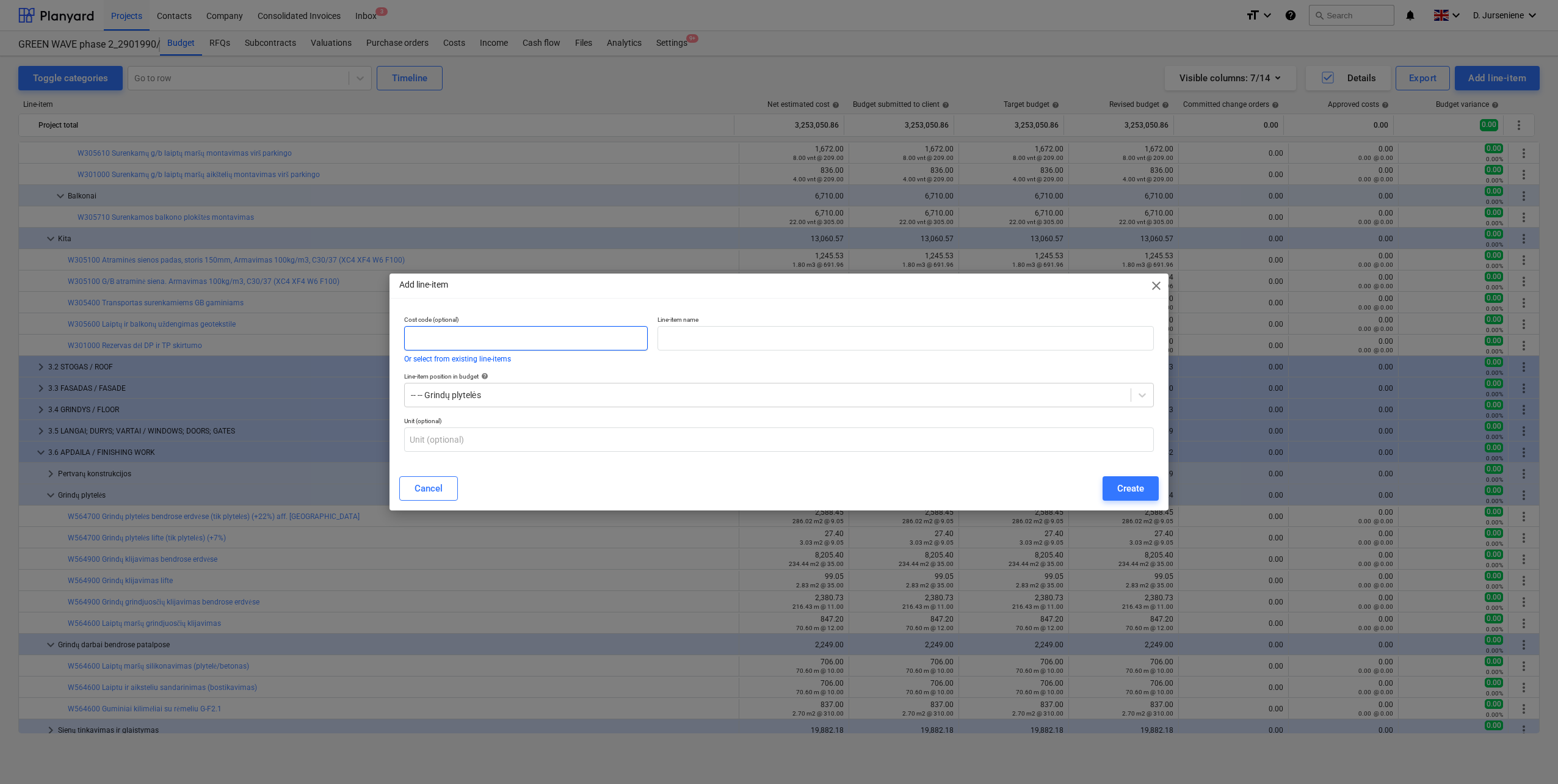
click at [431, 345] on input "text" at bounding box center [526, 338] width 243 height 24
drag, startPoint x: 468, startPoint y: 347, endPoint x: 560, endPoint y: 335, distance: 92.8
click at [468, 347] on input "text" at bounding box center [526, 338] width 243 height 24
paste input "W564800"
type input "W564800"
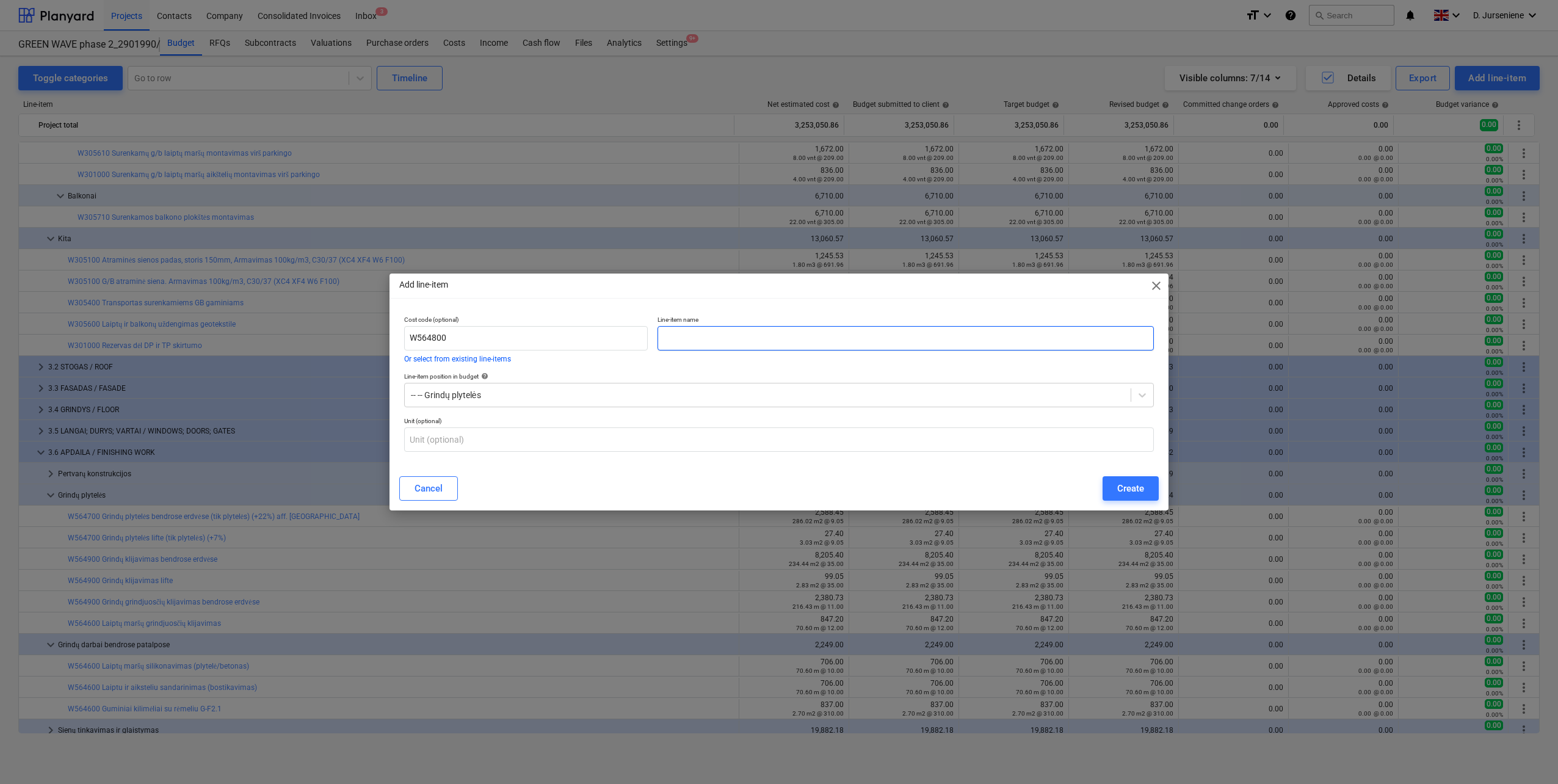
click at [703, 340] on input "text" at bounding box center [905, 338] width 496 height 24
click at [816, 341] on input "text" at bounding box center [905, 338] width 496 height 24
paste input "Grindų ir sienų hidroizoliacija voniose ir dušuose, šilumos punkte ir el. skydi…"
type input "Grindų ir sienų hidroizoliacija voniose ir dušuose, šilumos punkte ir el. skydi…"
click at [541, 396] on div at bounding box center [767, 395] width 713 height 12
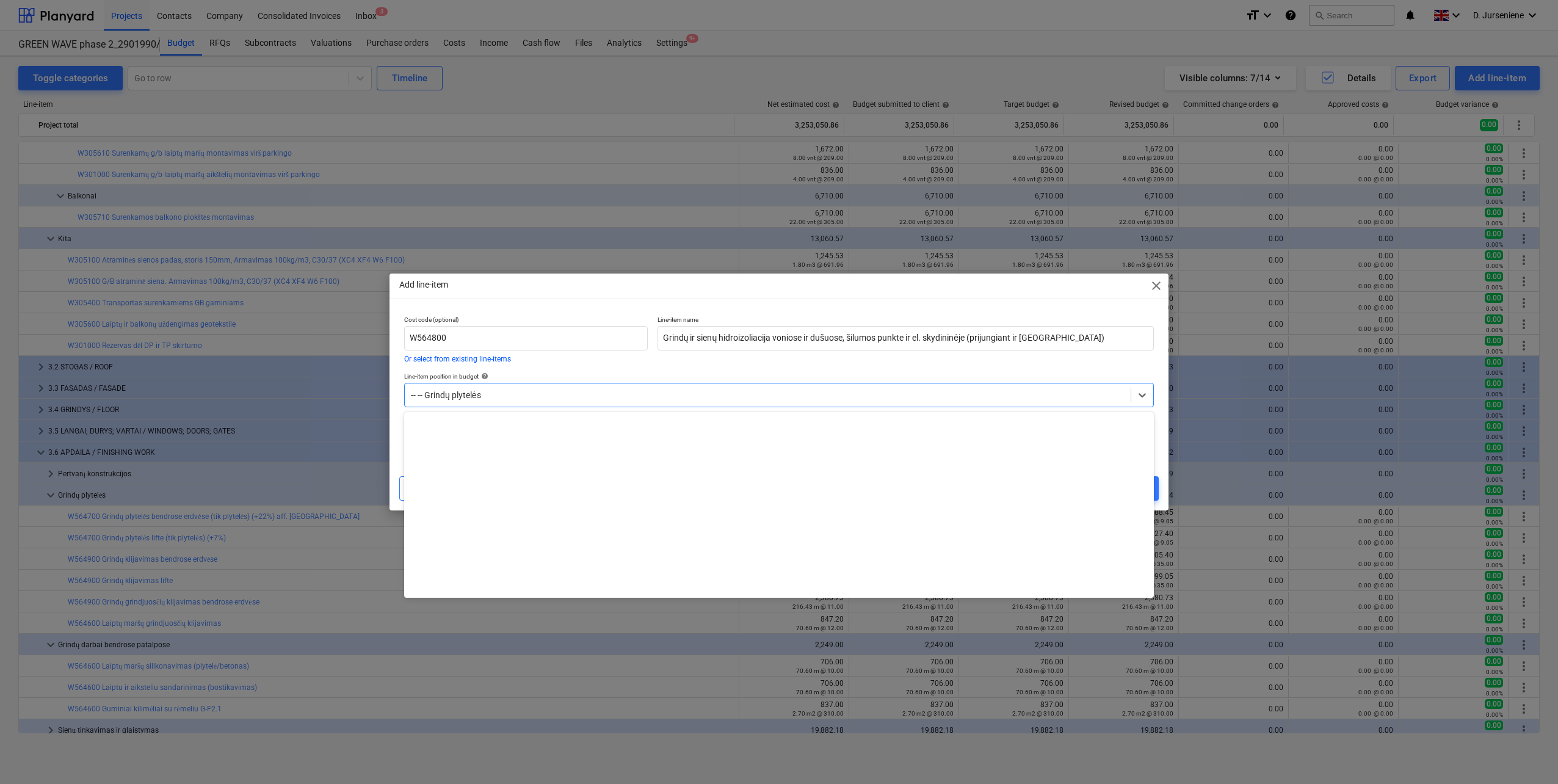
scroll to position [7327, 0]
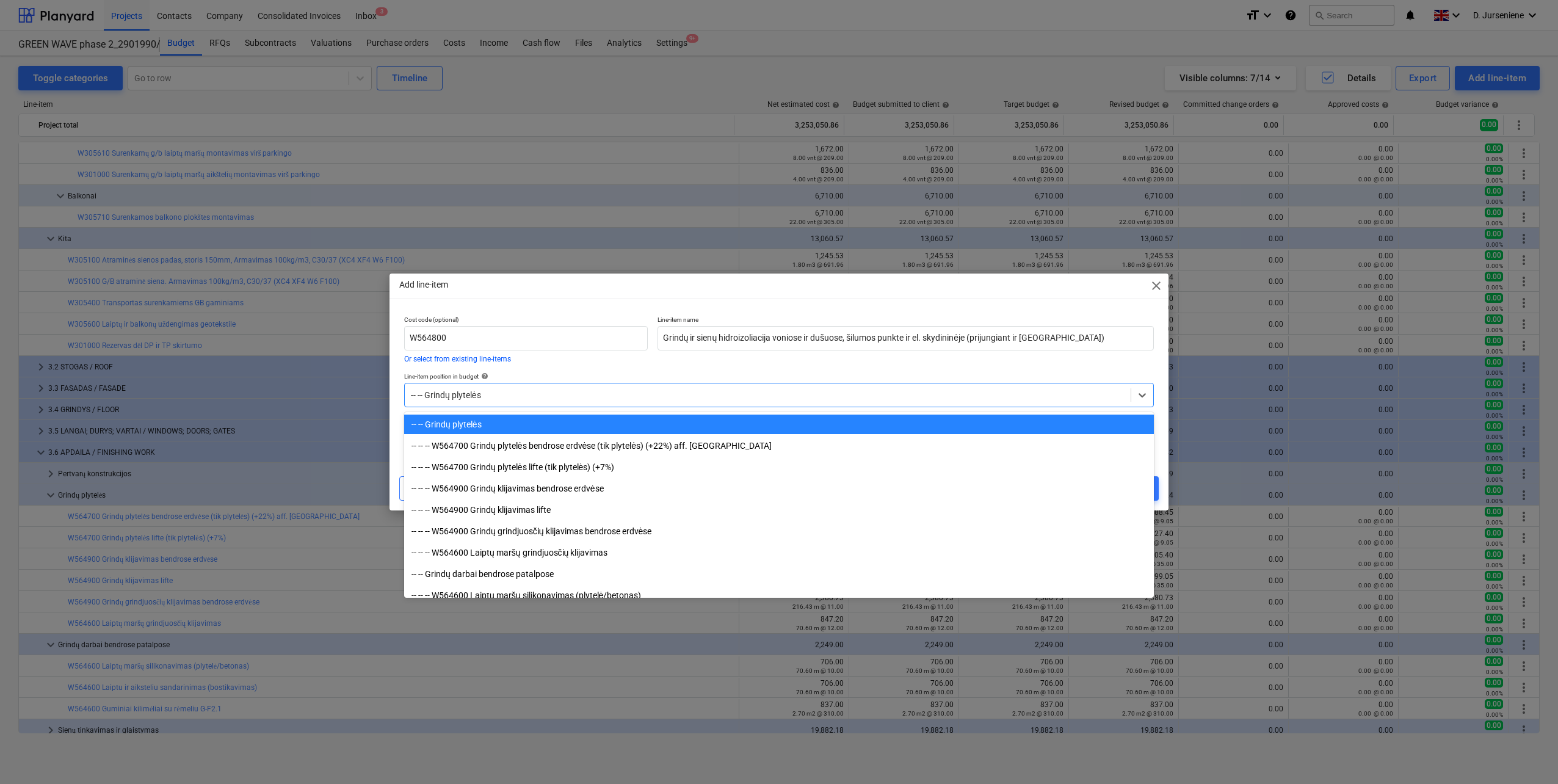
click at [541, 396] on div at bounding box center [767, 395] width 713 height 12
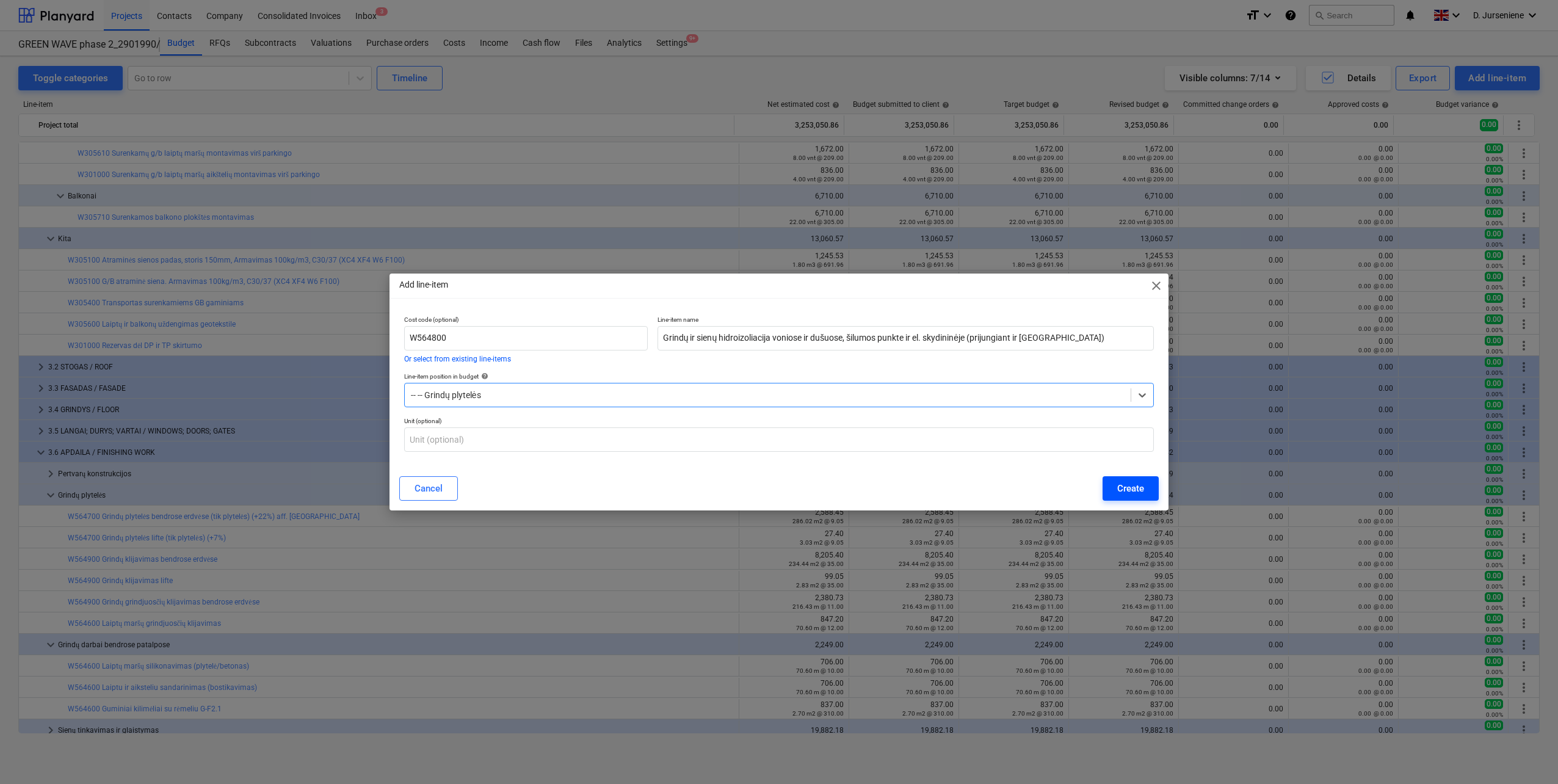
click at [1125, 490] on div "Create" at bounding box center [1130, 488] width 27 height 16
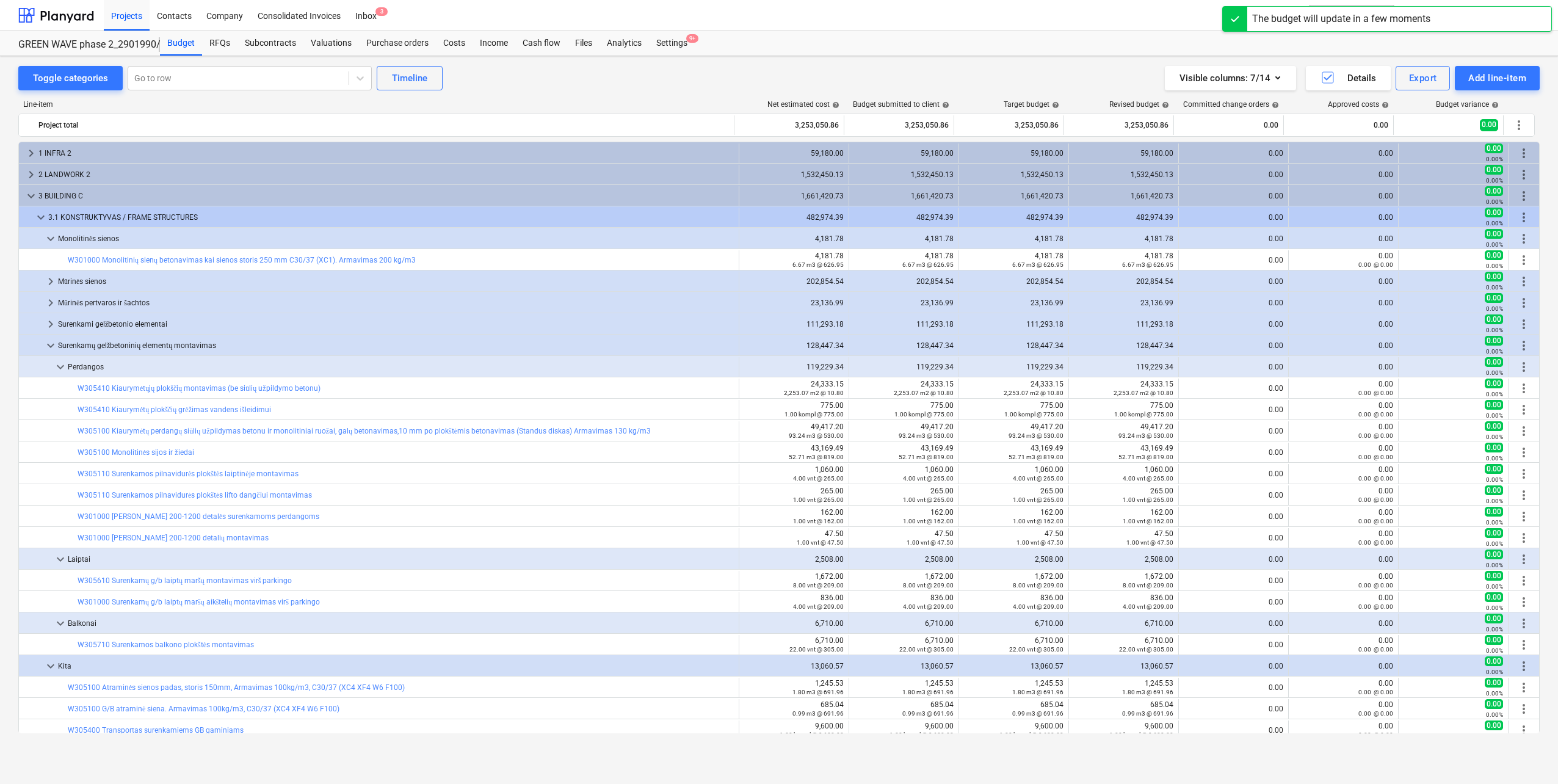
scroll to position [427, 0]
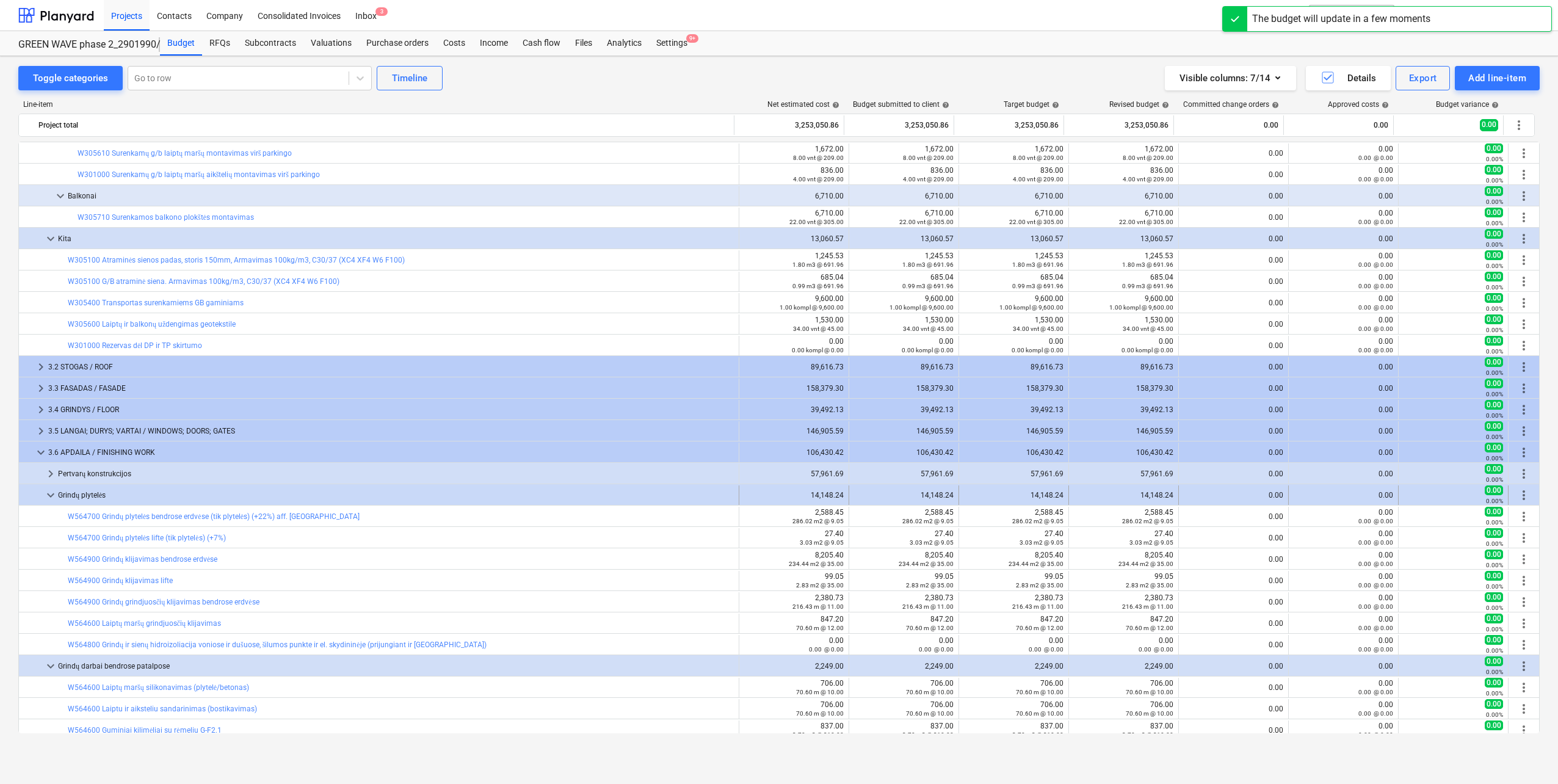
click at [1519, 496] on span "more_vert" at bounding box center [1523, 495] width 15 height 15
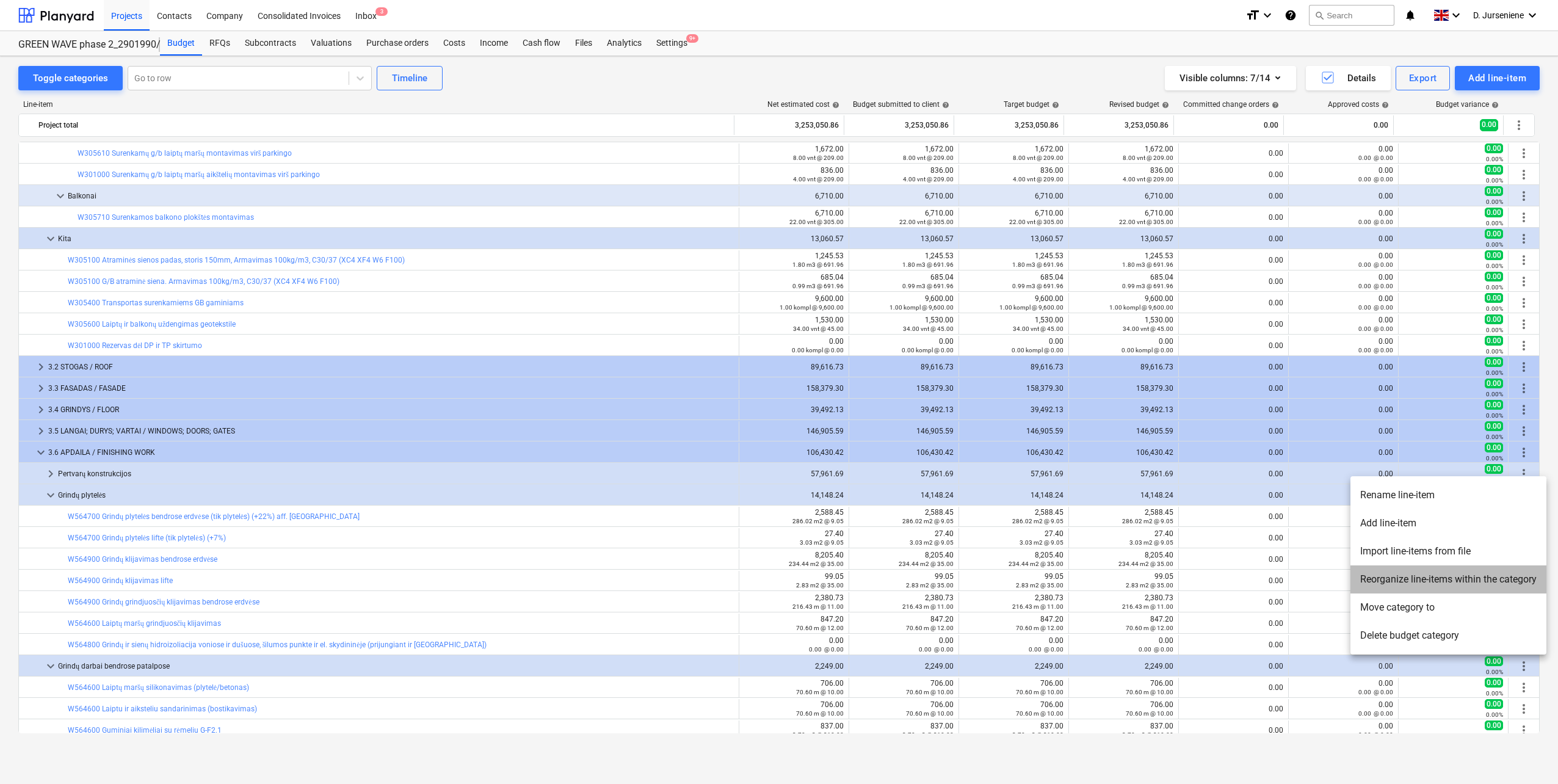
click at [1407, 581] on li "Reorganize line-items within the category" at bounding box center [1448, 579] width 196 height 28
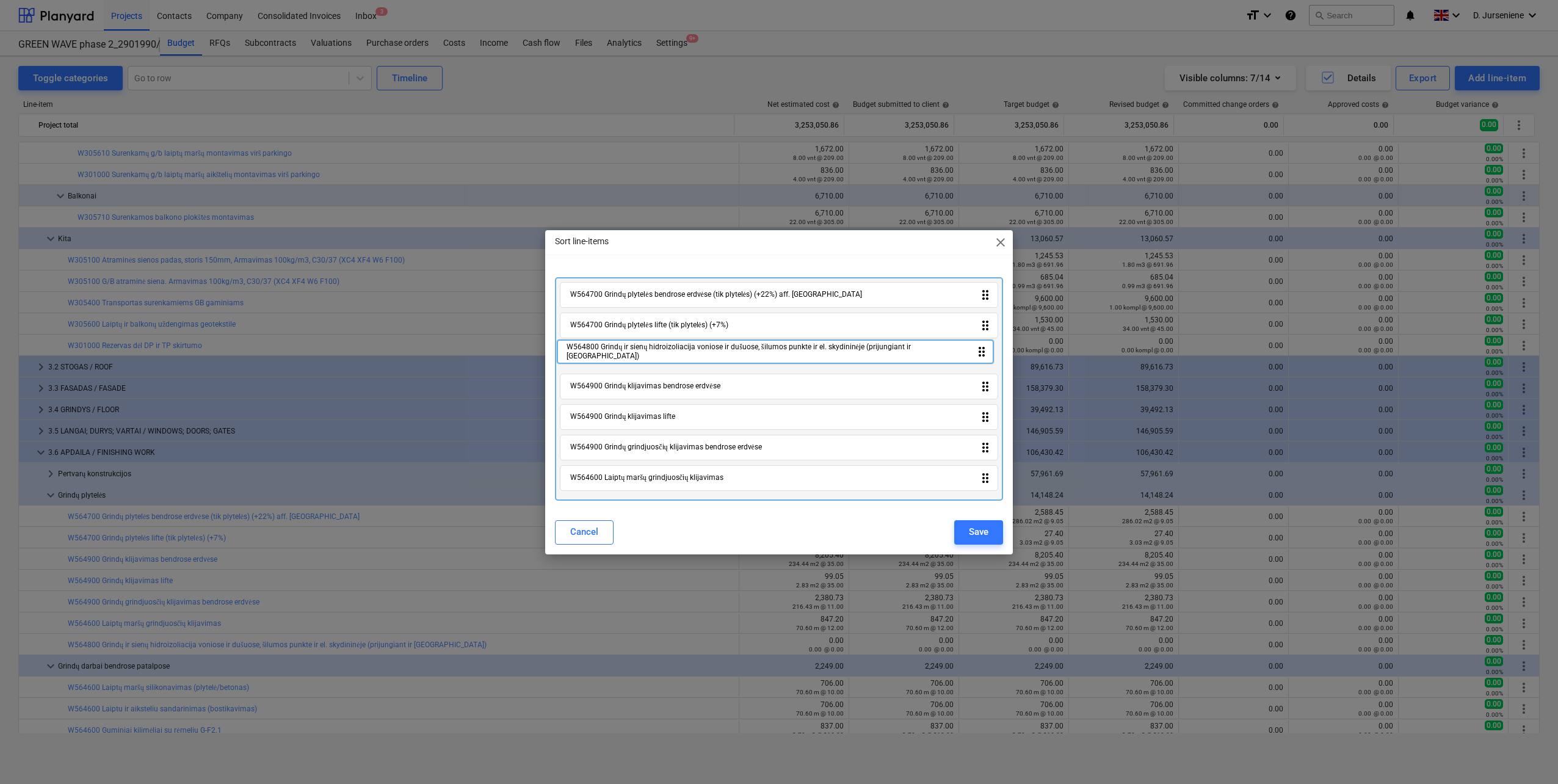
drag, startPoint x: 666, startPoint y: 481, endPoint x: 663, endPoint y: 353, distance: 128.0
click at [663, 353] on div "W564700 Grindų plytelės bendrose erdvėse (tik plytelės) (+22%) aff. Comfort dra…" at bounding box center [778, 388] width 448 height 223
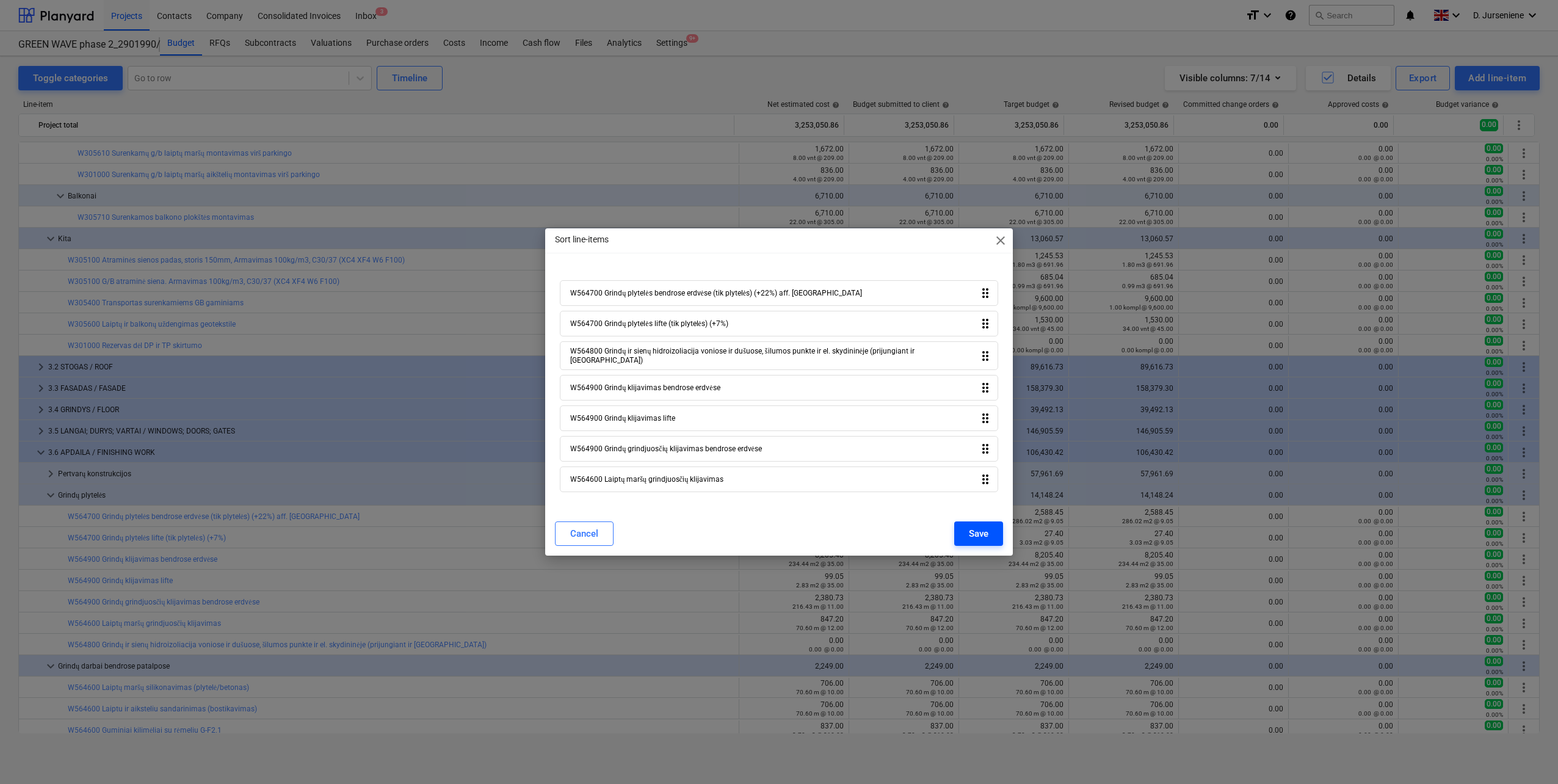
click at [984, 533] on div "Save" at bounding box center [978, 533] width 19 height 16
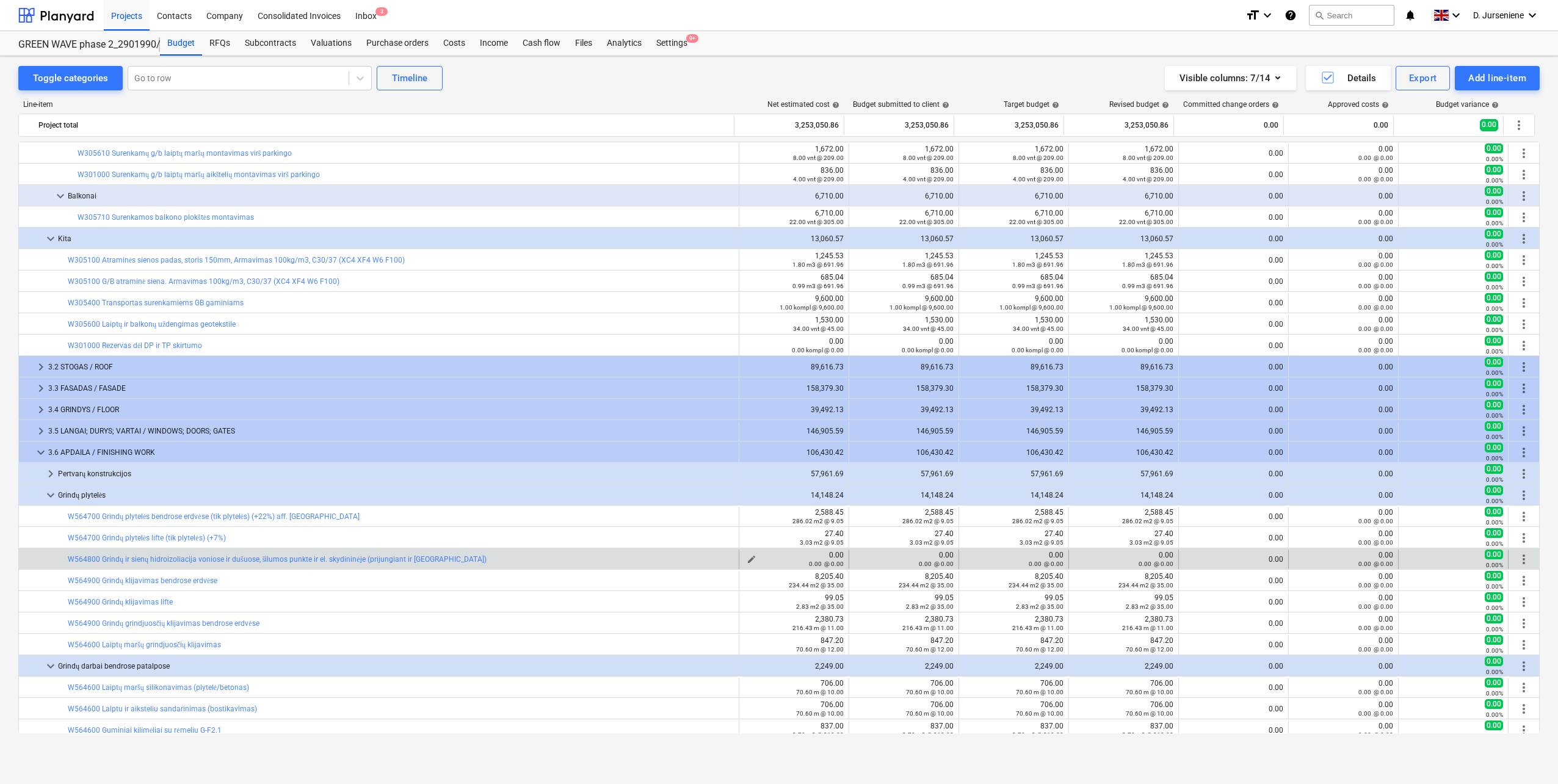
click at [818, 558] on div "0.00 0.00 @ 0.00" at bounding box center [793, 559] width 99 height 17
click at [746, 558] on span "edit" at bounding box center [751, 559] width 10 height 10
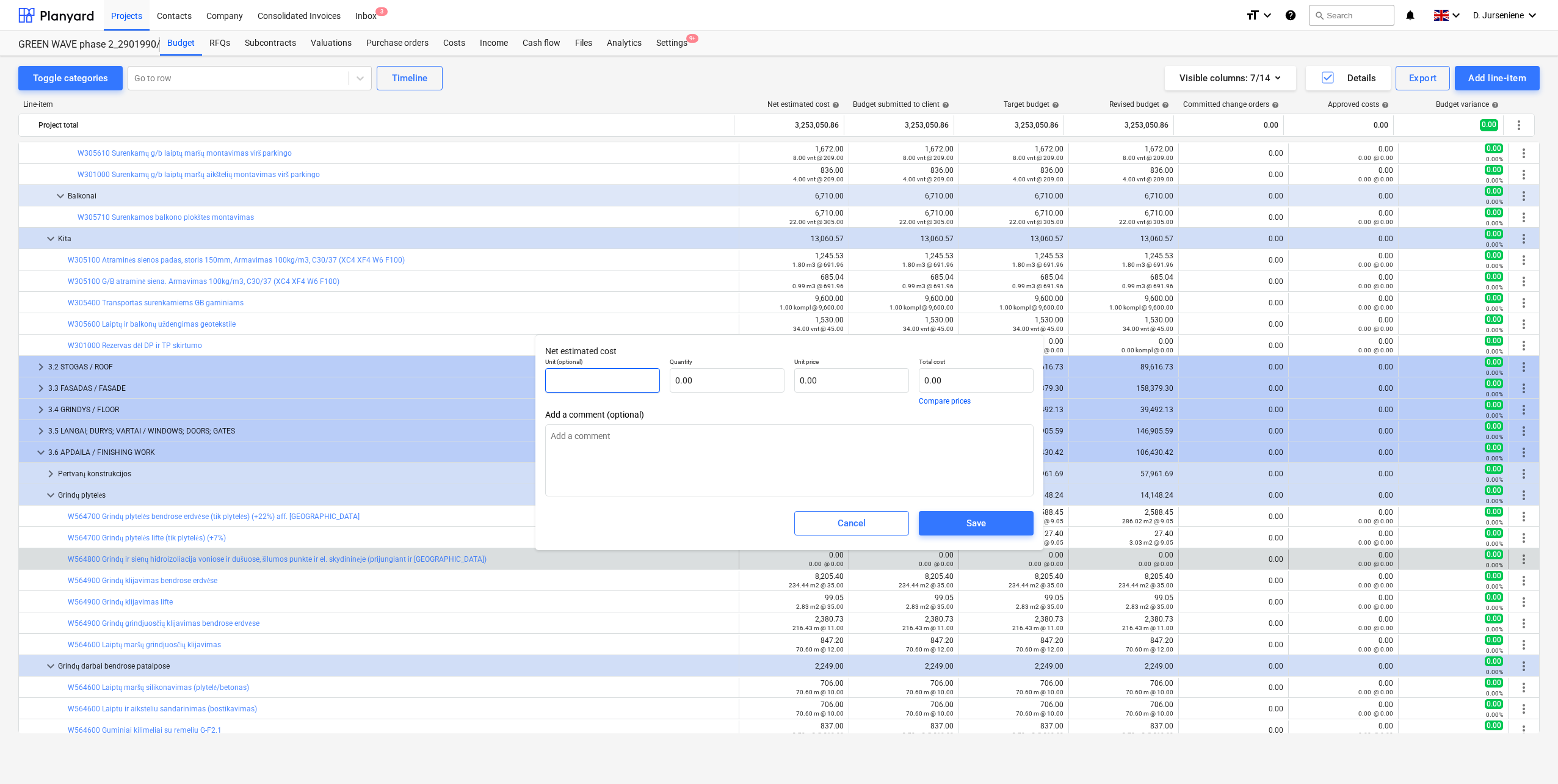
click at [593, 381] on input "text" at bounding box center [602, 380] width 115 height 24
type input "m"
type textarea "x"
type input "m2"
type textarea "x"
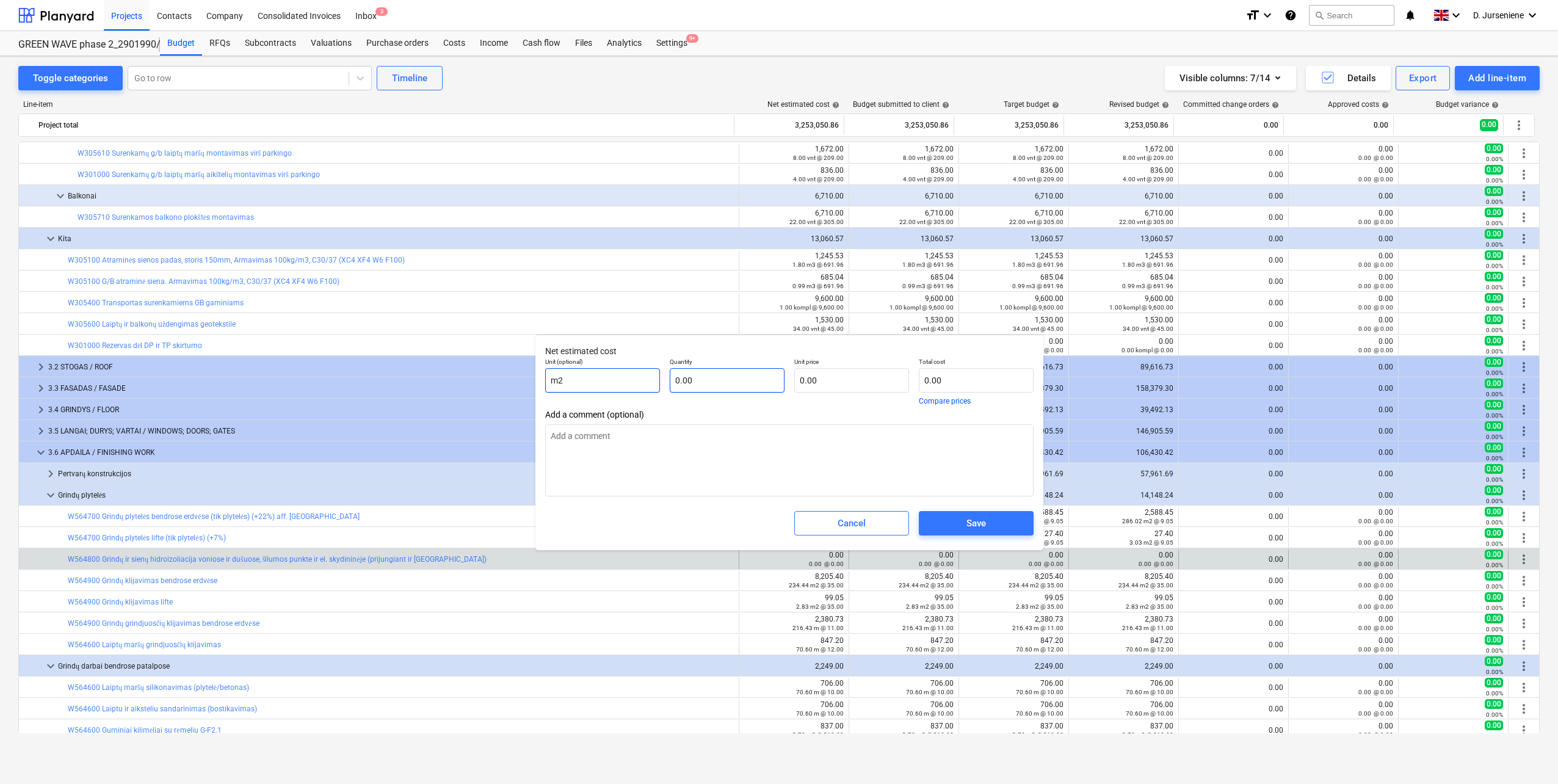
type input "m2"
type textarea "x"
click at [710, 379] on input "text" at bounding box center [727, 380] width 115 height 24
type input "5"
type textarea "x"
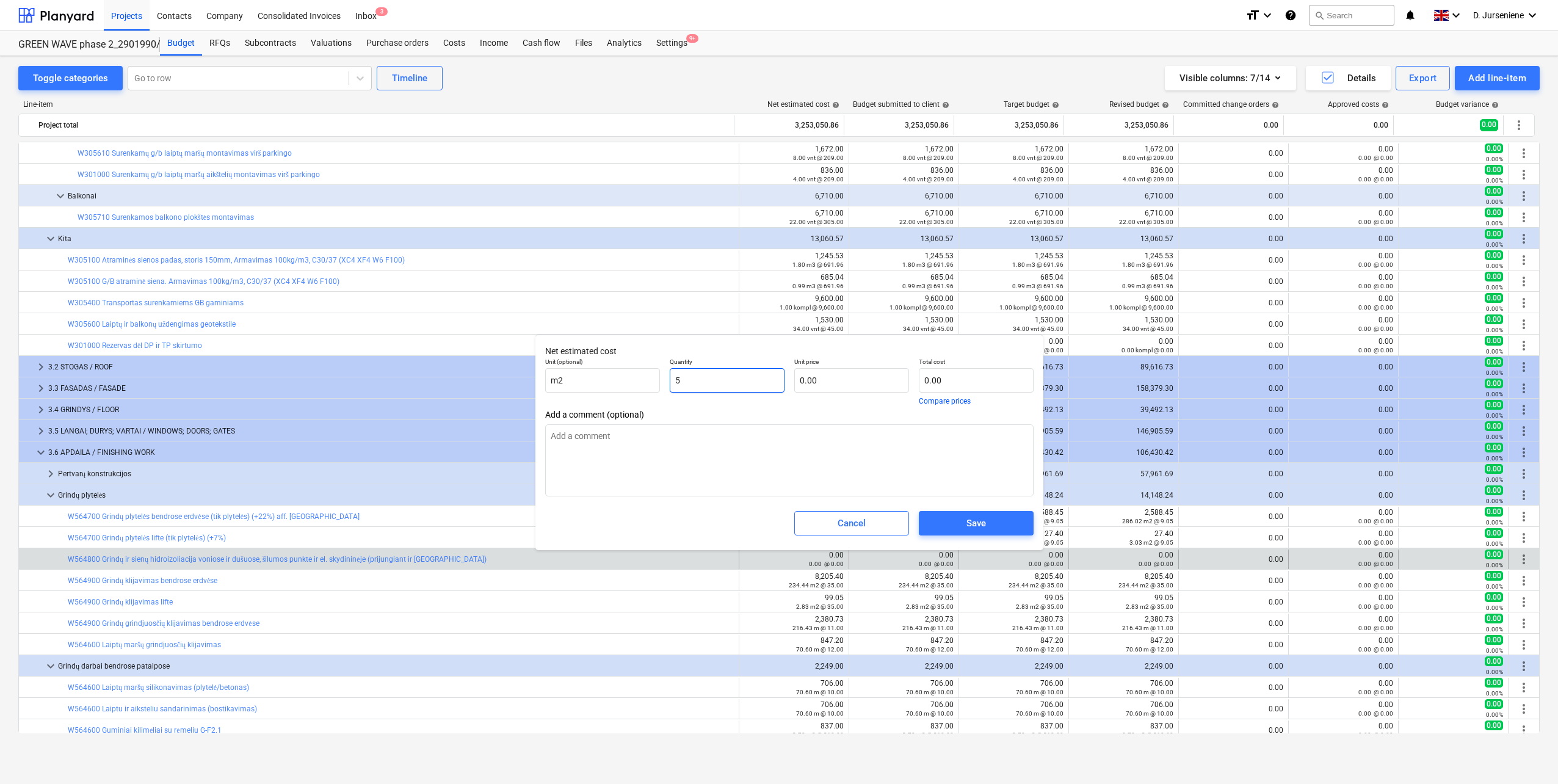
type input "50"
type textarea "x"
type input "50.00"
type textarea "x"
click at [833, 373] on input "text" at bounding box center [851, 380] width 115 height 24
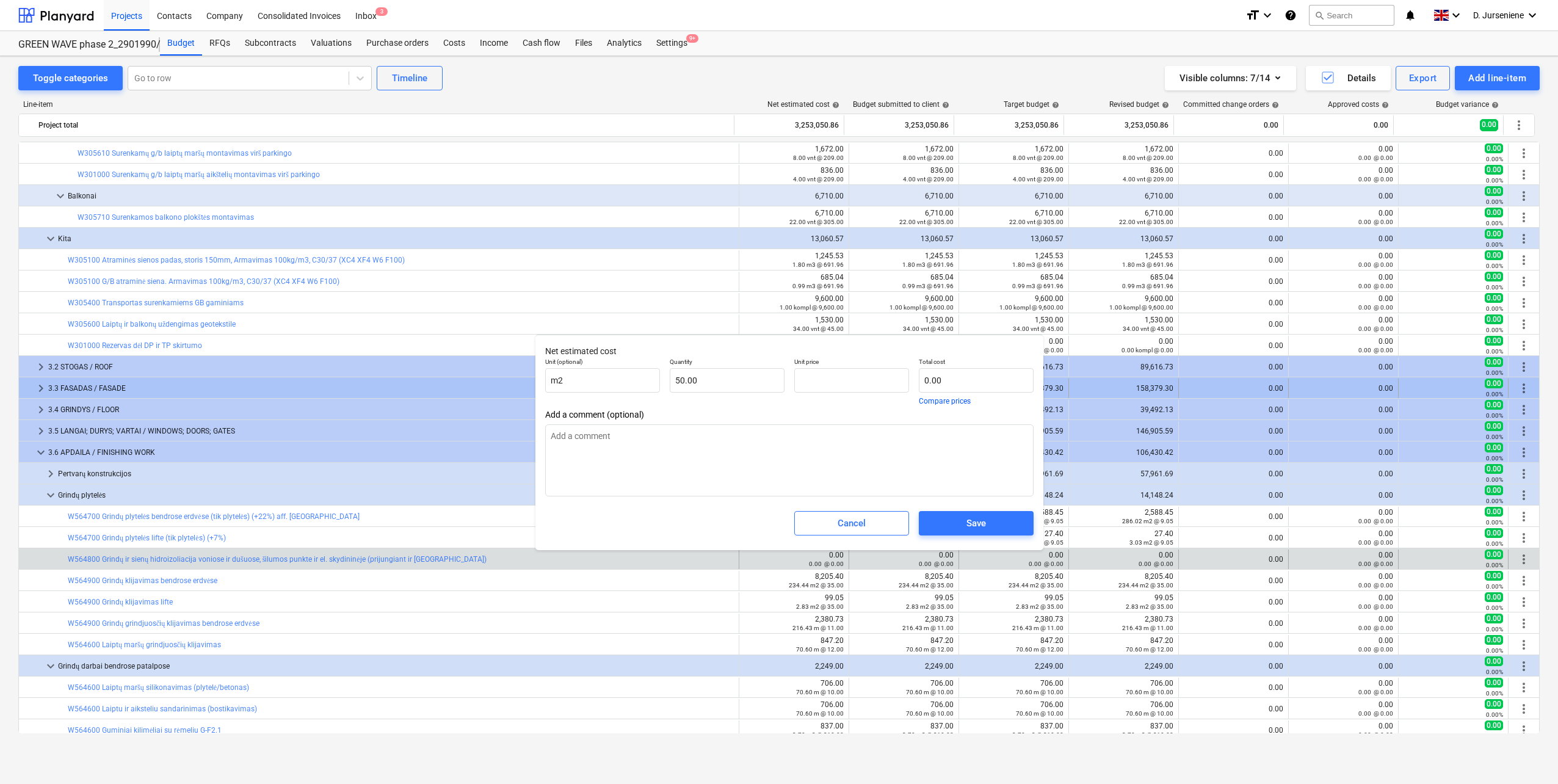
type input "0.00"
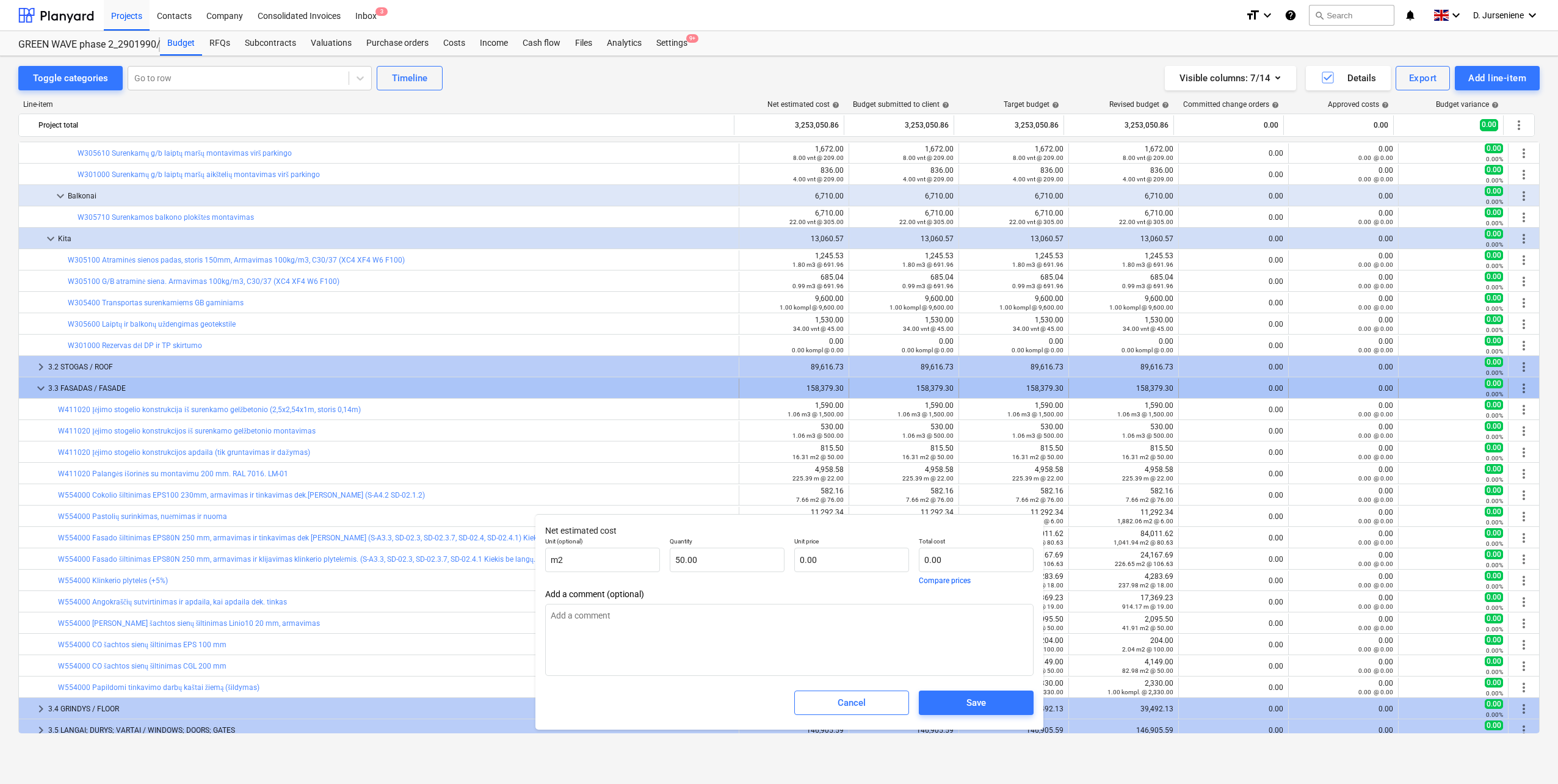
type textarea "x"
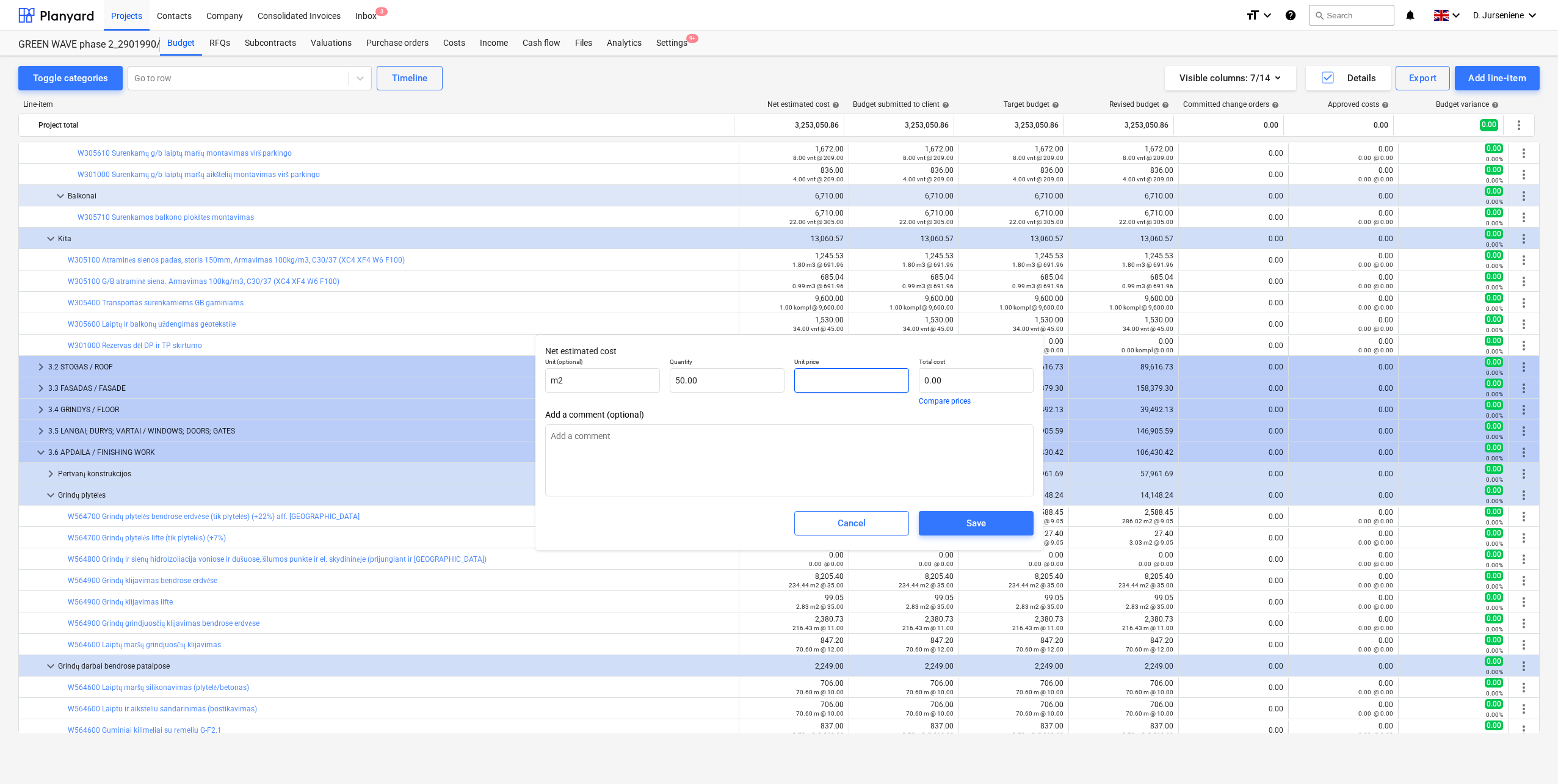
drag, startPoint x: 860, startPoint y: 381, endPoint x: 800, endPoint y: 381, distance: 60.0
click at [800, 381] on input "text" at bounding box center [851, 380] width 115 height 24
type input "1"
type textarea "x"
type input "50.00"
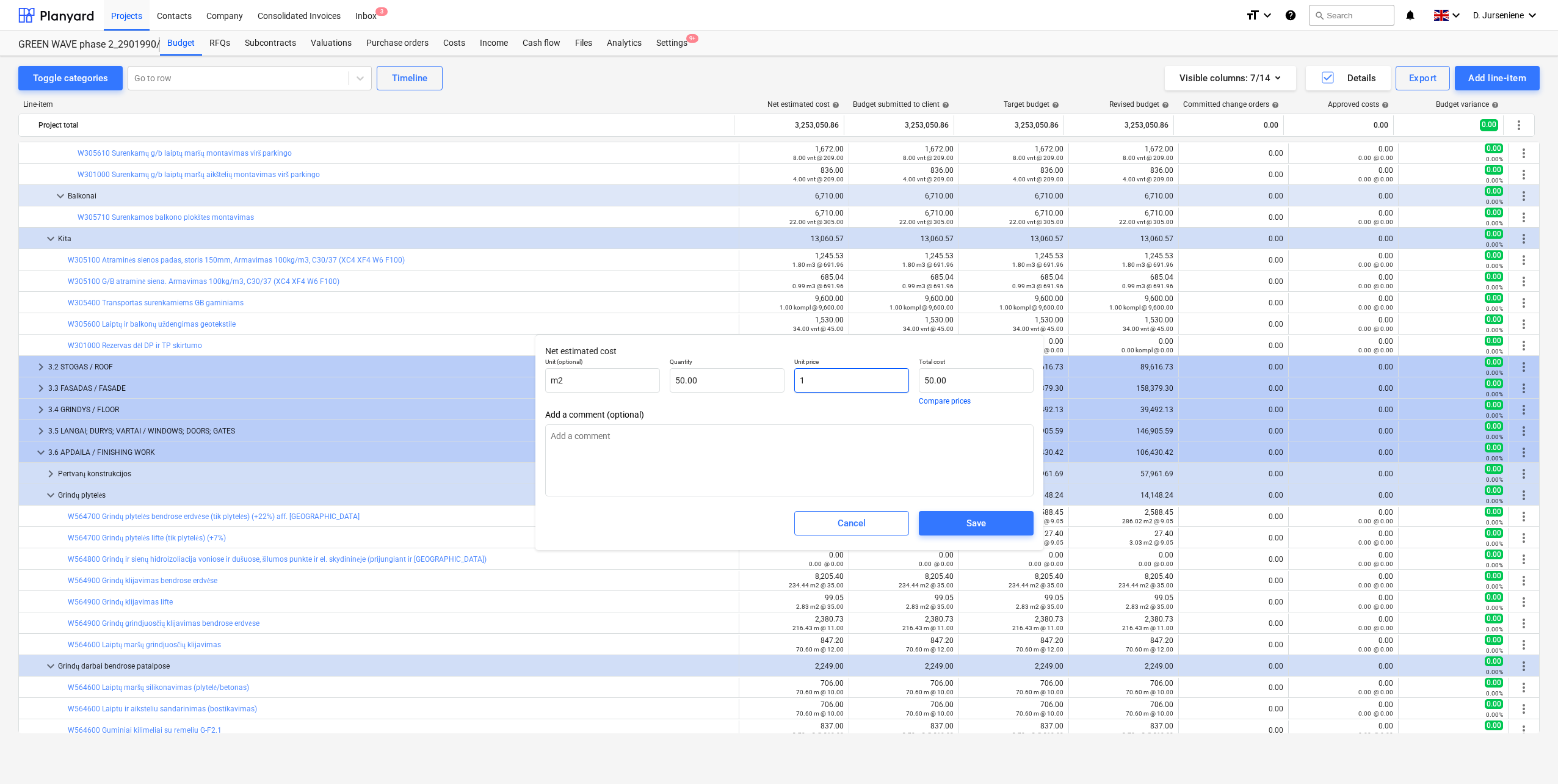
type textarea "x"
type input "14"
type input "700.00"
type input "14"
type textarea "x"
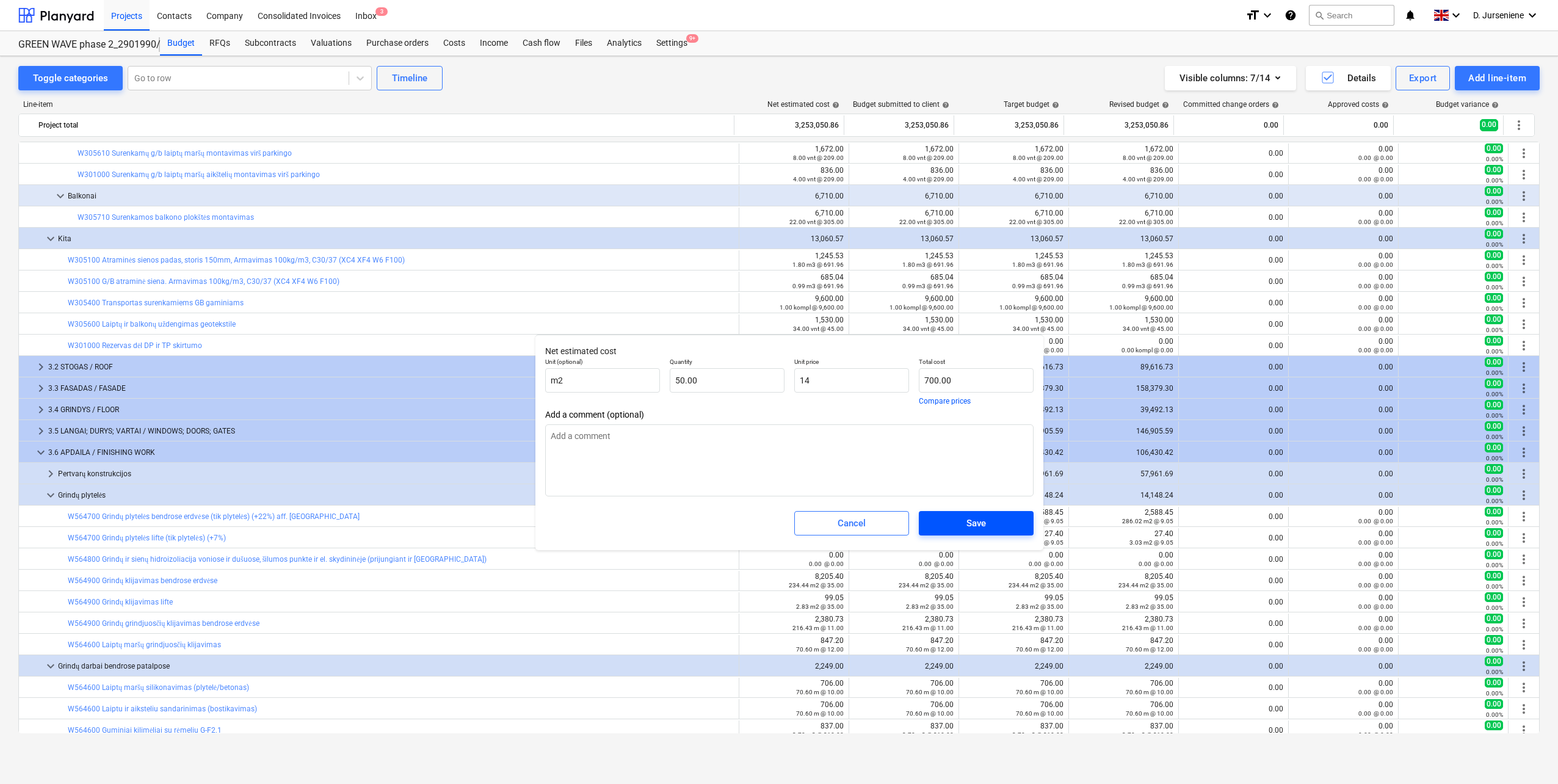
type input "14.00"
click at [970, 523] on div "Save" at bounding box center [975, 523] width 19 height 16
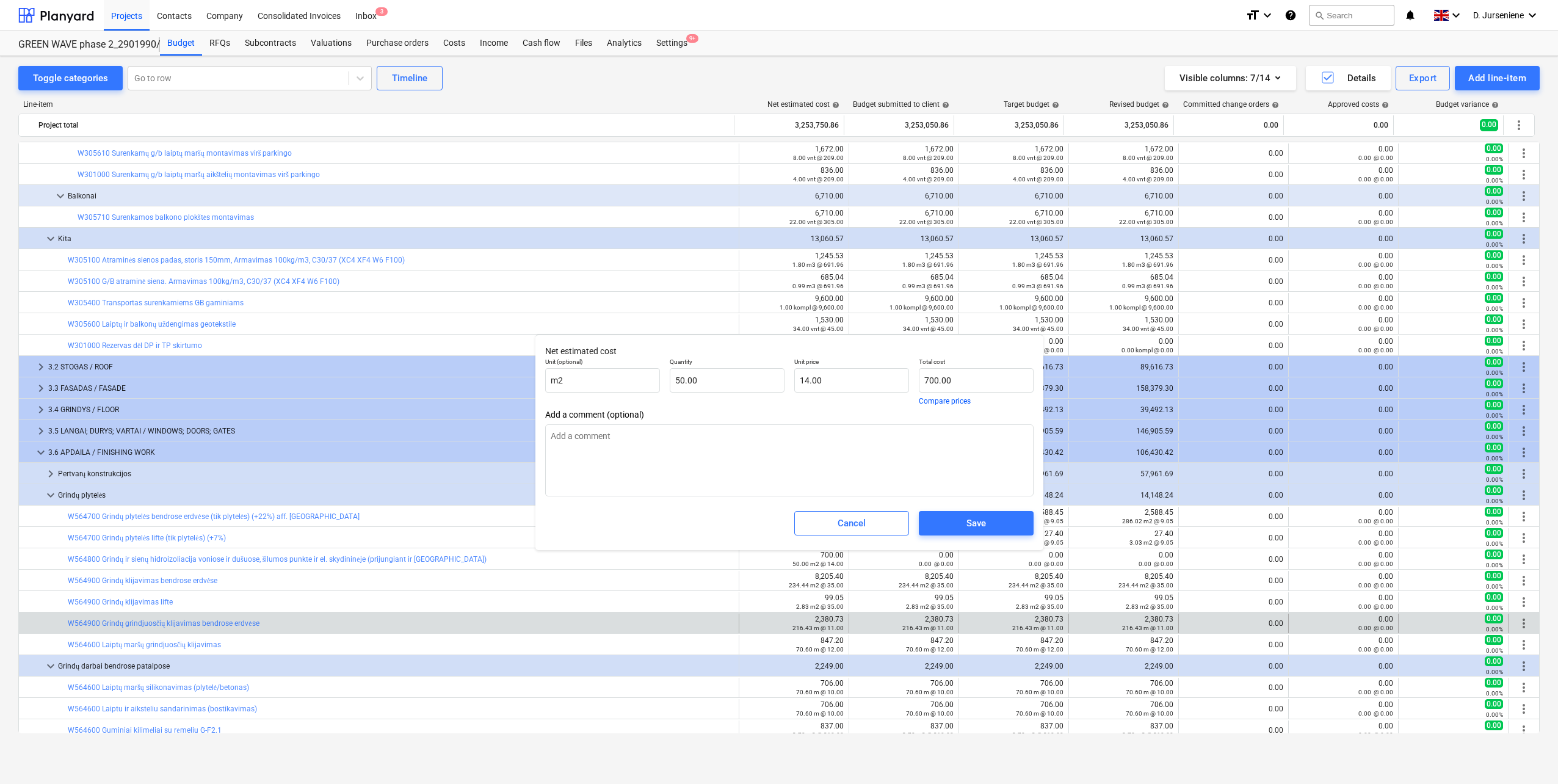
type textarea "x"
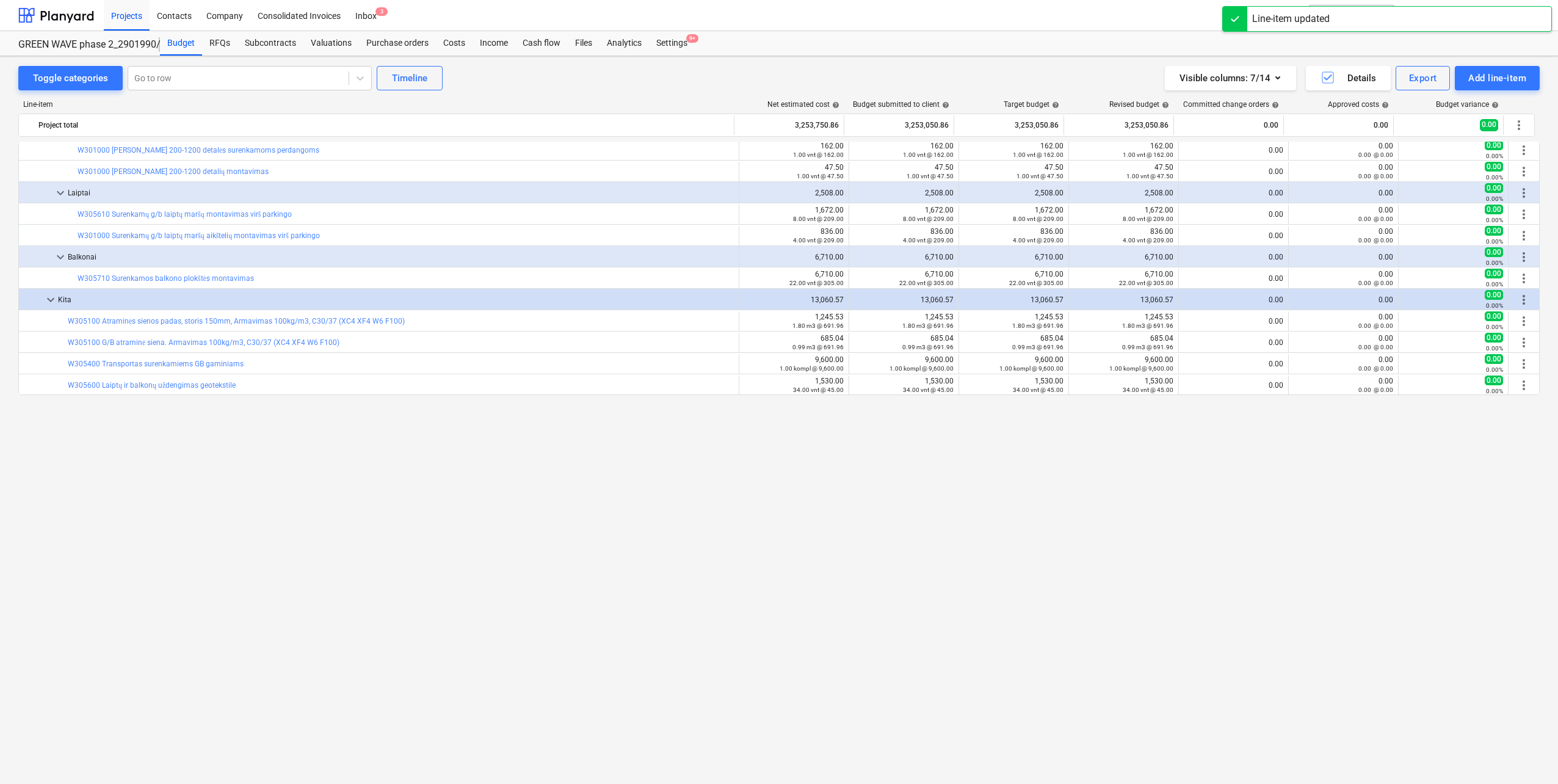
scroll to position [0, 0]
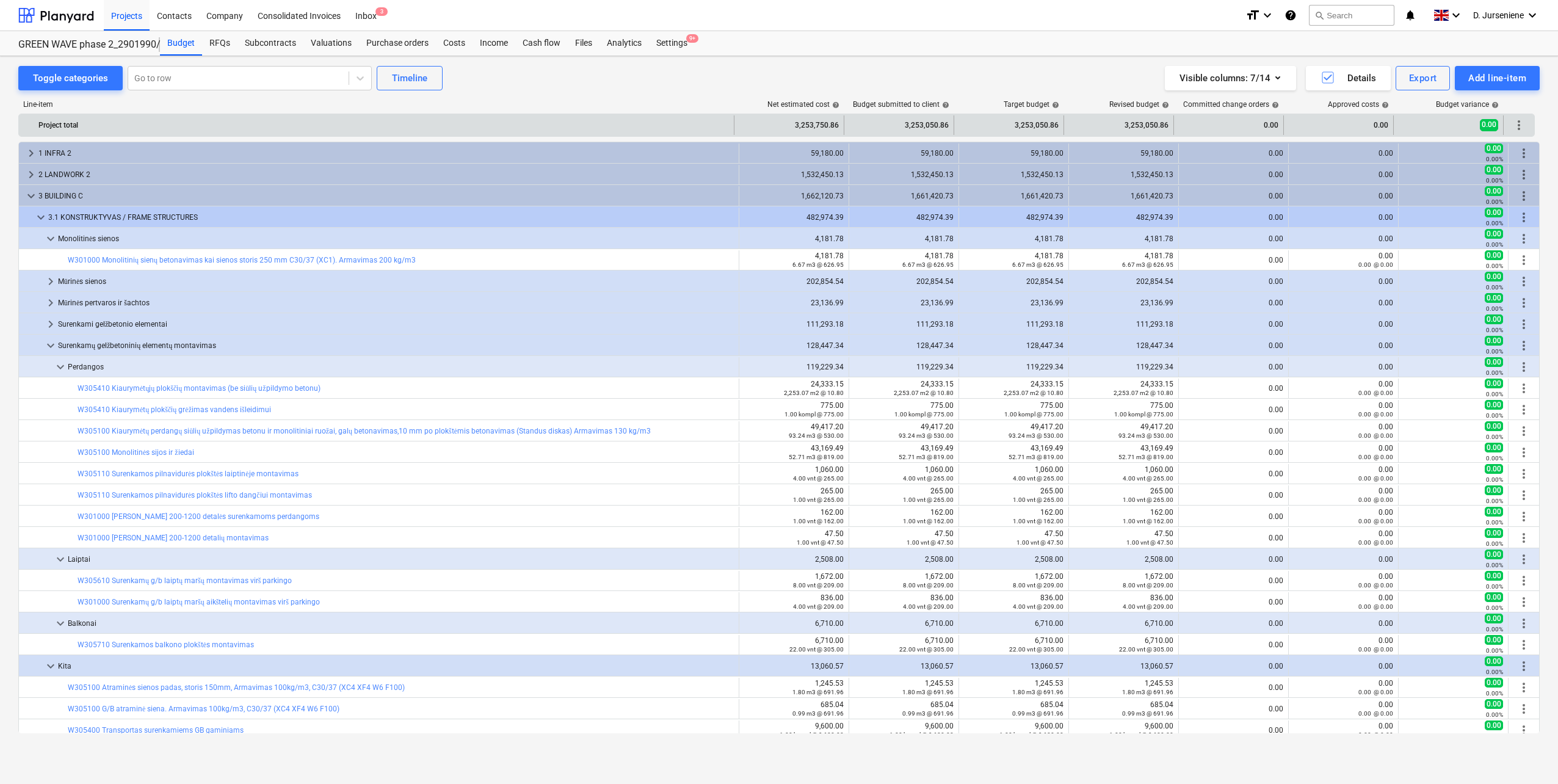
click at [803, 125] on div "3,253,750.86" at bounding box center [788, 125] width 99 height 19
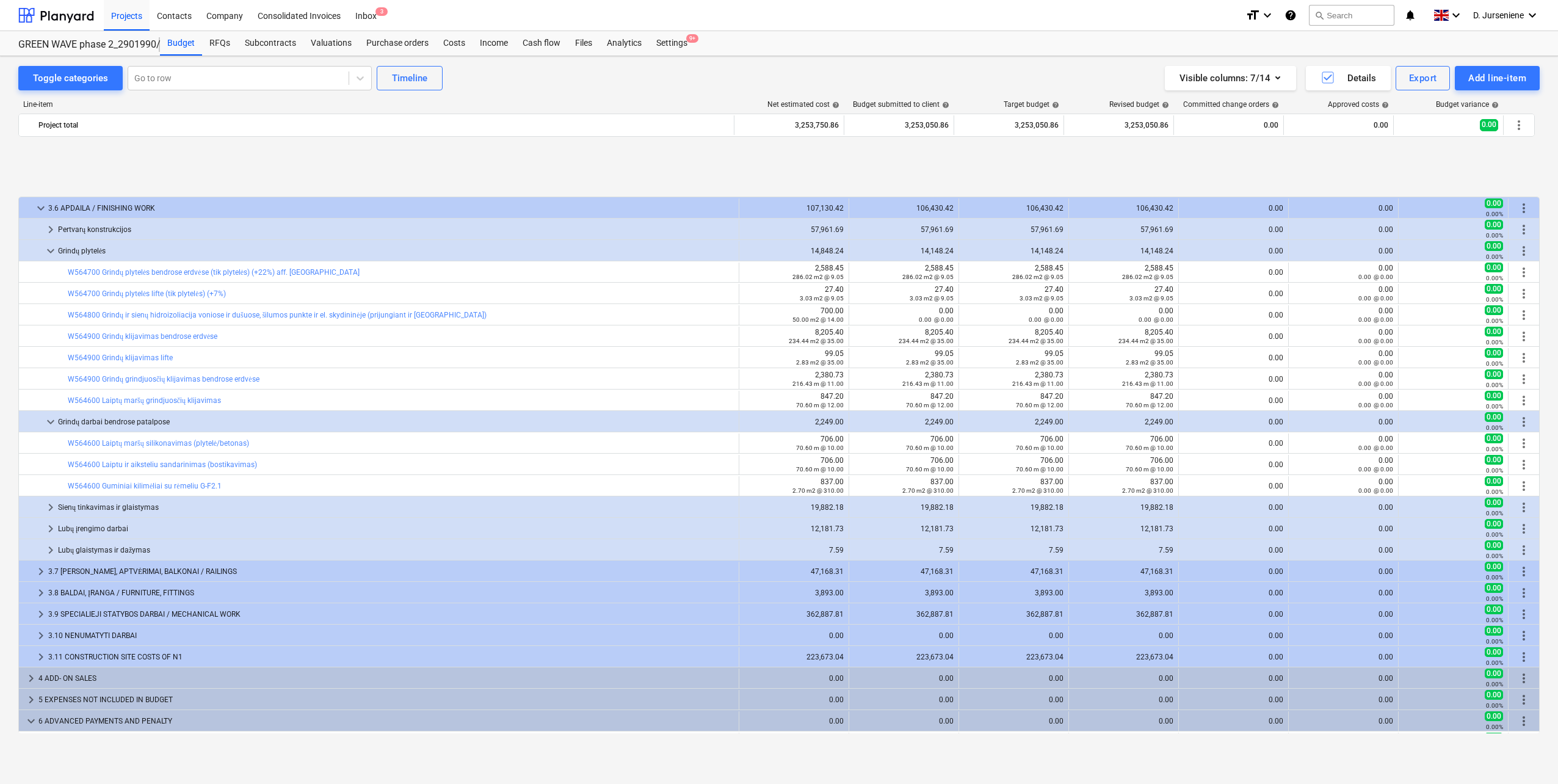
scroll to position [776, 0]
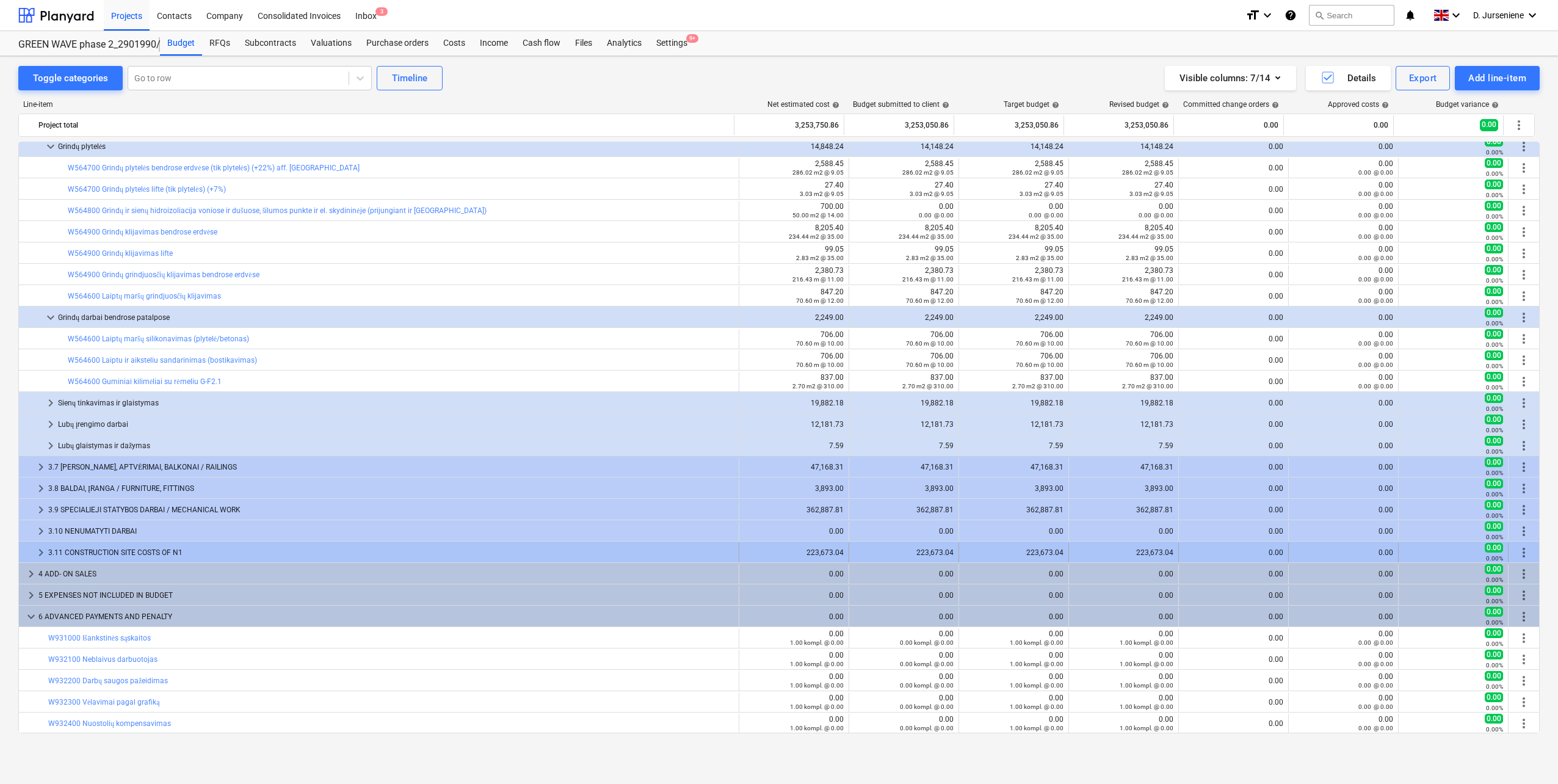
click at [41, 548] on span "keyboard_arrow_right" at bounding box center [41, 552] width 15 height 15
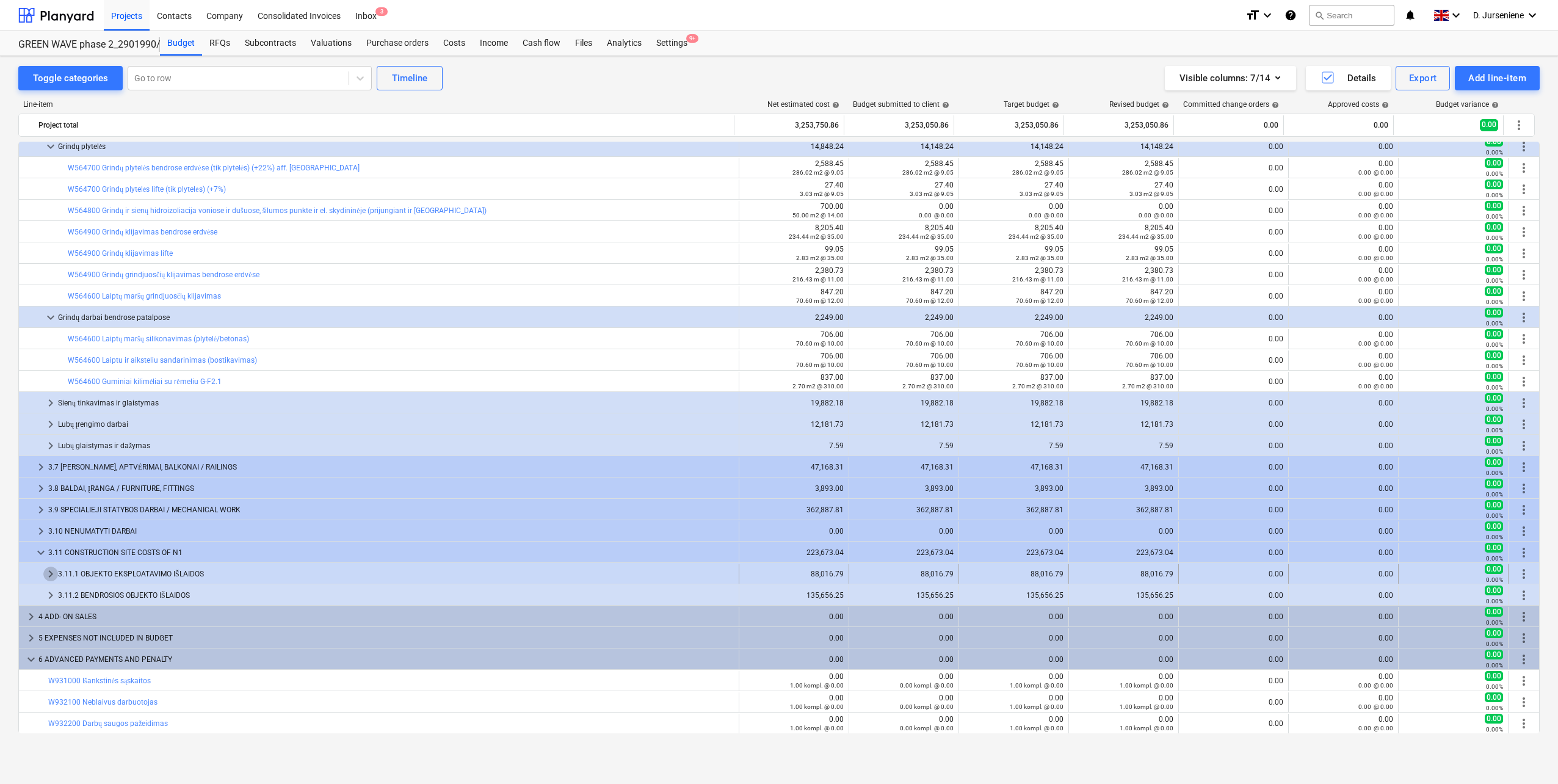
click at [46, 574] on span "keyboard_arrow_right" at bounding box center [51, 573] width 15 height 15
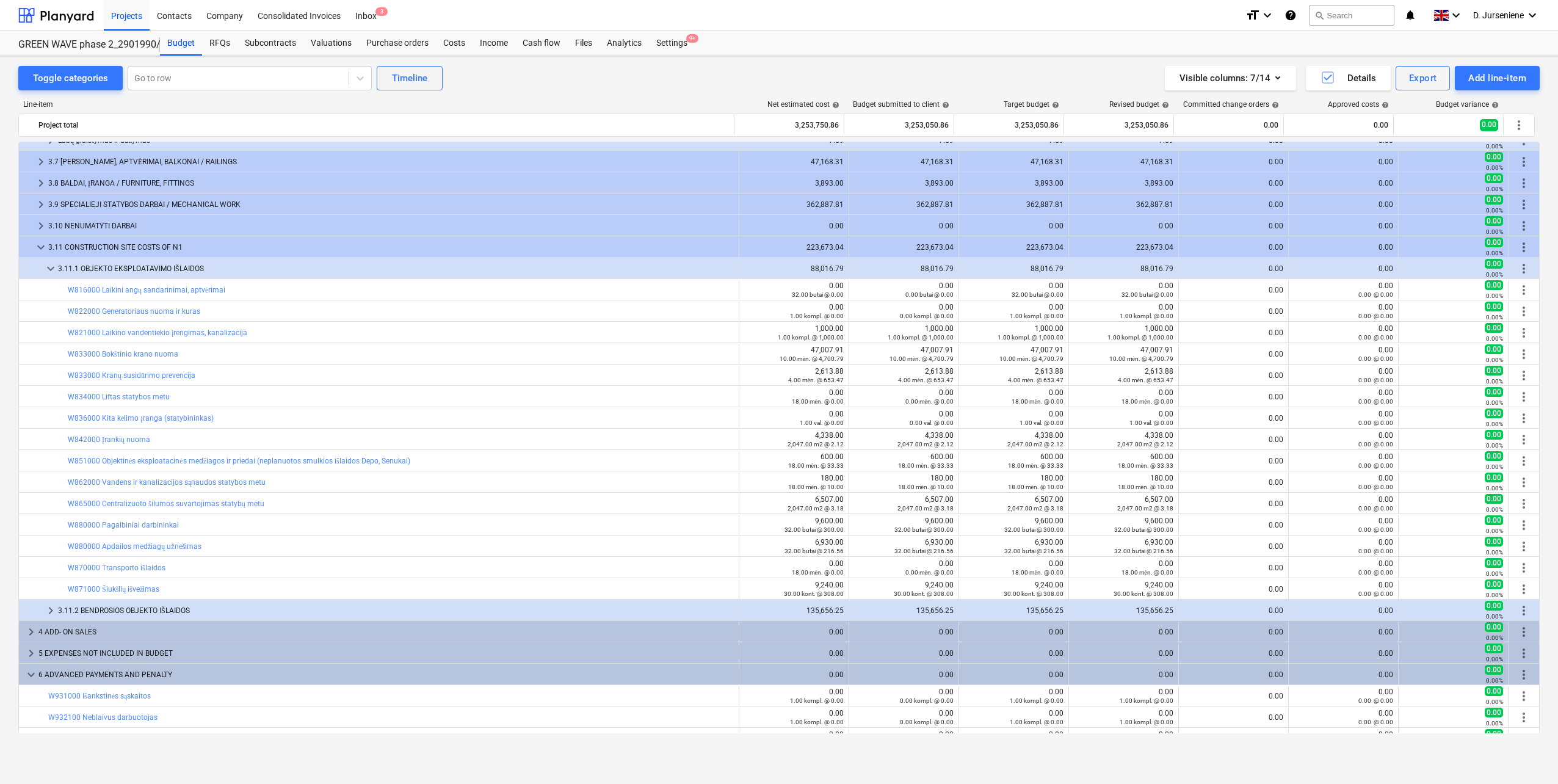
scroll to position [1139, 0]
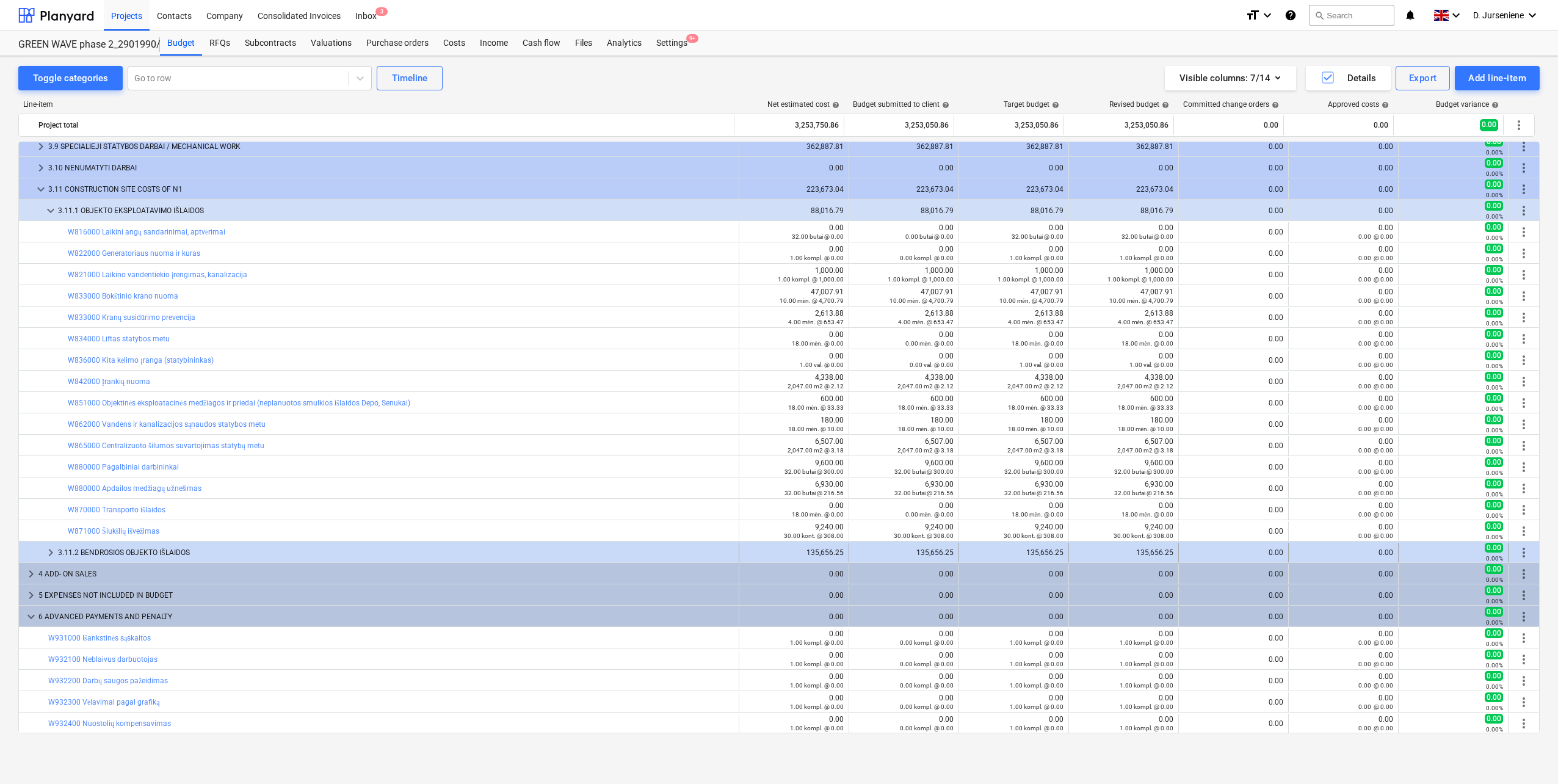
click at [149, 548] on div "3.11.2 BENDROSIOS OBJEKTO IŠLAIDOS" at bounding box center [396, 552] width 675 height 19
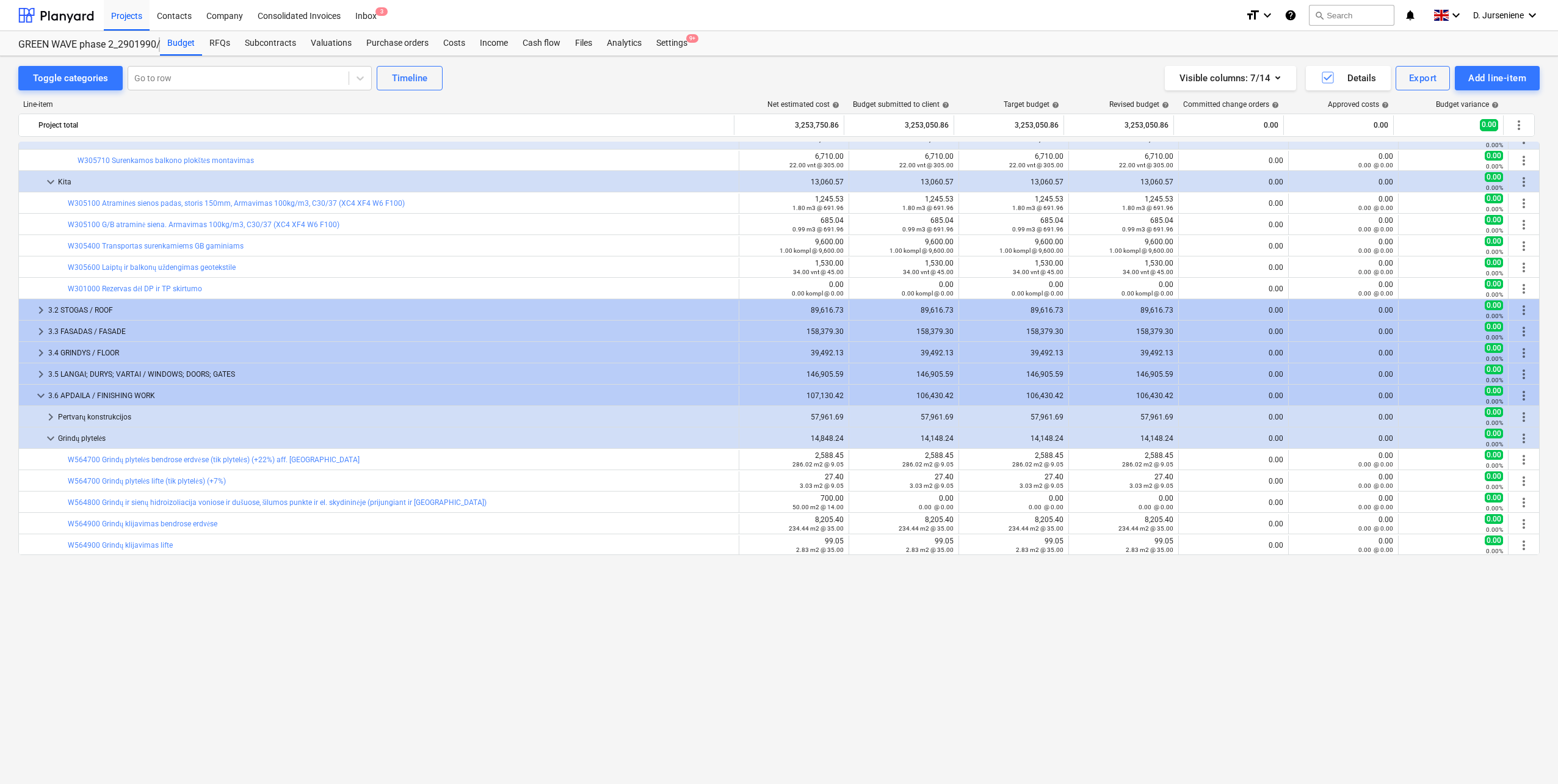
scroll to position [276, 0]
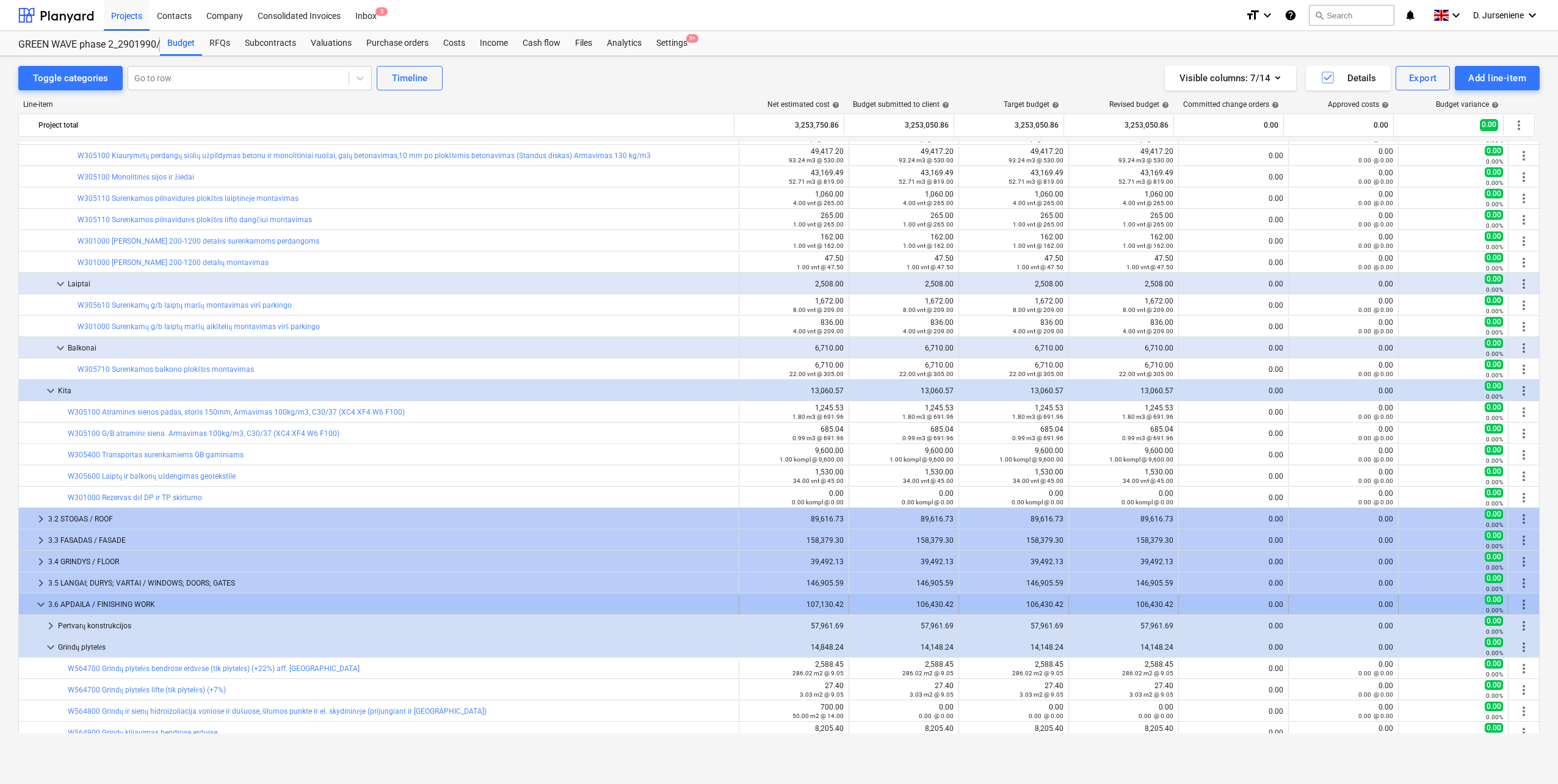
click at [40, 603] on span "keyboard_arrow_down" at bounding box center [41, 604] width 15 height 15
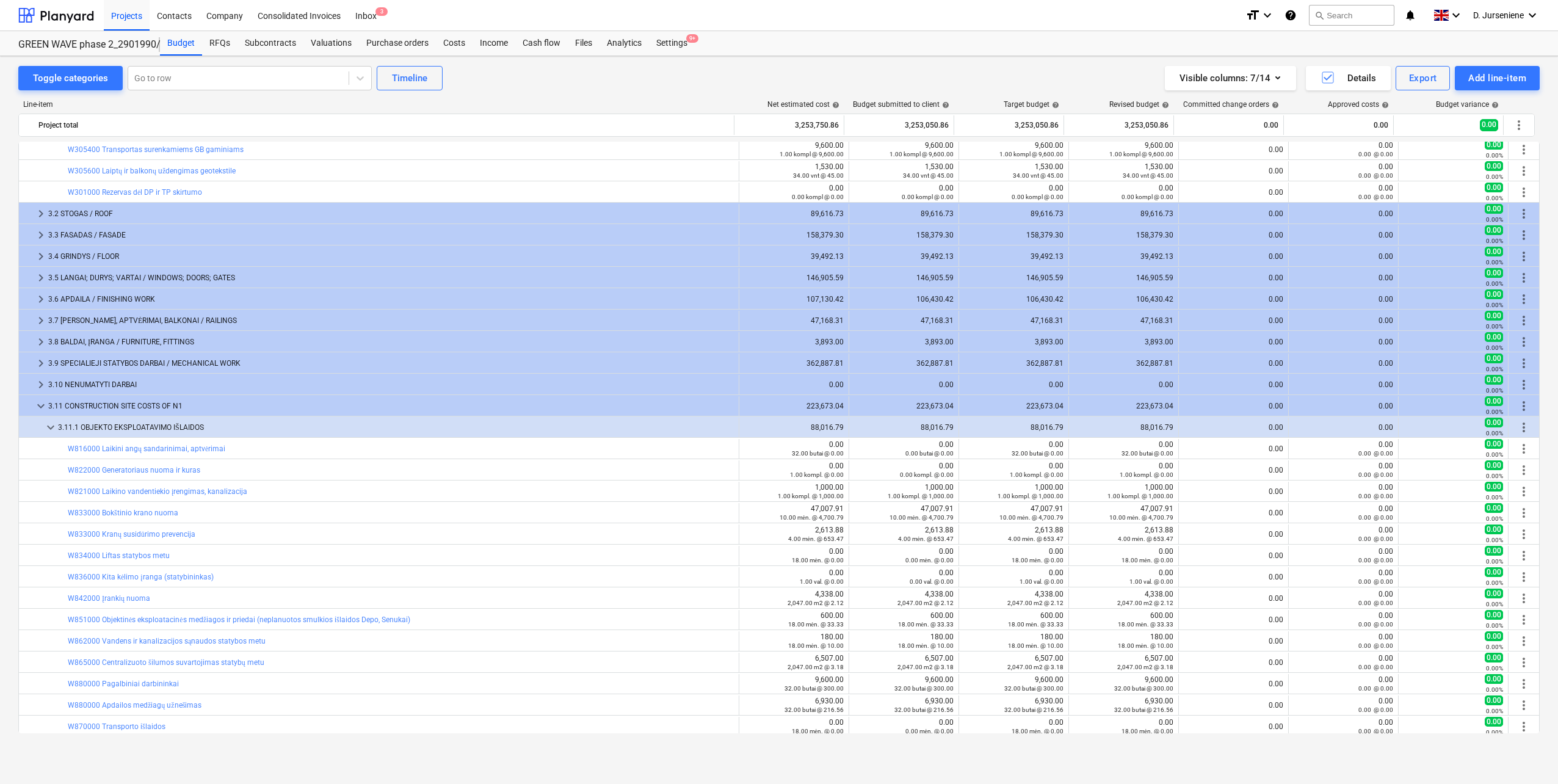
scroll to position [31, 0]
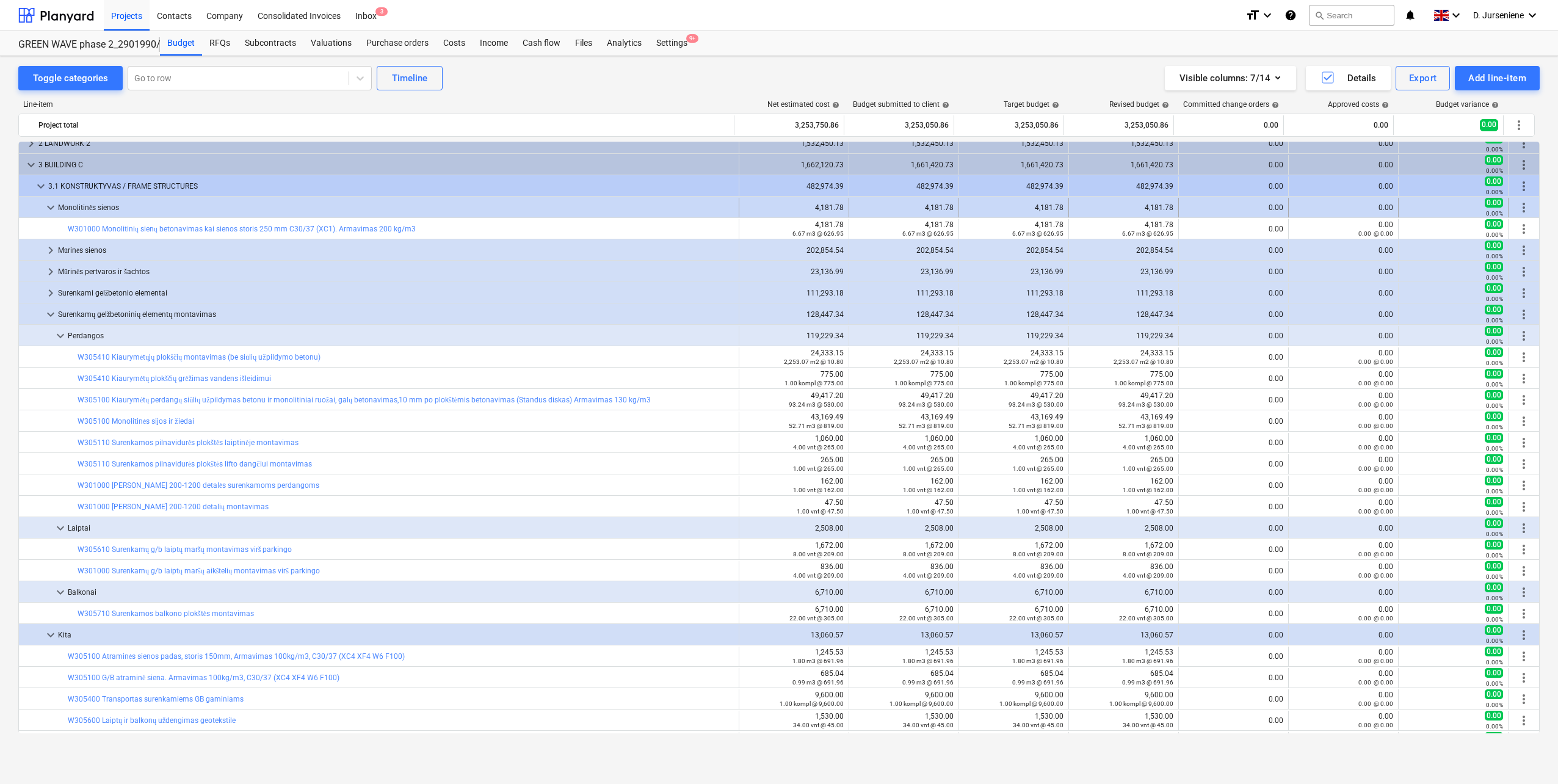
click at [52, 208] on span "keyboard_arrow_down" at bounding box center [51, 207] width 15 height 15
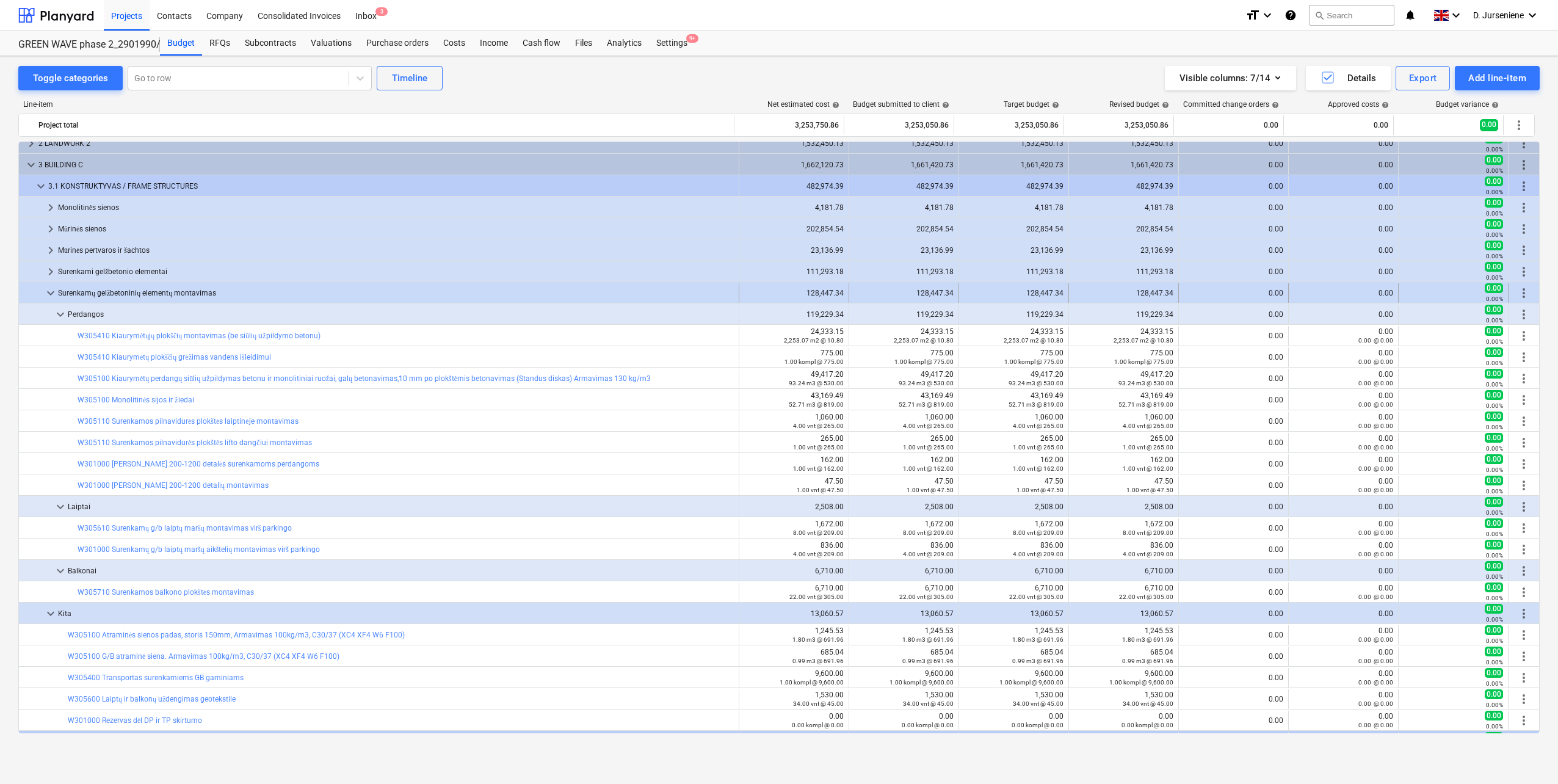
click at [49, 293] on span "keyboard_arrow_down" at bounding box center [51, 293] width 15 height 15
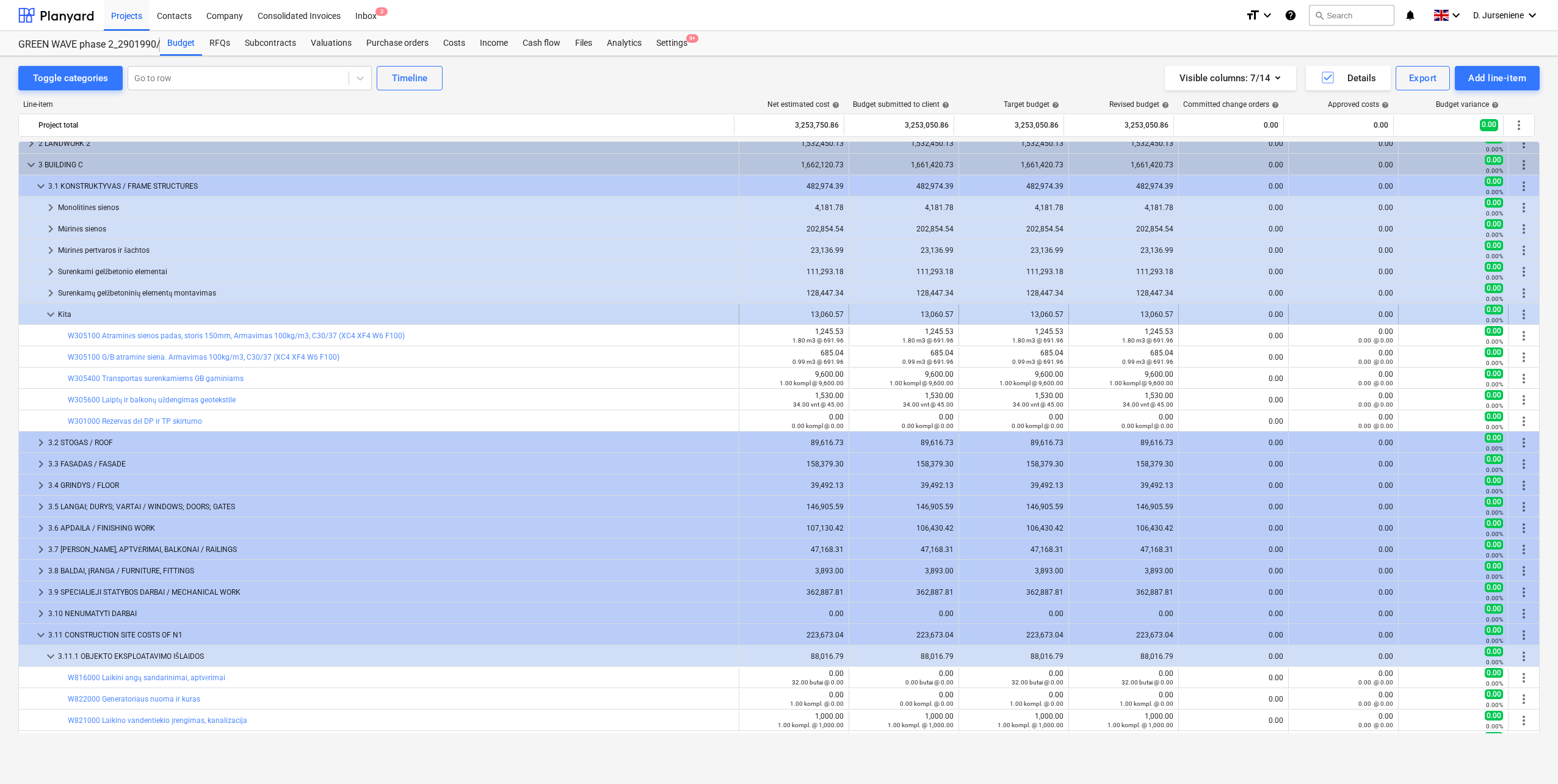
click at [48, 313] on span "keyboard_arrow_down" at bounding box center [51, 314] width 15 height 15
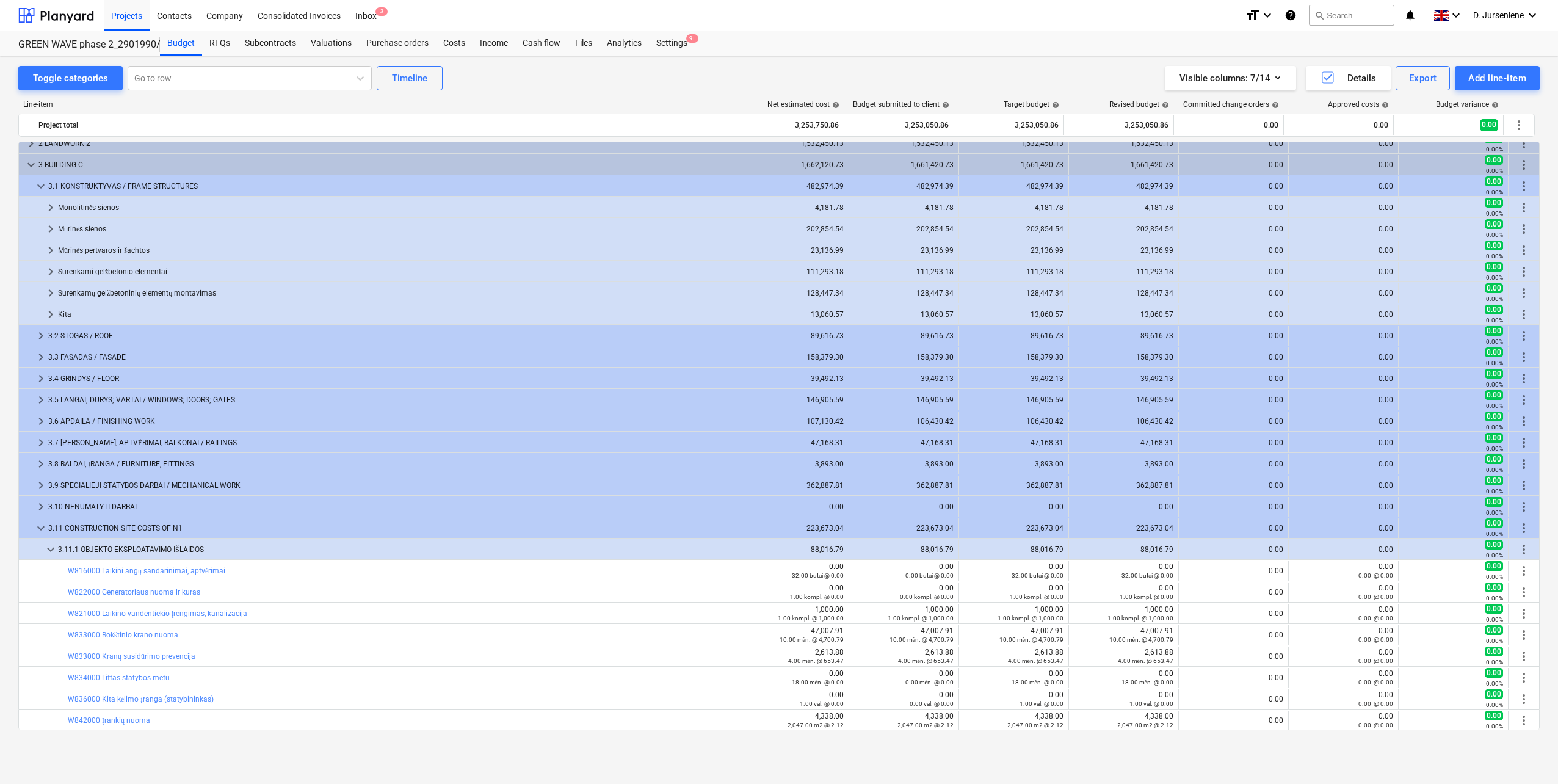
scroll to position [0, 0]
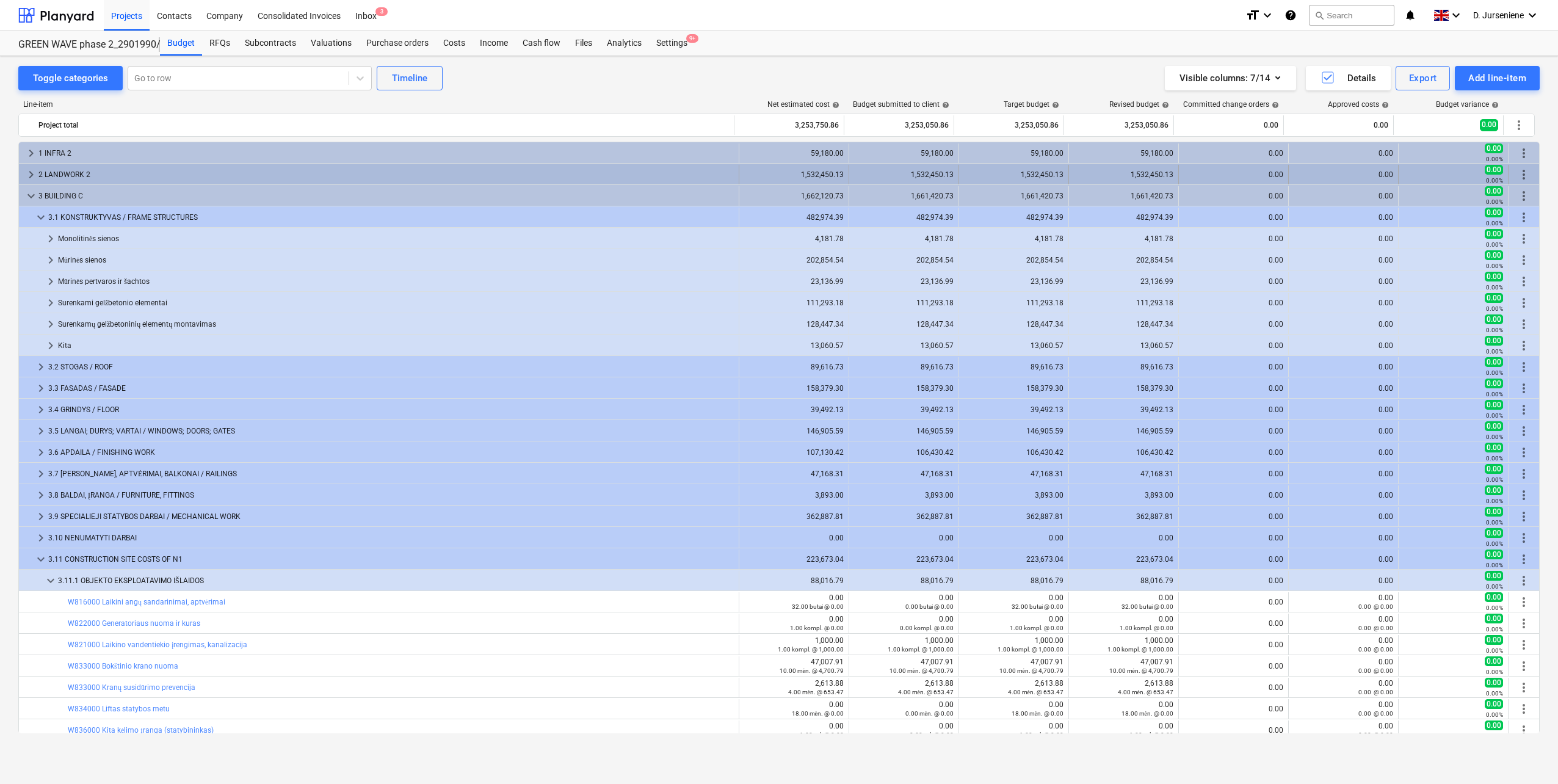
click at [26, 171] on span "keyboard_arrow_right" at bounding box center [31, 174] width 15 height 15
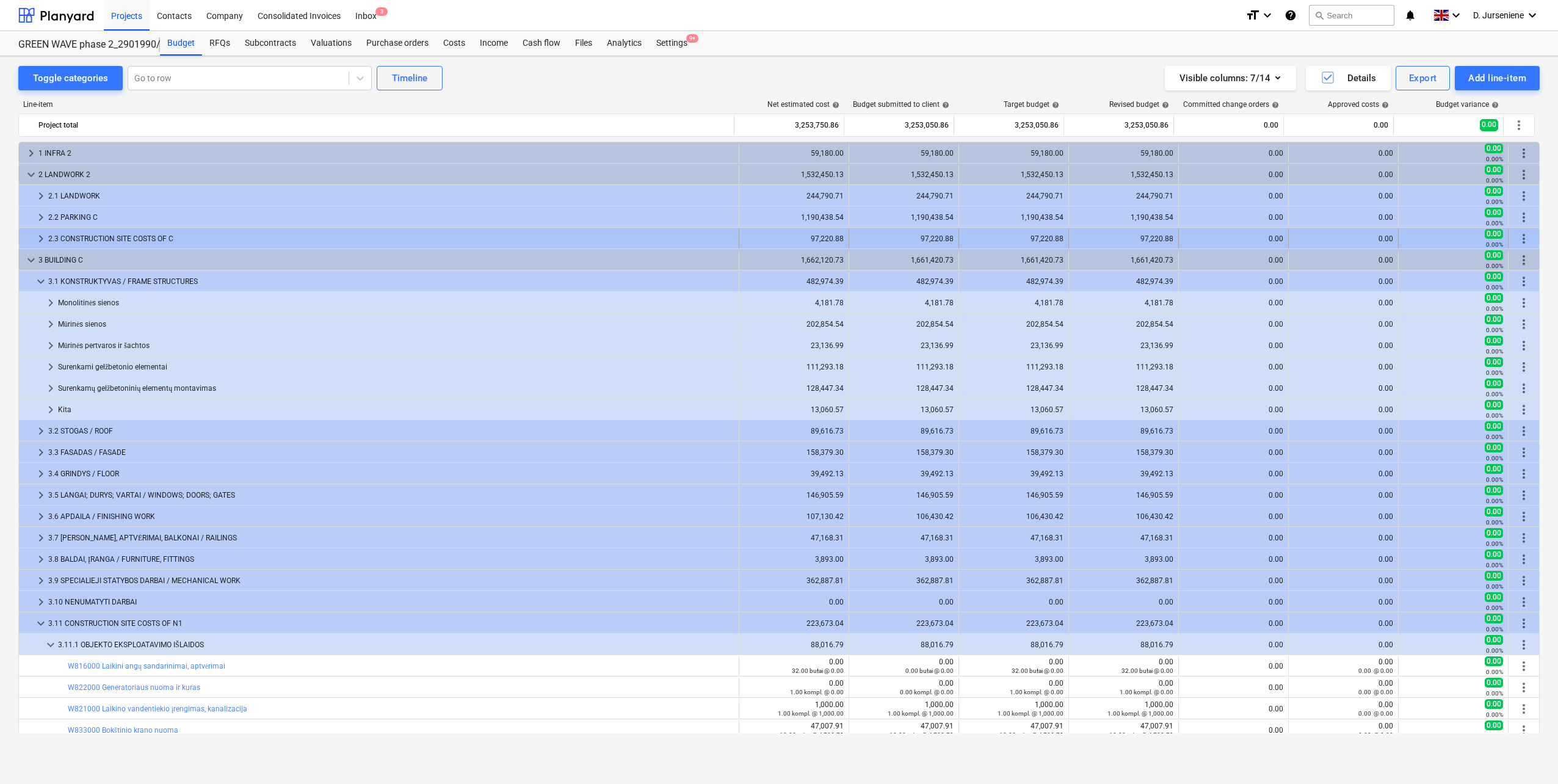
click at [39, 235] on span "keyboard_arrow_right" at bounding box center [41, 238] width 15 height 15
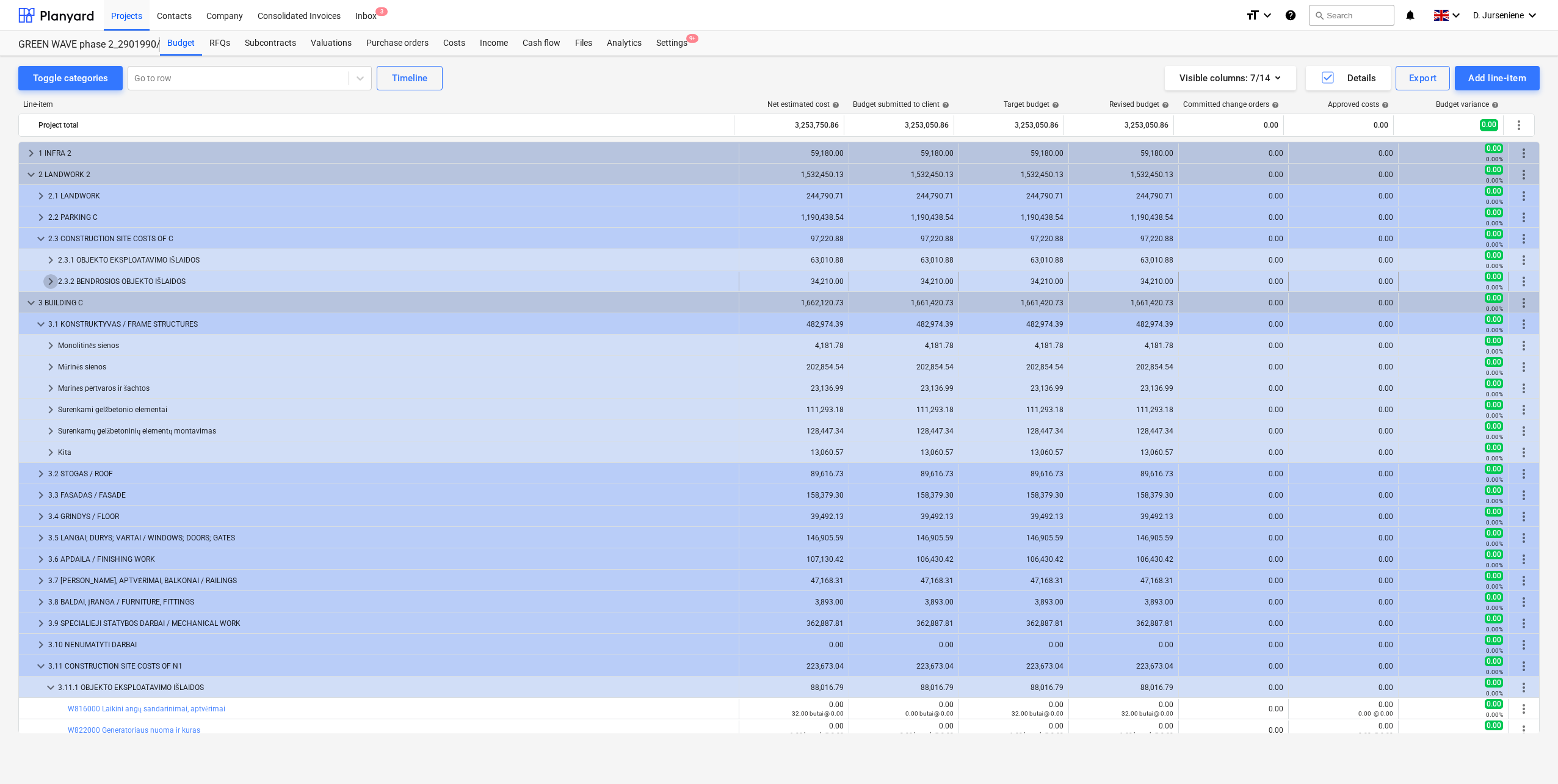
click at [49, 276] on span "keyboard_arrow_right" at bounding box center [51, 281] width 15 height 15
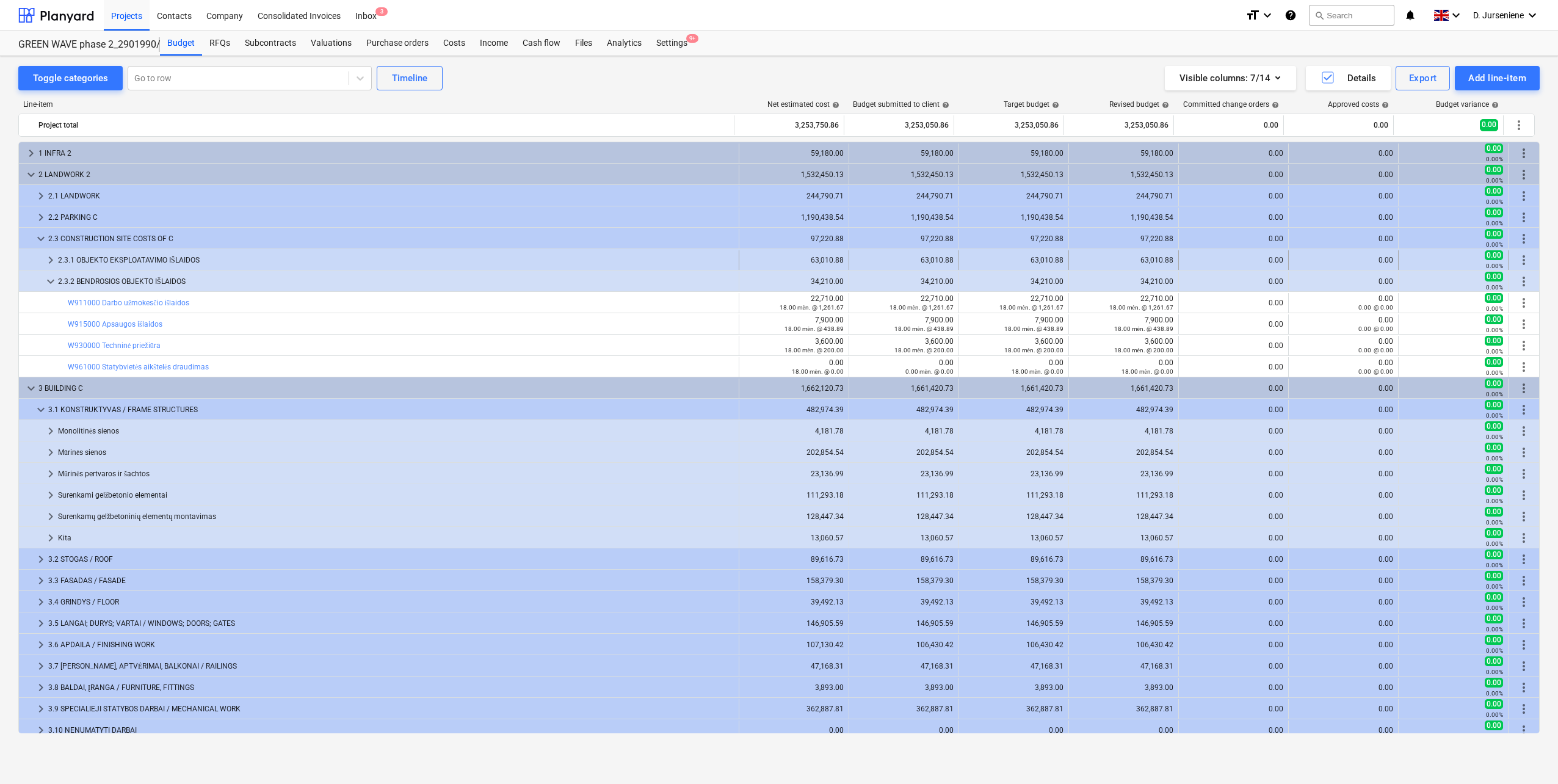
click at [49, 261] on span "keyboard_arrow_right" at bounding box center [51, 260] width 15 height 15
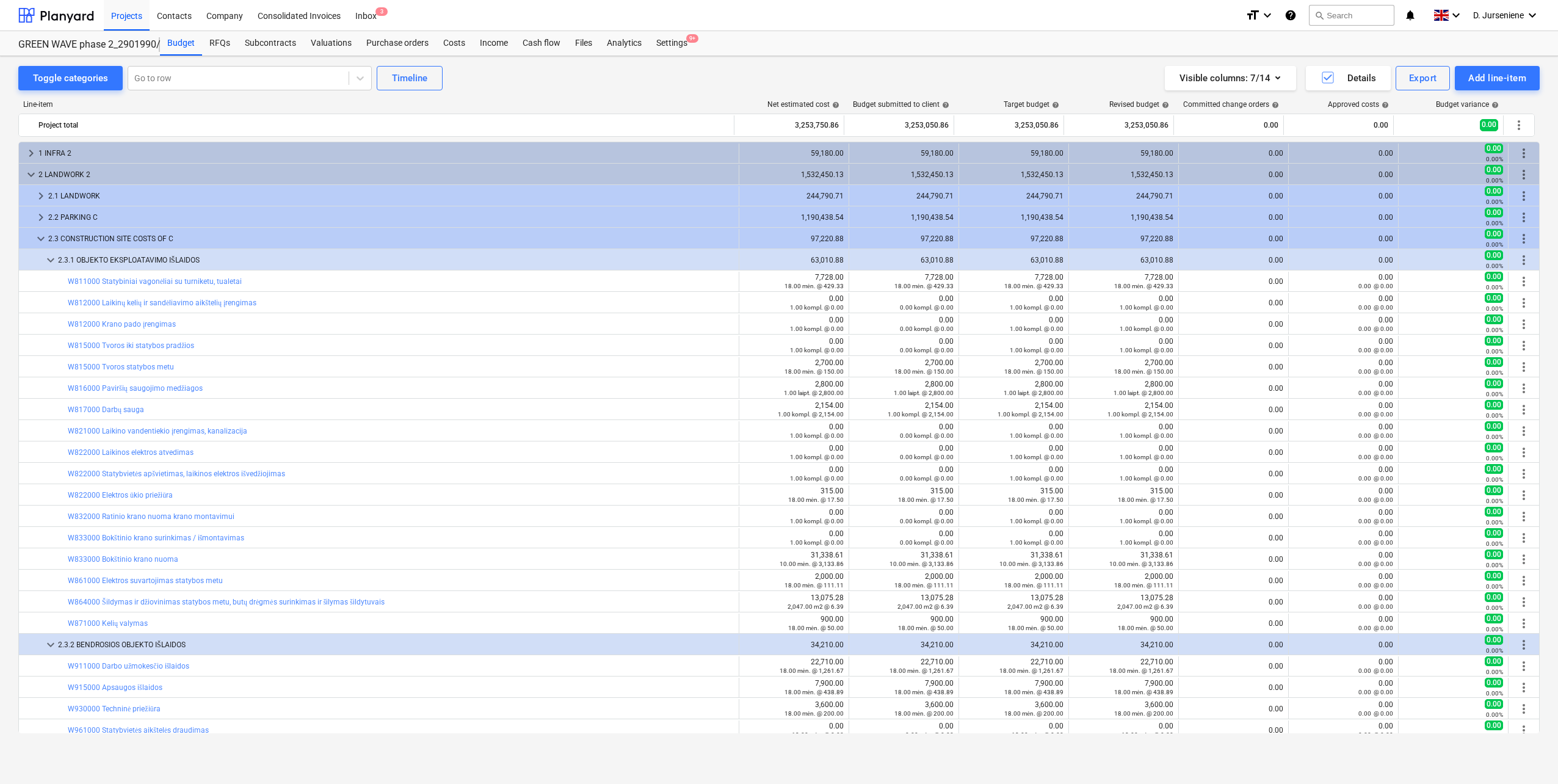
click at [849, 78] on div "Visible columns : 7/14 Details Export Add line-item" at bounding box center [1172, 78] width 734 height 24
